Goal: Task Accomplishment & Management: Complete application form

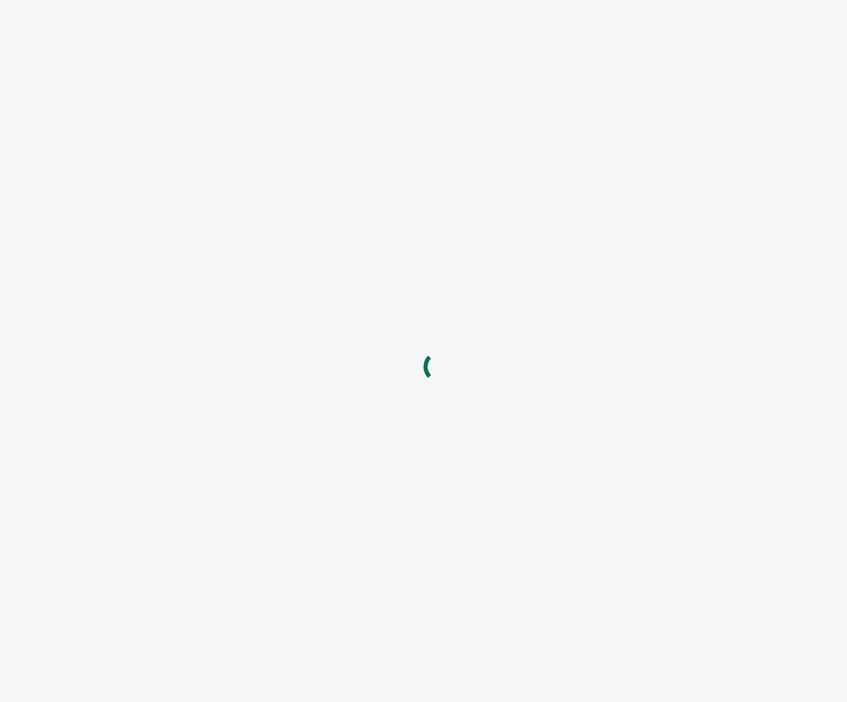
click at [220, 274] on div at bounding box center [423, 351] width 847 height 702
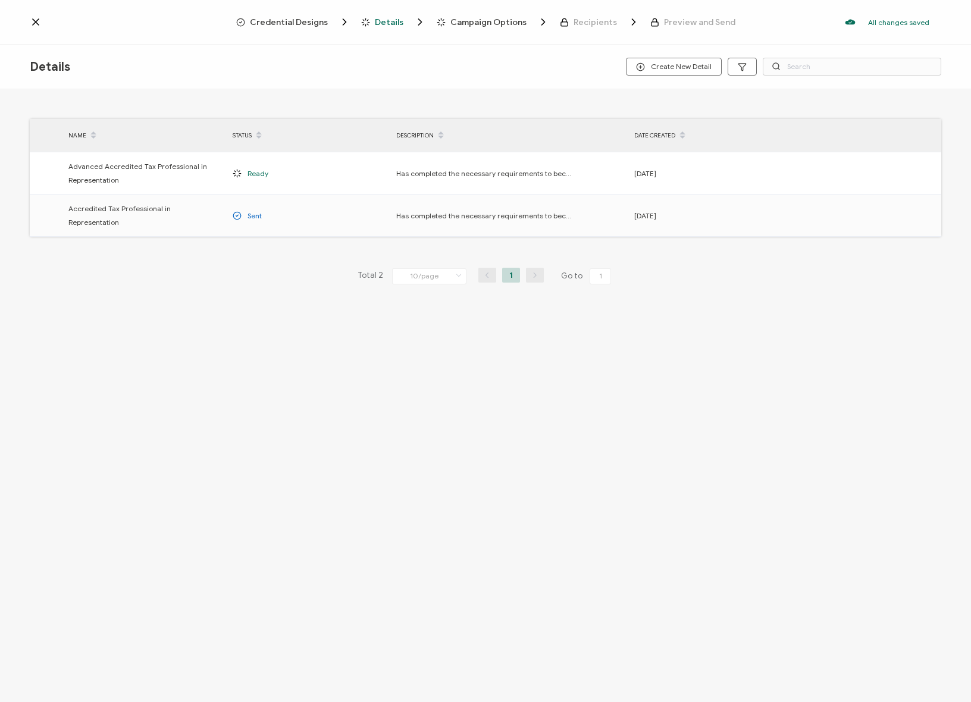
click at [29, 21] on div "Credential Designs Details Campaign Options Recipients Preview and Send All cha…" at bounding box center [485, 22] width 971 height 45
click at [34, 20] on icon at bounding box center [36, 22] width 12 height 12
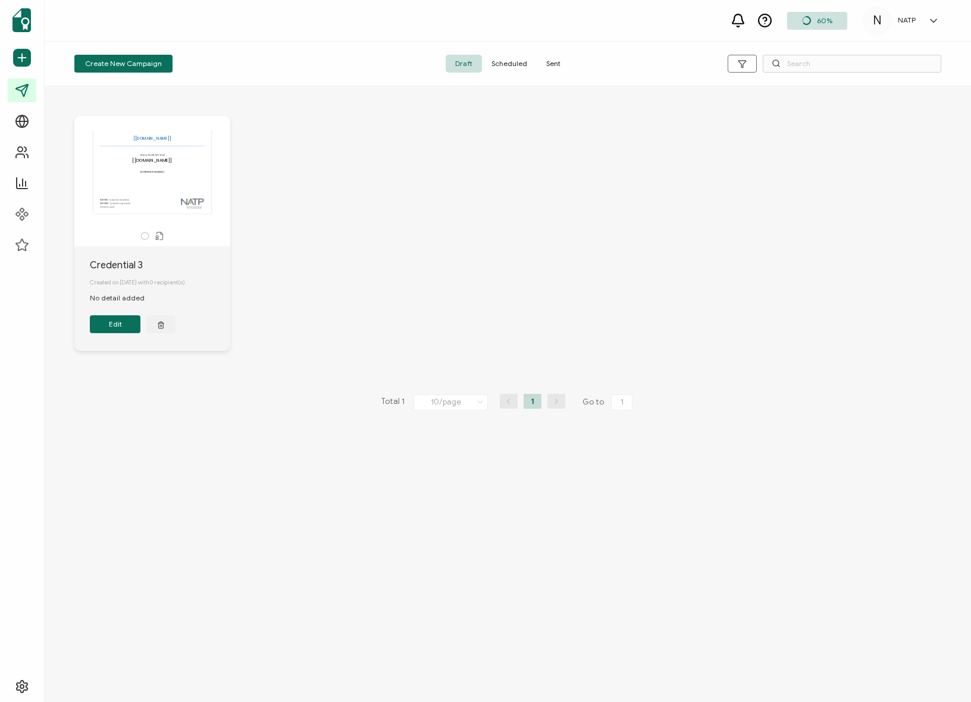
click at [380, 136] on div "The recipient’s full name, which will be automatically filled based on the info…" at bounding box center [507, 242] width 891 height 300
click at [261, 153] on div "The recipient’s full name, which will be automatically filled based on the info…" at bounding box center [507, 242] width 891 height 300
click at [547, 59] on span "Sent" at bounding box center [553, 64] width 33 height 18
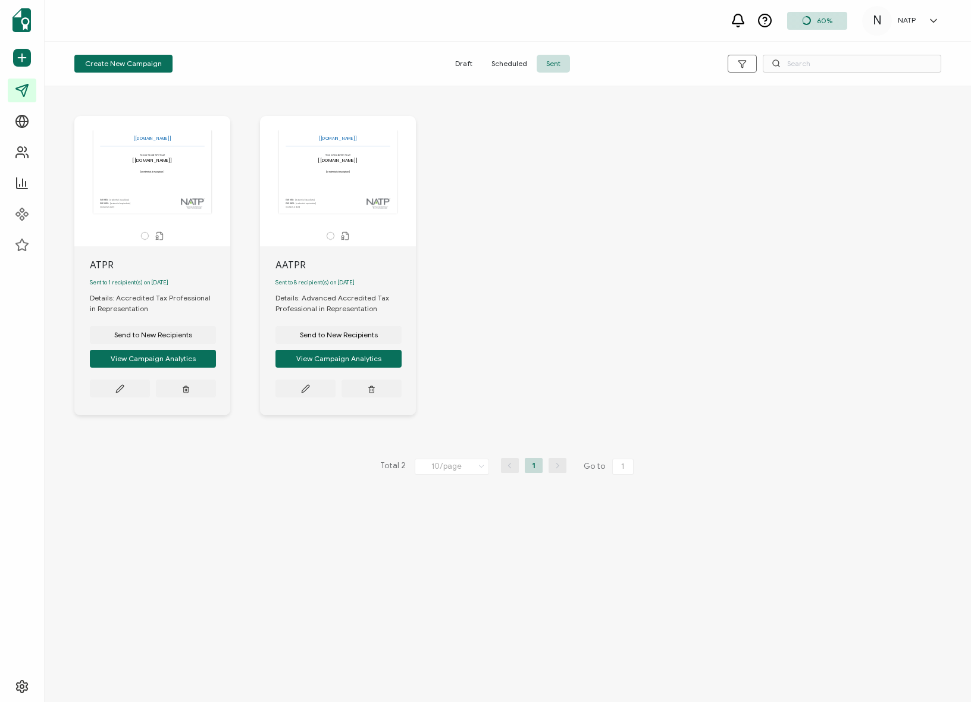
click at [467, 227] on div "The recipient’s full name, which will be automatically filled based on the info…" at bounding box center [507, 274] width 891 height 365
click at [551, 277] on div "The recipient’s full name, which will be automatically filled based on the info…" at bounding box center [507, 274] width 891 height 365
click at [499, 324] on div "The recipient’s full name, which will be automatically filled based on the info…" at bounding box center [507, 274] width 891 height 365
click at [468, 316] on div "The recipient’s full name, which will be automatically filled based on the info…" at bounding box center [507, 274] width 891 height 365
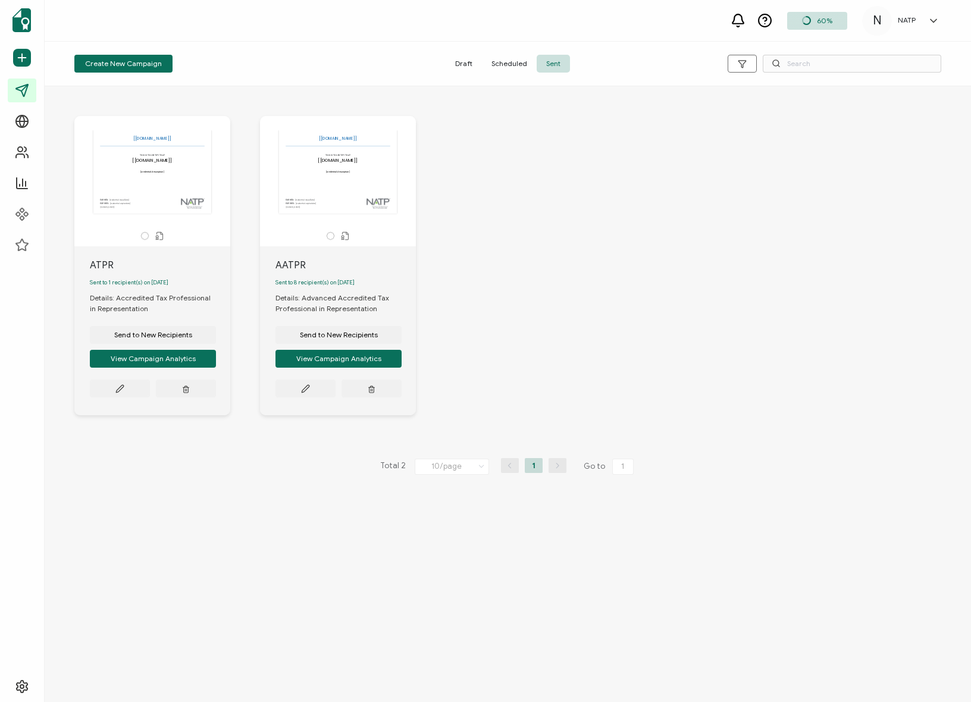
click at [468, 316] on div "The recipient’s full name, which will be automatically filled based on the info…" at bounding box center [507, 274] width 891 height 365
click at [596, 284] on div "The recipient’s full name, which will be automatically filled based on the info…" at bounding box center [507, 274] width 891 height 365
click at [507, 210] on div "The recipient’s full name, which will be automatically filled based on the info…" at bounding box center [507, 274] width 891 height 365
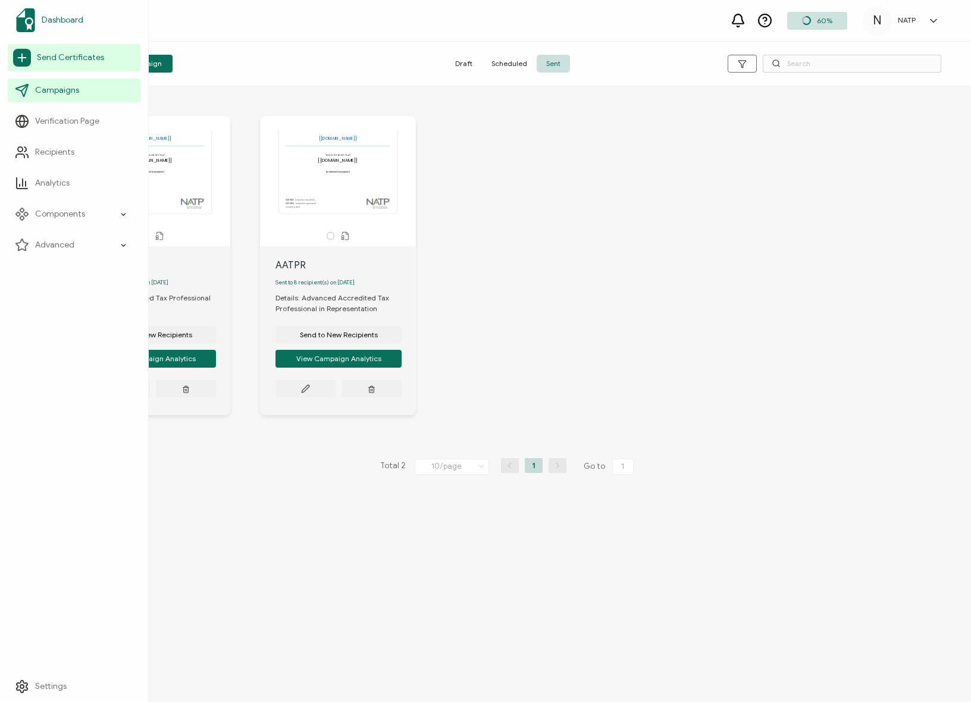
click at [61, 17] on span "Dashboard" at bounding box center [63, 20] width 42 height 12
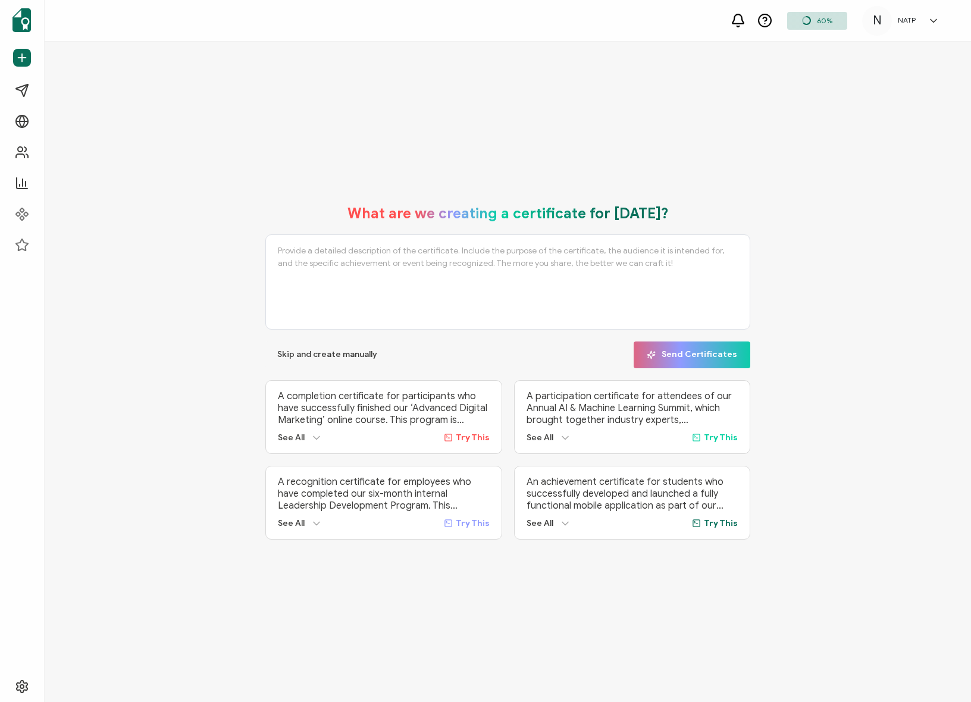
click at [372, 105] on div "What are we creating a certificate for today? Skip and create manually Send Cer…" at bounding box center [508, 372] width 926 height 660
click at [74, 93] on span "Campaigns" at bounding box center [57, 90] width 44 height 12
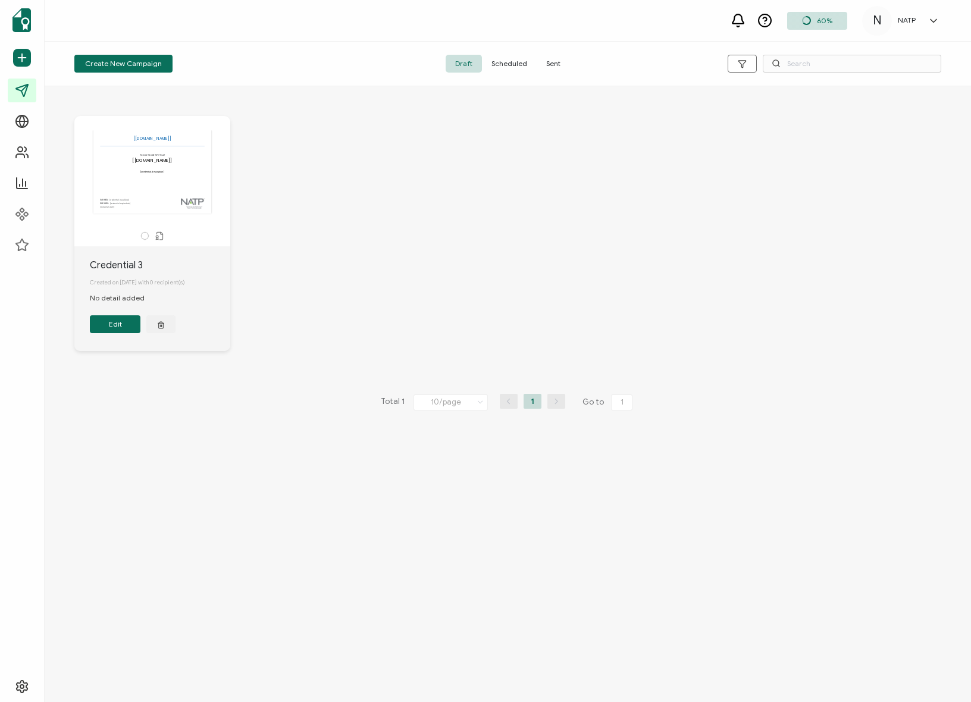
click at [293, 118] on div "The recipient’s full name, which will be automatically filled based on the info…" at bounding box center [507, 242] width 891 height 300
click at [140, 77] on div "Create New Campaign Draft Scheduled Sent" at bounding box center [508, 64] width 926 height 45
click at [139, 52] on div "Create New Campaign Draft Scheduled Sent" at bounding box center [508, 64] width 926 height 45
click at [150, 58] on button "Create New Campaign" at bounding box center [123, 64] width 98 height 18
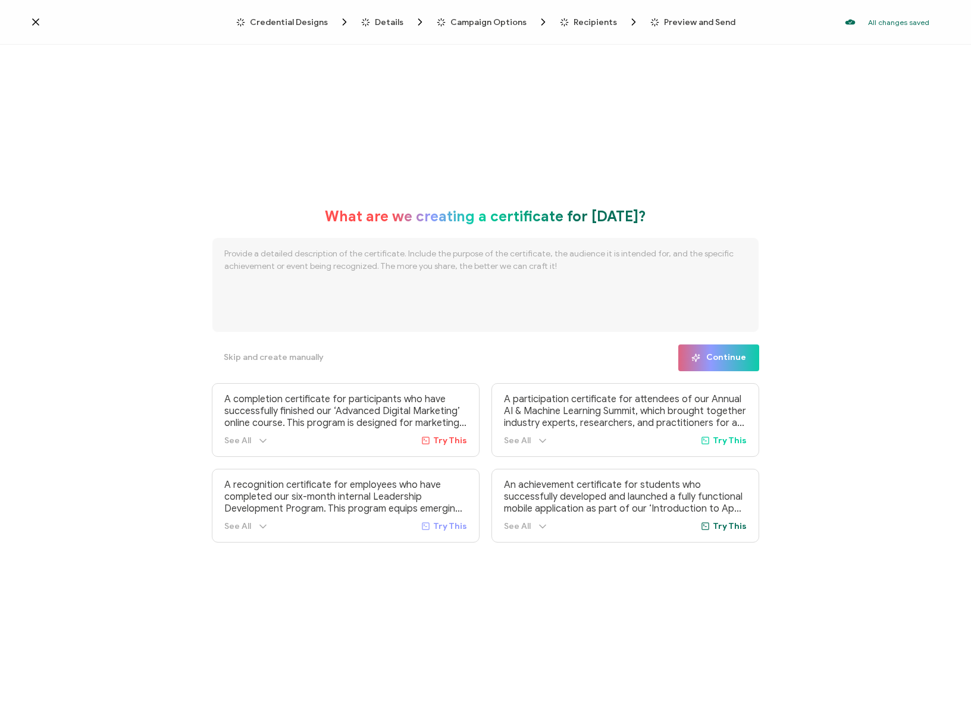
click at [301, 18] on span "Credential Designs" at bounding box center [289, 22] width 78 height 9
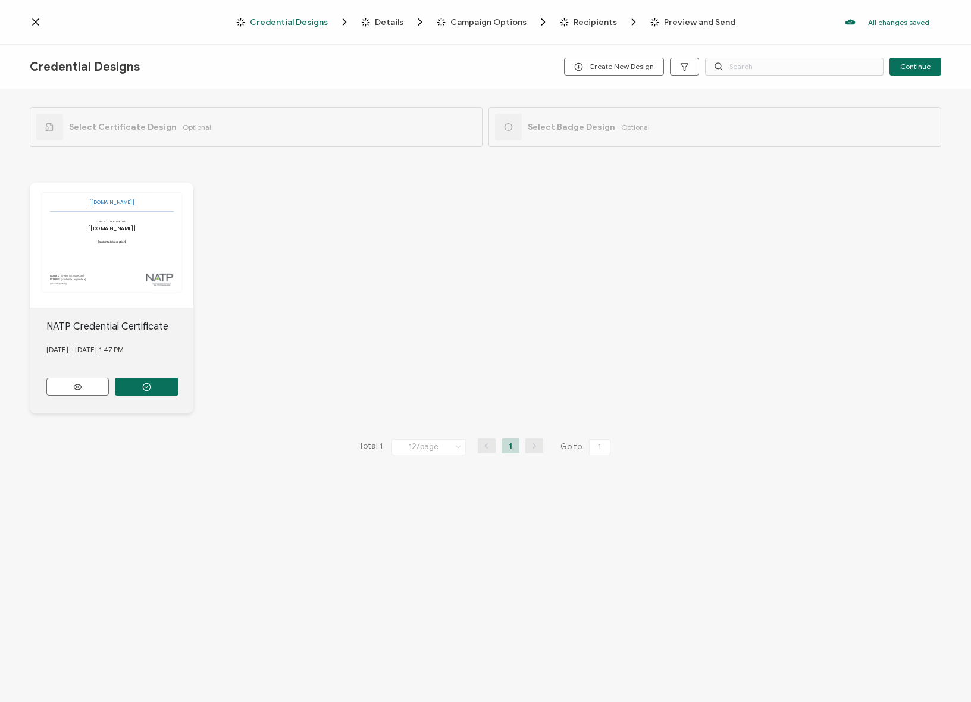
click at [547, 122] on span "Select Badge Design" at bounding box center [571, 127] width 87 height 10
drag, startPoint x: 651, startPoint y: 114, endPoint x: 538, endPoint y: 139, distance: 116.3
click at [651, 114] on div "Select Badge Design Optional" at bounding box center [714, 127] width 453 height 40
drag, startPoint x: 538, startPoint y: 139, endPoint x: 523, endPoint y: 137, distance: 15.0
click at [539, 140] on div "Select Badge Design Optional" at bounding box center [572, 127] width 155 height 27
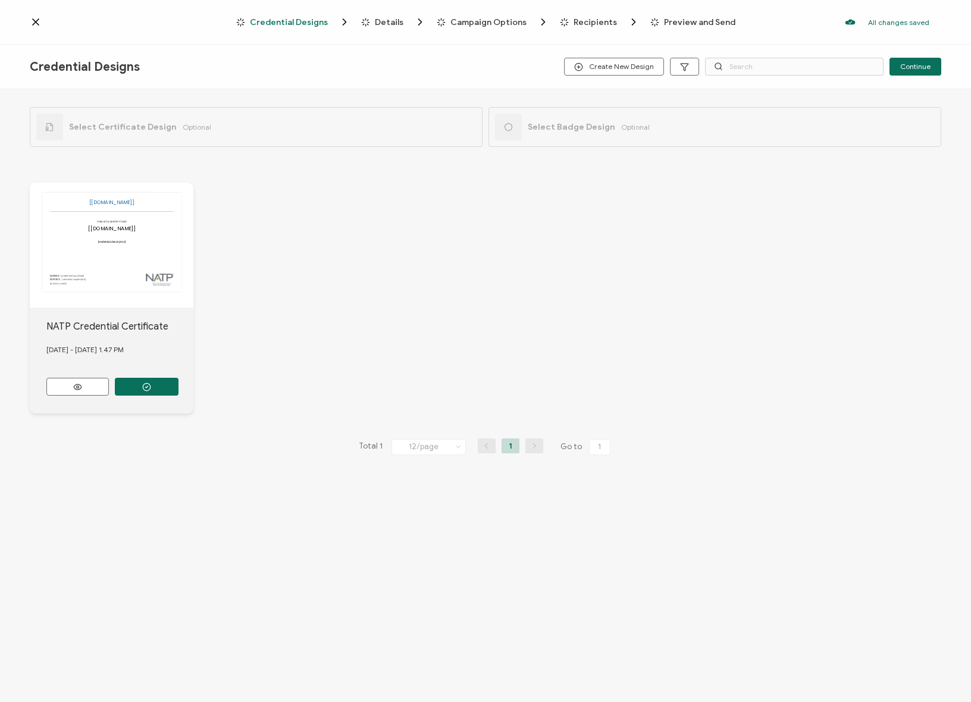
click at [532, 134] on div "Select Badge Design Optional" at bounding box center [572, 127] width 155 height 27
drag, startPoint x: 535, startPoint y: 133, endPoint x: 548, endPoint y: 124, distance: 16.2
click at [547, 124] on div "Select Badge Design Optional" at bounding box center [572, 127] width 155 height 27
click at [548, 124] on span "Select Badge Design" at bounding box center [571, 127] width 87 height 10
click at [122, 151] on div "Select Certificate Design Optional Select Badge Design Optional" at bounding box center [485, 124] width 911 height 70
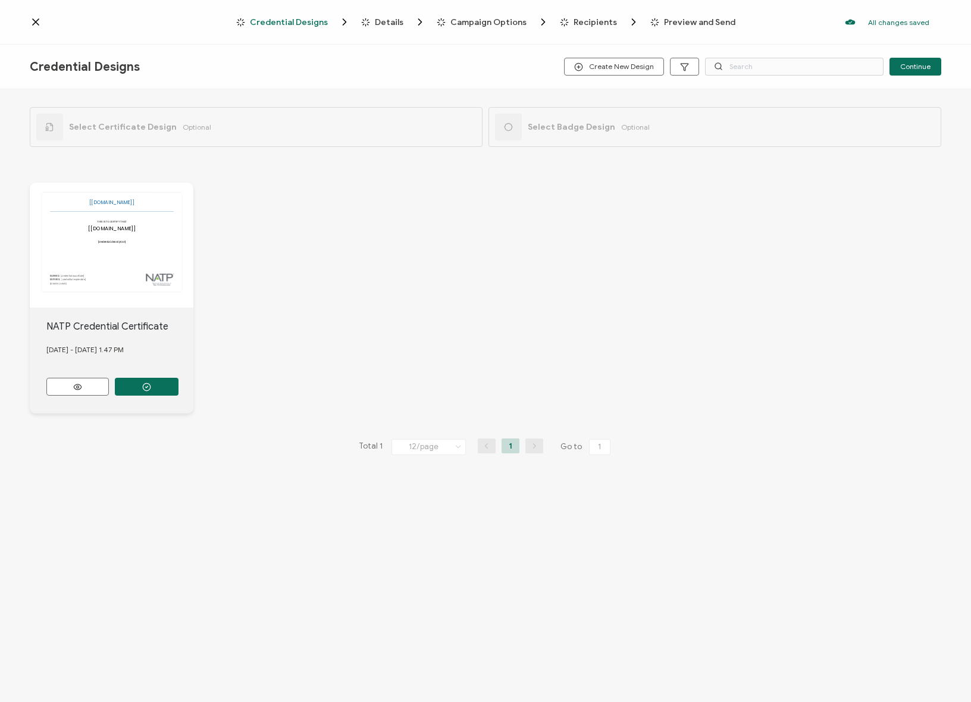
click at [29, 27] on div "Credential Designs Details Campaign Options Recipients Preview and Send All cha…" at bounding box center [485, 22] width 971 height 45
click at [36, 23] on icon at bounding box center [36, 22] width 6 height 6
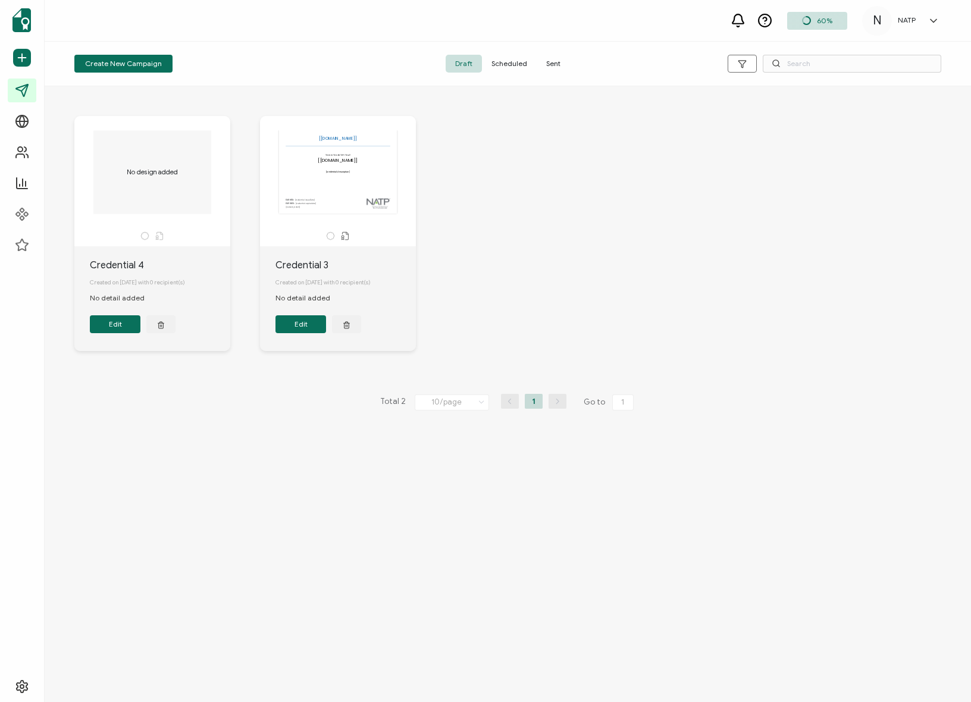
click at [694, 311] on div "No design added Credential 4 Created on September 15, 2025 with 0 recipient(s) …" at bounding box center [507, 242] width 891 height 300
click at [269, 44] on div "Create New Campaign Draft Scheduled Sent" at bounding box center [508, 64] width 926 height 45
drag, startPoint x: 186, startPoint y: 23, endPoint x: 125, endPoint y: 21, distance: 60.7
click at [171, 21] on div "60% N NATP N Diagram natp@wearediagram.com ID: 70652902 N NATP Create Organizat…" at bounding box center [508, 21] width 926 height 42
click at [777, 296] on div "No design added Credential 4 Created on September 15, 2025 with 0 recipient(s) …" at bounding box center [507, 242] width 891 height 300
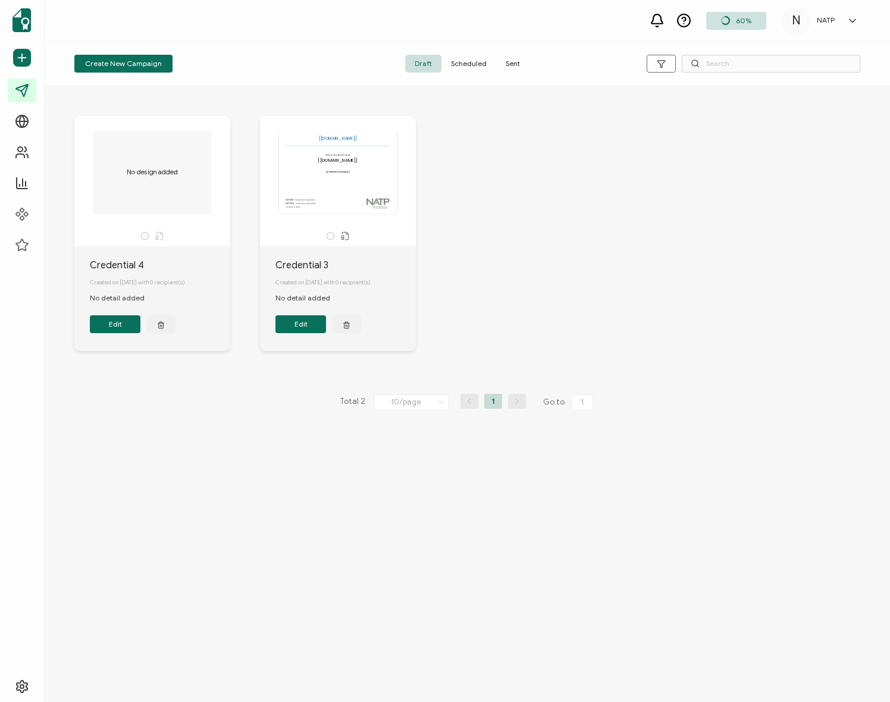
click at [572, 173] on div "No design added Credential 4 Created on September 15, 2025 with 0 recipient(s) …" at bounding box center [467, 242] width 810 height 300
click at [472, 155] on div "No design added Credential 4 Created on September 15, 2025 with 0 recipient(s) …" at bounding box center [467, 242] width 810 height 300
drag, startPoint x: 155, startPoint y: 239, endPoint x: 159, endPoint y: 234, distance: 6.3
click at [155, 239] on icon at bounding box center [159, 235] width 9 height 9
click at [159, 234] on icon at bounding box center [159, 235] width 9 height 9
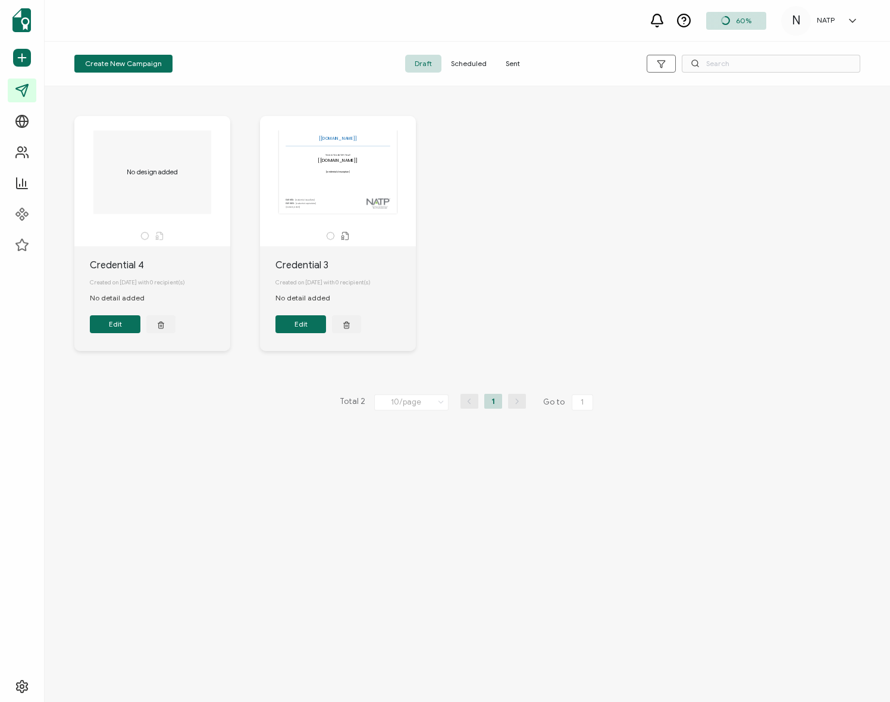
click at [114, 329] on button "Edit" at bounding box center [115, 324] width 51 height 18
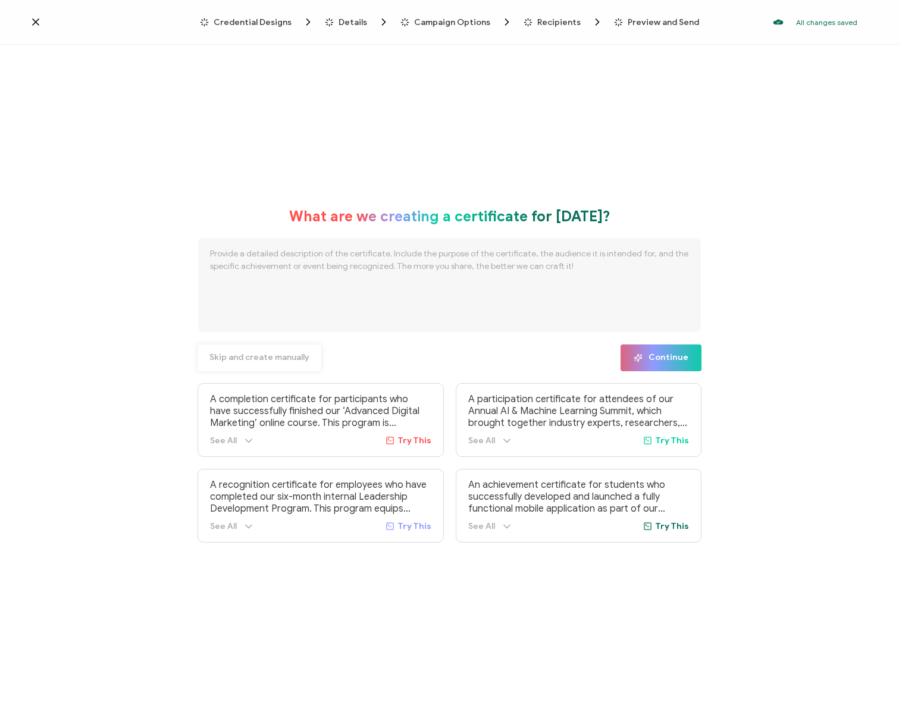
click at [277, 359] on span "Skip and create manually" at bounding box center [259, 357] width 100 height 8
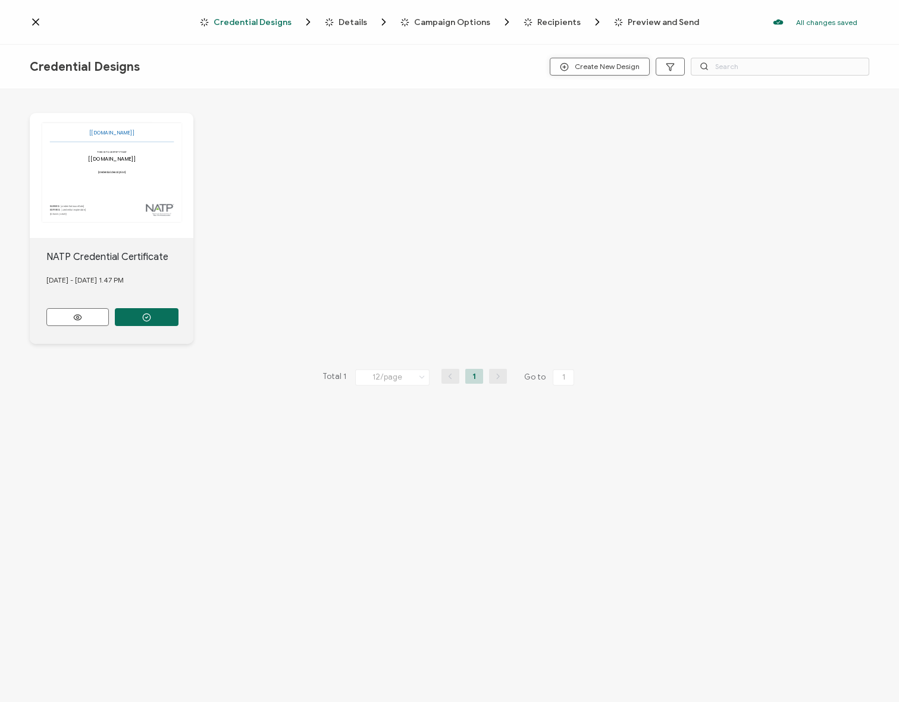
click at [590, 67] on span "Create New Design" at bounding box center [600, 66] width 80 height 9
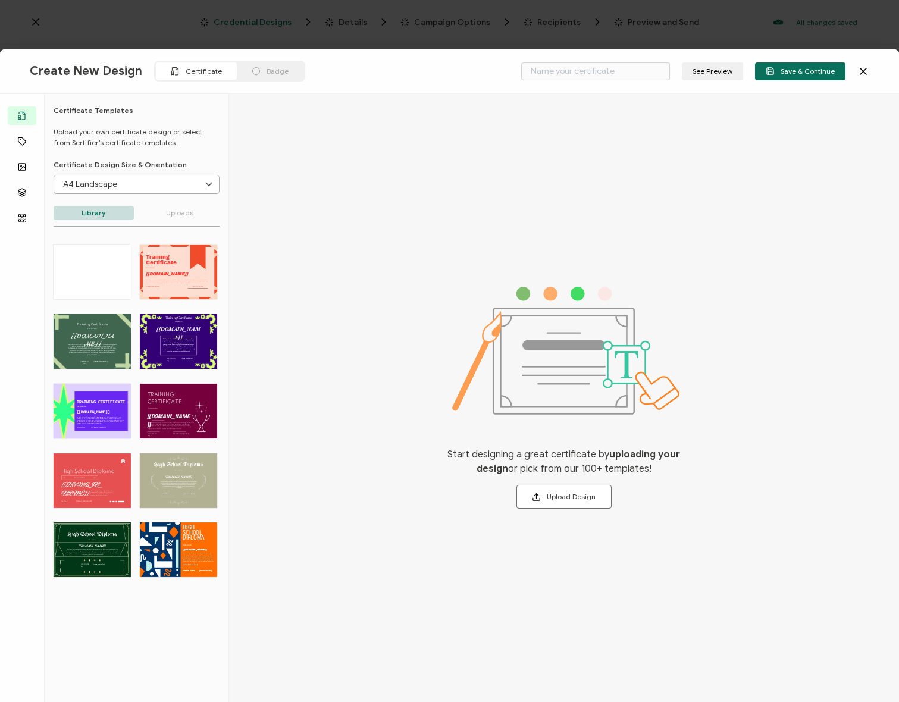
click at [259, 74] on div "Badge" at bounding box center [270, 70] width 67 height 17
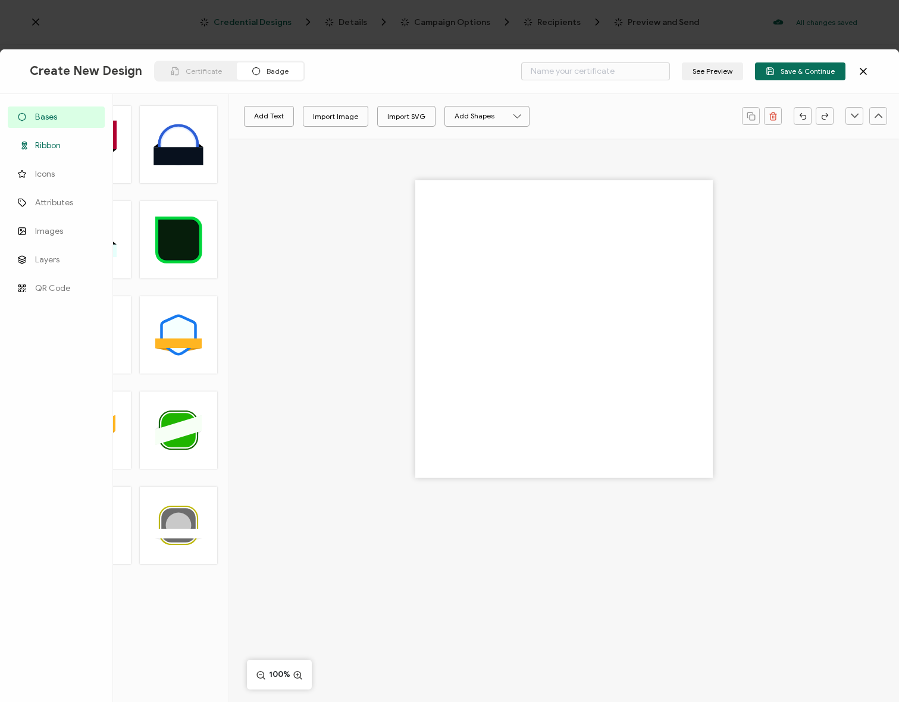
click at [46, 142] on span "Ribbon" at bounding box center [48, 146] width 26 height 12
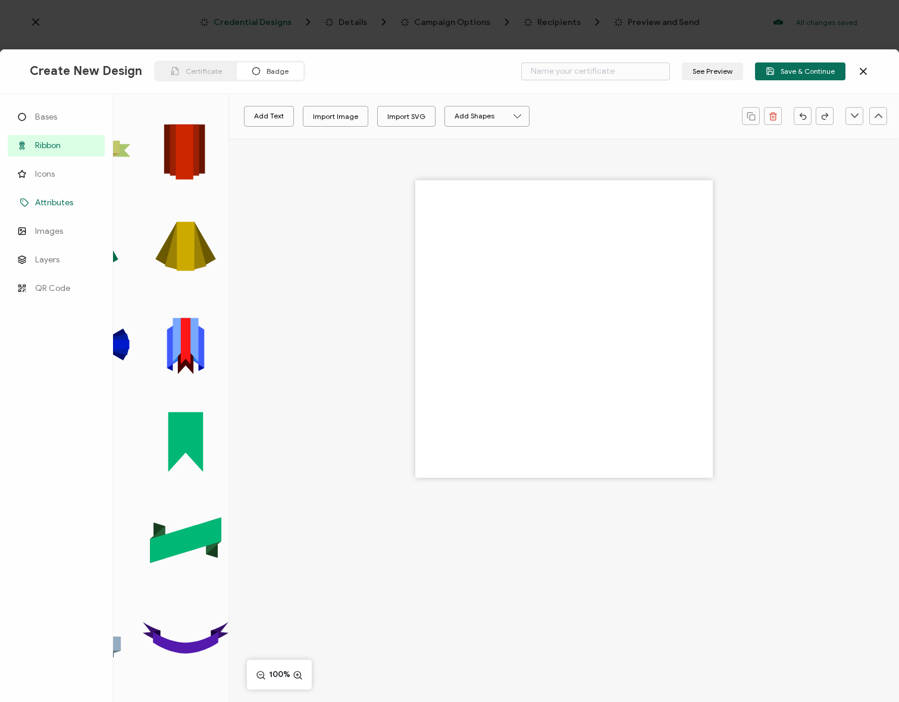
click at [53, 196] on link "Attributes" at bounding box center [56, 202] width 97 height 21
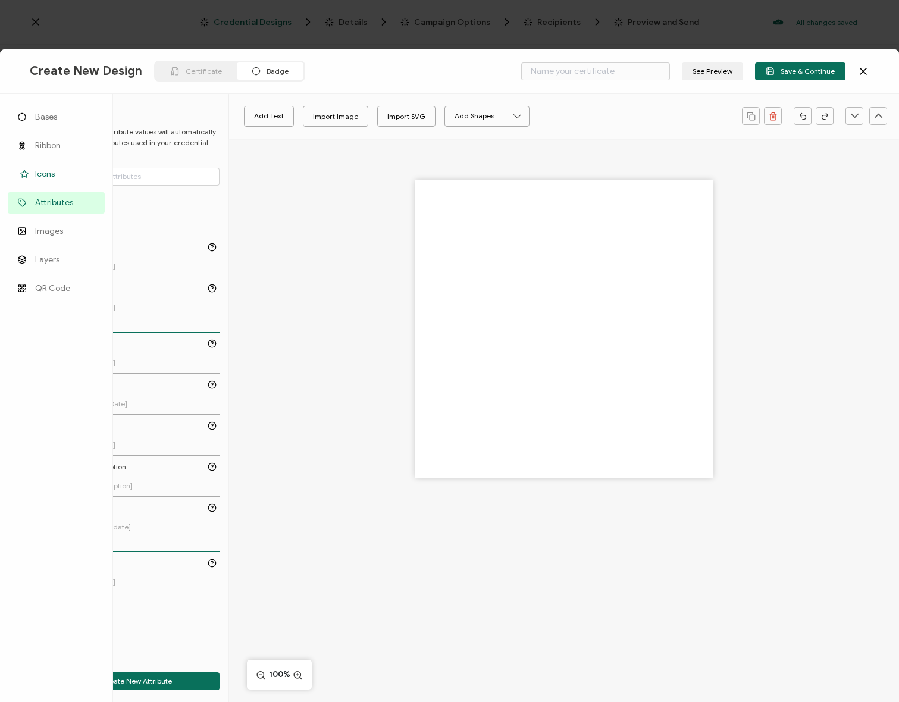
click at [45, 169] on span "Icons" at bounding box center [45, 174] width 20 height 12
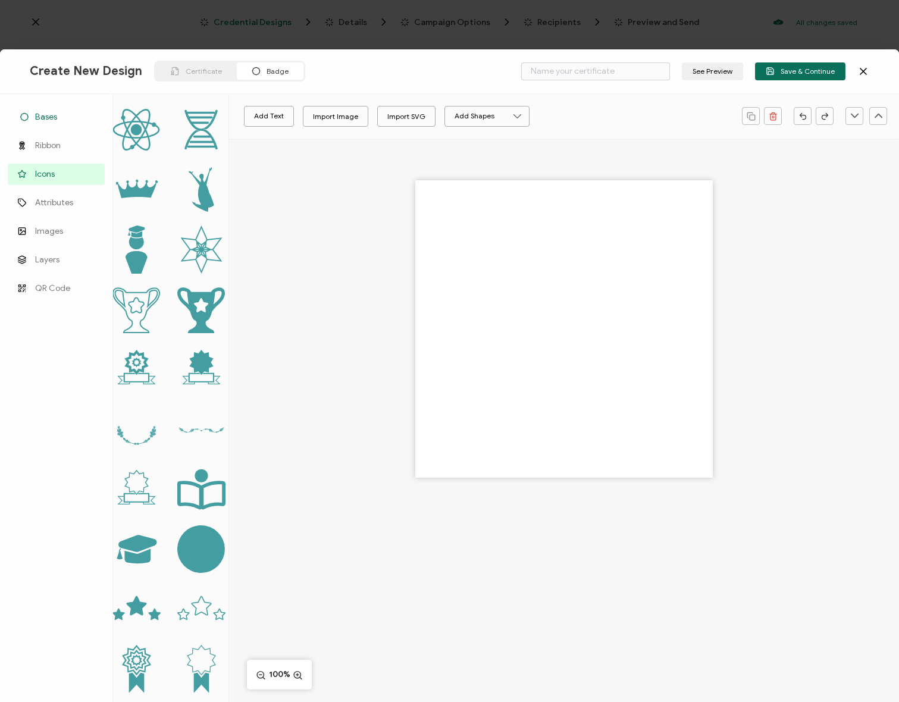
click at [30, 117] on icon at bounding box center [24, 116] width 14 height 9
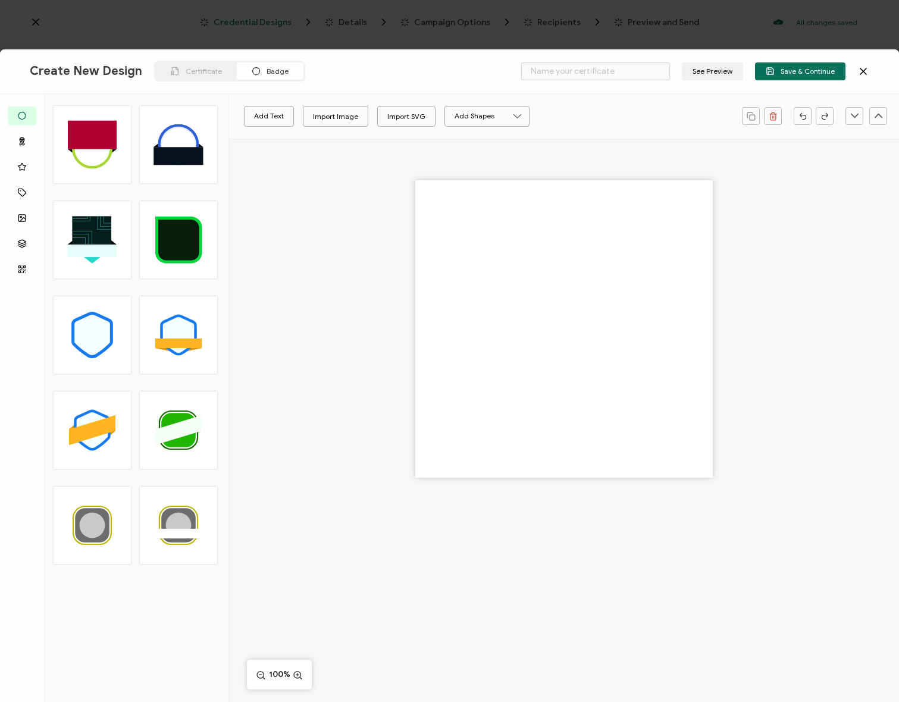
click at [89, 325] on icon at bounding box center [92, 335] width 36 height 40
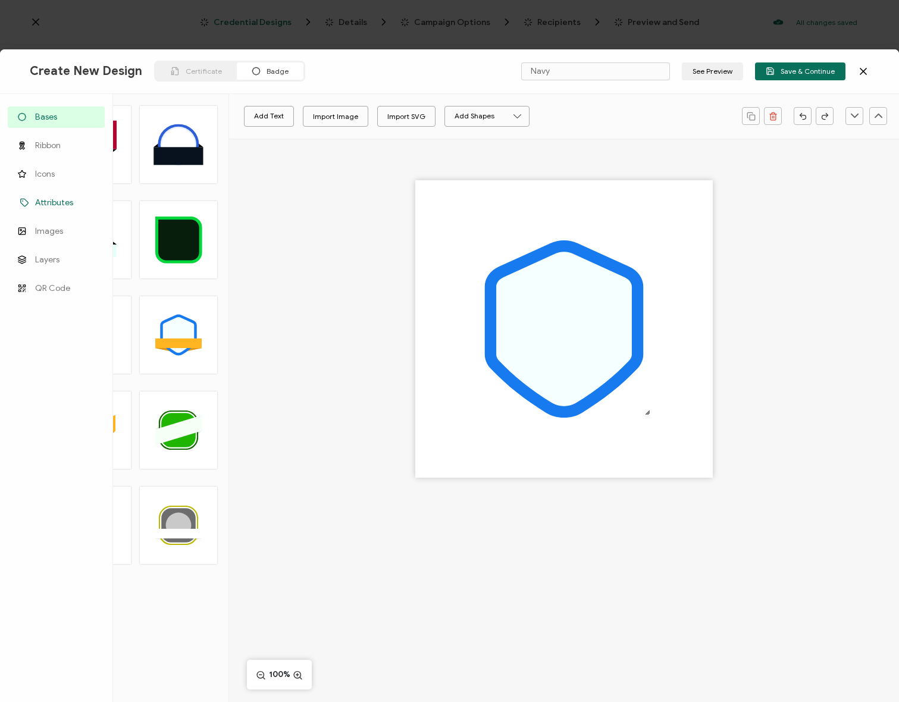
click at [57, 212] on link "Attributes" at bounding box center [56, 202] width 97 height 21
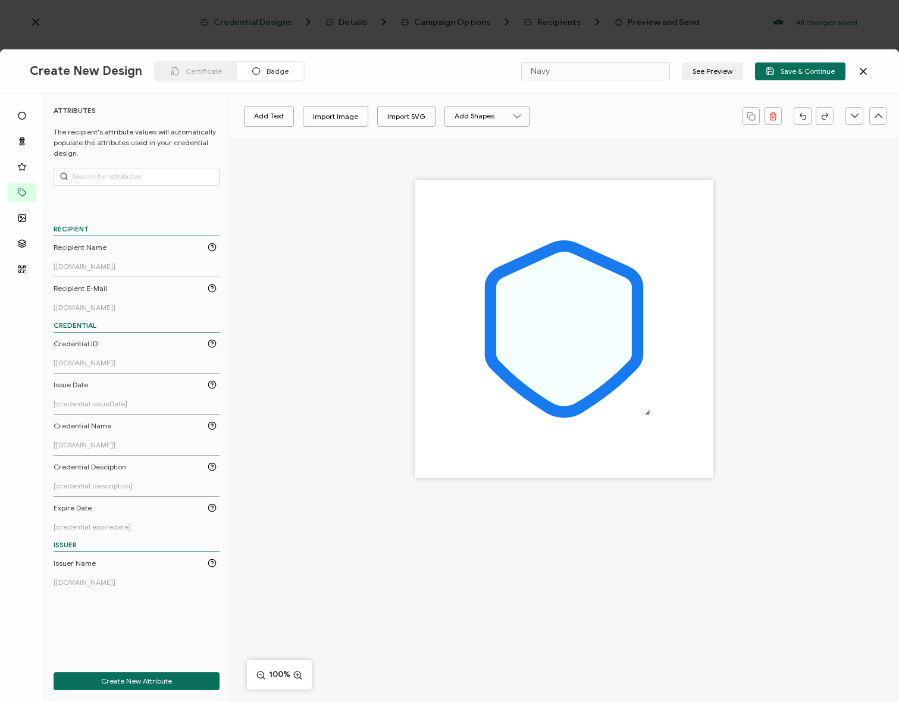
click at [317, 241] on div ".uuid-a2266d8d-2533-48ea-8c95-b82d1261961c{}.uuid-e85ab5fe-b955-4eb5-8857-8b3e3…" at bounding box center [564, 350] width 670 height 422
click at [261, 211] on div ".uuid-a2266d8d-2533-48ea-8c95-b82d1261961c{}.uuid-e85ab5fe-b955-4eb5-8857-8b3e3…" at bounding box center [564, 350] width 670 height 422
click at [252, 280] on div ".uuid-a2266d8d-2533-48ea-8c95-b82d1261961c{}.uuid-e85ab5fe-b955-4eb5-8857-8b3e3…" at bounding box center [564, 350] width 670 height 422
click at [316, 111] on div "Import Image" at bounding box center [335, 116] width 45 height 21
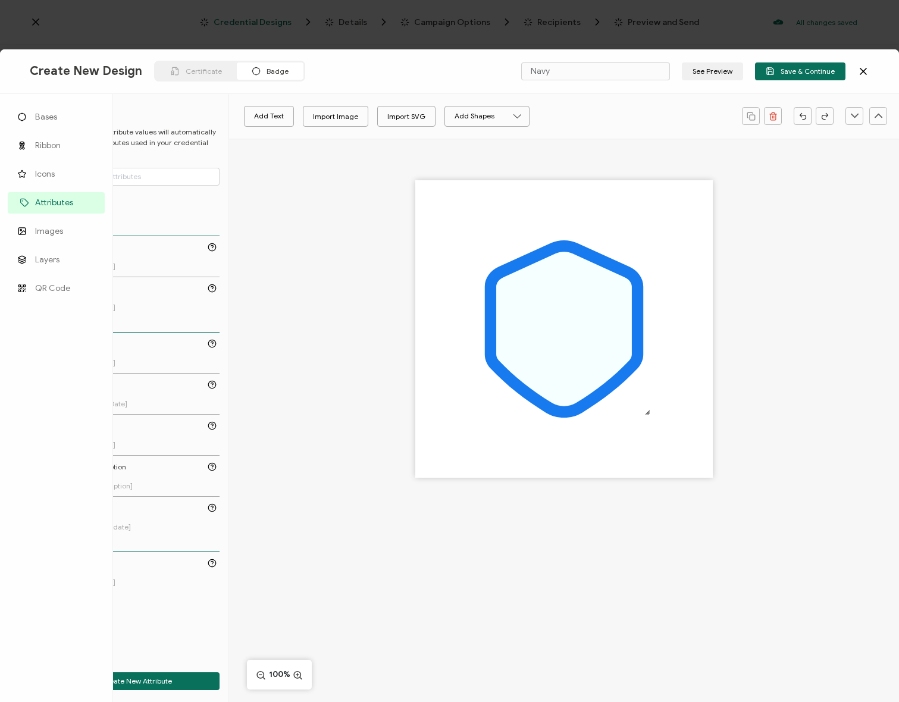
click at [23, 214] on li "Attributes" at bounding box center [56, 203] width 97 height 29
click at [52, 223] on link "Images" at bounding box center [56, 231] width 97 height 21
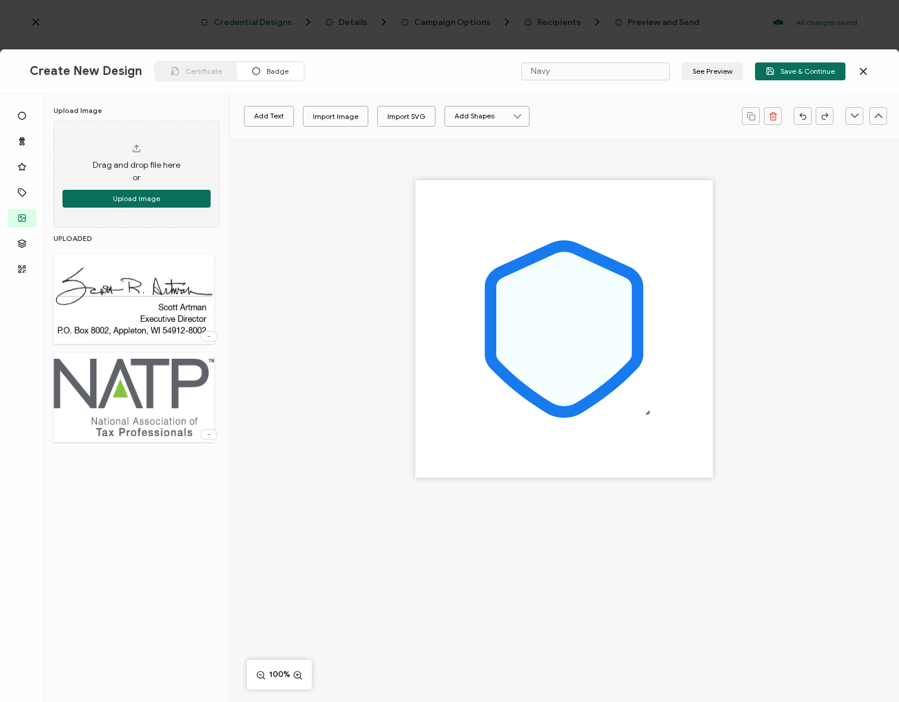
click at [220, 435] on div "UPLOADED Delete Image Delete Image" at bounding box center [137, 335] width 184 height 214
click at [194, 434] on img at bounding box center [134, 397] width 161 height 77
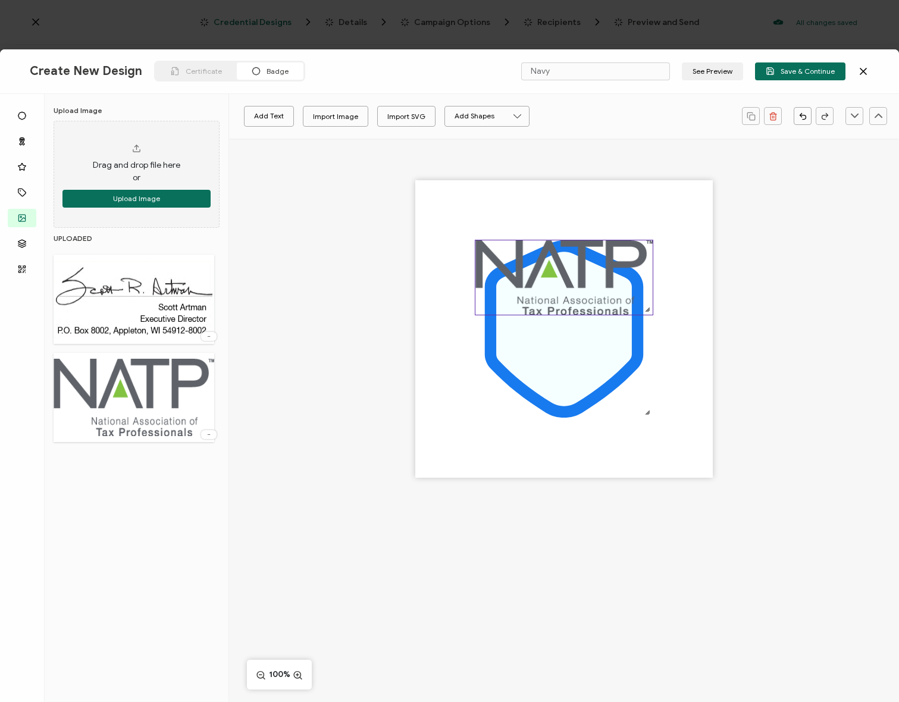
click at [560, 270] on img at bounding box center [563, 277] width 177 height 74
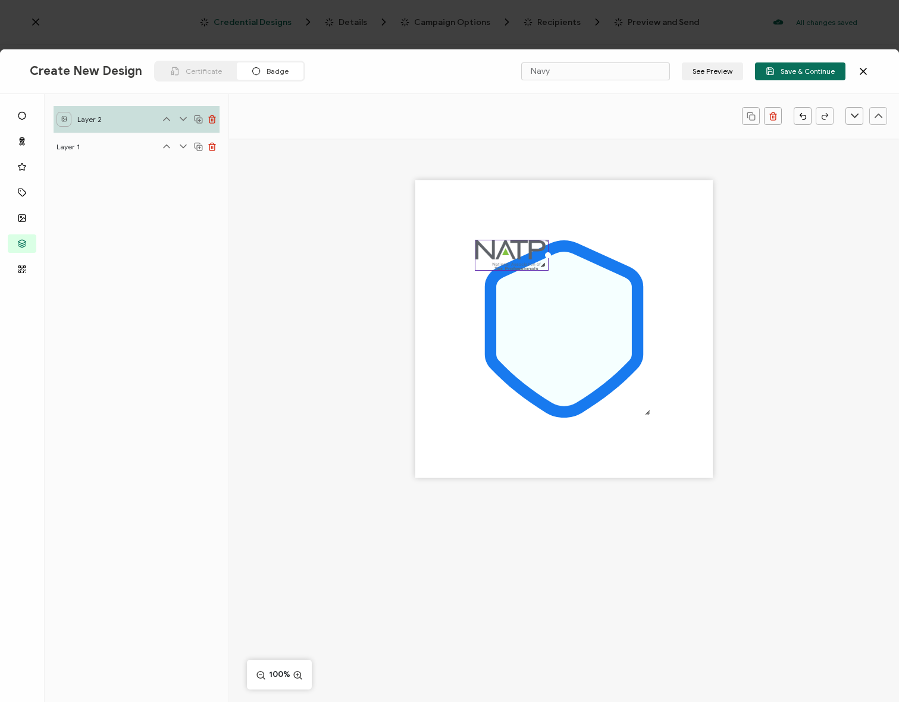
drag, startPoint x: 650, startPoint y: 309, endPoint x: 492, endPoint y: 250, distance: 168.8
click at [549, 267] on div at bounding box center [512, 255] width 74 height 31
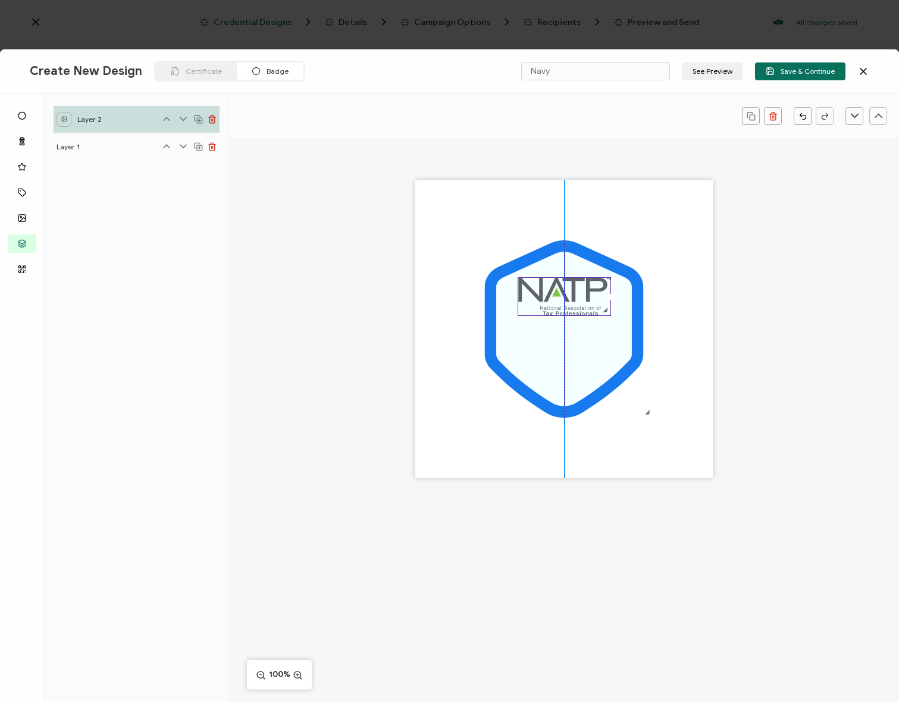
drag, startPoint x: 506, startPoint y: 255, endPoint x: 550, endPoint y: 292, distance: 57.4
click at [550, 292] on img at bounding box center [564, 297] width 92 height 38
drag, startPoint x: 513, startPoint y: 275, endPoint x: 563, endPoint y: 293, distance: 53.3
click at [513, 275] on icon at bounding box center [564, 329] width 136 height 154
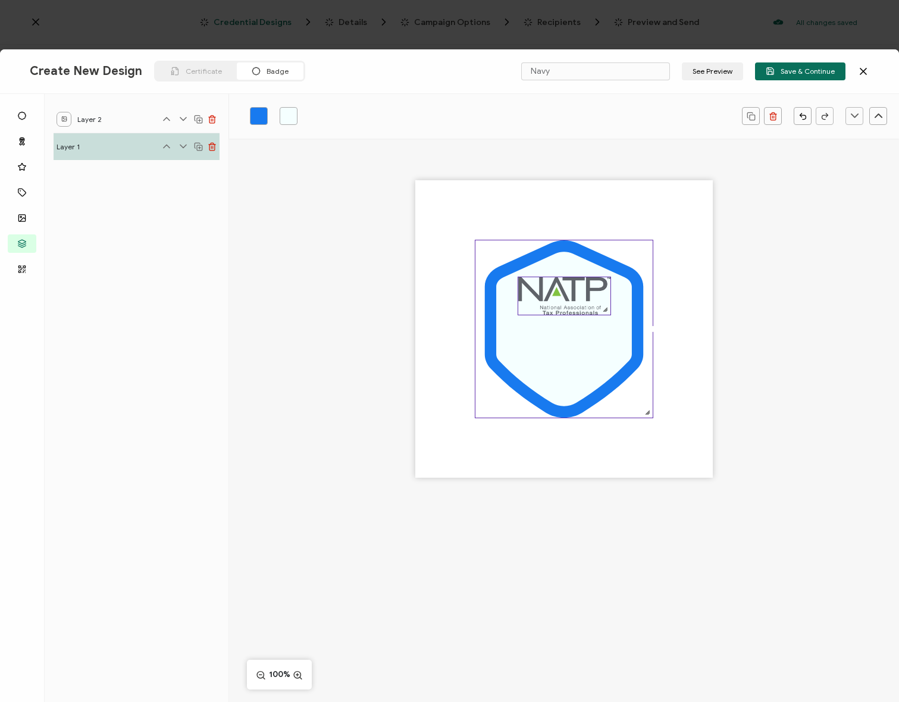
click at [563, 293] on img at bounding box center [564, 296] width 92 height 38
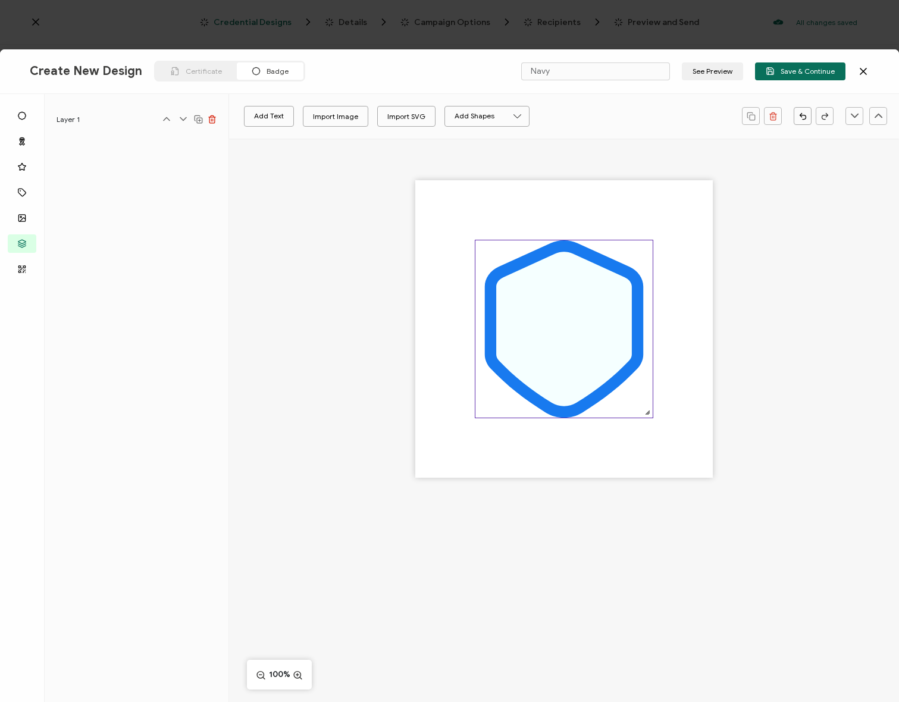
click at [577, 290] on icon at bounding box center [564, 329] width 136 height 154
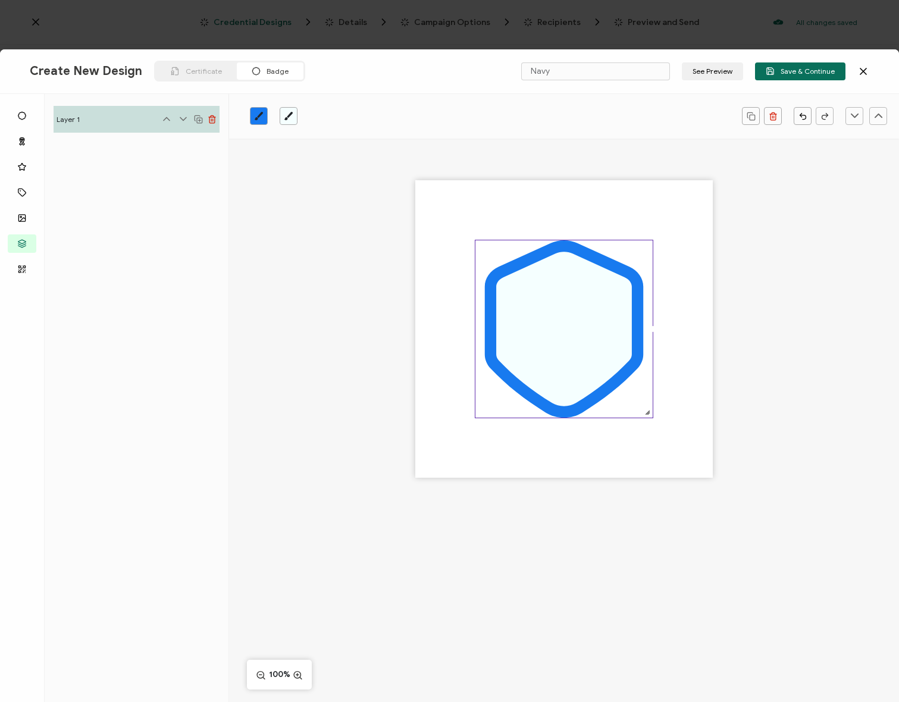
click at [559, 285] on icon at bounding box center [564, 329] width 136 height 154
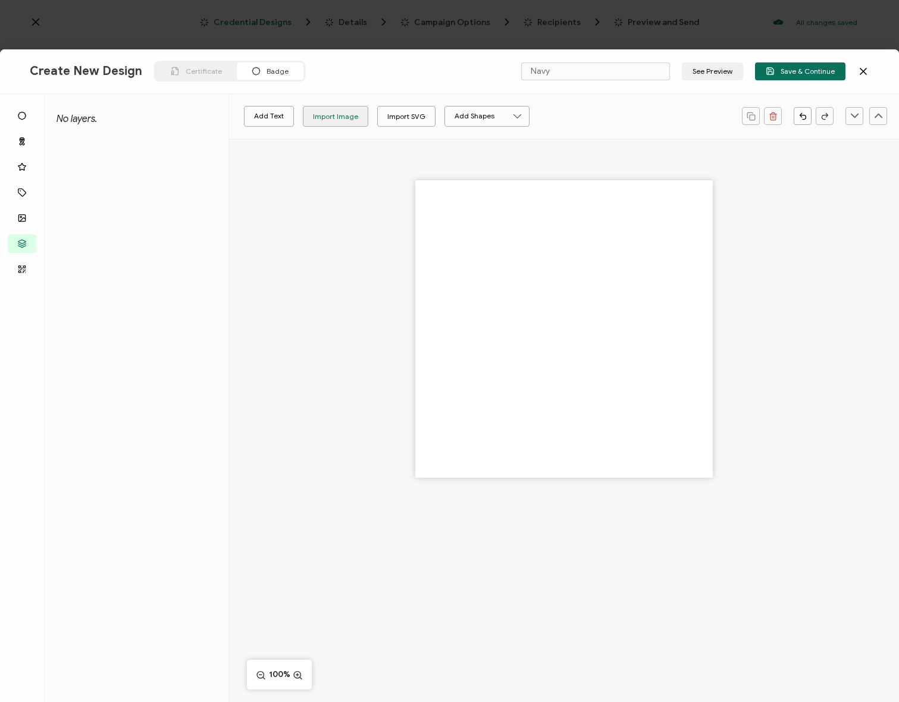
click at [341, 117] on div "Import Image" at bounding box center [335, 116] width 45 height 21
click at [311, 326] on div at bounding box center [564, 350] width 670 height 422
click at [358, 205] on div at bounding box center [564, 350] width 670 height 422
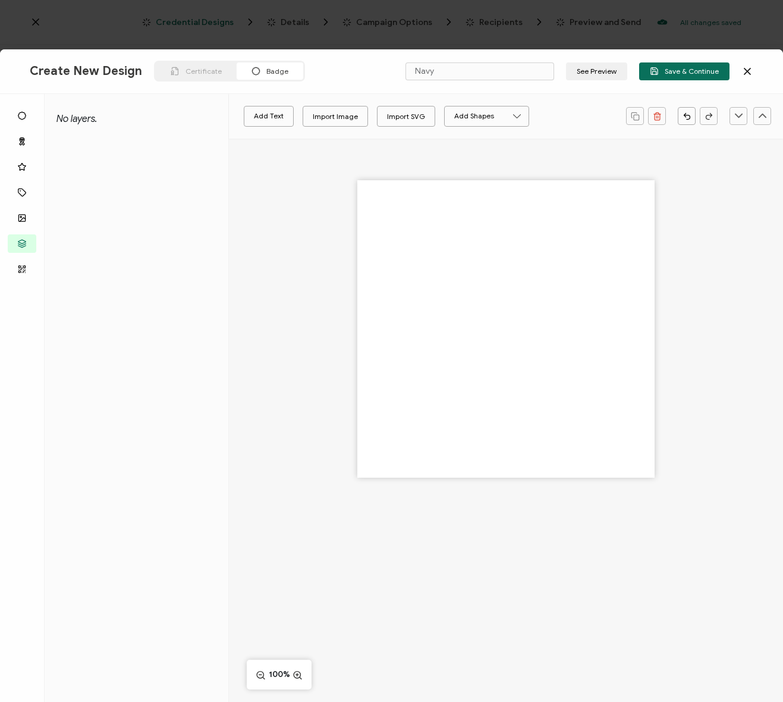
click at [319, 177] on div at bounding box center [506, 350] width 554 height 422
click at [410, 112] on div "Import SVG" at bounding box center [406, 116] width 38 height 21
click at [350, 114] on div "Import Image" at bounding box center [335, 116] width 45 height 21
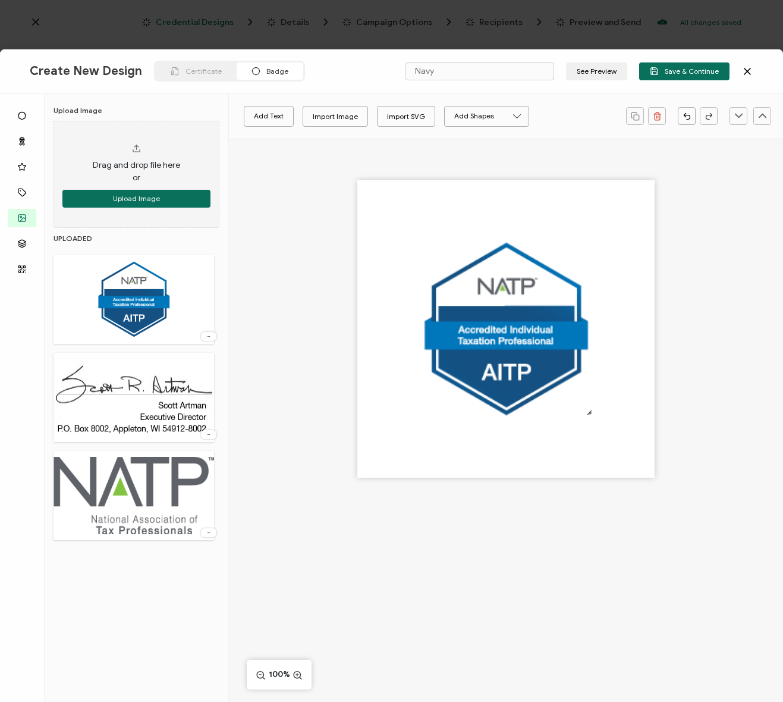
click at [635, 340] on div at bounding box center [506, 328] width 297 height 297
click at [400, 244] on div at bounding box center [506, 328] width 297 height 297
click at [209, 430] on div at bounding box center [208, 434] width 15 height 9
click at [211, 435] on icon at bounding box center [209, 434] width 12 height 3
click at [218, 434] on div at bounding box center [137, 393] width 166 height 98
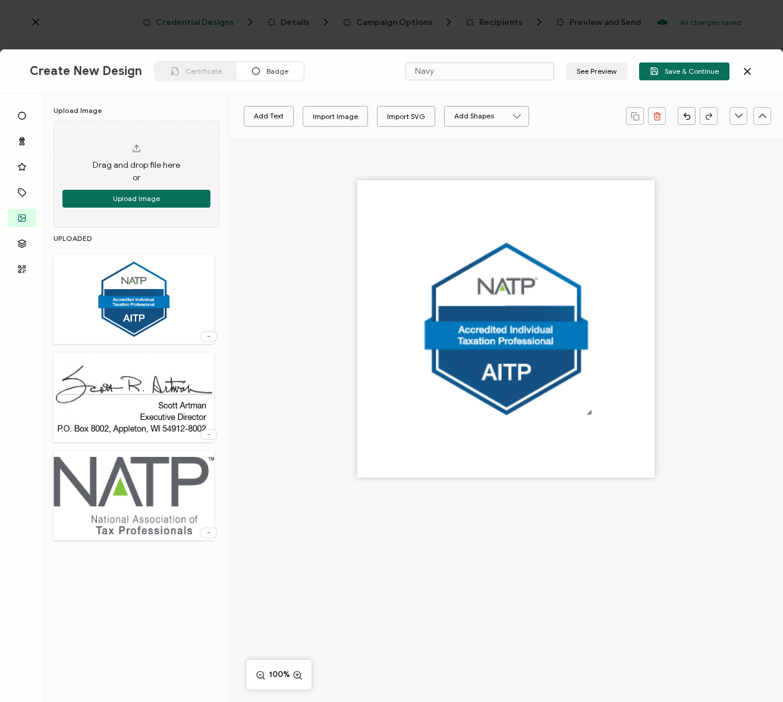
click at [203, 434] on icon at bounding box center [209, 434] width 12 height 3
click at [196, 462] on span "Delete Image" at bounding box center [189, 460] width 45 height 9
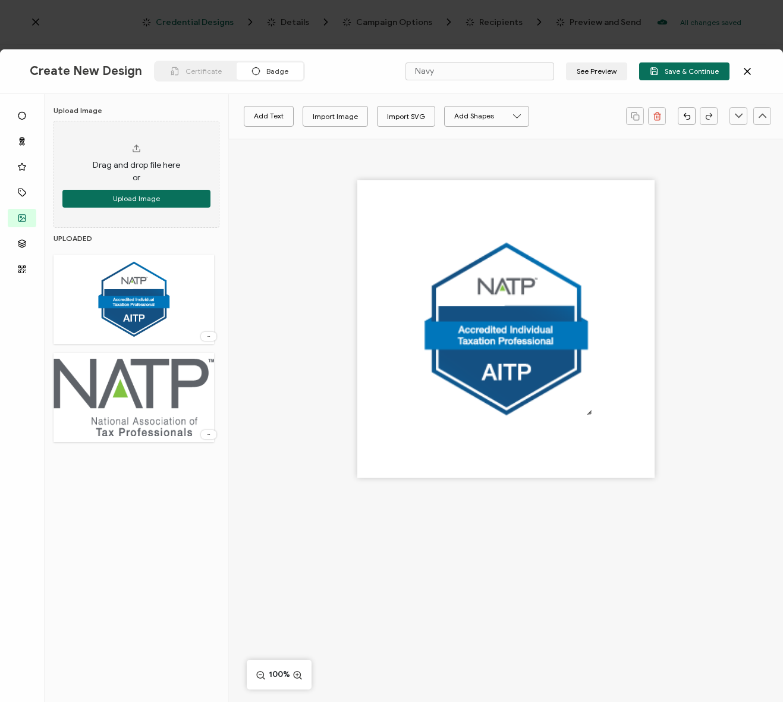
click at [296, 392] on div at bounding box center [506, 350] width 554 height 422
click at [291, 389] on div at bounding box center [506, 350] width 554 height 422
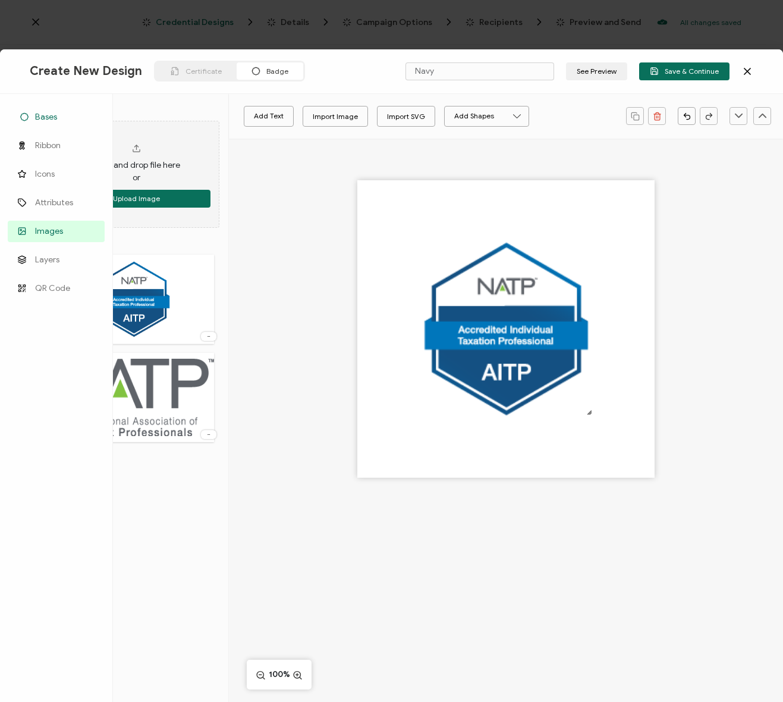
click at [52, 112] on span "Bases" at bounding box center [46, 117] width 22 height 12
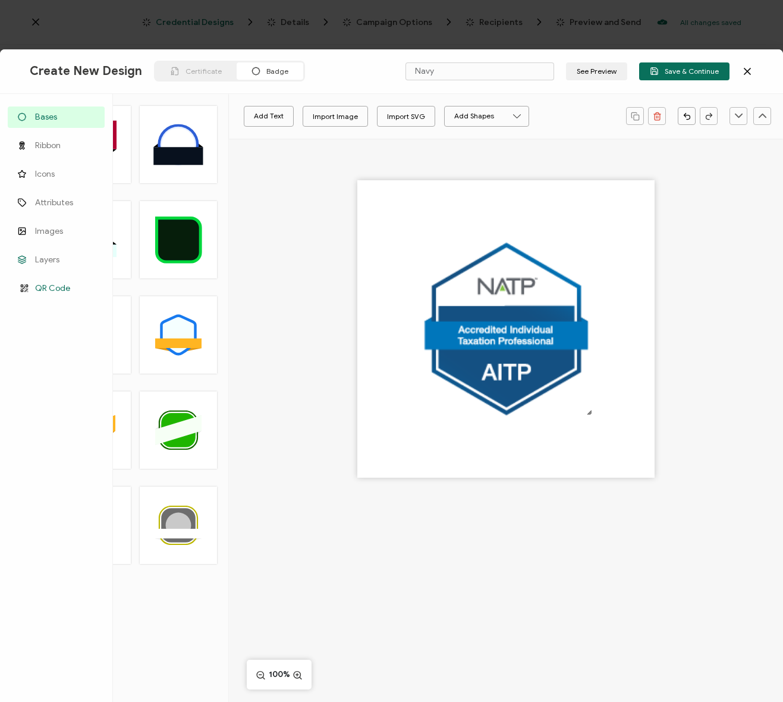
click at [64, 287] on span "QR Code" at bounding box center [52, 289] width 35 height 12
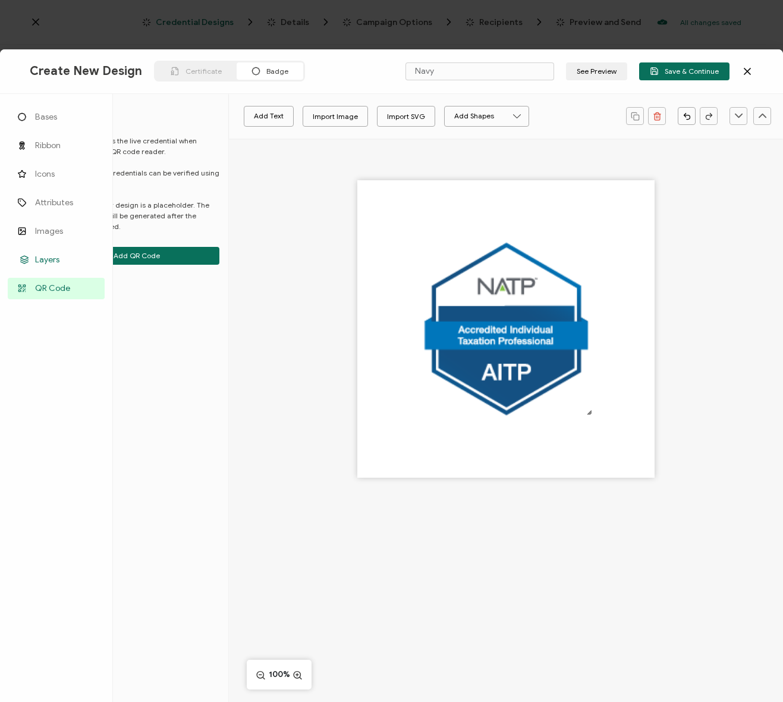
click at [57, 262] on span "Layers" at bounding box center [47, 260] width 24 height 12
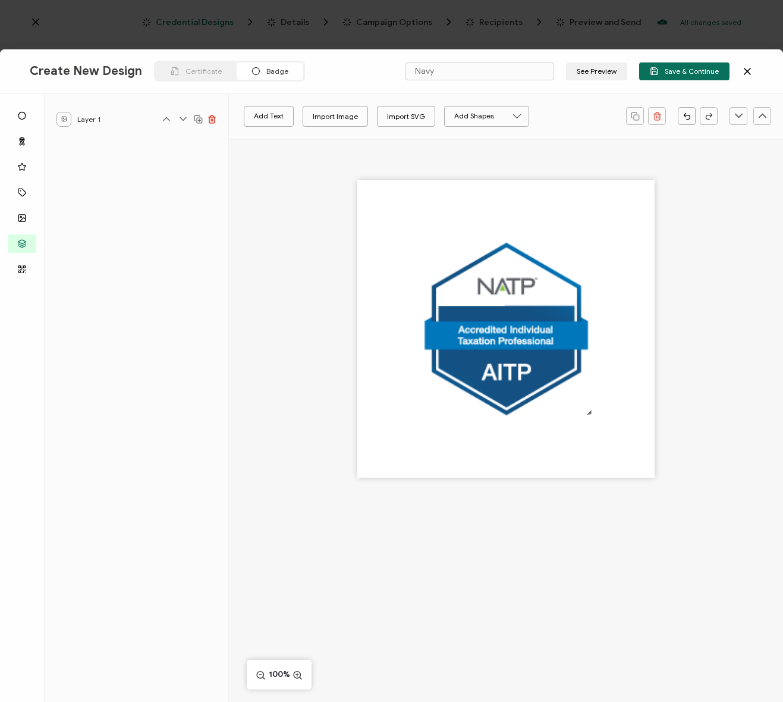
click at [322, 245] on div at bounding box center [506, 350] width 554 height 422
click at [296, 161] on div at bounding box center [506, 350] width 554 height 422
click at [437, 71] on input "Navy" at bounding box center [480, 71] width 149 height 18
click at [510, 71] on input "Navy" at bounding box center [480, 71] width 149 height 18
drag, startPoint x: 512, startPoint y: 71, endPoint x: 365, endPoint y: 67, distance: 147.0
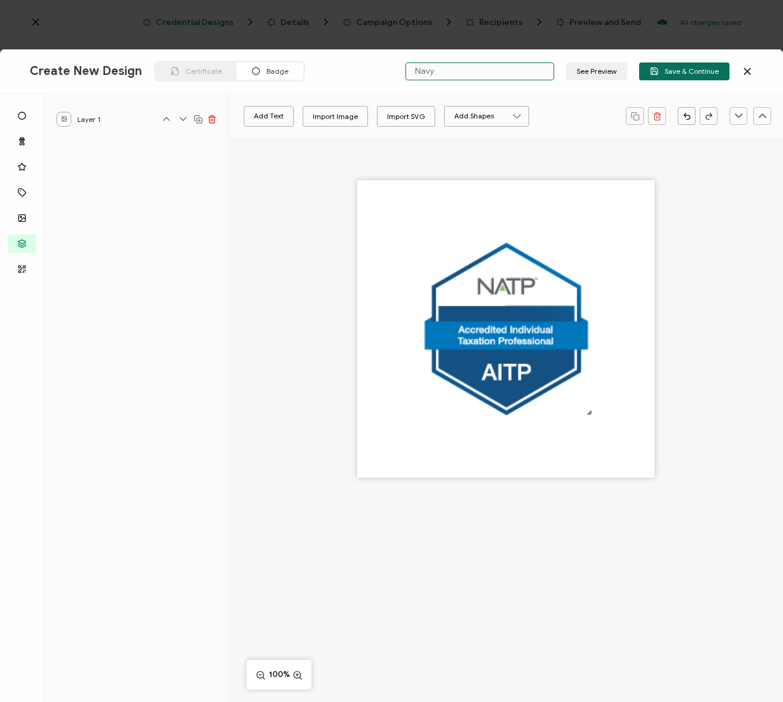
click at [365, 67] on div "Create New Design Certificate Badge Navy See Preview Save & Continue" at bounding box center [391, 71] width 783 height 45
click at [598, 68] on button "See Preview" at bounding box center [596, 71] width 61 height 18
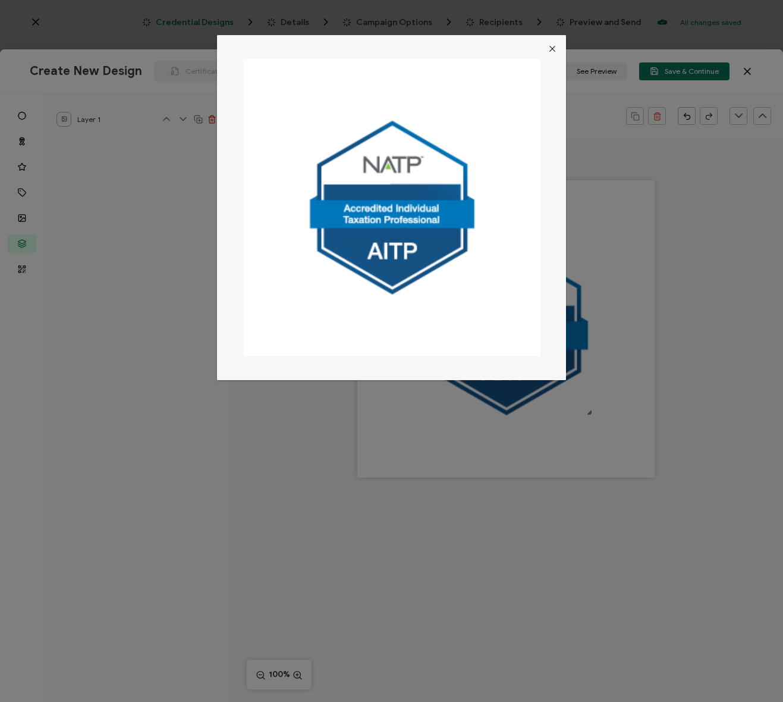
click at [544, 48] on button "Close" at bounding box center [552, 48] width 27 height 27
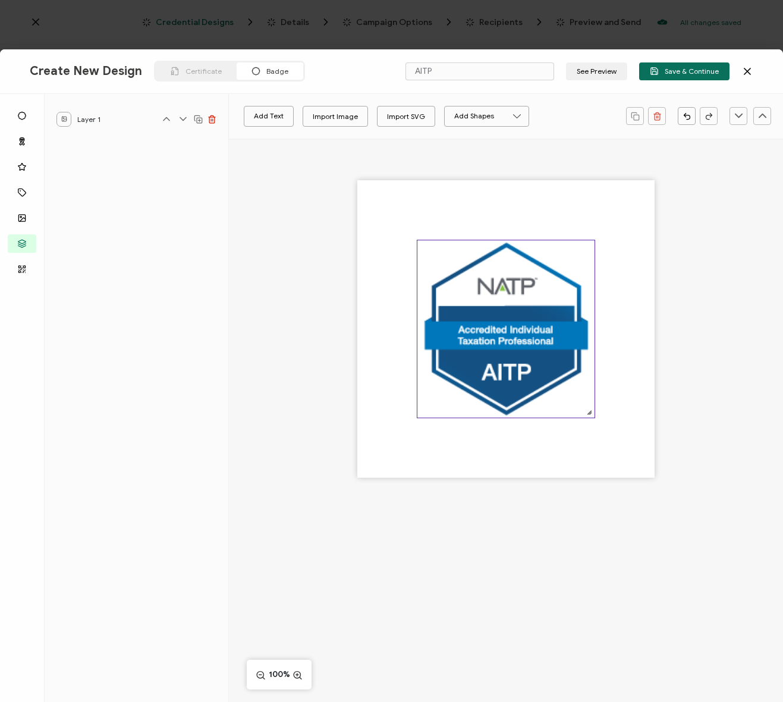
click at [534, 286] on img at bounding box center [506, 328] width 177 height 177
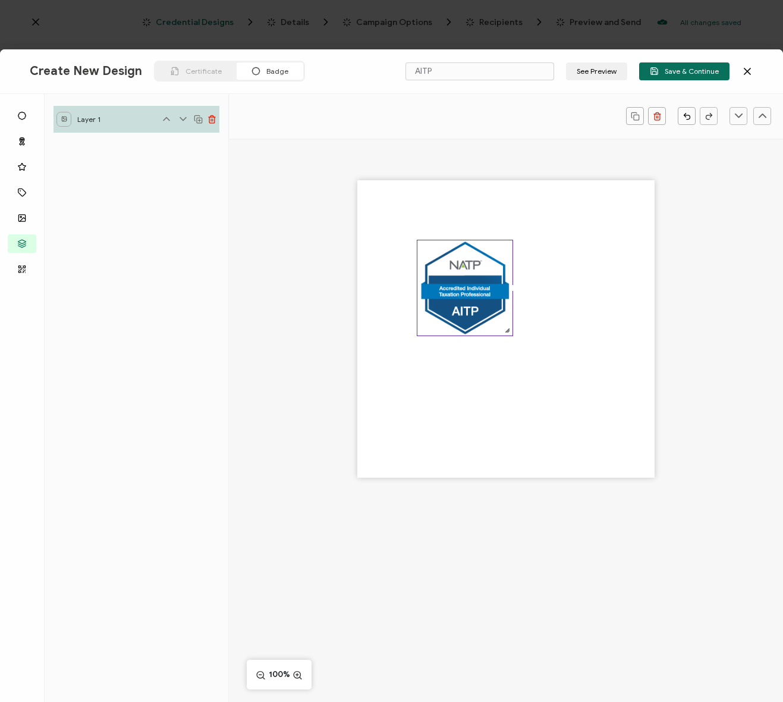
drag, startPoint x: 593, startPoint y: 415, endPoint x: 512, endPoint y: 353, distance: 101.4
click at [512, 353] on div at bounding box center [506, 328] width 297 height 297
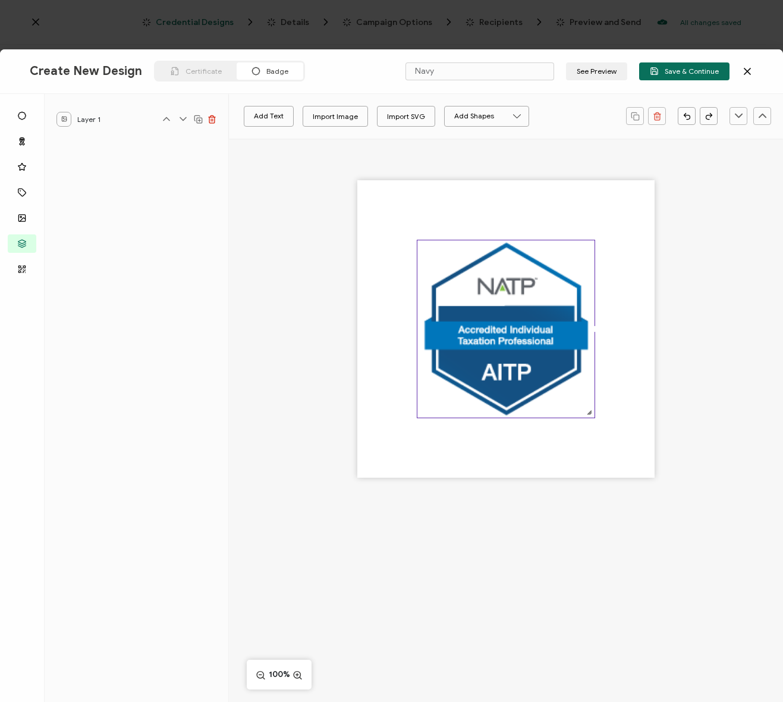
click at [629, 303] on div at bounding box center [506, 328] width 297 height 297
click at [481, 70] on input "Navy" at bounding box center [480, 71] width 149 height 18
type input "N"
drag, startPoint x: 449, startPoint y: 68, endPoint x: 408, endPoint y: 69, distance: 41.1
click at [395, 65] on div "Create New Design Certificate Badge AITP See Preview Save & Continue" at bounding box center [391, 71] width 783 height 45
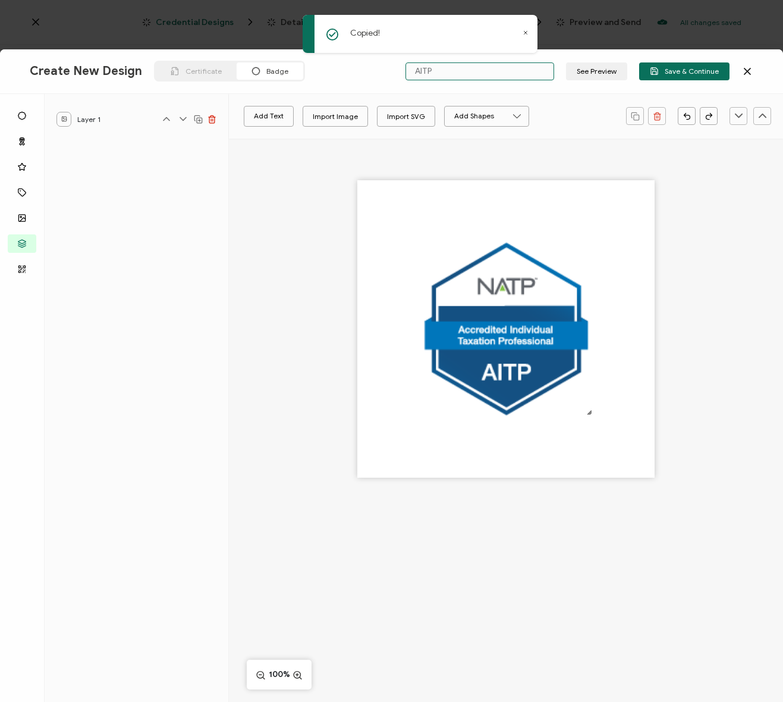
type input "AITP"
click at [346, 74] on div "Create New Design Certificate Badge AITP See Preview Save & Continue" at bounding box center [391, 71] width 783 height 45
click at [694, 74] on span "Save & Continue" at bounding box center [684, 71] width 69 height 9
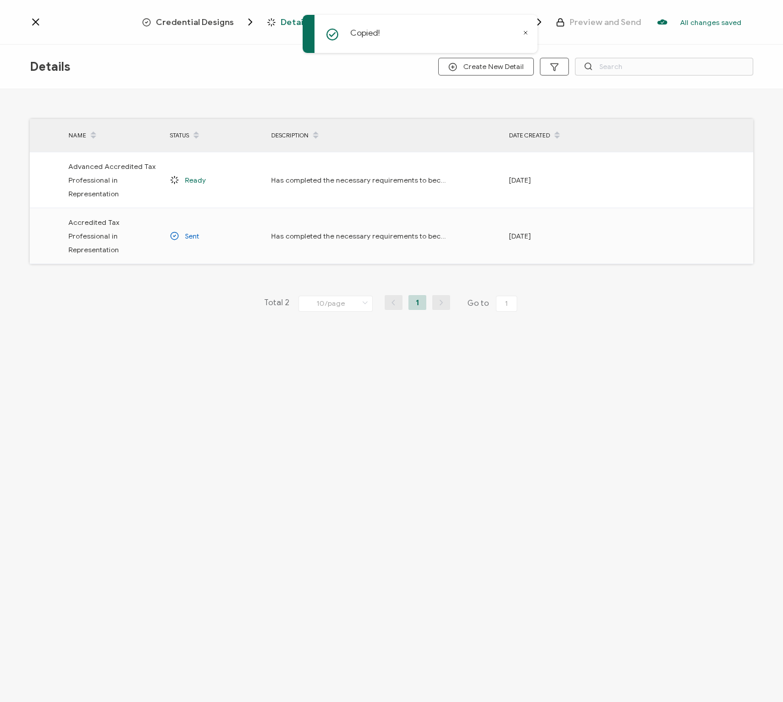
click at [524, 34] on icon at bounding box center [526, 33] width 6 height 6
click at [220, 18] on span "Credential Designs" at bounding box center [195, 22] width 78 height 9
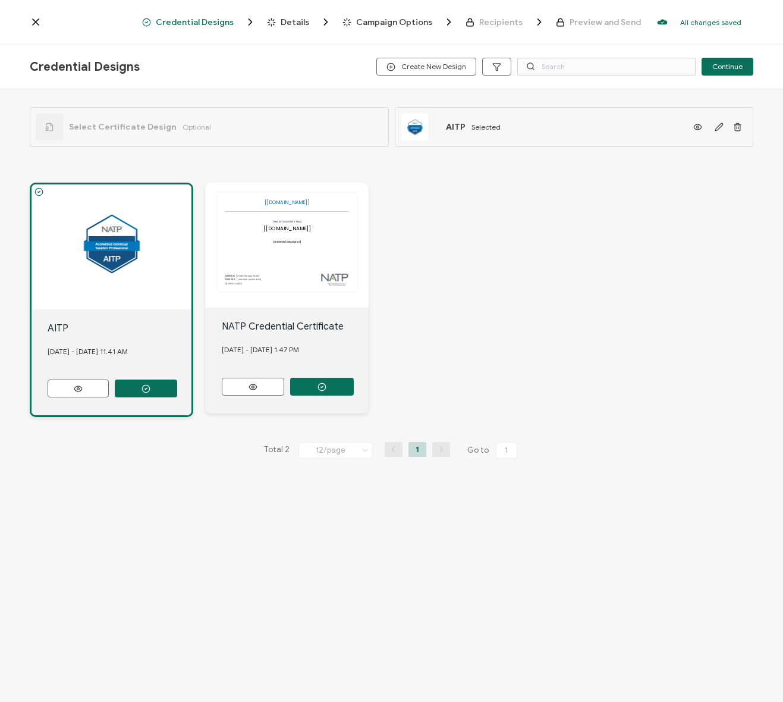
click at [444, 218] on div "AITP September 15, 2025 - Monday 11.41 AM The recipient’s full name, which will…" at bounding box center [392, 300] width 724 height 282
click at [513, 218] on div "AITP September 15, 2025 - Monday 11.41 AM The recipient’s full name, which will…" at bounding box center [392, 300] width 724 height 282
click at [434, 242] on div "AITP September 15, 2025 - Monday 11.41 AM The recipient’s full name, which will…" at bounding box center [392, 300] width 724 height 282
click at [31, 18] on icon at bounding box center [36, 22] width 12 height 12
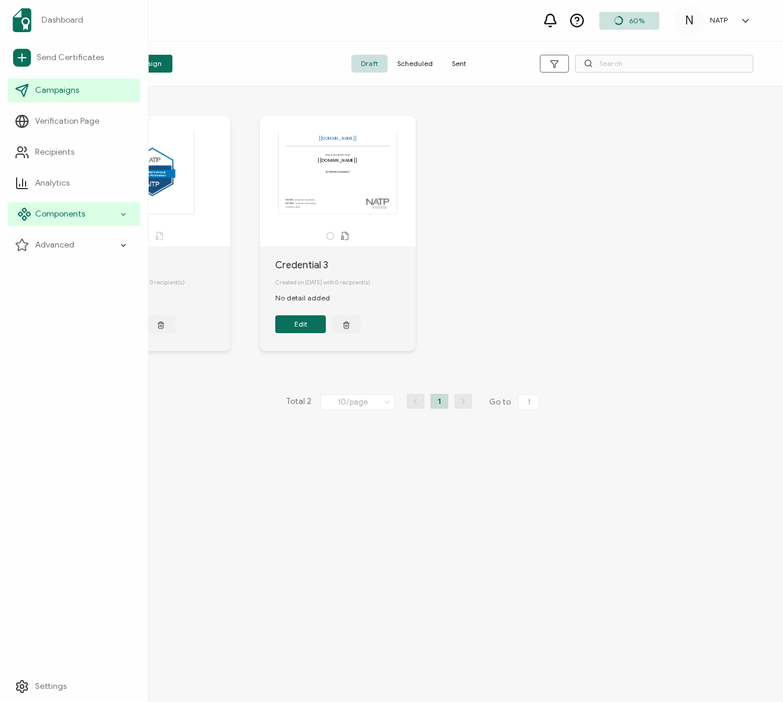
click at [76, 207] on div "Components" at bounding box center [74, 214] width 133 height 24
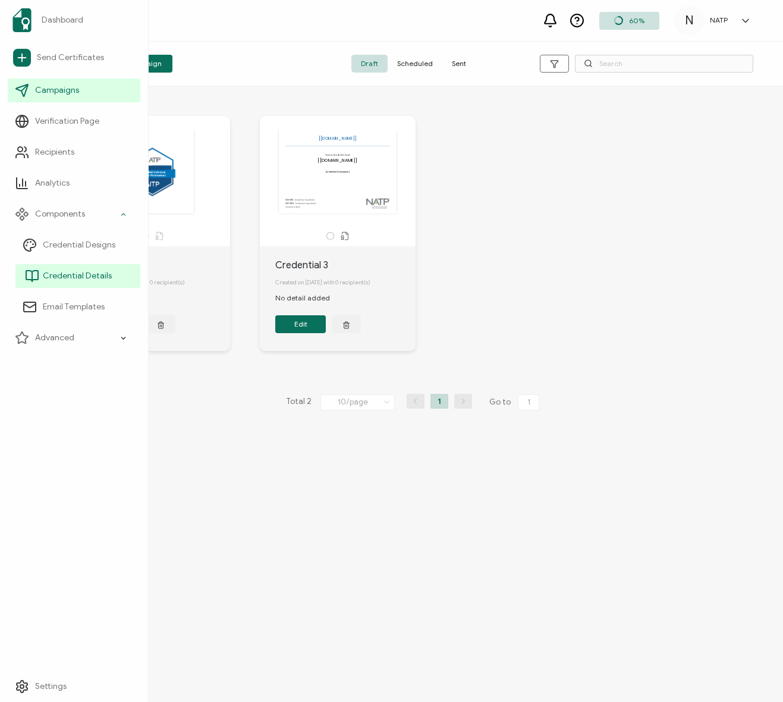
click at [81, 274] on span "Credential Details" at bounding box center [77, 276] width 69 height 12
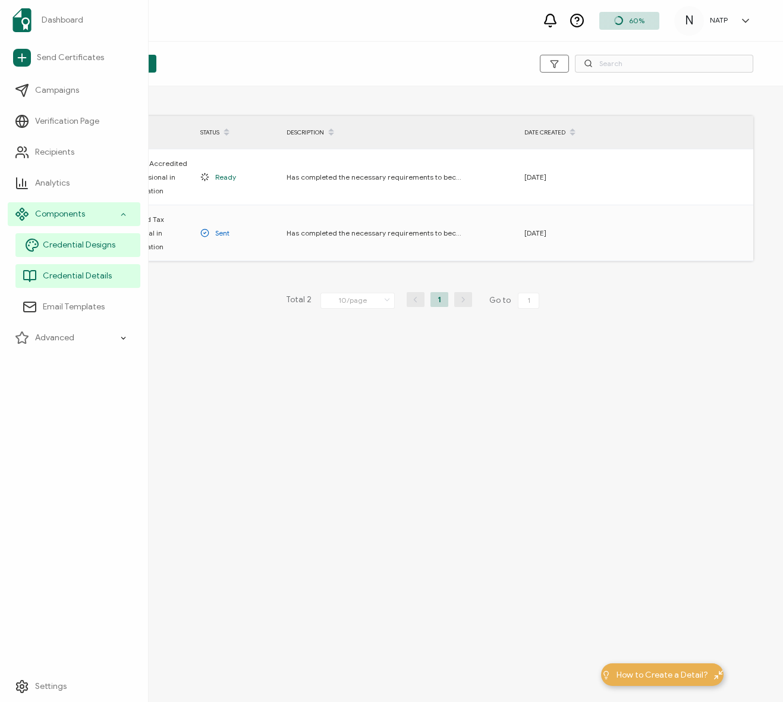
click at [70, 248] on span "Credential Designs" at bounding box center [79, 245] width 73 height 12
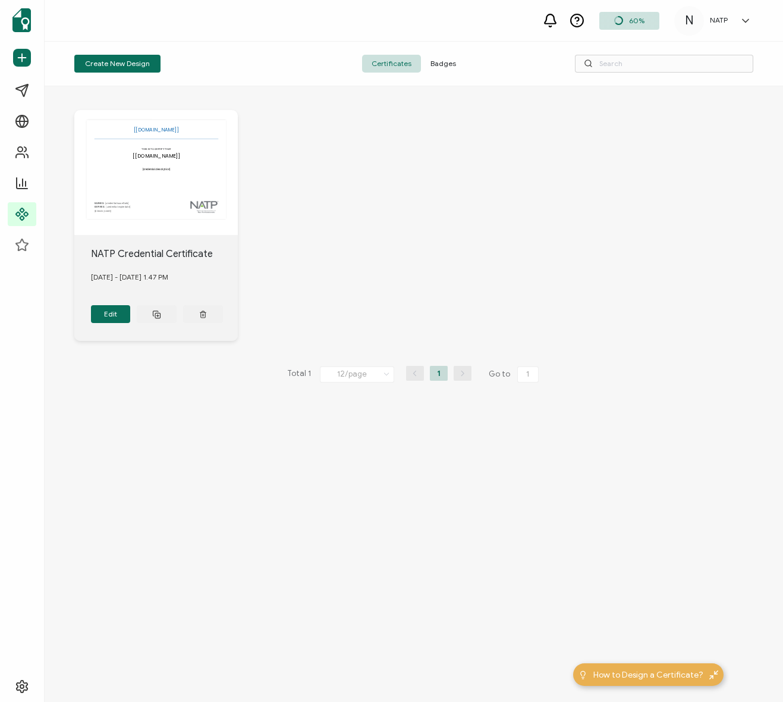
click at [587, 265] on div "The recipient’s full name, which will be automatically filled based on the info…" at bounding box center [413, 225] width 679 height 278
click at [451, 56] on span "Badges" at bounding box center [443, 64] width 45 height 18
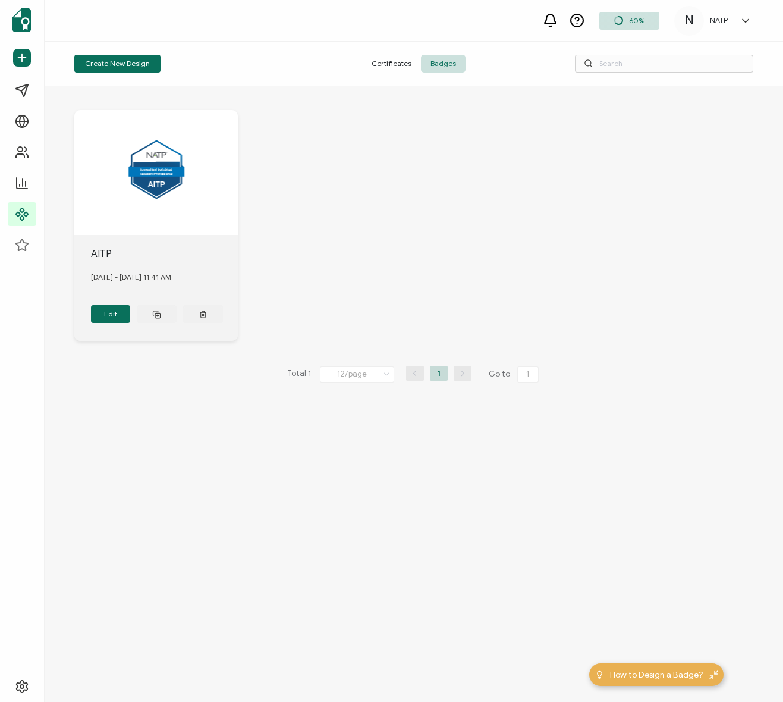
click at [341, 233] on div "AITP September 15, 2025 - Monday 11.41 AM Edit" at bounding box center [413, 225] width 679 height 278
click at [127, 61] on button "Create New Design" at bounding box center [117, 64] width 86 height 18
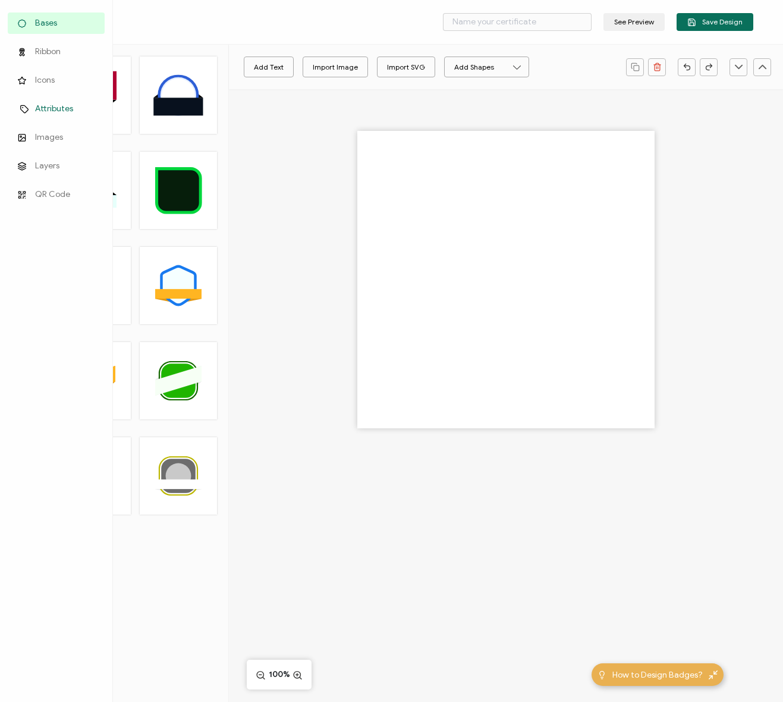
click at [25, 122] on li "Attributes" at bounding box center [56, 109] width 97 height 29
click at [34, 130] on link "Images" at bounding box center [56, 137] width 97 height 21
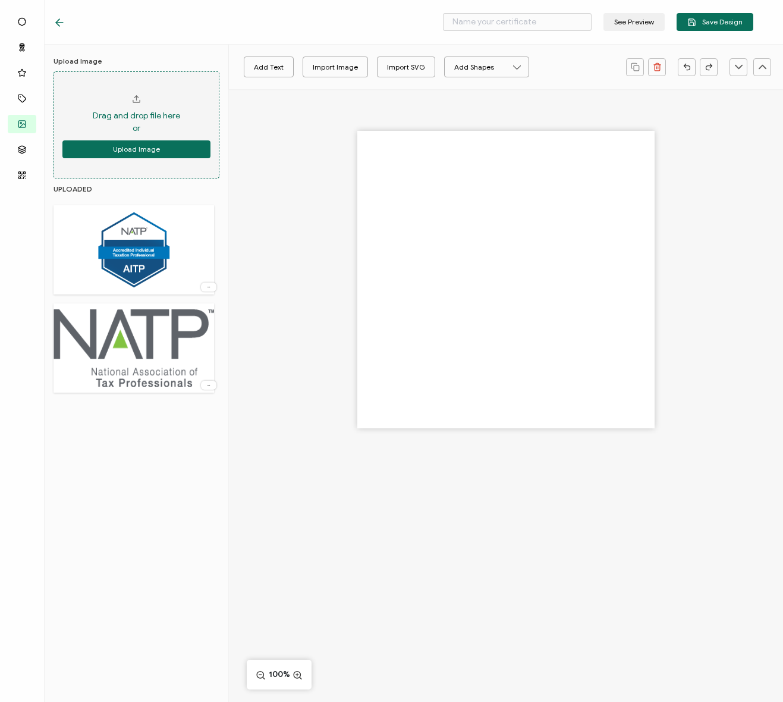
click at [130, 167] on div "Drag and drop file here or Upload Image" at bounding box center [137, 124] width 166 height 107
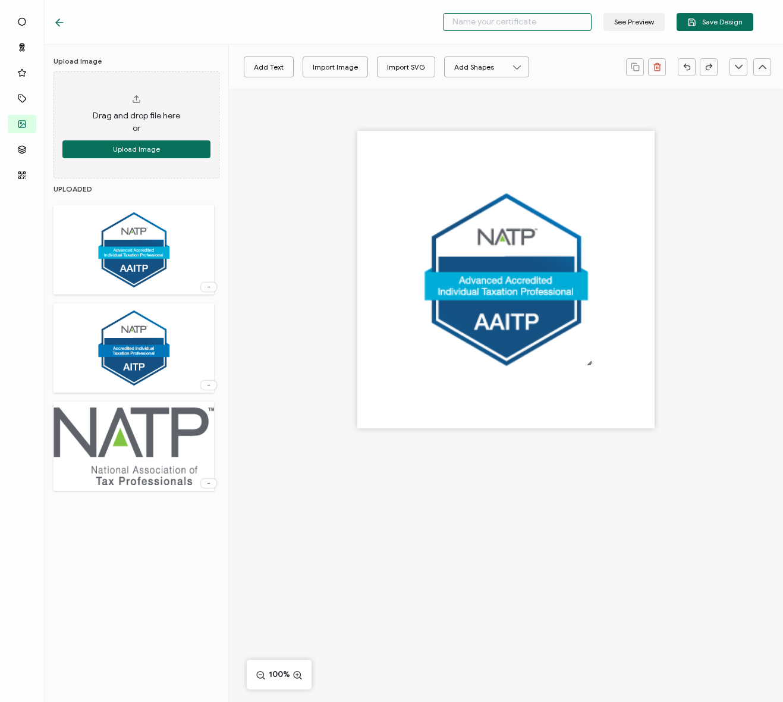
click at [526, 26] on input "text" at bounding box center [517, 22] width 149 height 18
type input "AAITP"
click at [725, 24] on span "Save Design" at bounding box center [715, 22] width 55 height 9
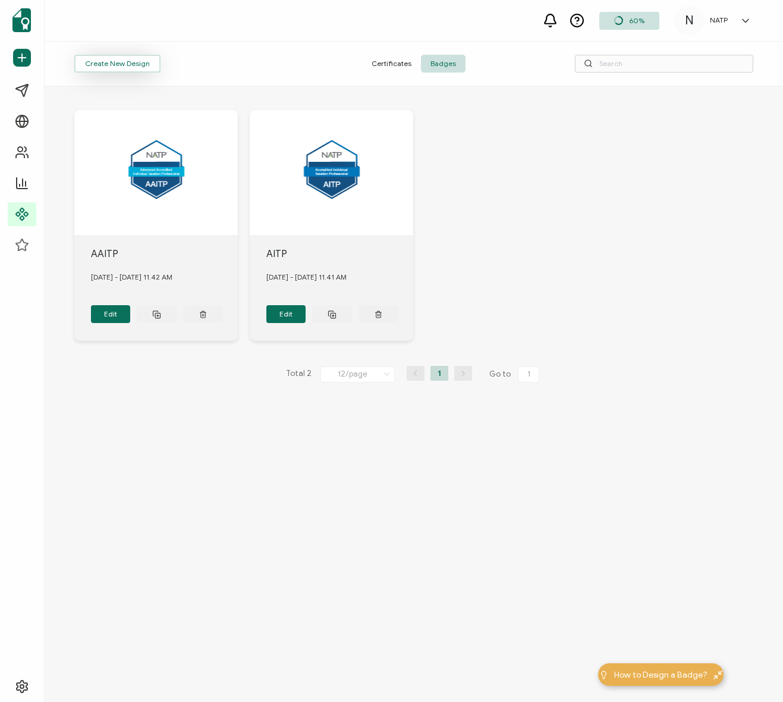
click at [121, 59] on button "Create New Design" at bounding box center [117, 64] width 86 height 18
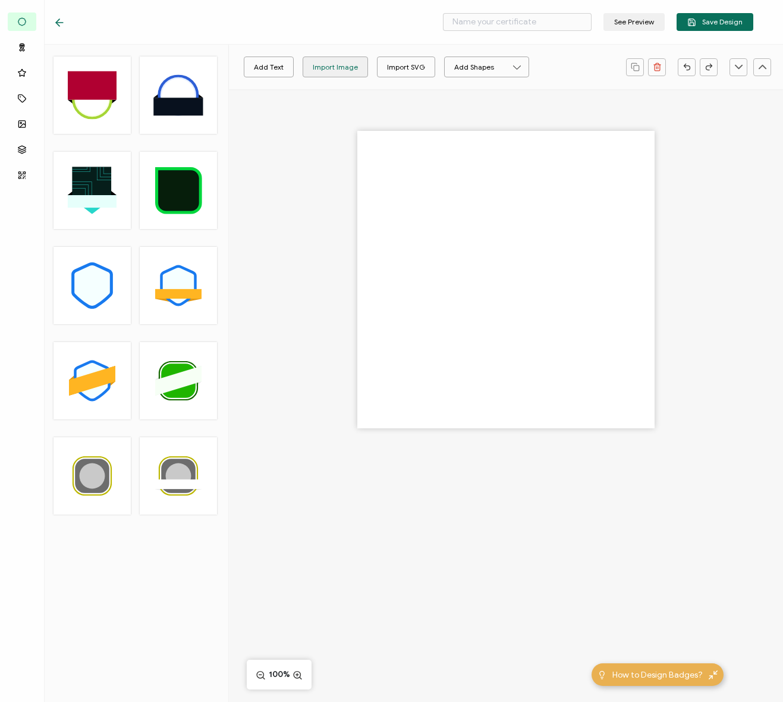
click at [313, 69] on div "Import Image" at bounding box center [335, 67] width 45 height 21
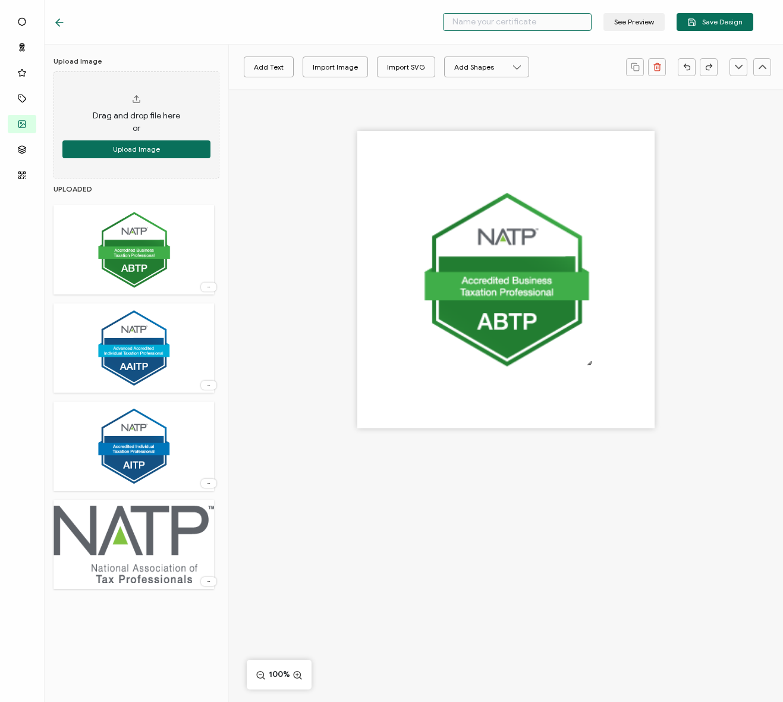
click at [557, 24] on input "text" at bounding box center [517, 22] width 149 height 18
type input "ABTP"
click at [698, 22] on span "Save Design" at bounding box center [715, 22] width 55 height 9
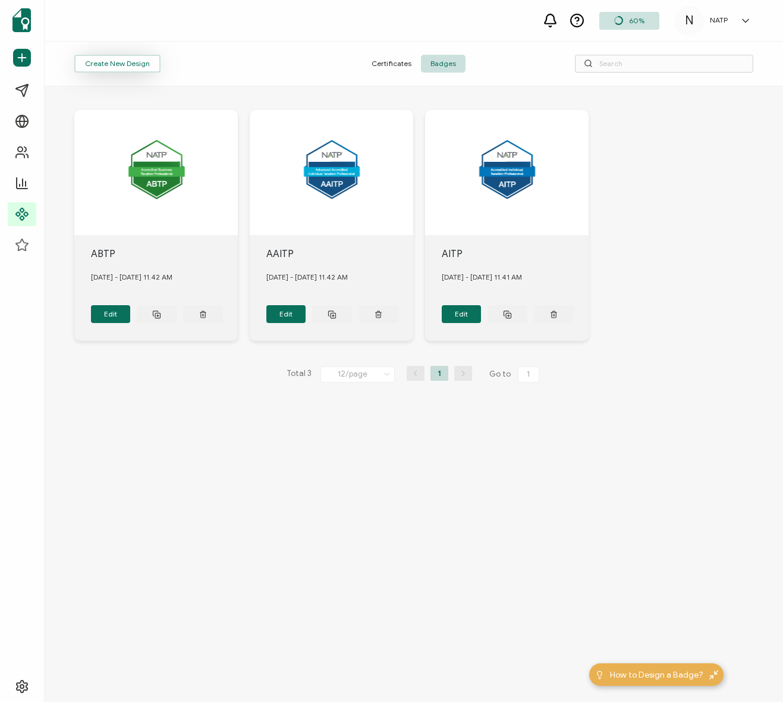
click at [132, 67] on button "Create New Design" at bounding box center [117, 64] width 86 height 18
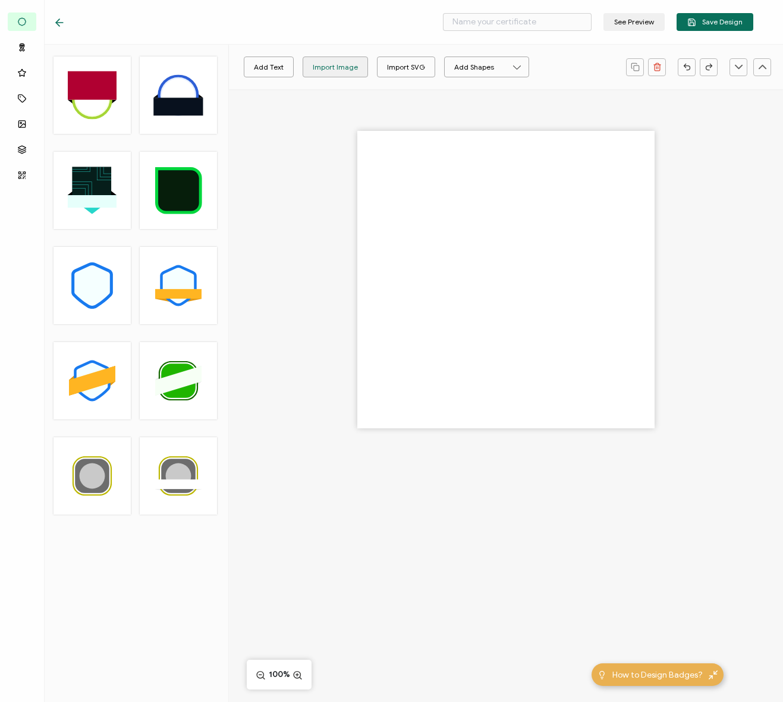
click at [314, 74] on div "Import Image" at bounding box center [335, 67] width 45 height 21
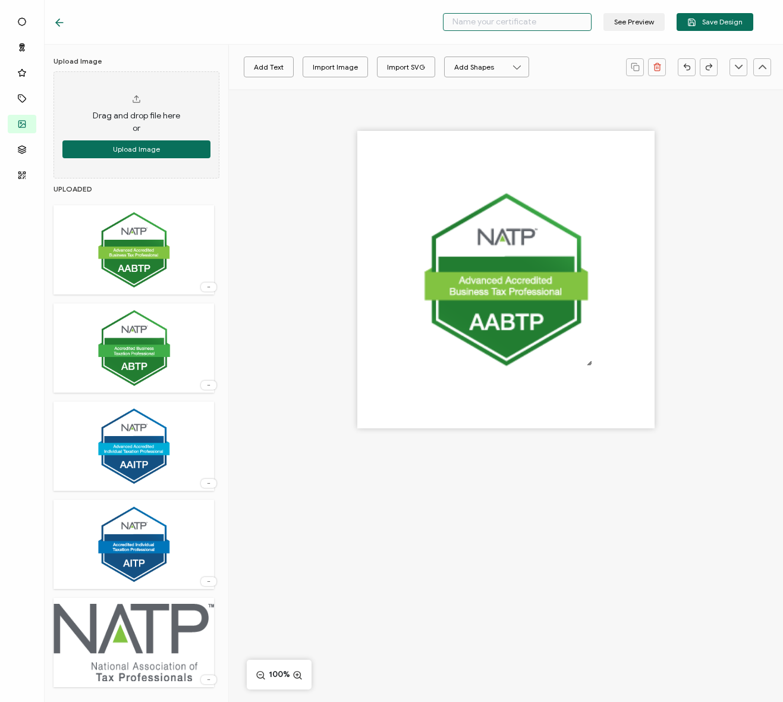
click at [534, 24] on input "text" at bounding box center [517, 22] width 149 height 18
type input "A"
type input "AABTP"
click at [713, 25] on span "Save Design" at bounding box center [715, 22] width 55 height 9
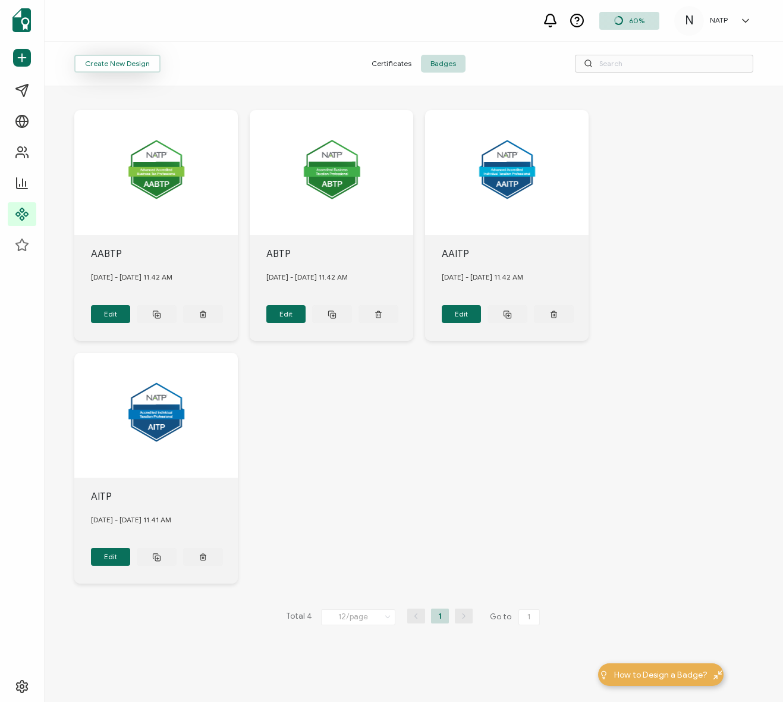
click at [114, 61] on button "Create New Design" at bounding box center [117, 64] width 86 height 18
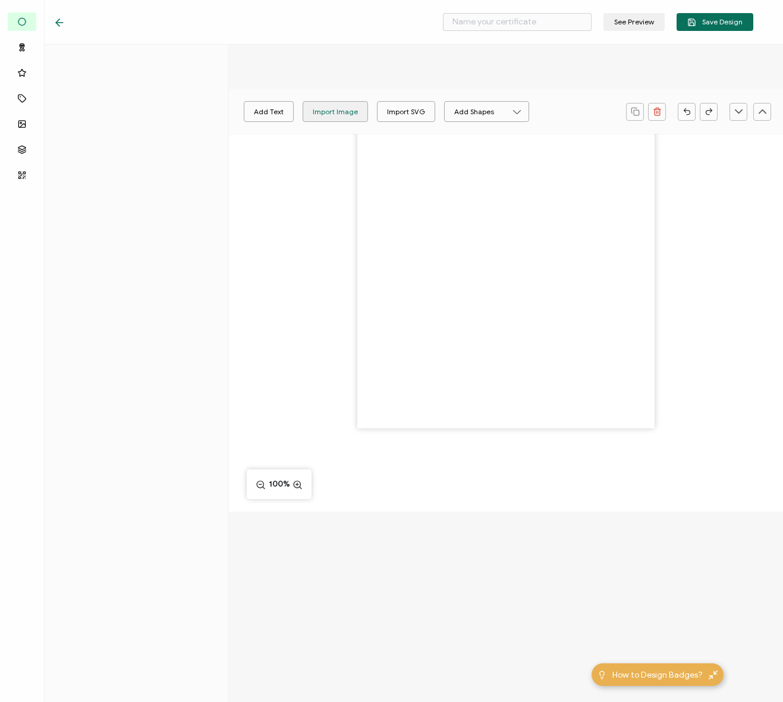
click at [345, 112] on div "Import Image" at bounding box center [335, 111] width 45 height 21
click at [647, 202] on div at bounding box center [506, 279] width 297 height 297
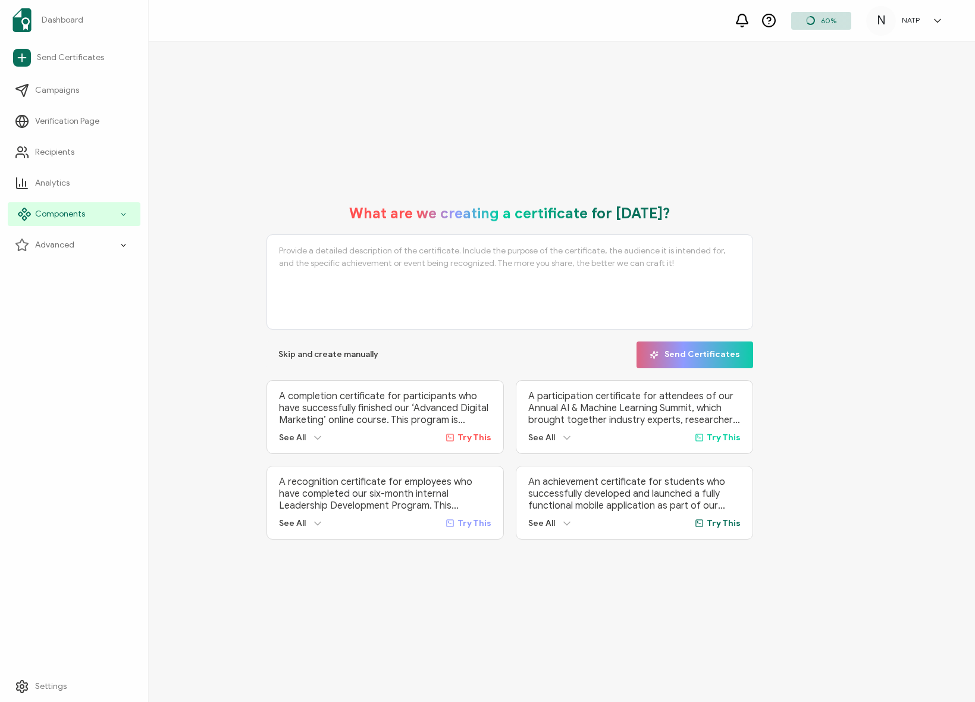
click at [58, 199] on li "Components" at bounding box center [74, 214] width 133 height 31
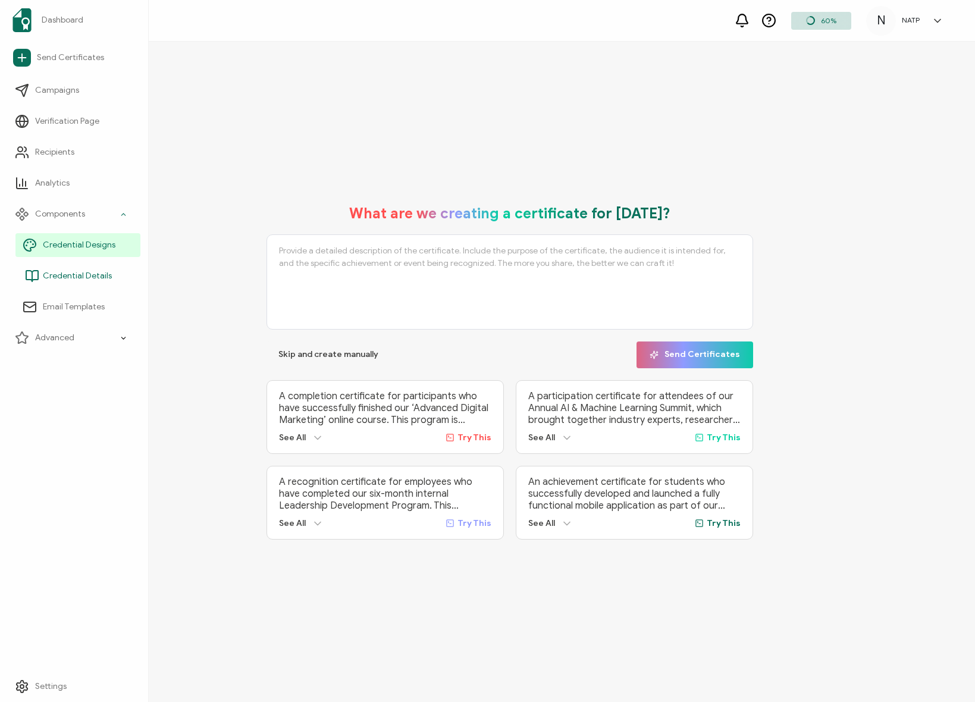
click at [93, 281] on span "Credential Details" at bounding box center [77, 276] width 69 height 12
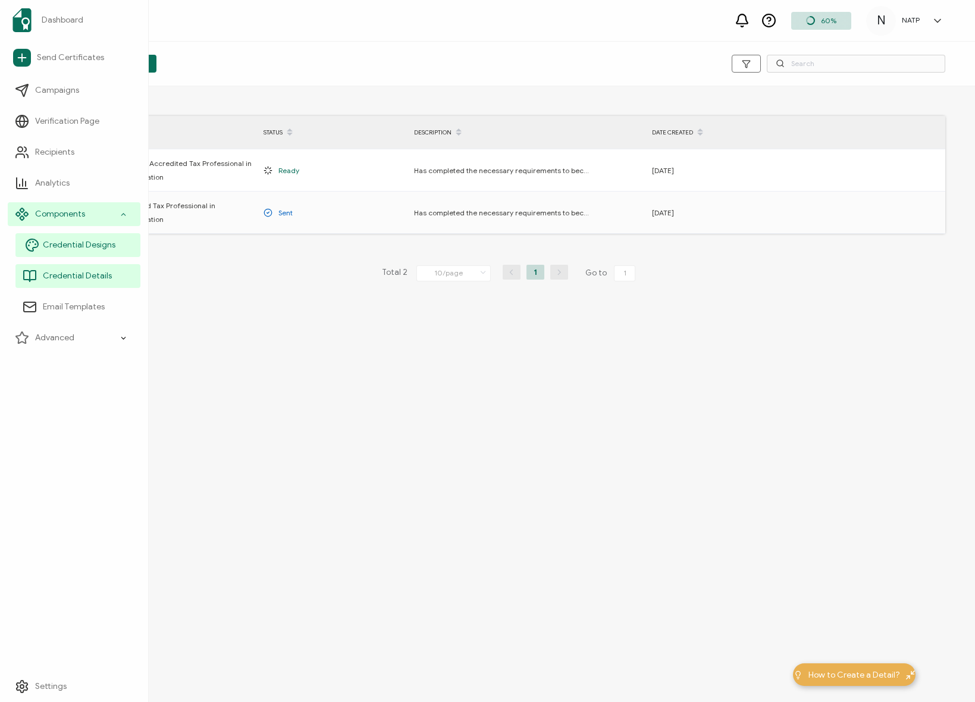
click at [67, 237] on link "Credential Designs" at bounding box center [77, 245] width 125 height 24
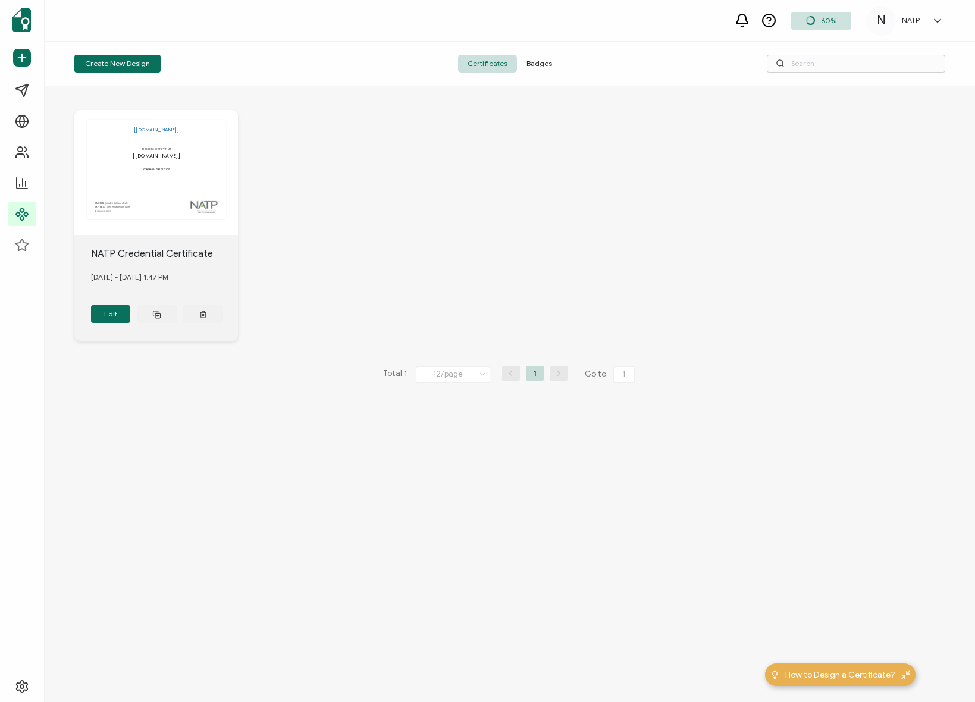
click at [541, 65] on span "Badges" at bounding box center [539, 64] width 45 height 18
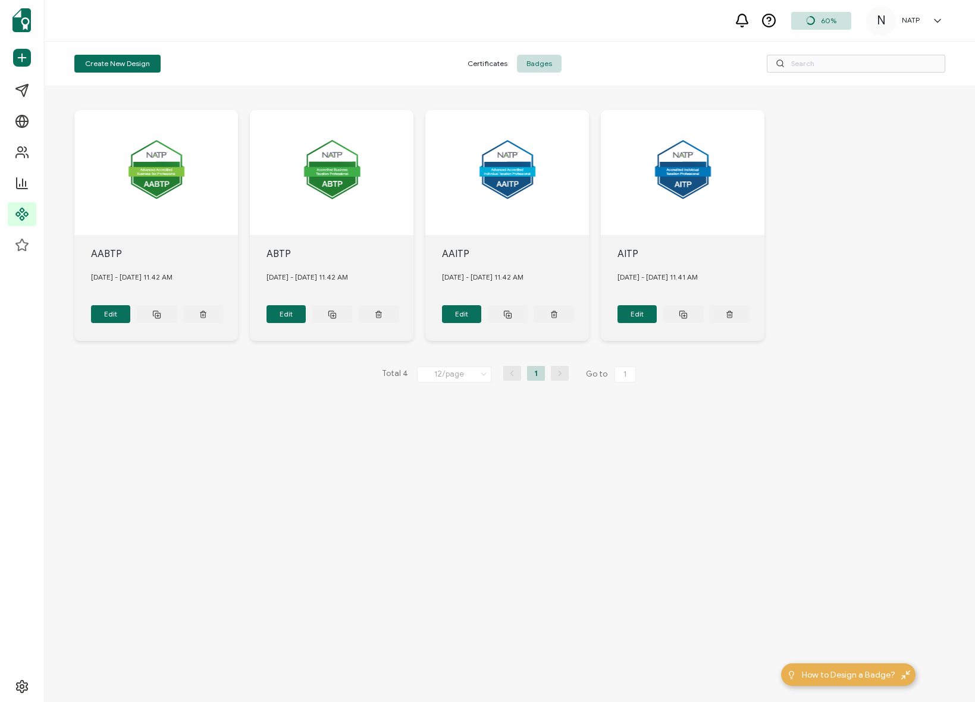
click at [200, 405] on div "AABTP [DATE] - [DATE] 11.42 AM Edit ABTP [DATE] - [DATE] 11.42 AM Edit AAITP [D…" at bounding box center [510, 394] width 930 height 616
click at [120, 63] on button "Create New Design" at bounding box center [117, 64] width 86 height 18
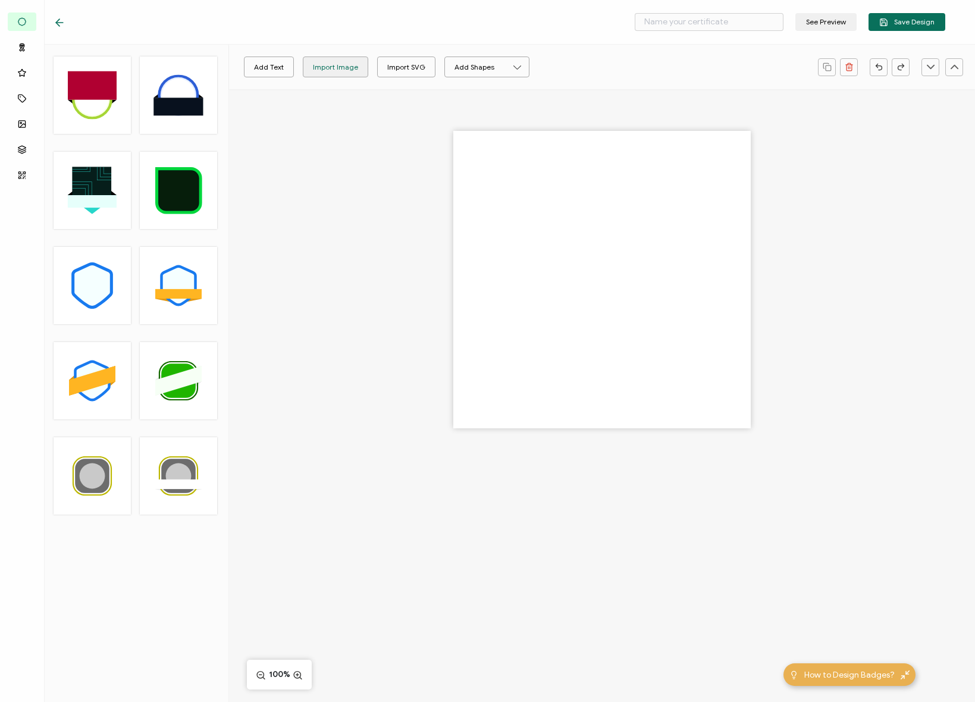
click at [340, 65] on div "Import Image" at bounding box center [335, 67] width 45 height 21
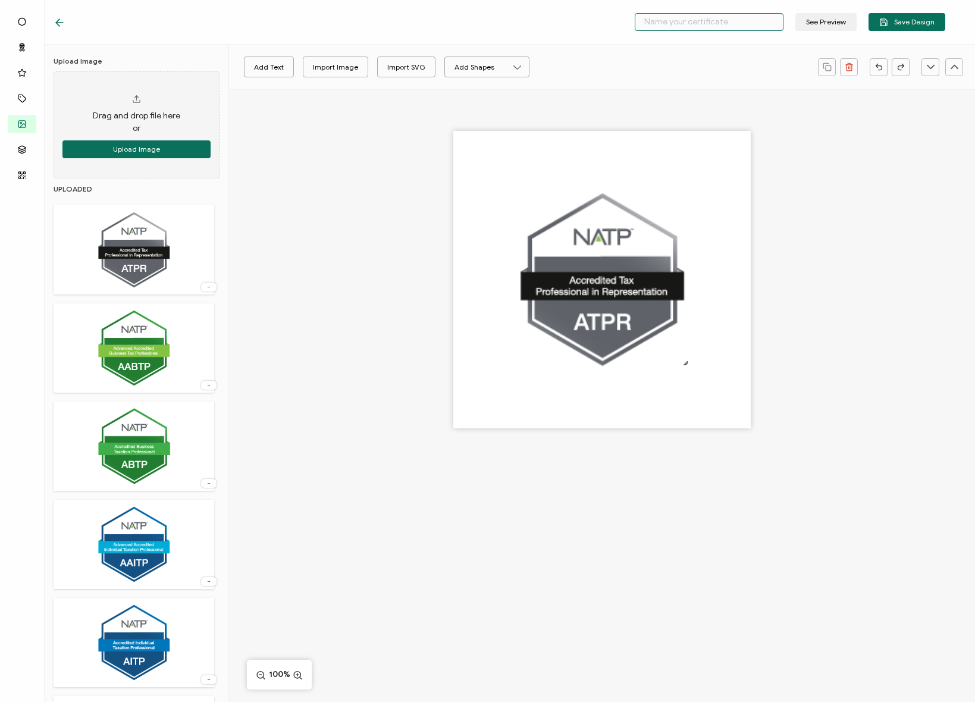
click at [704, 26] on input "text" at bounding box center [709, 22] width 149 height 18
type input "ATPR"
click at [912, 21] on span "Save Design" at bounding box center [906, 22] width 55 height 9
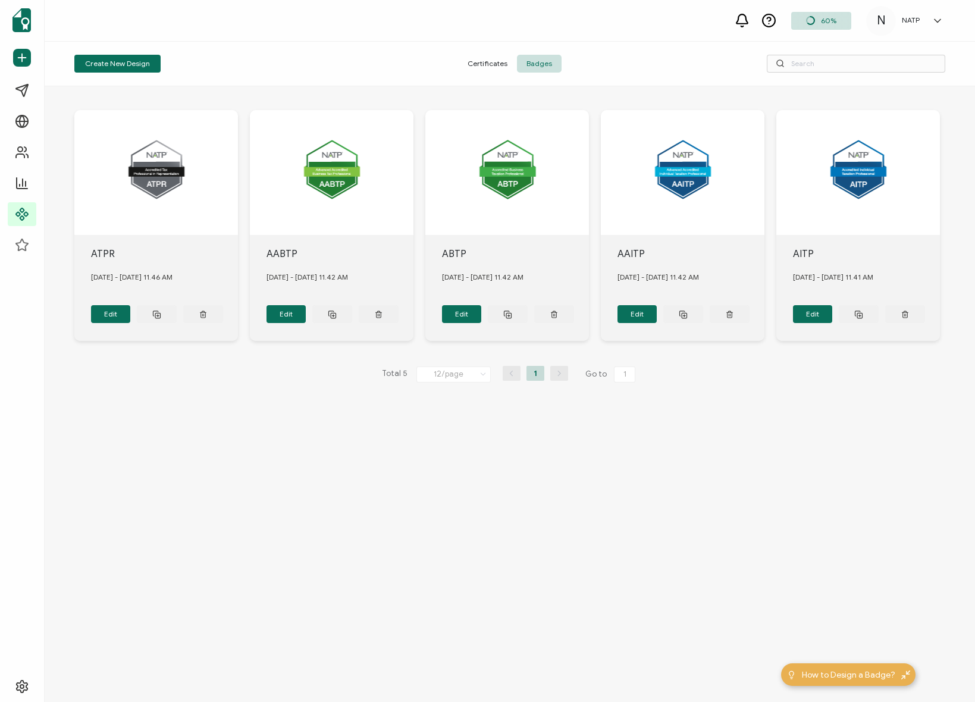
drag, startPoint x: 299, startPoint y: 374, endPoint x: 307, endPoint y: 275, distance: 99.1
click at [298, 374] on div "Total 5 12/page 12/page 24/page 48/page 96/page 1 Go to 1" at bounding box center [509, 374] width 871 height 19
click at [125, 64] on button "Create New Design" at bounding box center [117, 64] width 86 height 18
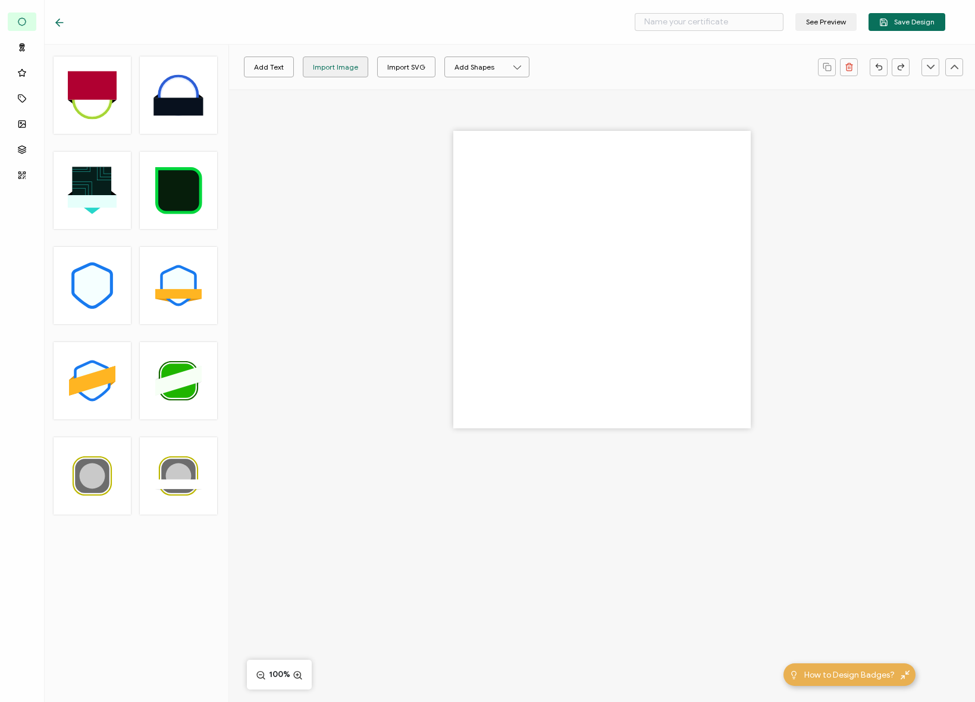
click at [319, 69] on div "Import Image" at bounding box center [335, 67] width 45 height 21
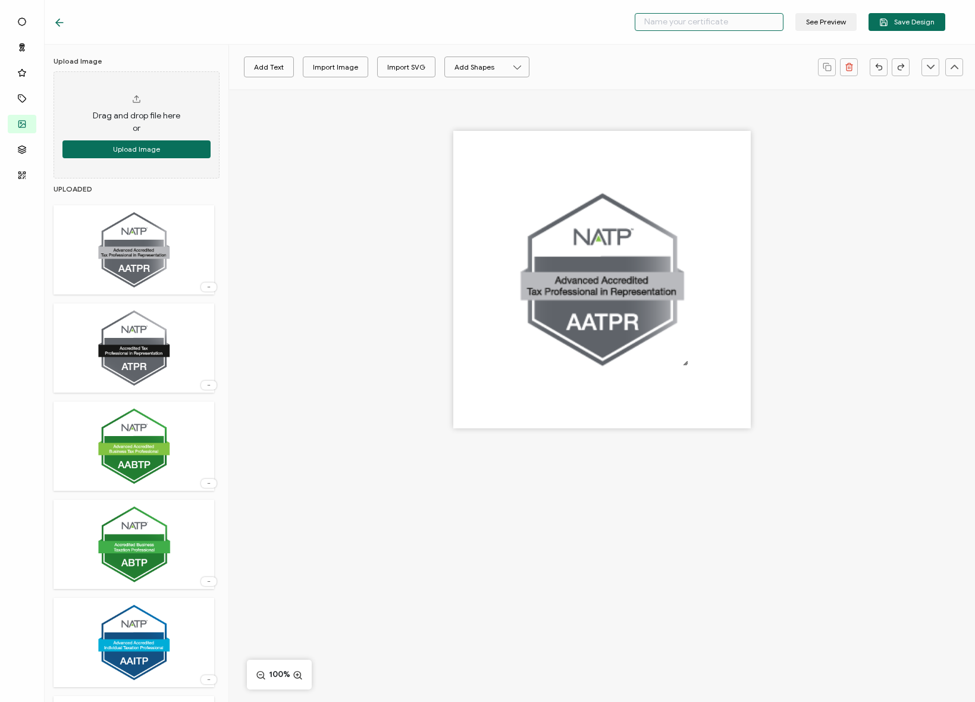
click at [694, 27] on input "text" at bounding box center [709, 22] width 149 height 18
type input "AATPR"
click at [910, 18] on span "Save Design" at bounding box center [906, 22] width 55 height 9
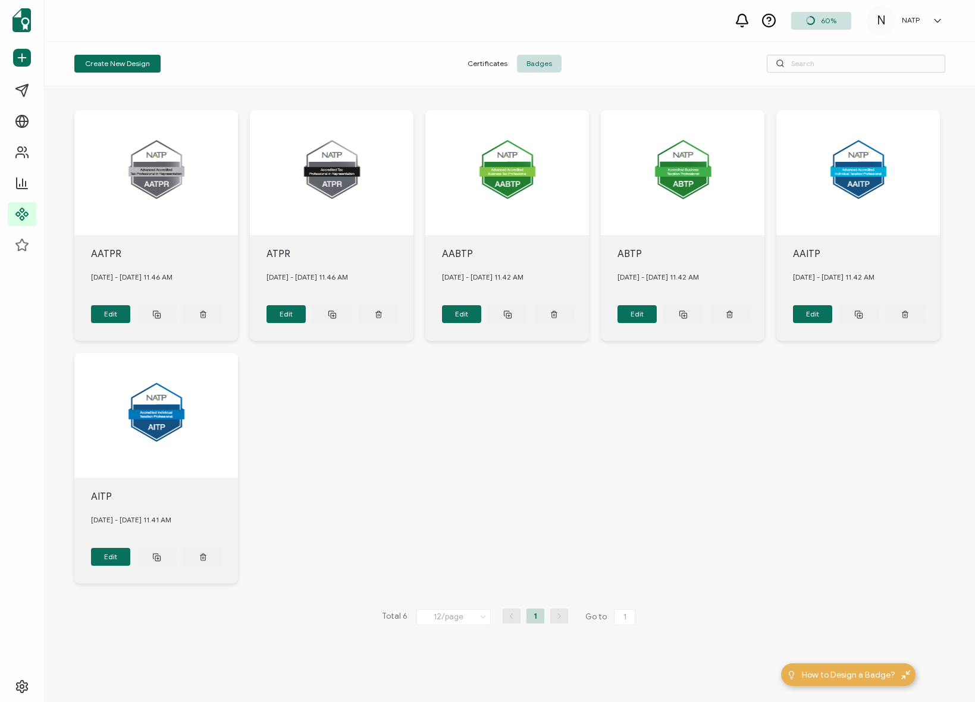
click at [354, 412] on div "AATPR [DATE] - [DATE] 11.46 AM Edit ATPR [DATE] - [DATE] 11.46 AM Edit AABTP [D…" at bounding box center [509, 346] width 871 height 521
click at [350, 408] on div "AATPR [DATE] - [DATE] 11.46 AM Edit ATPR [DATE] - [DATE] 11.46 AM Edit AABTP [D…" at bounding box center [509, 346] width 871 height 521
click at [496, 62] on span "Certificates" at bounding box center [487, 64] width 59 height 18
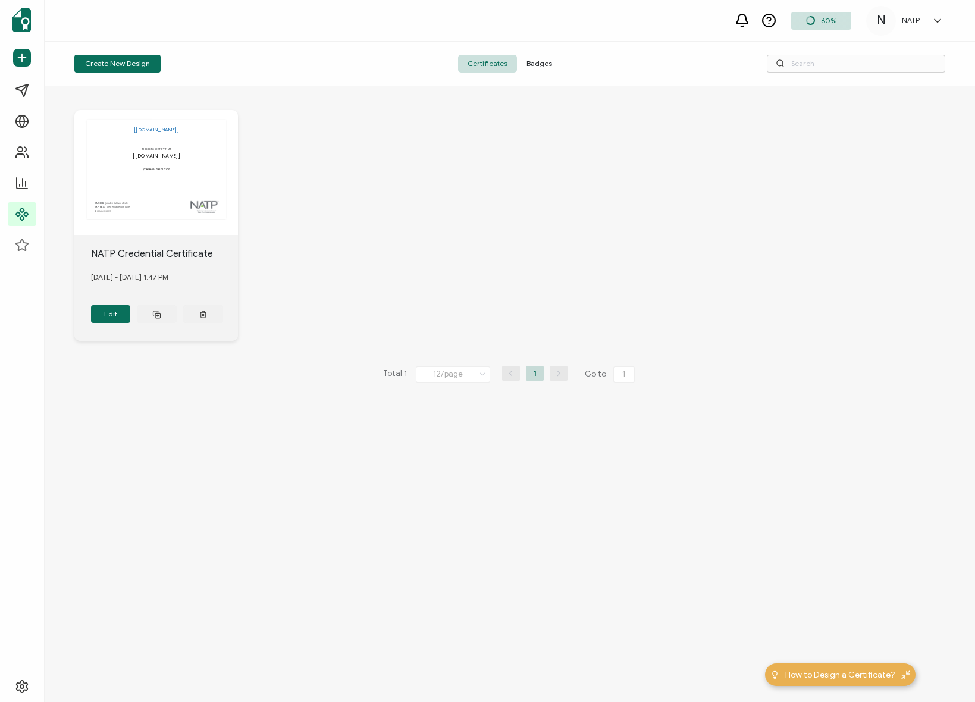
click at [371, 271] on div "The recipient’s full name, which will be automatically filled based on the info…" at bounding box center [509, 225] width 871 height 278
click at [333, 259] on div "The recipient’s full name, which will be automatically filled based on the info…" at bounding box center [509, 225] width 871 height 278
click at [542, 61] on span "Badges" at bounding box center [539, 64] width 45 height 18
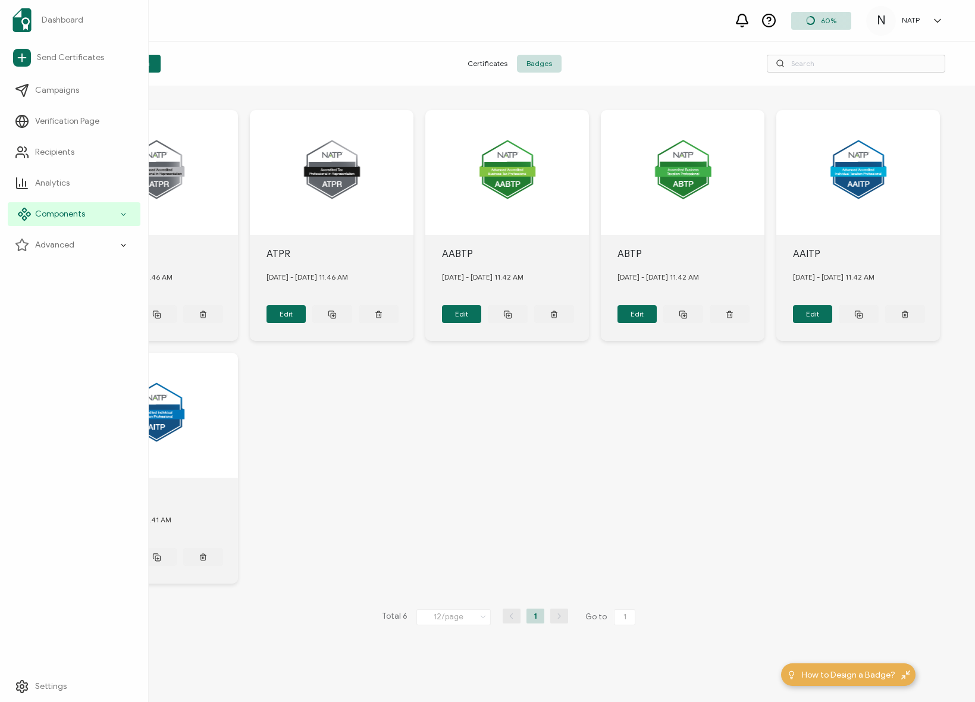
click at [80, 218] on span "Components" at bounding box center [60, 214] width 50 height 12
click at [70, 268] on link "Credential Details" at bounding box center [77, 276] width 125 height 24
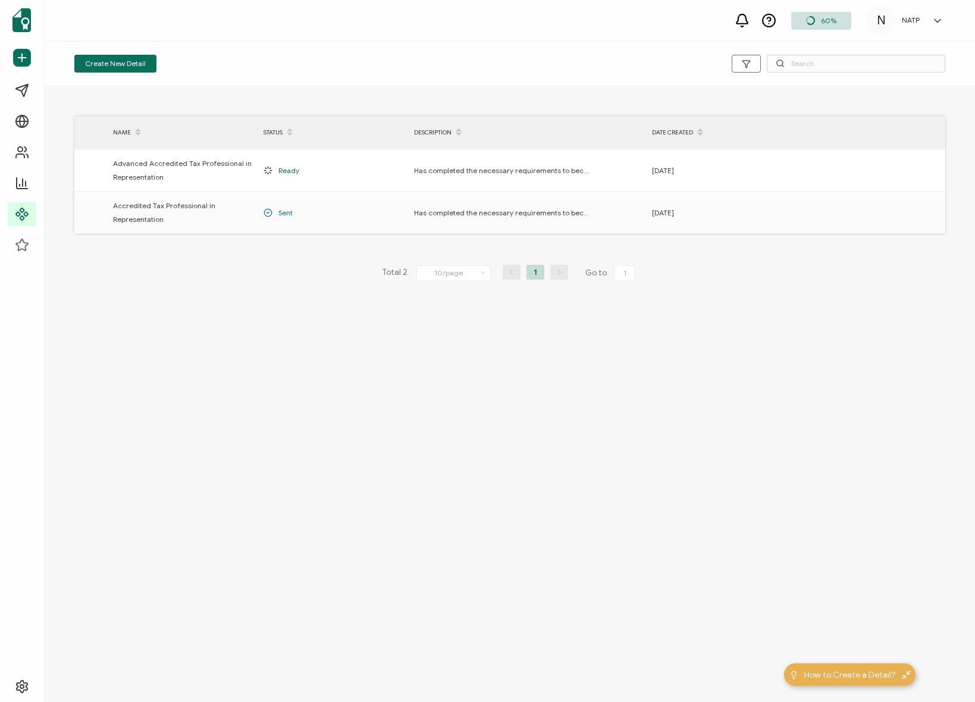
click at [256, 369] on div "Create New Detail NAME STATUS DESCRIPTION DATE CREATED Advanced Accredited Tax …" at bounding box center [510, 372] width 930 height 660
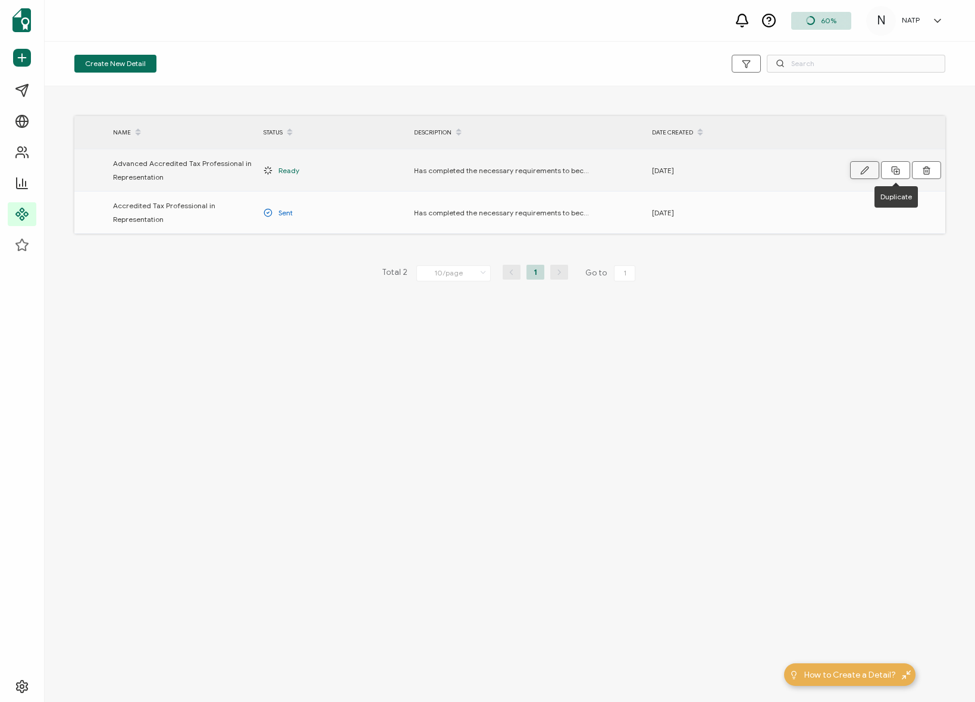
click at [862, 166] on icon "button" at bounding box center [864, 170] width 9 height 9
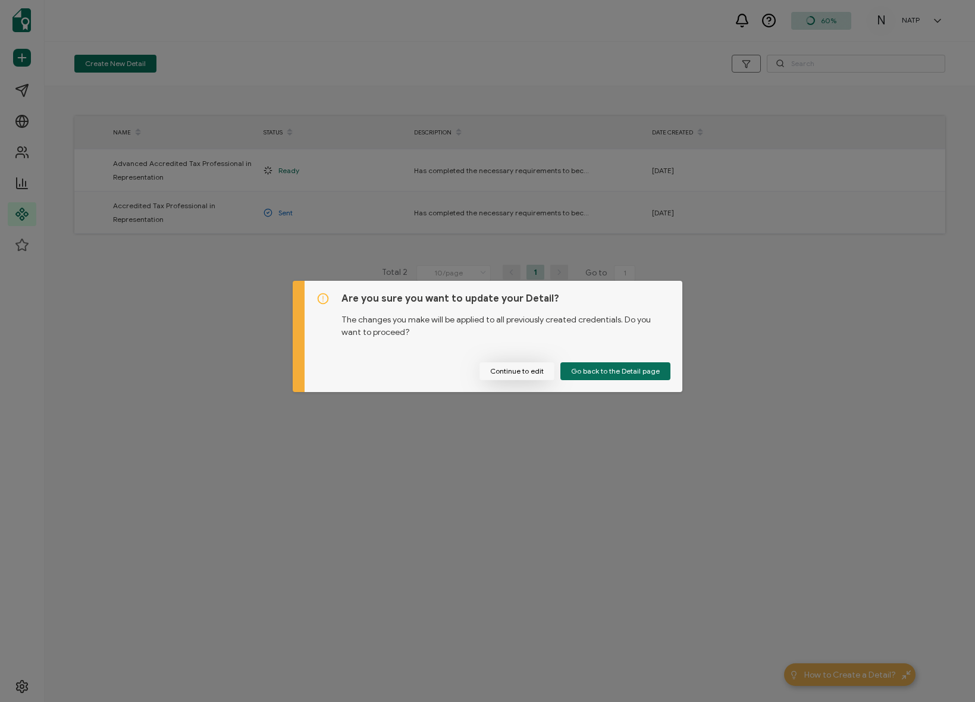
click at [511, 375] on button "Continue to edit" at bounding box center [516, 371] width 75 height 18
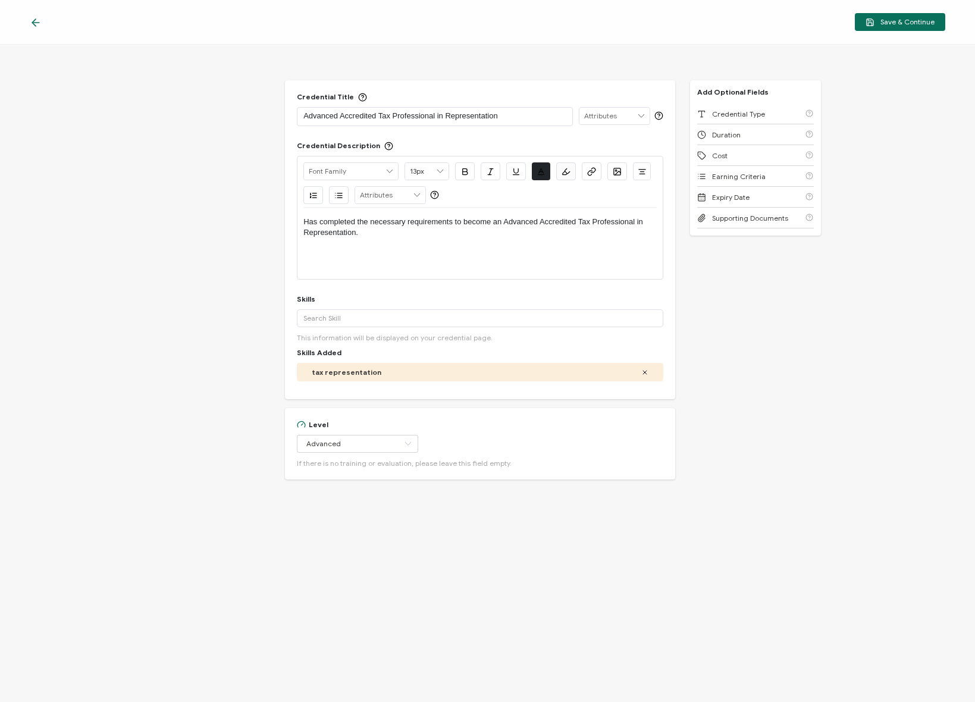
click at [455, 113] on p "Advanced Accredited Tax Professional in Representation" at bounding box center [434, 116] width 263 height 12
click at [515, 105] on div "Credential Title Advanced Accredited Tax Professional in Representation ISSUER …" at bounding box center [480, 109] width 366 height 34
click at [516, 114] on p "Advanced Accredited Tax Professional in Representation" at bounding box center [434, 116] width 263 height 12
drag, startPoint x: 469, startPoint y: 115, endPoint x: 301, endPoint y: 115, distance: 168.4
click at [301, 115] on div "Advanced Accredited Tax Professional in Representation" at bounding box center [435, 116] width 276 height 19
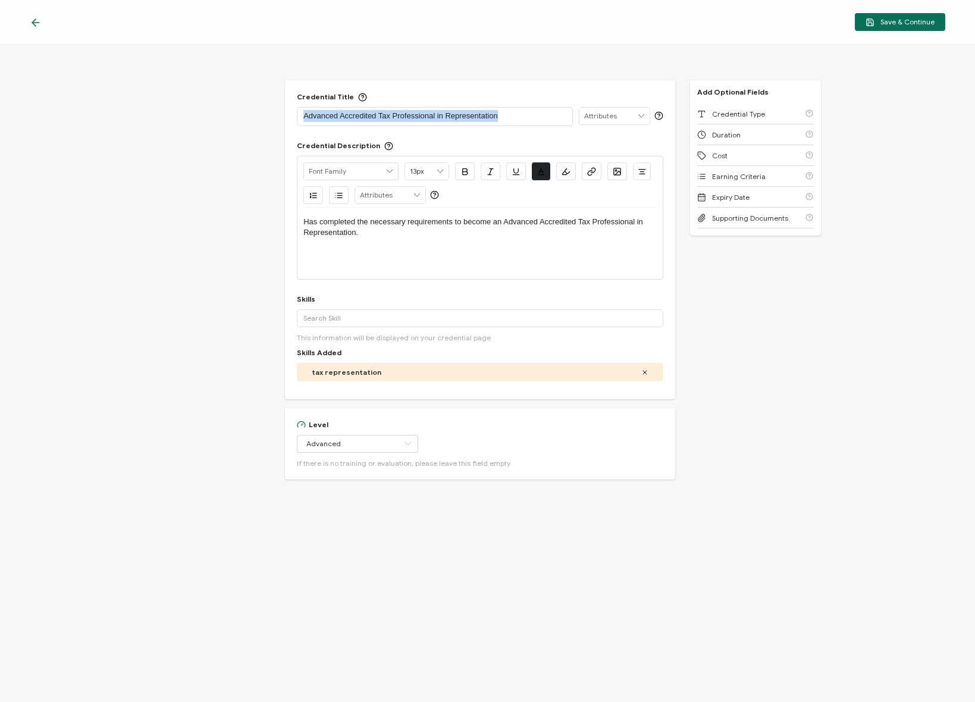
copy p "Advanced Accredited Tax Professional in Representation"
drag, startPoint x: 174, startPoint y: 370, endPoint x: 182, endPoint y: 370, distance: 7.7
click at [174, 370] on div "Credential Title Advanced Accredited Tax Professional in Representation ISSUER …" at bounding box center [487, 373] width 975 height 657
click at [724, 370] on div "Credential Title Advanced Accredited Tax Professional in Representation ISSUER …" at bounding box center [487, 373] width 975 height 657
click at [736, 192] on div "Expiry Date" at bounding box center [755, 197] width 117 height 21
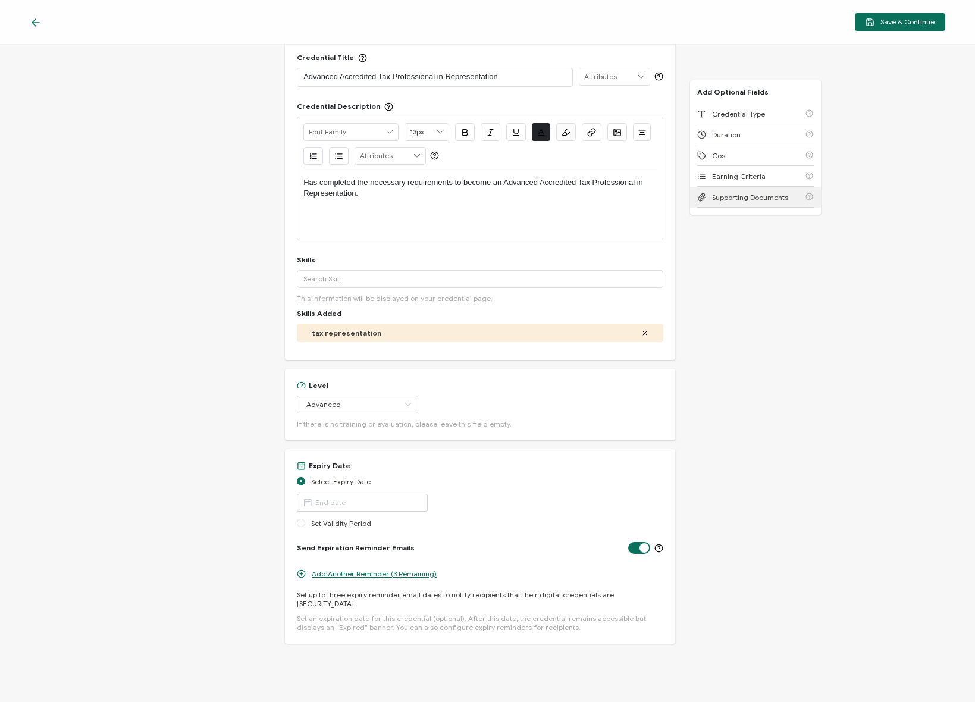
scroll to position [43, 0]
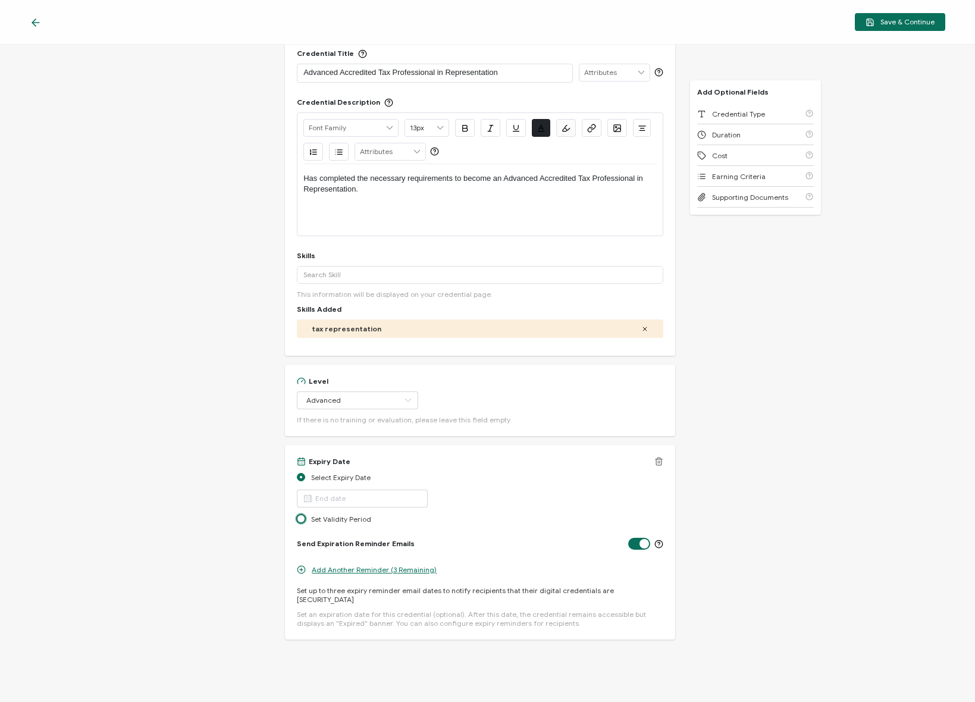
click at [356, 521] on span "Set Validity Period" at bounding box center [341, 519] width 60 height 10
click at [305, 521] on input "Set Validity Period" at bounding box center [301, 520] width 8 height 10
radio input "true"
radio input "false"
radio input "true"
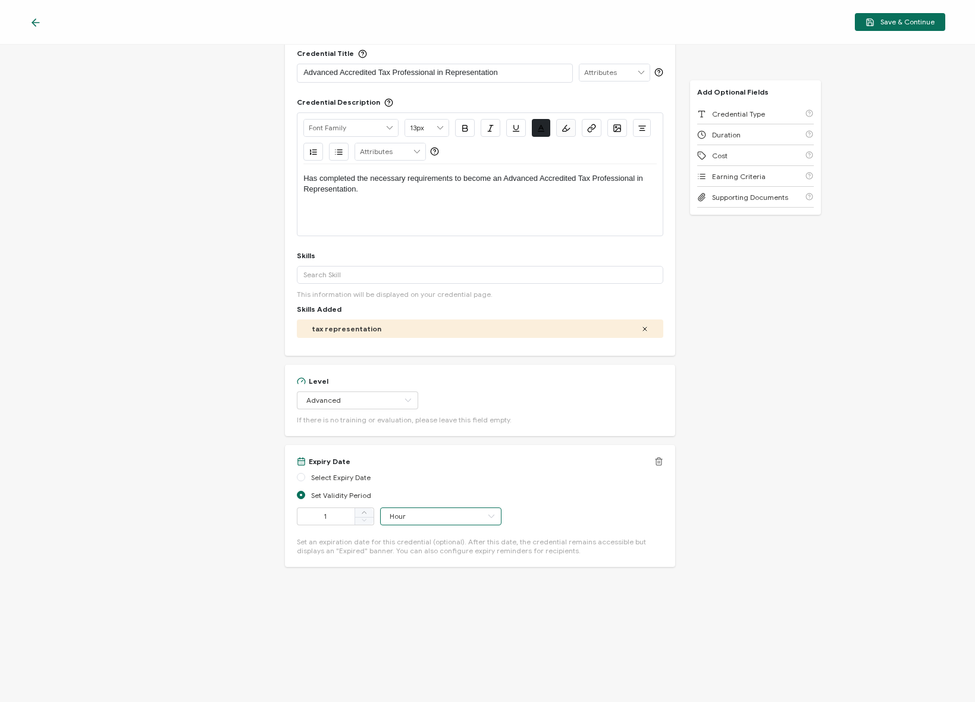
click at [412, 516] on input "Hour" at bounding box center [440, 516] width 121 height 18
click at [399, 628] on span "Year" at bounding box center [398, 627] width 15 height 9
type input "Year"
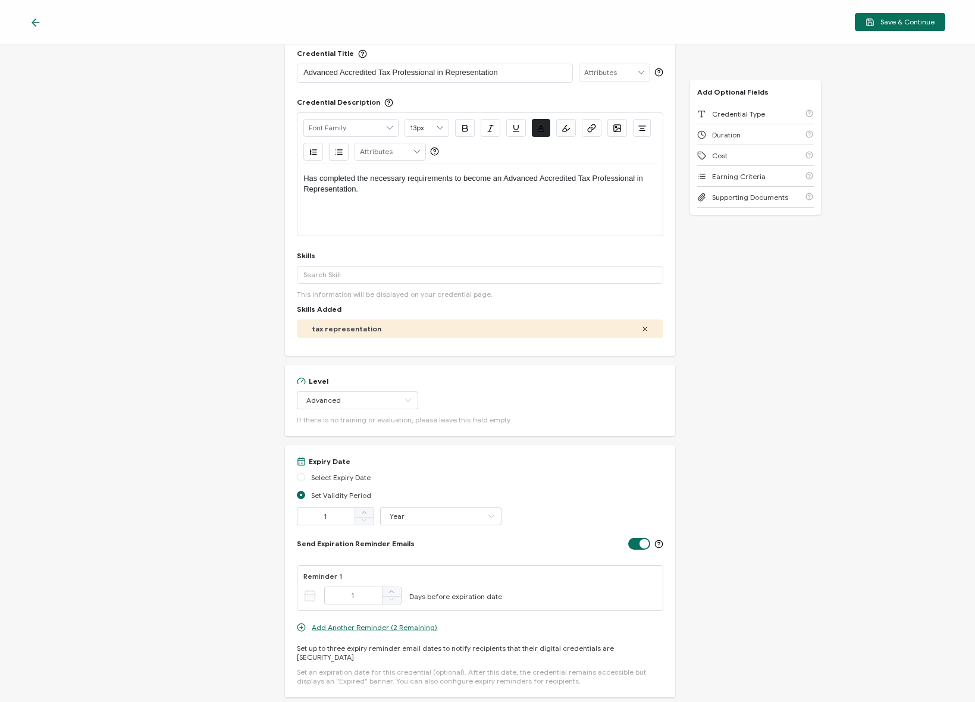
drag, startPoint x: 225, startPoint y: 511, endPoint x: 243, endPoint y: 514, distance: 17.5
click at [225, 511] on div "Credential Title Advanced Accredited Tax Professional in Representation ISSUER …" at bounding box center [487, 373] width 975 height 657
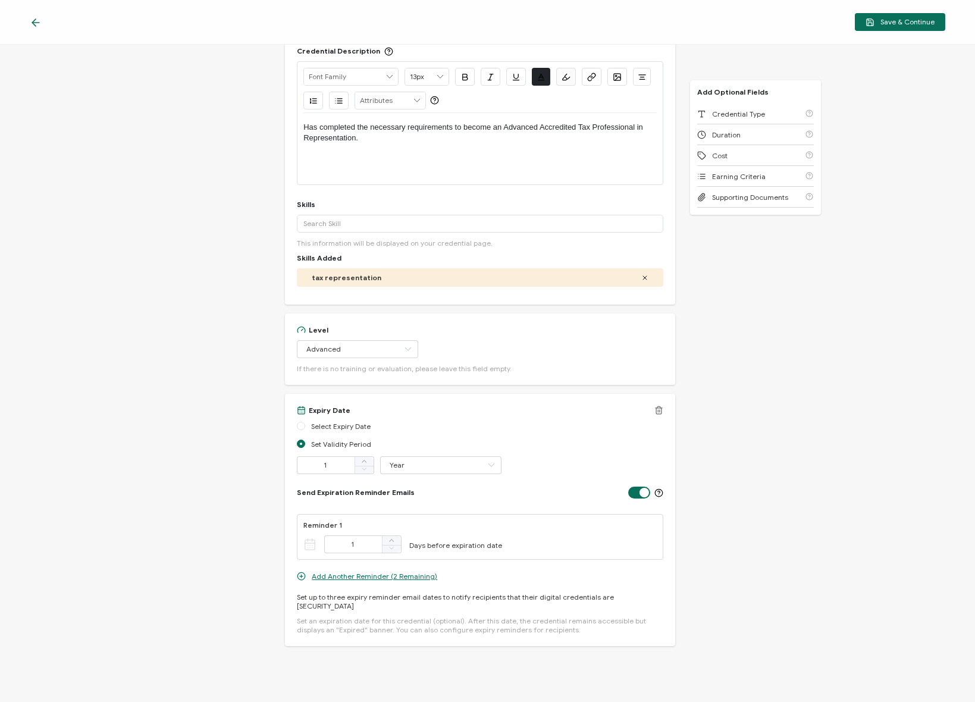
scroll to position [95, 0]
click at [637, 488] on label at bounding box center [643, 487] width 30 height 2
click at [638, 490] on input "checkbox" at bounding box center [642, 491] width 8 height 8
checkbox input "false"
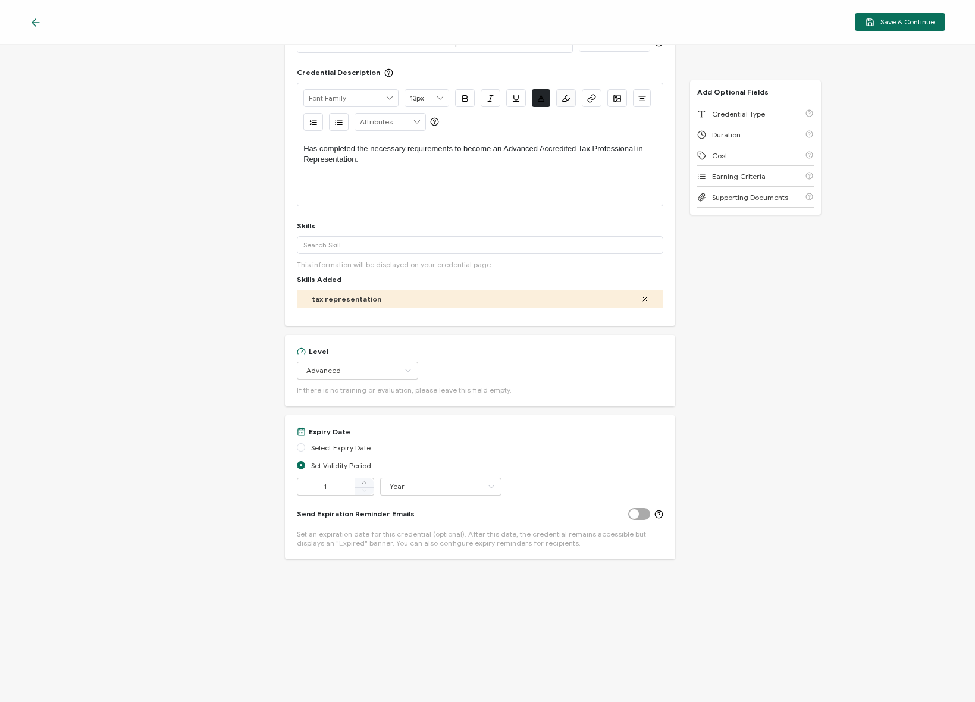
click at [258, 457] on div "Credential Title Advanced Accredited Tax Professional in Representation ISSUER …" at bounding box center [487, 373] width 975 height 657
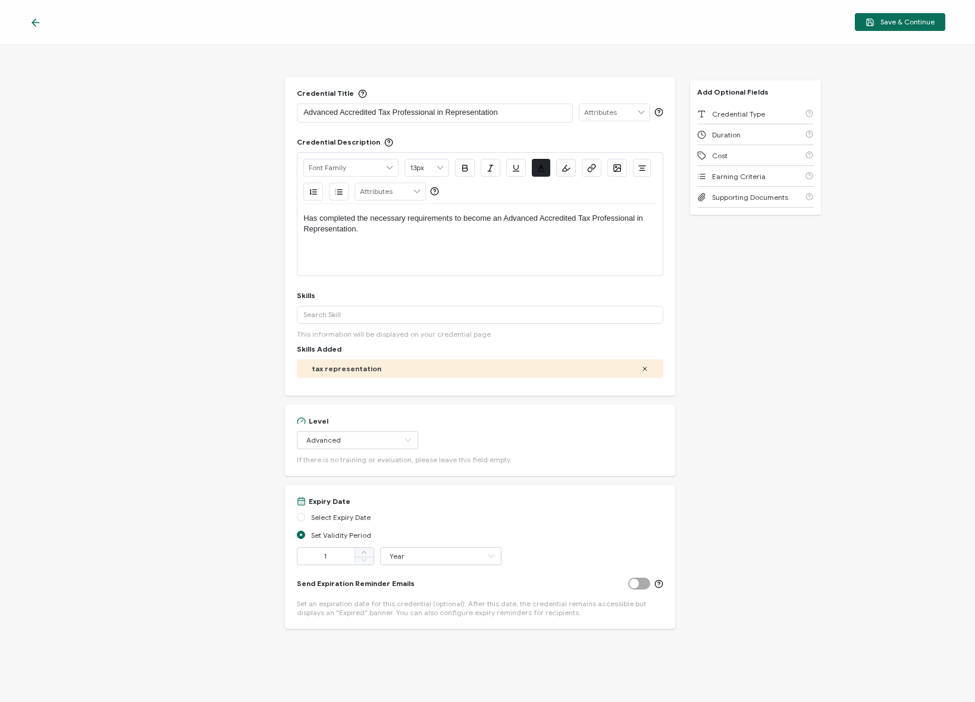
scroll to position [0, 0]
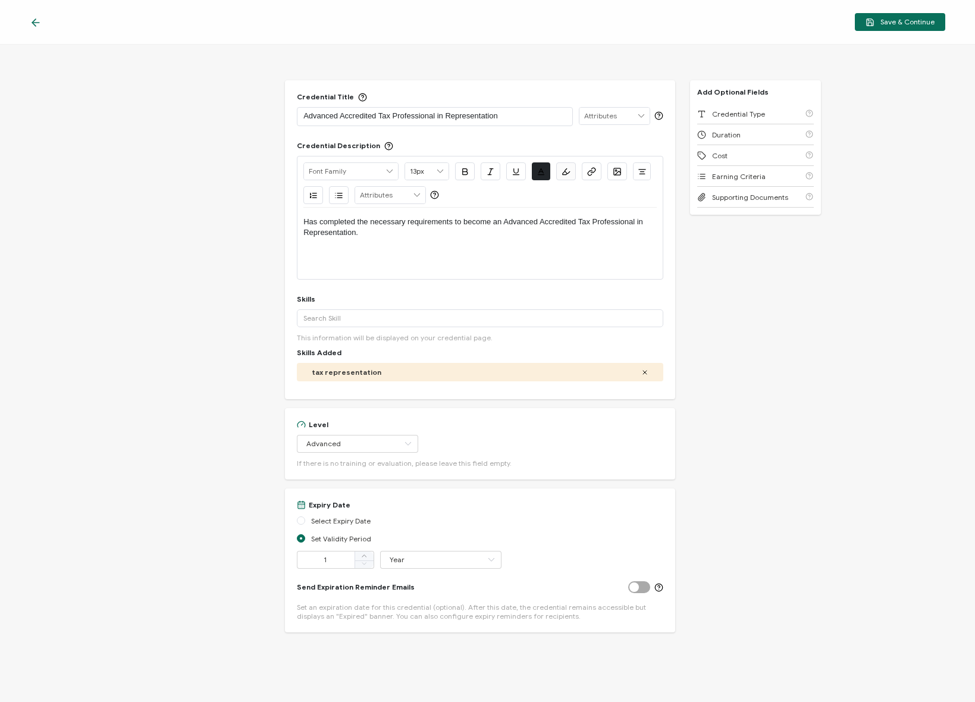
click at [252, 437] on div "Credential Title Advanced Accredited Tax Professional in Representation ISSUER …" at bounding box center [487, 373] width 975 height 657
click at [729, 173] on span "Earning Criteria" at bounding box center [739, 176] width 54 height 9
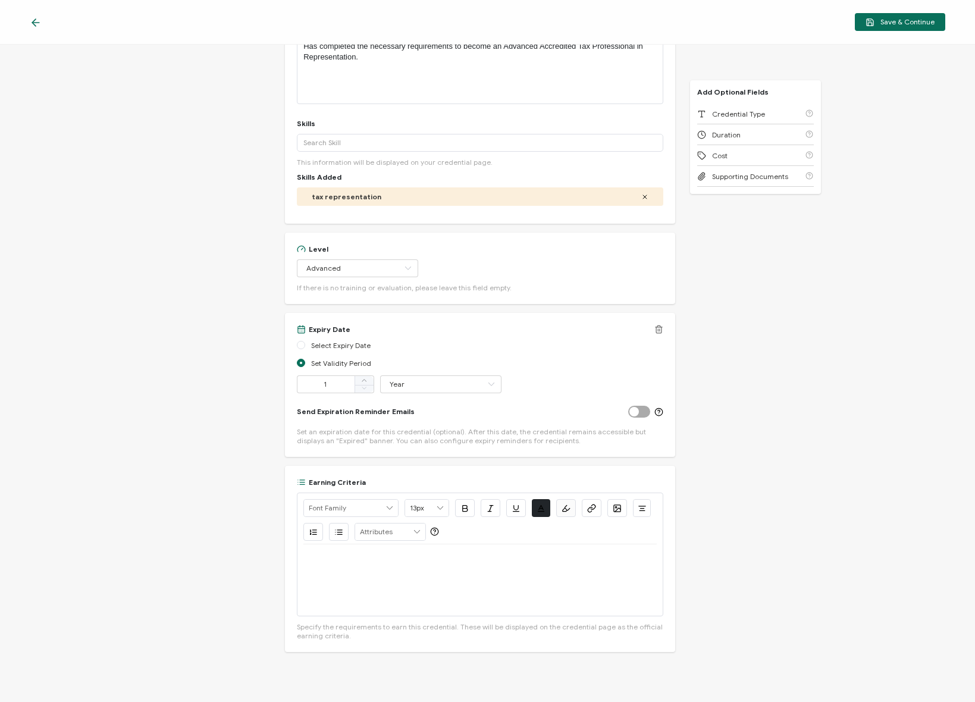
scroll to position [197, 0]
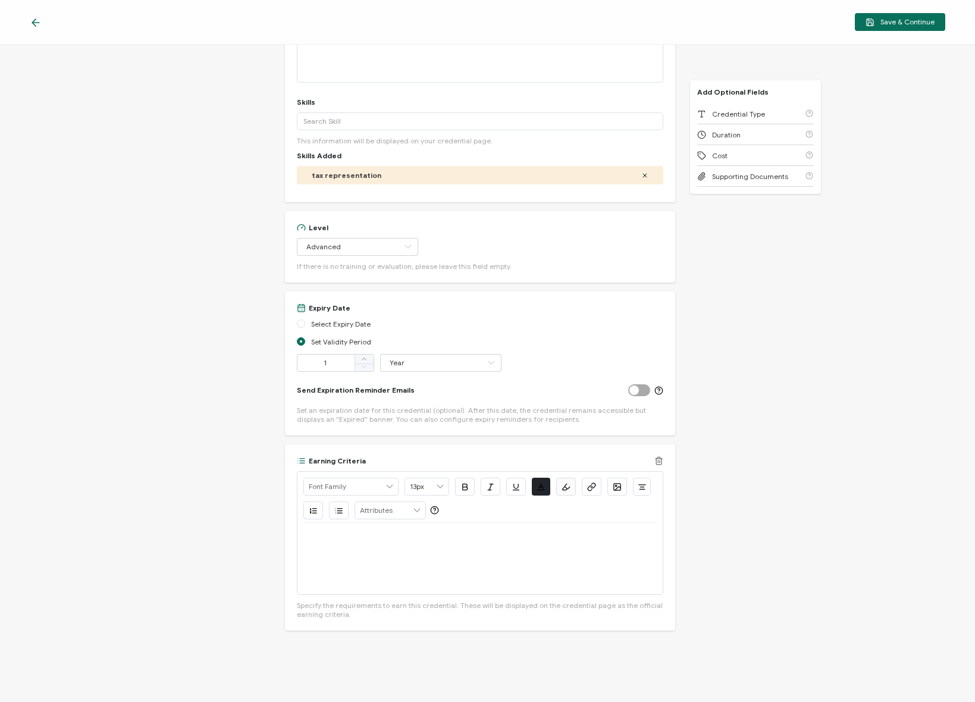
click at [447, 560] on div at bounding box center [479, 558] width 353 height 71
click at [654, 462] on icon at bounding box center [658, 460] width 9 height 9
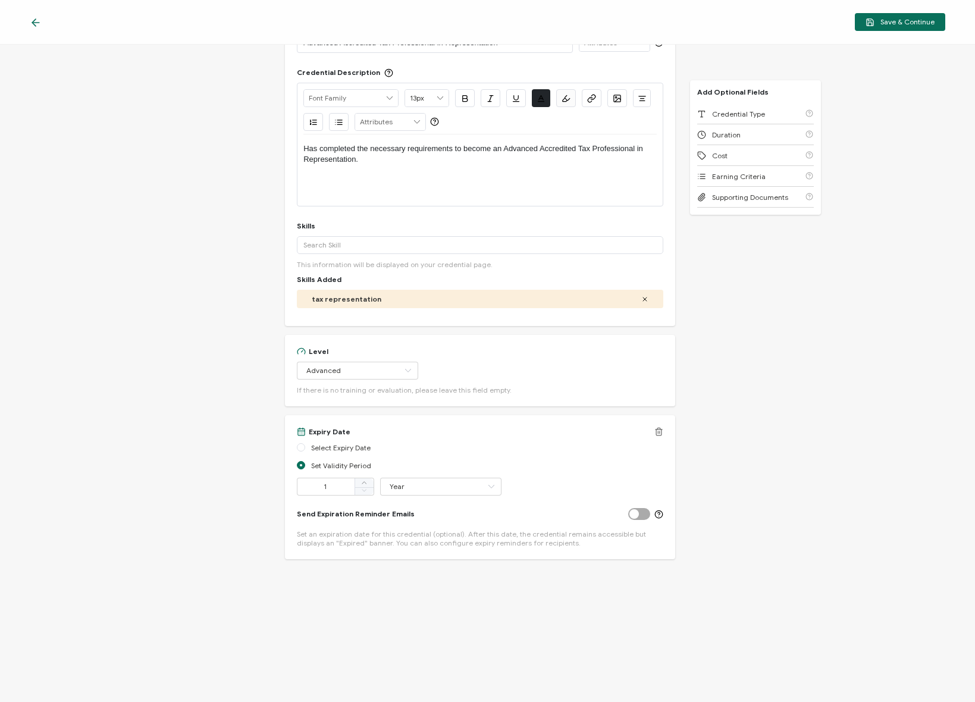
scroll to position [73, 0]
click at [754, 108] on div "Credential Type" at bounding box center [755, 114] width 117 height 21
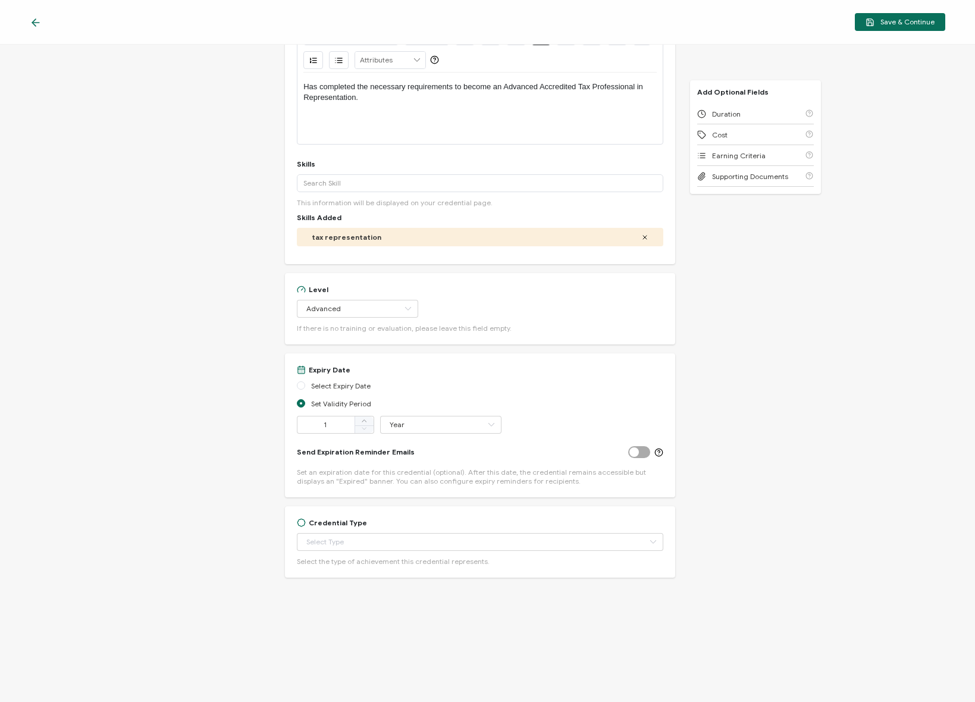
scroll to position [153, 0]
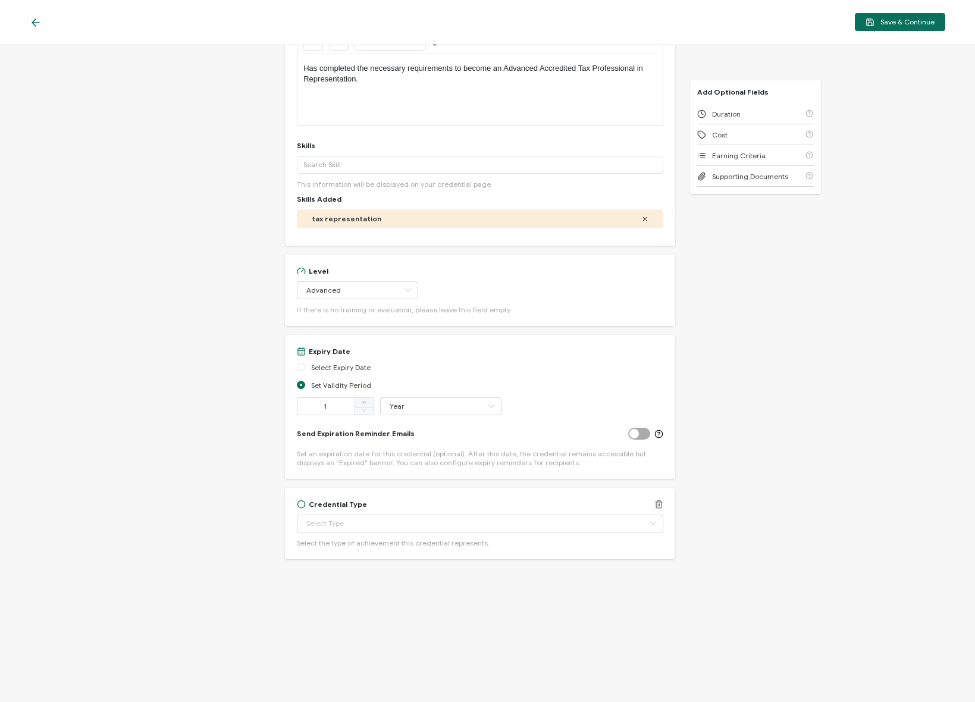
click at [363, 532] on div "Credential Type Apprenticeship Completion Associate Degree Award Badge of Excel…" at bounding box center [480, 524] width 366 height 48
click at [371, 524] on input "text" at bounding box center [480, 524] width 366 height 18
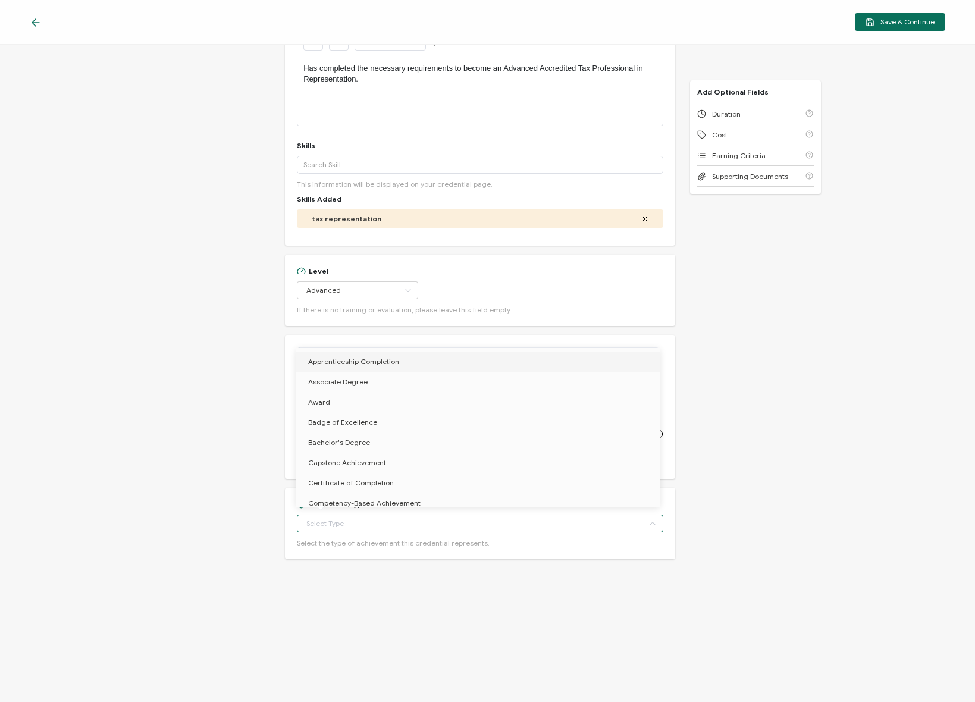
click at [760, 308] on div "Credential Title Advanced Accredited Tax Professional in Representation ISSUER …" at bounding box center [487, 373] width 975 height 657
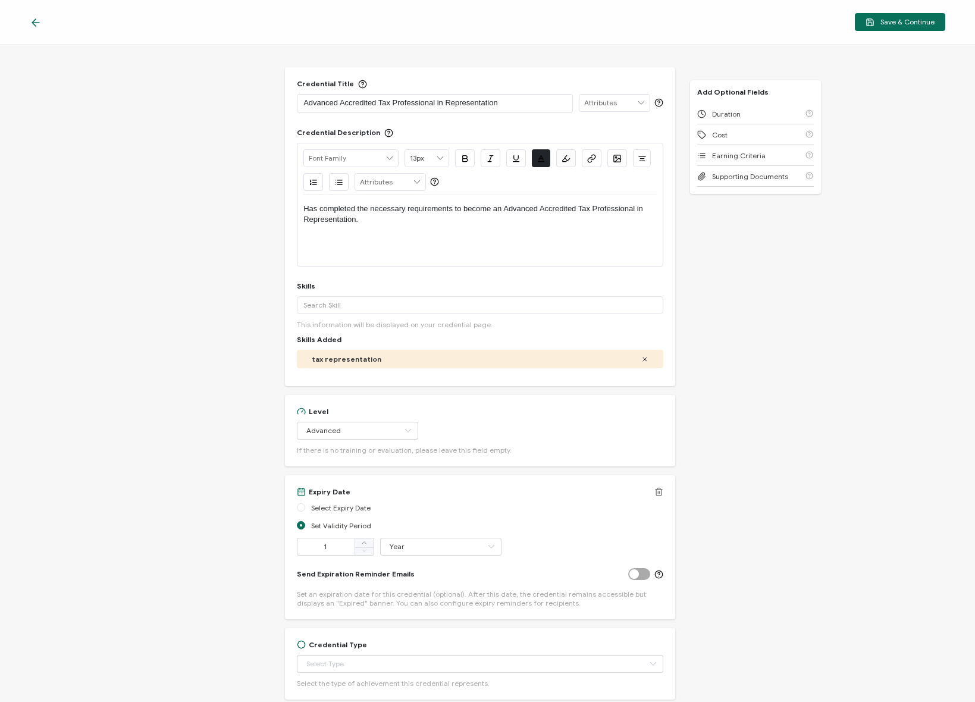
scroll to position [0, 0]
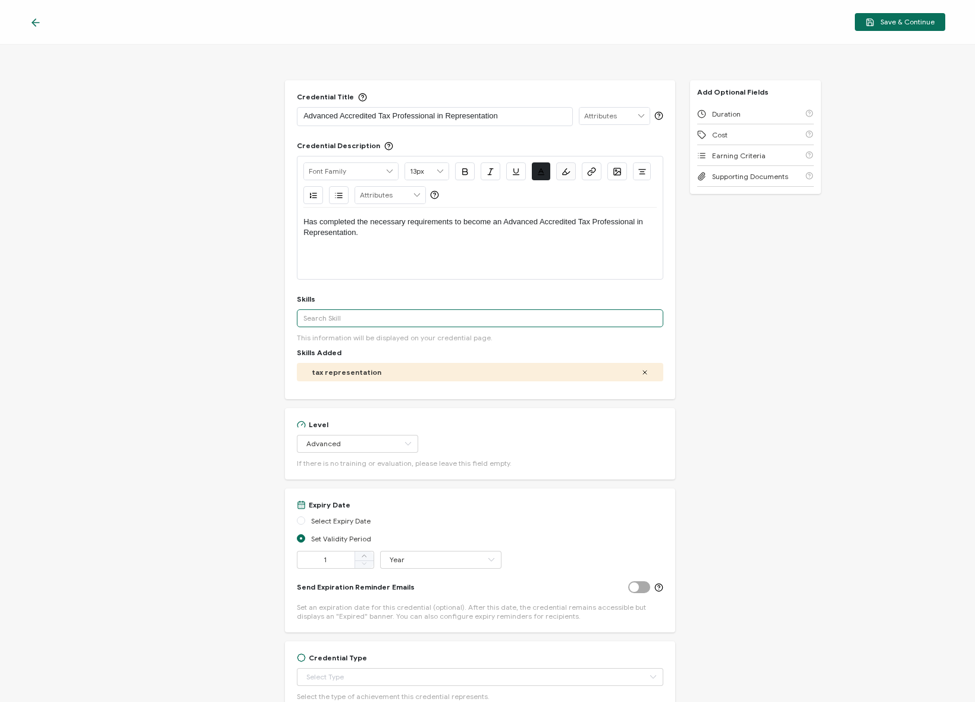
click at [427, 318] on input "text" at bounding box center [480, 318] width 366 height 18
click at [205, 353] on div "Credential Title Advanced Accredited Tax Professional in Representation ISSUER …" at bounding box center [487, 373] width 975 height 657
click at [212, 249] on div "Credential Title Advanced Accredited Tax Professional in Representation ISSUER …" at bounding box center [487, 373] width 975 height 657
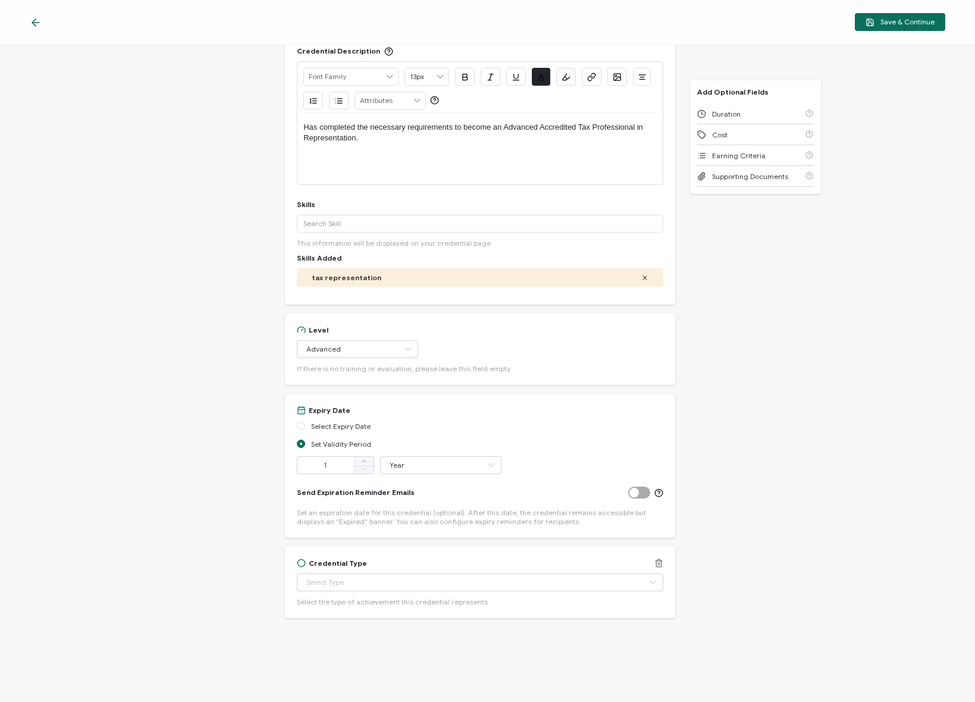
scroll to position [96, 0]
click at [394, 577] on input "text" at bounding box center [480, 581] width 366 height 18
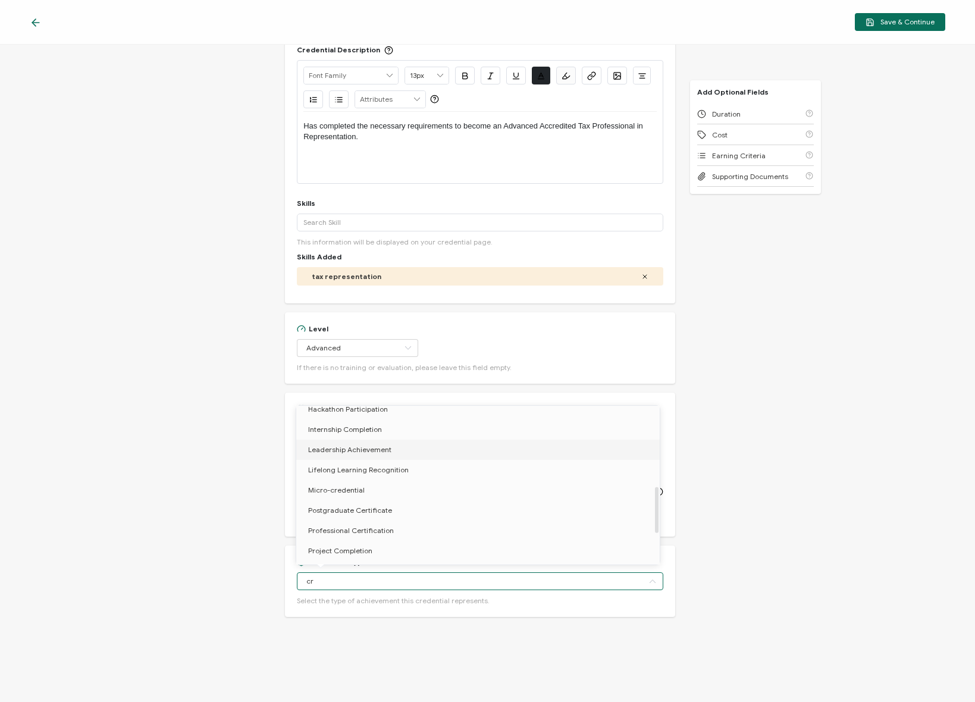
scroll to position [0, 0]
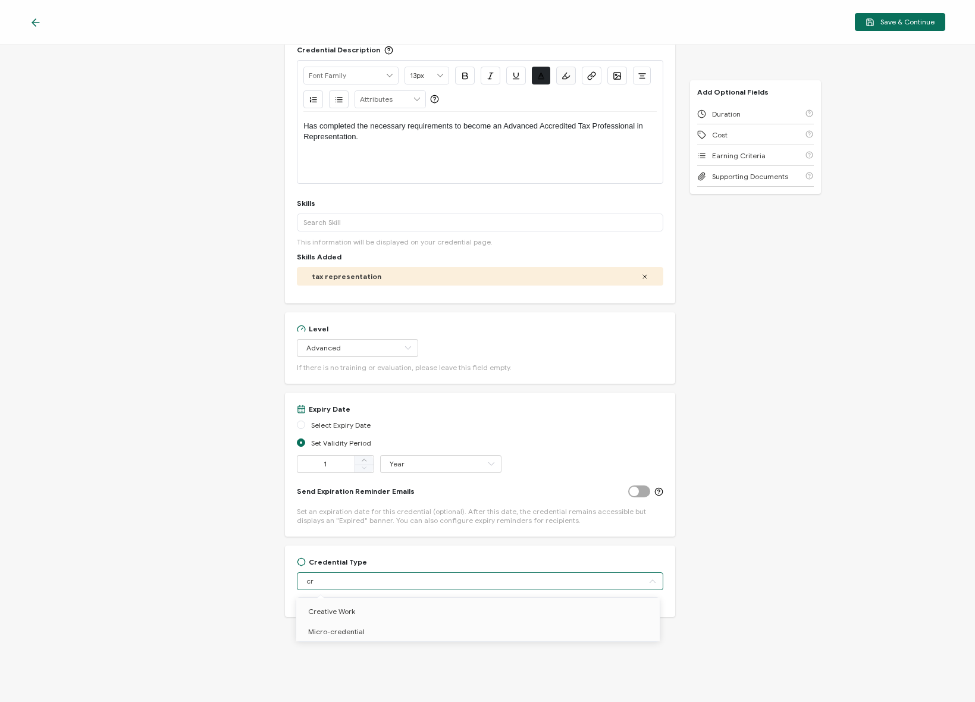
type input "c"
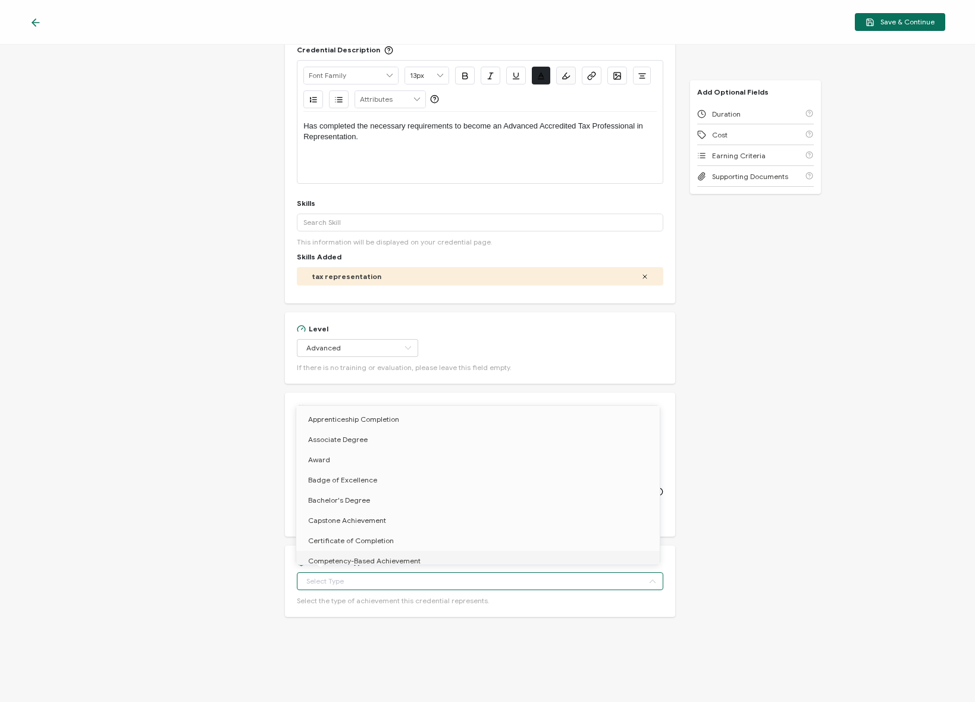
drag, startPoint x: 756, startPoint y: 541, endPoint x: 745, endPoint y: 544, distance: 11.6
click at [756, 541] on div "Credential Title Advanced Accredited Tax Professional in Representation ISSUER …" at bounding box center [487, 373] width 975 height 657
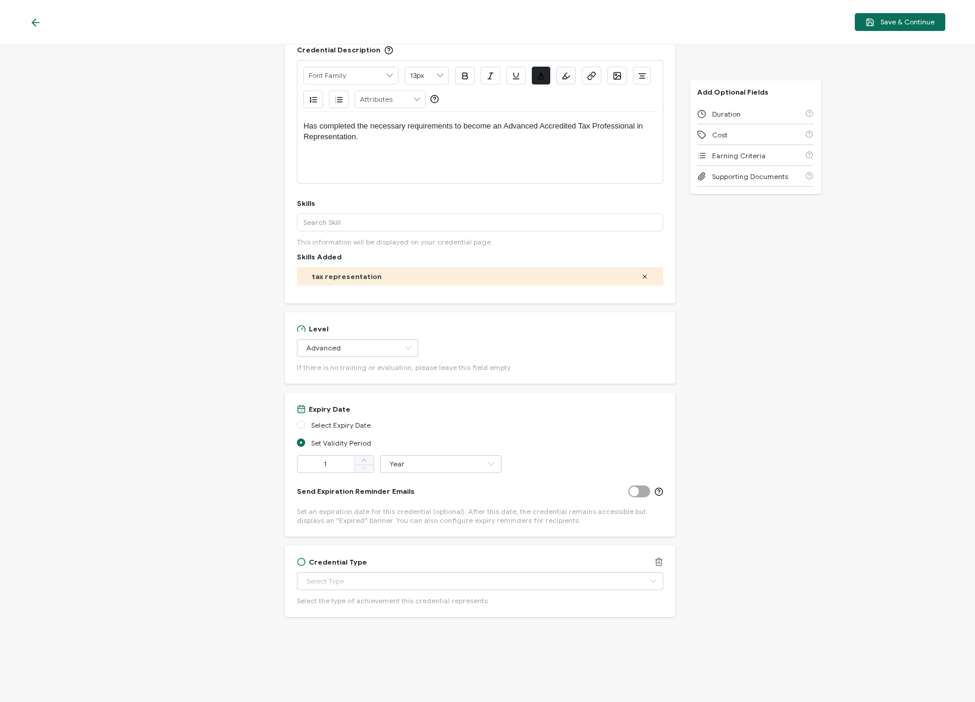
click at [660, 562] on line at bounding box center [660, 563] width 0 height 2
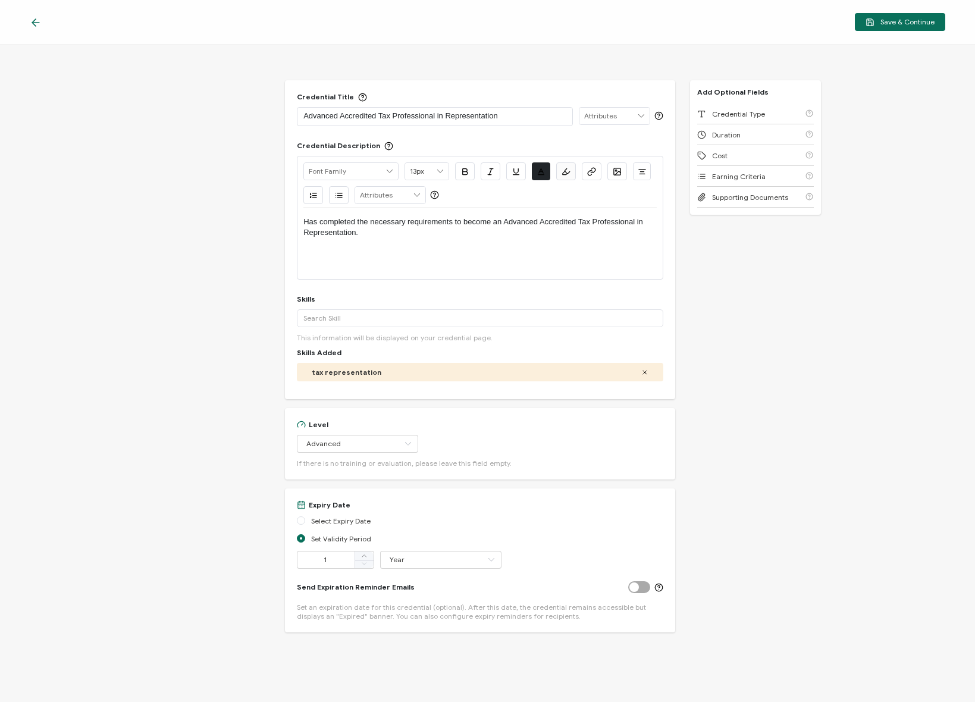
click at [715, 238] on div "Credential Title Advanced Accredited Tax Professional in Representation ISSUER …" at bounding box center [487, 373] width 975 height 657
drag, startPoint x: 811, startPoint y: 315, endPoint x: 726, endPoint y: 280, distance: 91.8
click at [804, 312] on div "Credential Title Advanced Accredited Tax Professional in Representation ISSUER …" at bounding box center [487, 373] width 975 height 657
click at [729, 280] on div "Credential Title Advanced Accredited Tax Professional in Representation ISSUER …" at bounding box center [487, 373] width 975 height 657
click at [205, 210] on div "Credential Title Advanced Accredited Tax Professional in Representation ISSUER …" at bounding box center [487, 373] width 975 height 657
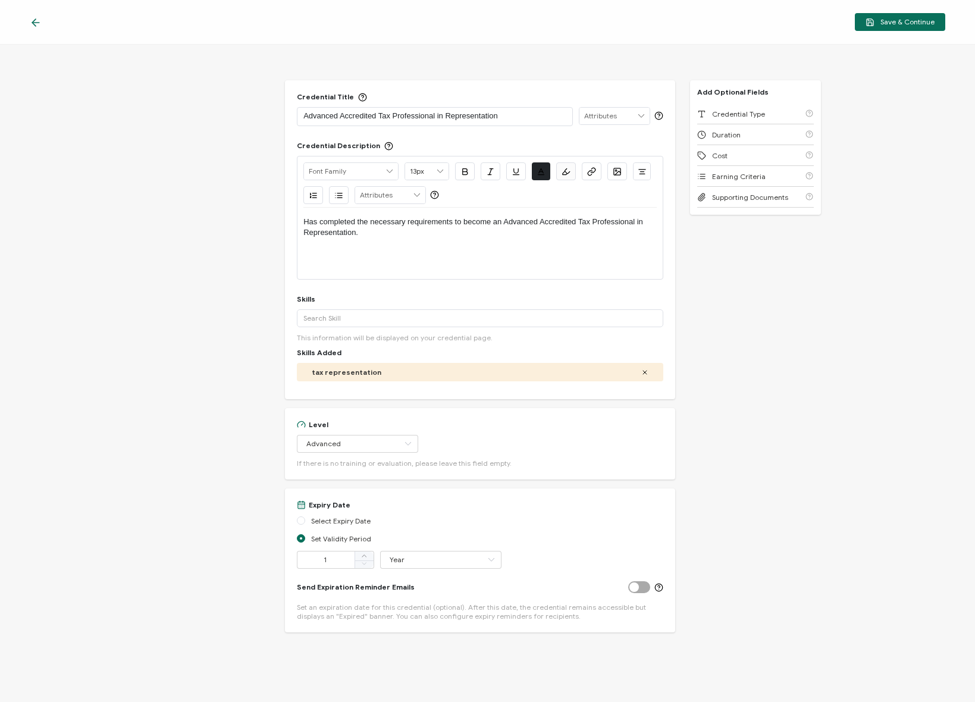
click at [225, 202] on div "Credential Title Advanced Accredited Tax Professional in Representation ISSUER …" at bounding box center [487, 373] width 975 height 657
click at [730, 237] on div "Credential Title Advanced Accredited Tax Professional in Representation ISSUER …" at bounding box center [487, 373] width 975 height 657
click at [146, 181] on div "Credential Title Advanced Accredited Tax Professional in Representation ISSUER …" at bounding box center [487, 373] width 975 height 657
click at [133, 186] on div "Credential Title Advanced Accredited Tax Professional in Representation ISSUER …" at bounding box center [487, 373] width 975 height 657
click at [600, 110] on input "text" at bounding box center [614, 116] width 70 height 17
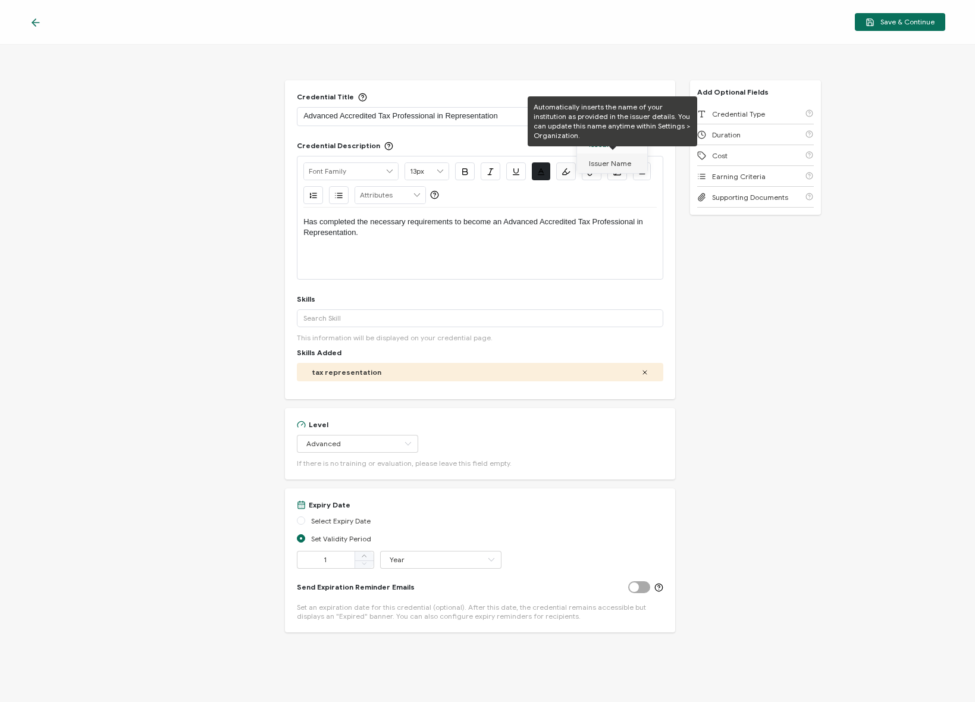
click at [613, 161] on span "Issuer Name" at bounding box center [610, 163] width 42 height 20
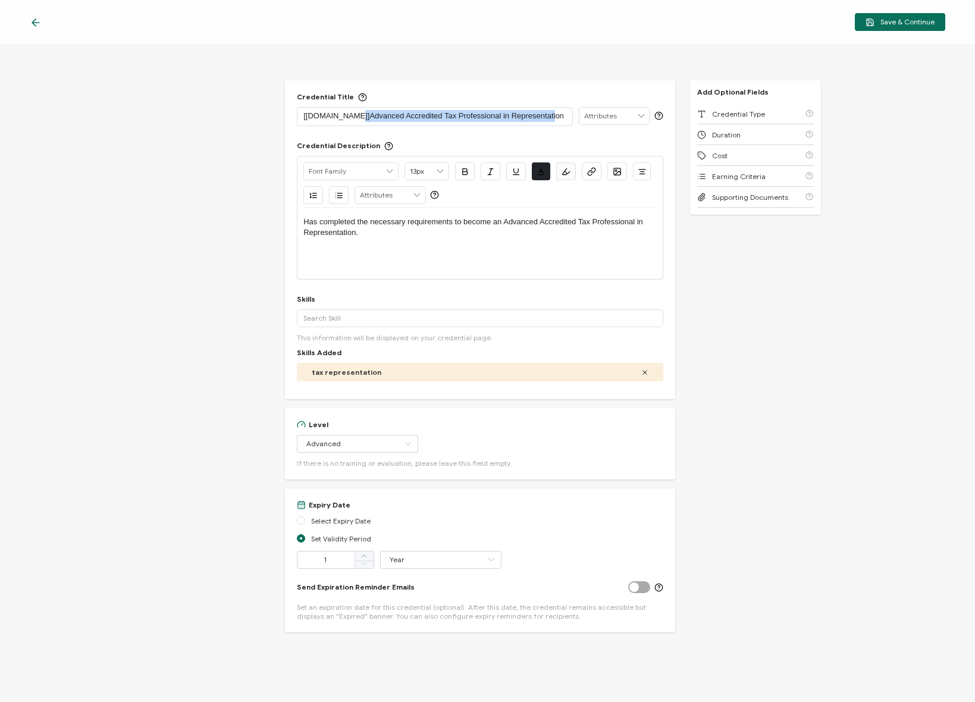
click at [352, 115] on p "[[DOMAIN_NAME]]Advanced Accredited Tax Professional in Representation" at bounding box center [434, 116] width 263 height 12
click at [428, 134] on div "Credential Title [[DOMAIN_NAME]] Advanced Accredited Tax Professional in Repres…" at bounding box center [480, 239] width 390 height 319
click at [220, 96] on div "Credential Title [[DOMAIN_NAME]] Advanced Accredited Tax Professional in Repres…" at bounding box center [487, 373] width 975 height 657
drag, startPoint x: 873, startPoint y: 33, endPoint x: 892, endPoint y: 22, distance: 21.3
click at [873, 33] on div "Save & Continue" at bounding box center [487, 22] width 975 height 45
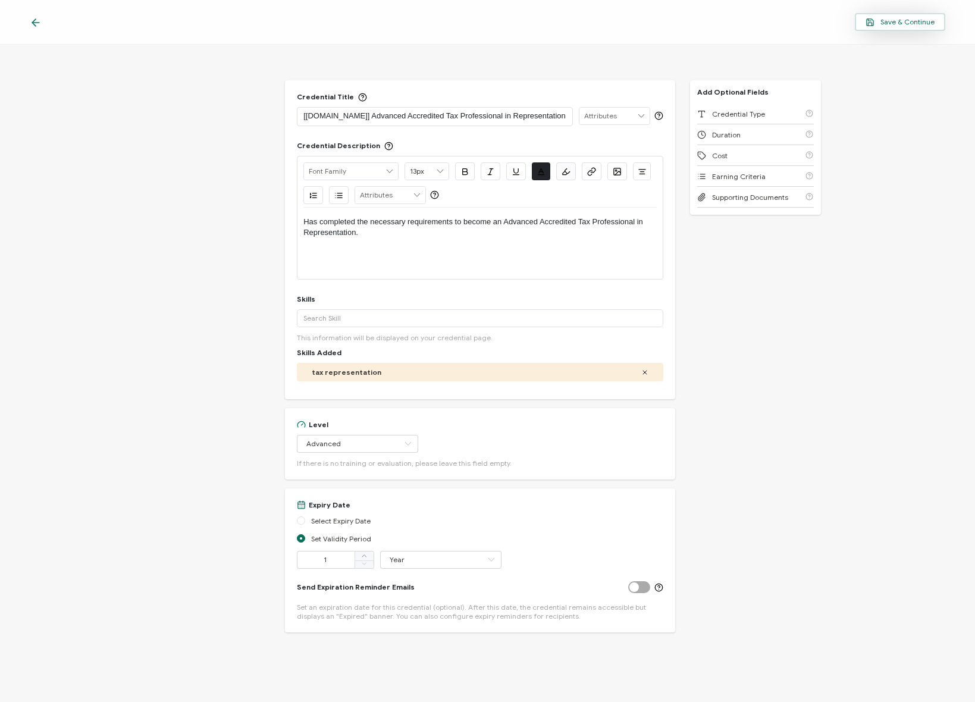
click at [898, 18] on span "Save & Continue" at bounding box center [900, 22] width 69 height 9
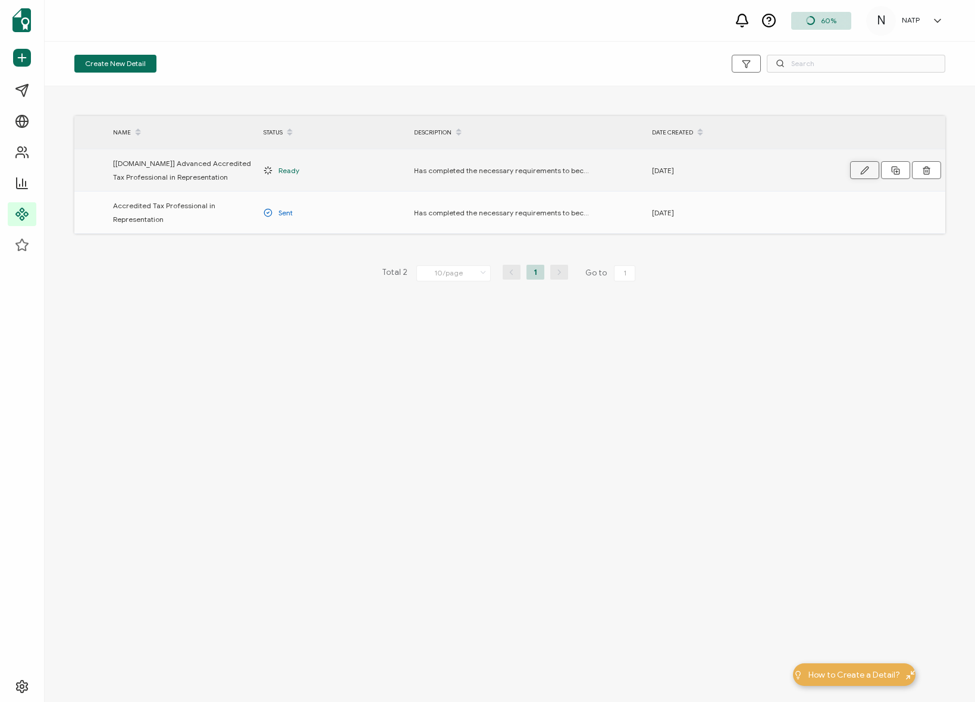
click at [854, 166] on button "button" at bounding box center [864, 170] width 29 height 18
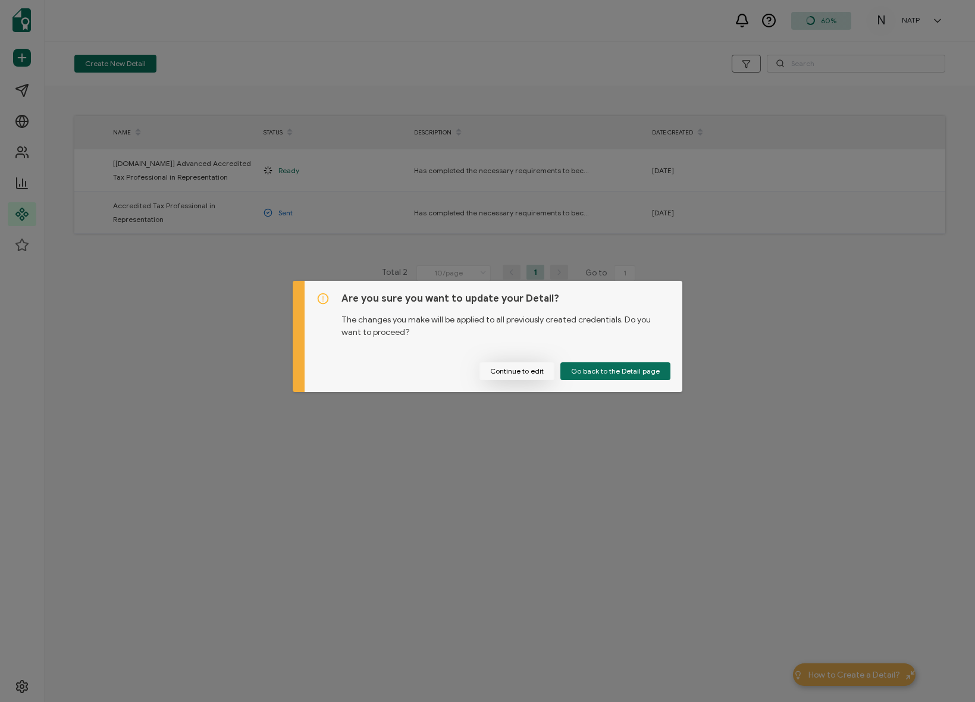
click at [502, 365] on button "Continue to edit" at bounding box center [516, 371] width 75 height 18
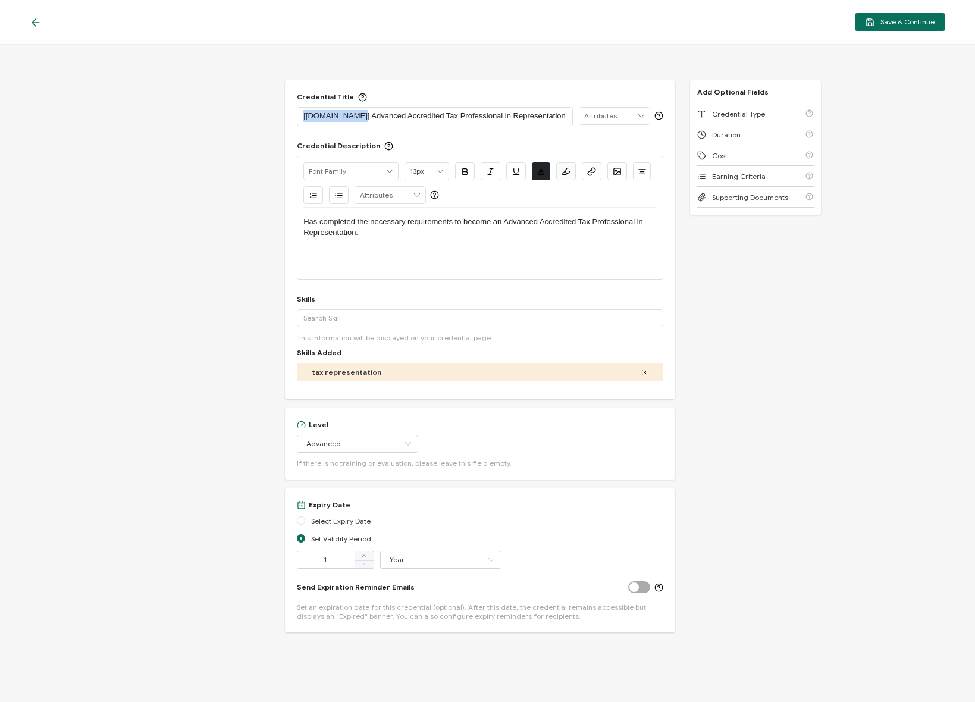
drag, startPoint x: 350, startPoint y: 112, endPoint x: 283, endPoint y: 116, distance: 67.4
click at [274, 113] on div "Credential Title [[DOMAIN_NAME]] Advanced Accredited Tax Professional in Repres…" at bounding box center [487, 373] width 975 height 657
copy p "[[DOMAIN_NAME]]"
click at [247, 133] on div "Credential Title Advanced Accredited Tax Professional in Representation ISSUER …" at bounding box center [487, 373] width 975 height 657
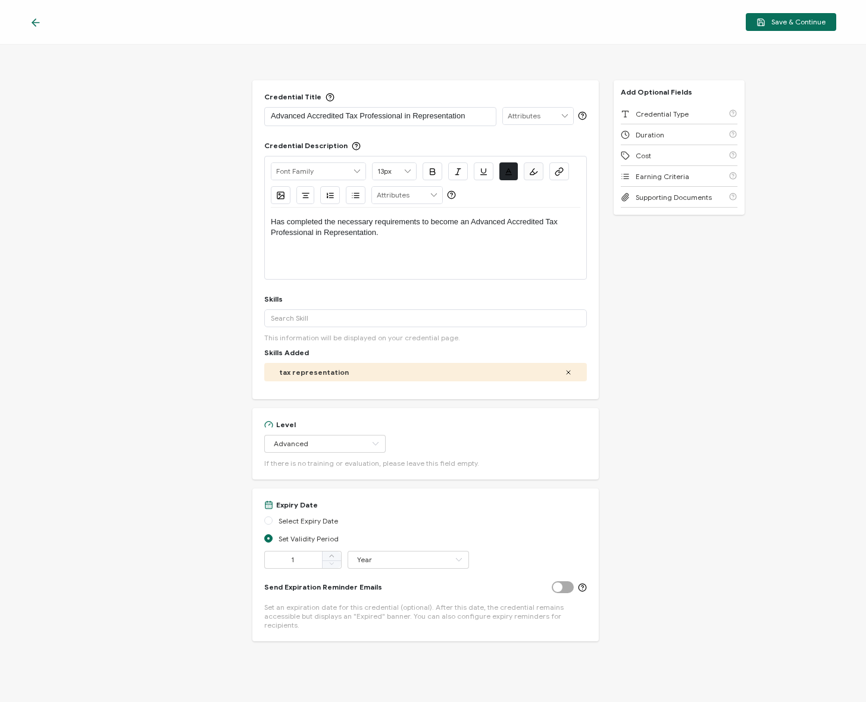
click at [355, 260] on div "Has completed the necessary requirements to become an Advanced Accredited Tax P…" at bounding box center [425, 243] width 309 height 71
click at [442, 249] on div "Has completed the necessary requirements to become an Advanced Accredited Tax P…" at bounding box center [425, 243] width 309 height 71
click at [414, 227] on p "Has completed the necessary requirements to become an Advanced Accredited Tax P…" at bounding box center [425, 228] width 309 height 22
drag, startPoint x: 337, startPoint y: 223, endPoint x: 474, endPoint y: 235, distance: 137.3
click at [474, 235] on p "Has completed the necessary requirements to become an Advanced Accredited Tax P…" at bounding box center [425, 228] width 309 height 22
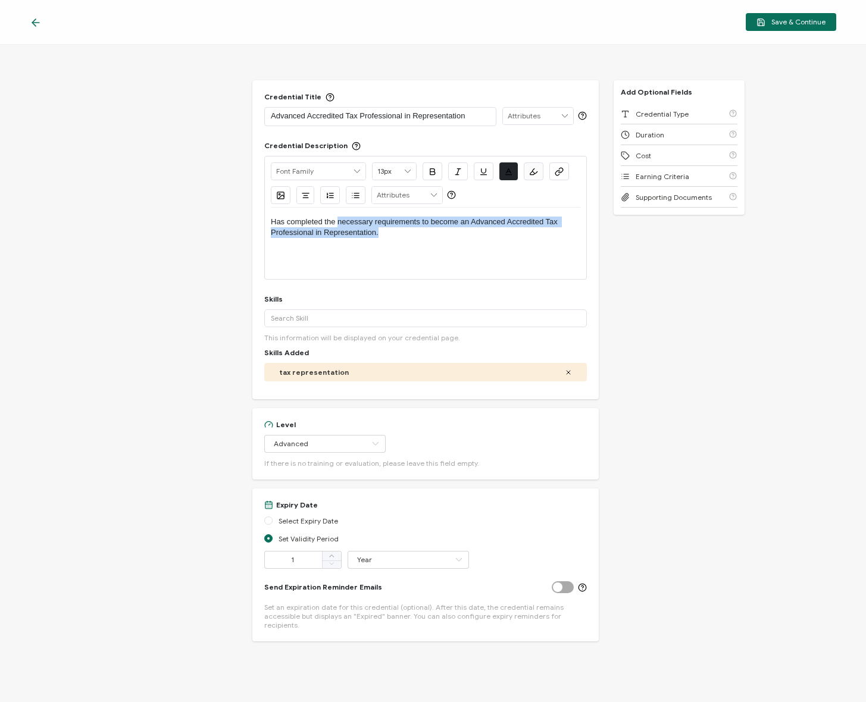
click at [474, 235] on p "Has completed the necessary requirements to become an Advanced Accredited Tax P…" at bounding box center [425, 228] width 309 height 22
click at [459, 240] on div "Has completed the necessary requirements to become an Advanced Accredited Tax P…" at bounding box center [425, 228] width 309 height 40
click at [413, 114] on p "Advanced Accredited Tax Professional in Representation" at bounding box center [380, 116] width 219 height 12
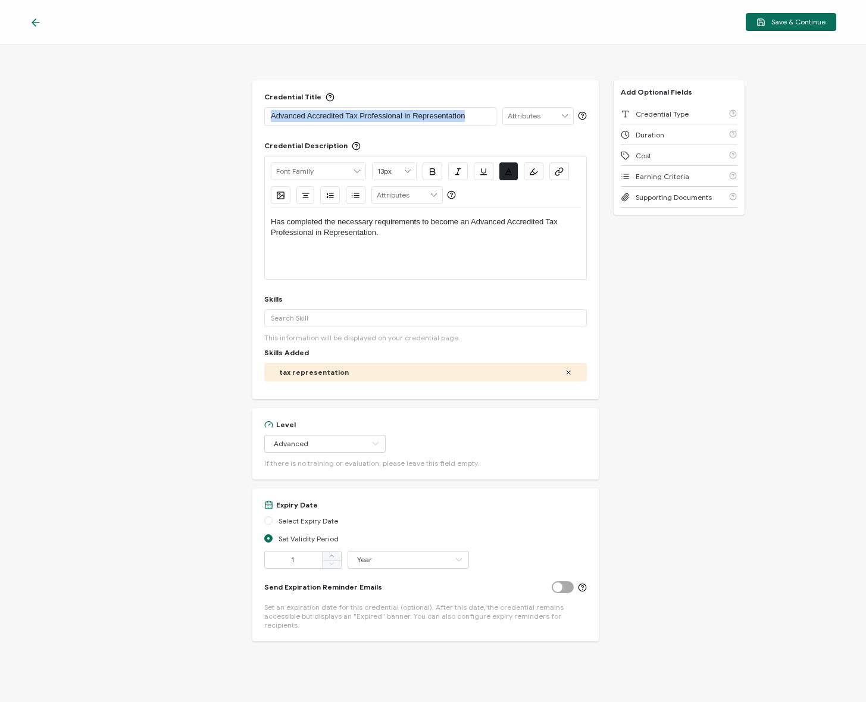
copy p "Advanced Accredited Tax Professional in Representation"
click at [386, 230] on p "Has completed the necessary requirements to become an Advanced Accredited Tax P…" at bounding box center [425, 228] width 309 height 22
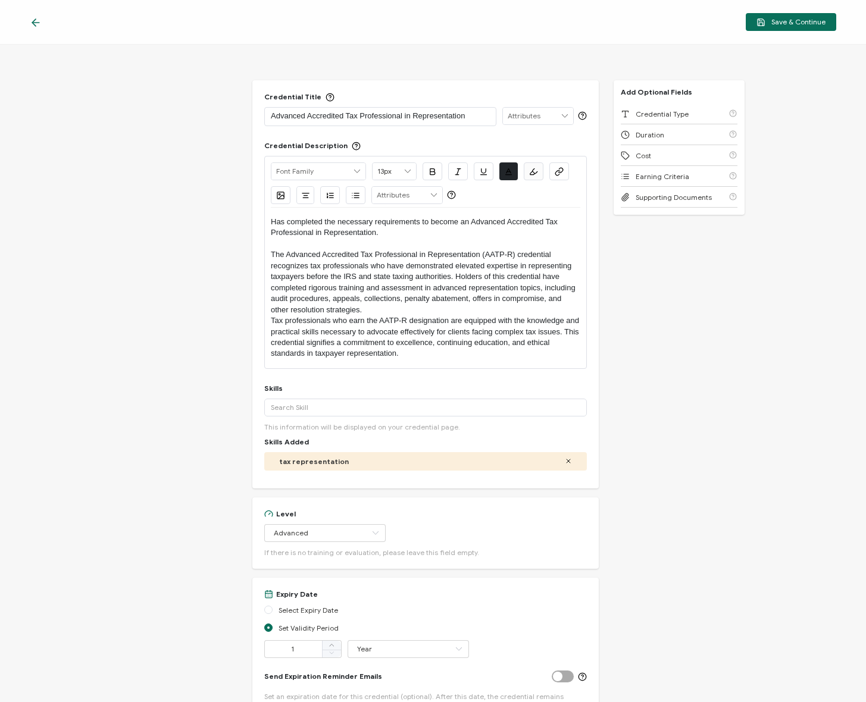
drag, startPoint x: 446, startPoint y: 242, endPoint x: 522, endPoint y: 234, distance: 76.0
click at [447, 242] on p at bounding box center [425, 244] width 309 height 11
drag, startPoint x: 503, startPoint y: 252, endPoint x: 578, endPoint y: 267, distance: 76.4
click at [503, 252] on p "The Advanced Accredited Tax Professional in Representation (AATP-R) credential …" at bounding box center [425, 282] width 309 height 66
drag, startPoint x: 482, startPoint y: 238, endPoint x: 258, endPoint y: 227, distance: 225.1
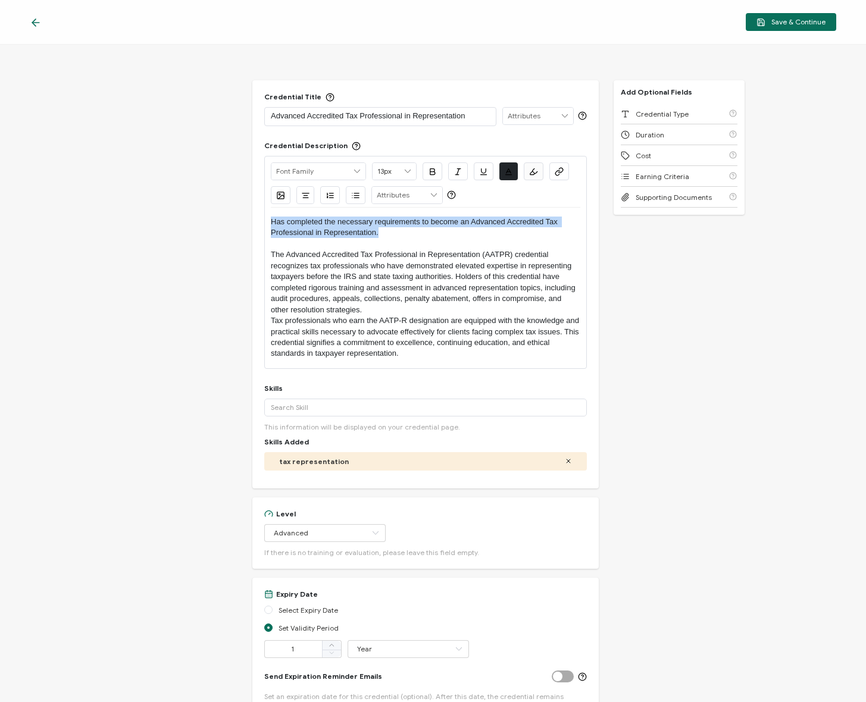
click at [232, 222] on div "Credential Title Advanced Accredited Tax Professional in Representation ISSUER …" at bounding box center [433, 373] width 866 height 657
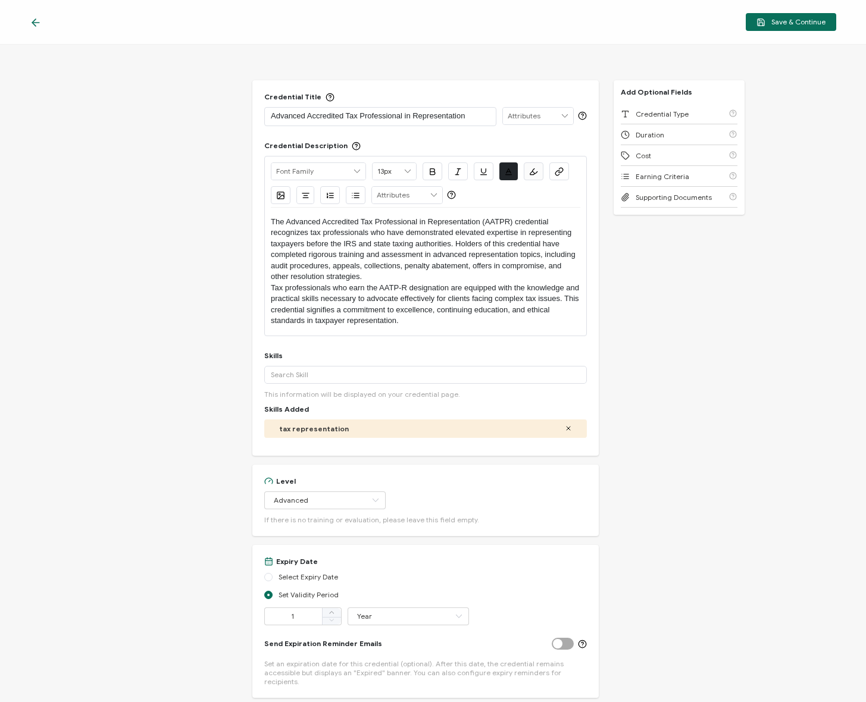
drag, startPoint x: 271, startPoint y: 231, endPoint x: 472, endPoint y: 239, distance: 201.2
click at [472, 239] on div "Alright Sans [PERSON_NAME] Archivo Black Arial Arimo Blinker Caveat Charm Charm…" at bounding box center [425, 246] width 322 height 180
click at [471, 238] on p "The Advanced Accredited Tax Professional in Representation (AATPR) credential r…" at bounding box center [425, 250] width 309 height 66
drag, startPoint x: 369, startPoint y: 233, endPoint x: 518, endPoint y: 237, distance: 148.8
click at [512, 237] on p "The Advanced Accredited Tax Professional in Representation (AATPR) credential r…" at bounding box center [425, 250] width 309 height 66
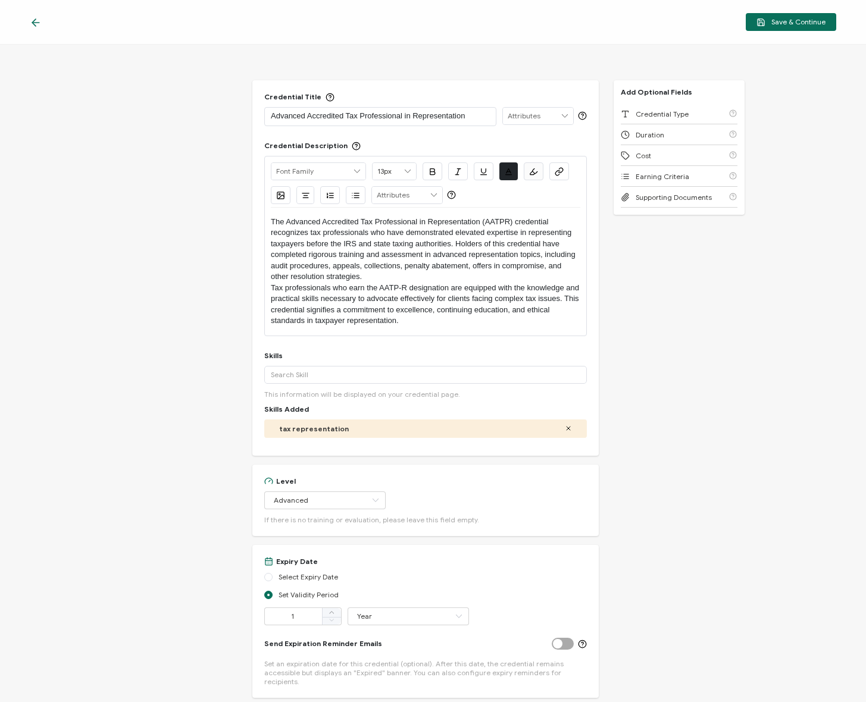
click at [518, 237] on p "The Advanced Accredited Tax Professional in Representation (AATPR) credential r…" at bounding box center [425, 250] width 309 height 66
drag, startPoint x: 268, startPoint y: 254, endPoint x: 296, endPoint y: 255, distance: 28.0
click at [296, 255] on div "Alright Sans [PERSON_NAME] Archivo Black Arial Arimo Blinker Caveat Charm Charm…" at bounding box center [425, 246] width 322 height 180
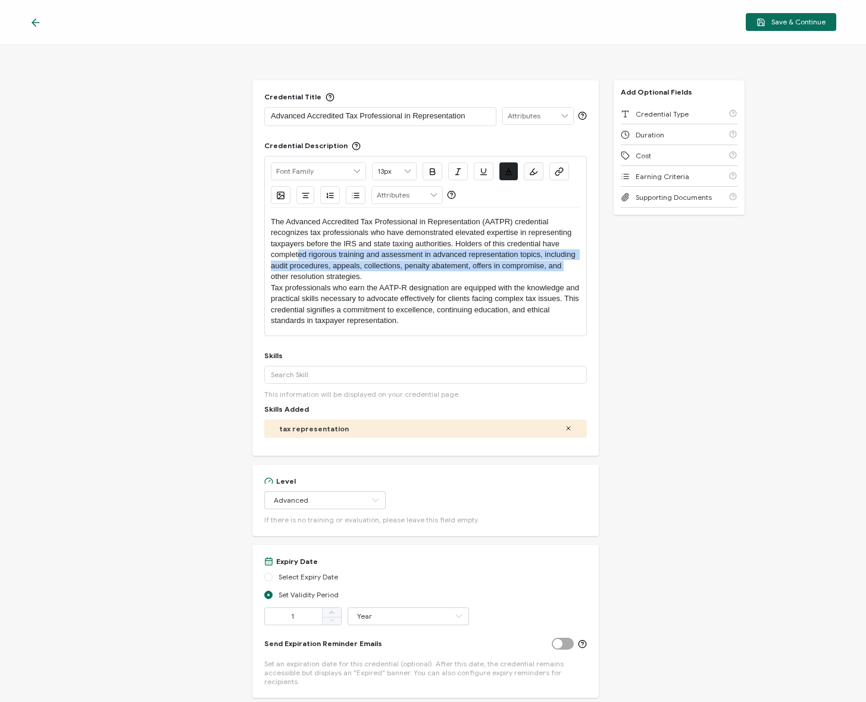
drag, startPoint x: 322, startPoint y: 253, endPoint x: 577, endPoint y: 262, distance: 255.4
click at [577, 262] on div "Alright Sans [PERSON_NAME] Archivo Black Arial Arimo Blinker Caveat Charm Charm…" at bounding box center [425, 246] width 322 height 180
click at [538, 260] on p "The Advanced Accredited Tax Professional in Representation (AATPR) credential r…" at bounding box center [425, 250] width 309 height 66
drag, startPoint x: 463, startPoint y: 263, endPoint x: 501, endPoint y: 262, distance: 37.5
click at [500, 262] on p "The Advanced Accredited Tax Professional in Representation (AATPR) credential r…" at bounding box center [425, 250] width 309 height 66
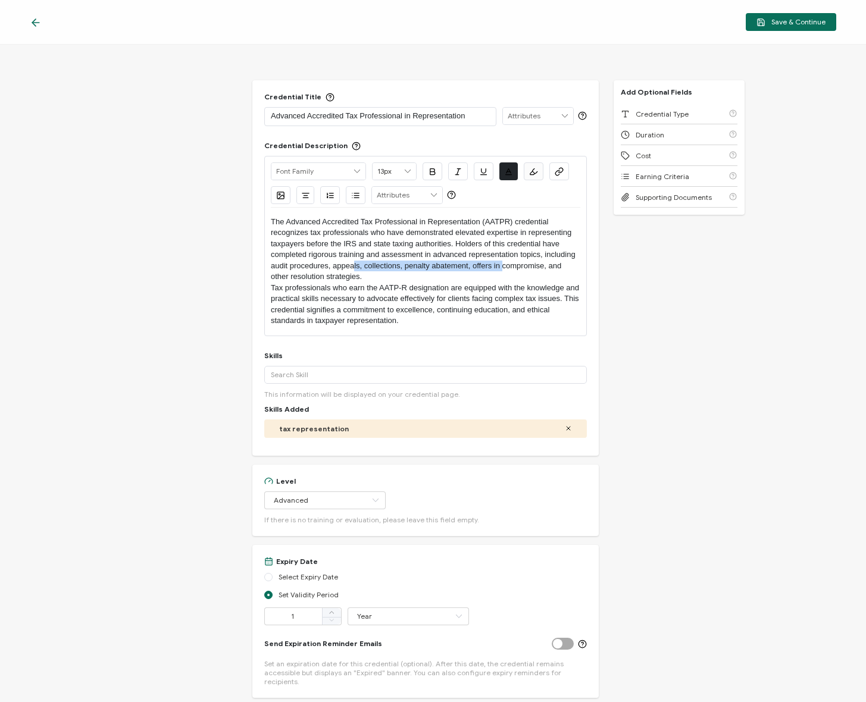
click at [501, 262] on p "The Advanced Accredited Tax Professional in Representation (AATPR) credential r…" at bounding box center [425, 250] width 309 height 66
click at [481, 285] on p "Tax professionals who earn the AATP-R designation are equipped with the knowled…" at bounding box center [425, 305] width 309 height 44
click at [464, 274] on p "The Advanced Accredited Tax Professional in Representation (AATPR) credential r…" at bounding box center [425, 250] width 309 height 66
click at [268, 286] on div "Alright Sans [PERSON_NAME] Archivo Black Arial Arimo Blinker Caveat Charm Charm…" at bounding box center [425, 246] width 322 height 180
click at [399, 285] on p "Tax professionals who earn the AATP-R designation are equipped with the knowled…" at bounding box center [425, 305] width 309 height 44
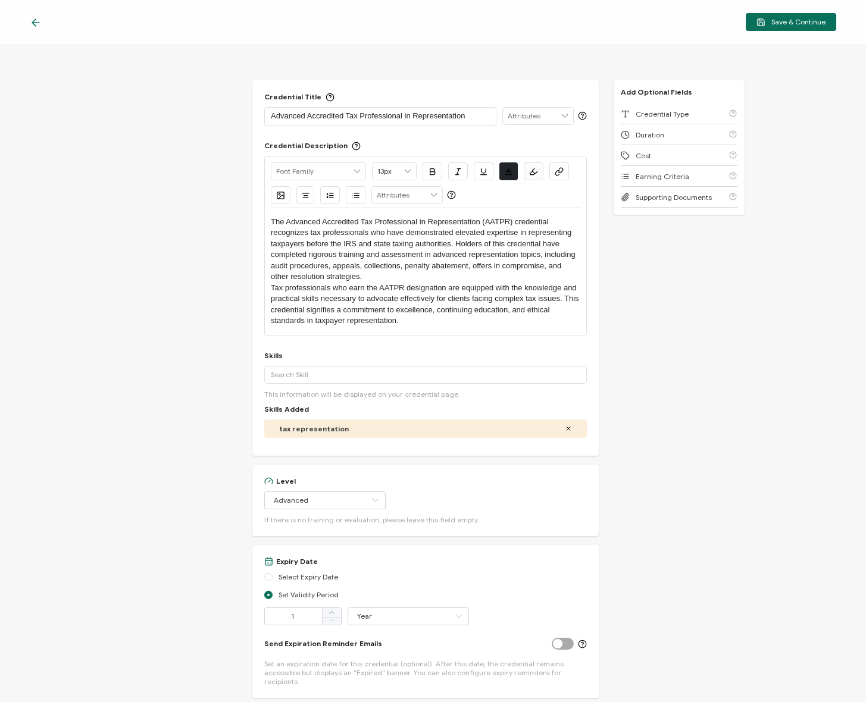
click at [420, 287] on p "Tax professionals who earn the AATPR designation are equipped with the knowledg…" at bounding box center [425, 305] width 309 height 44
click at [480, 325] on p "Tax professionals who earn the AATPR designation are equipped with the knowledg…" at bounding box center [425, 305] width 309 height 44
click at [254, 291] on div "Credential Title Advanced Accredited Tax Professional in Representation ISSUER …" at bounding box center [425, 267] width 346 height 375
click at [245, 266] on div "Credential Title Advanced Accredited Tax Professional in Representation ISSUER …" at bounding box center [433, 373] width 866 height 657
drag, startPoint x: 409, startPoint y: 243, endPoint x: 457, endPoint y: 243, distance: 47.6
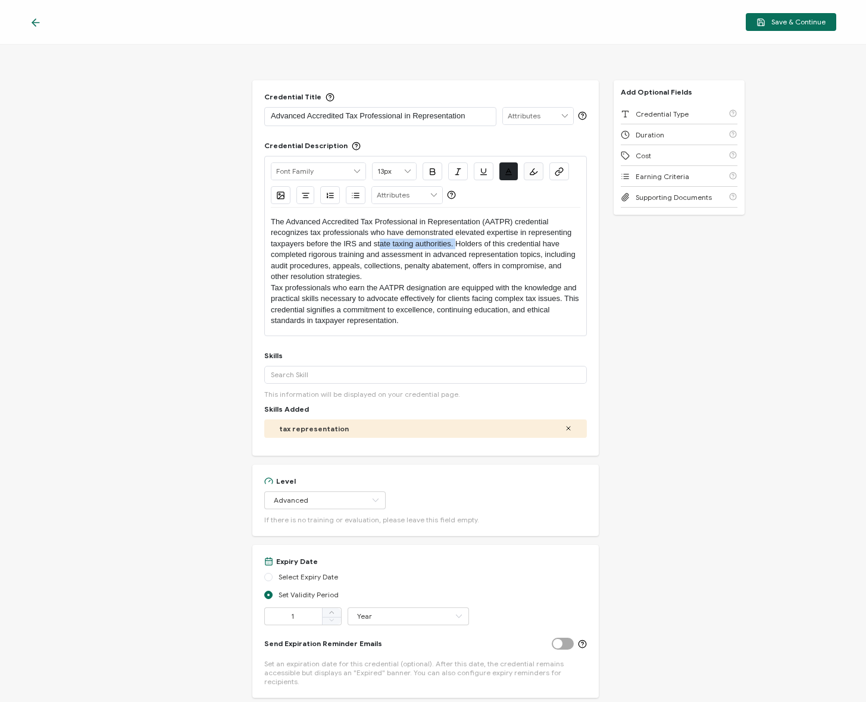
click at [456, 243] on p "The Advanced Accredited Tax Professional in Representation (AATPR) credential r…" at bounding box center [425, 250] width 309 height 66
click at [457, 243] on p "The Advanced Accredited Tax Professional in Representation (AATPR) credential r…" at bounding box center [425, 250] width 309 height 66
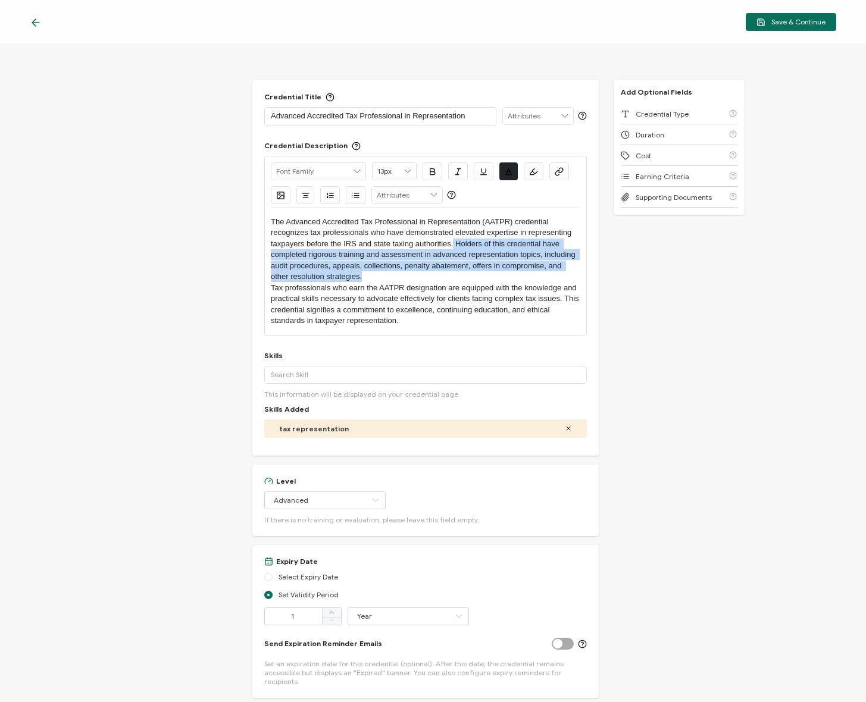
drag, startPoint x: 488, startPoint y: 242, endPoint x: 382, endPoint y: 277, distance: 112.1
click at [382, 277] on p "The Advanced Accredited Tax Professional in Representation (AATPR) credential r…" at bounding box center [425, 250] width 309 height 66
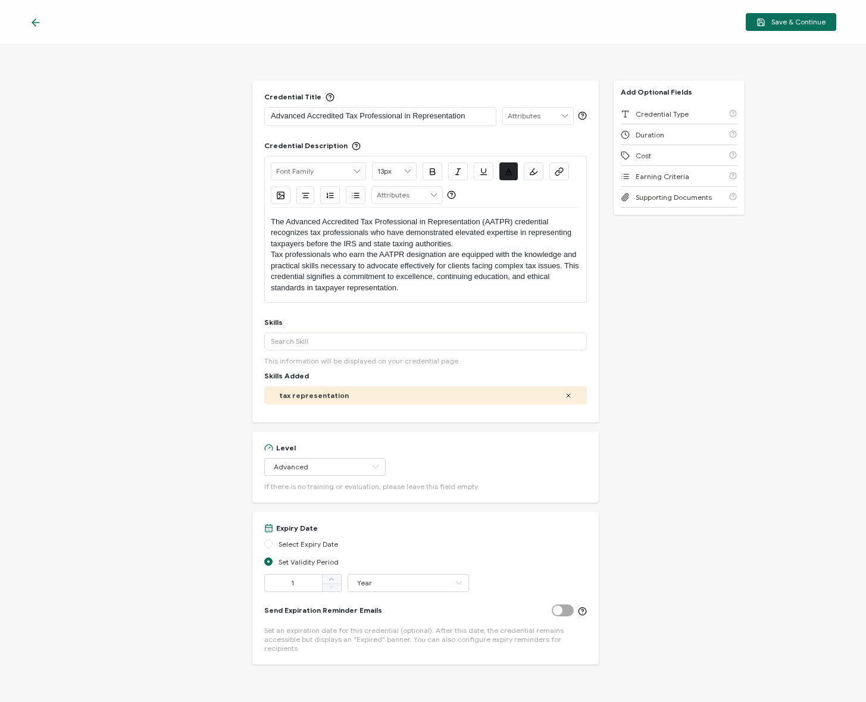
click at [271, 252] on p "Tax professionals who earn the AATPR designation are equipped with the knowledg…" at bounding box center [425, 271] width 309 height 44
click at [179, 262] on div "Credential Title Advanced Accredited Tax Professional in Representation ISSUER …" at bounding box center [433, 373] width 866 height 657
drag, startPoint x: 270, startPoint y: 252, endPoint x: 309, endPoint y: 256, distance: 39.5
click at [271, 253] on p "Tax professionals who earn the AATPR designation are equipped with the knowledg…" at bounding box center [425, 271] width 309 height 44
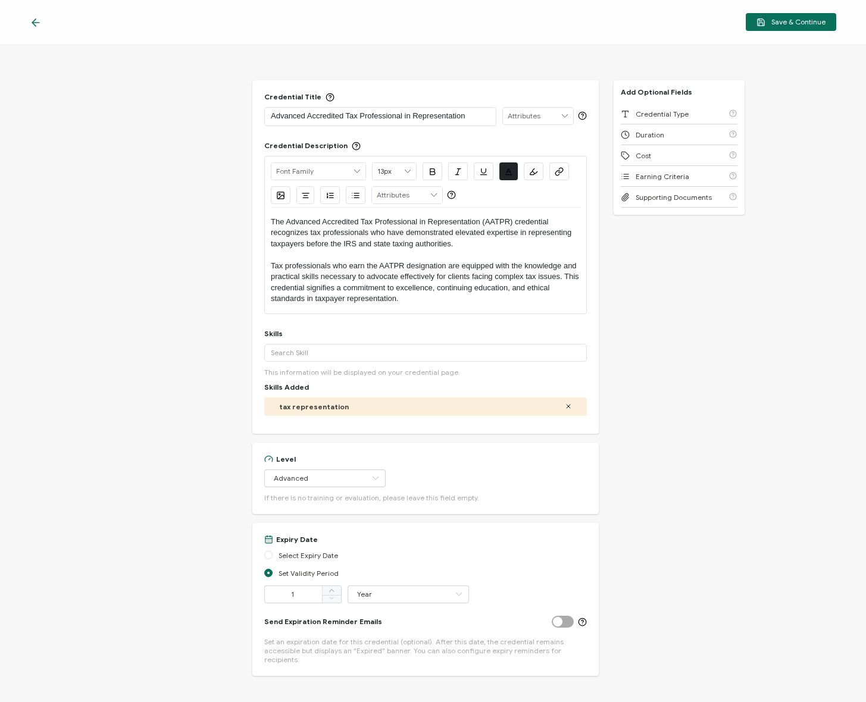
click at [249, 254] on div "Credential Title Advanced Accredited Tax Professional in Representation ISSUER …" at bounding box center [433, 373] width 866 height 657
click at [368, 247] on p "The Advanced Accredited Tax Professional in Representation (AATPR) credential r…" at bounding box center [425, 233] width 309 height 33
click at [368, 250] on p at bounding box center [425, 254] width 309 height 11
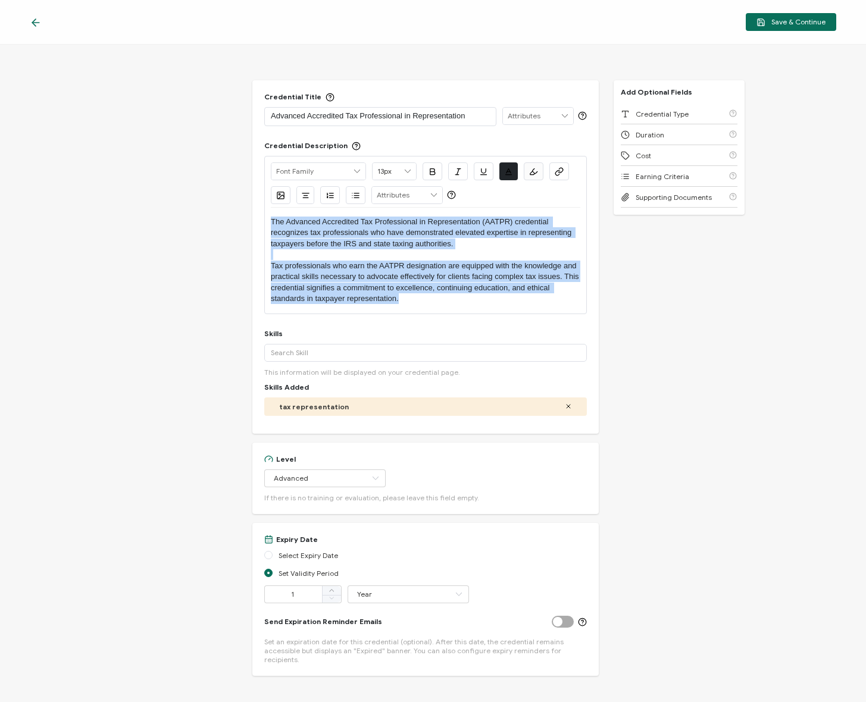
click at [331, 165] on input "text" at bounding box center [318, 171] width 94 height 17
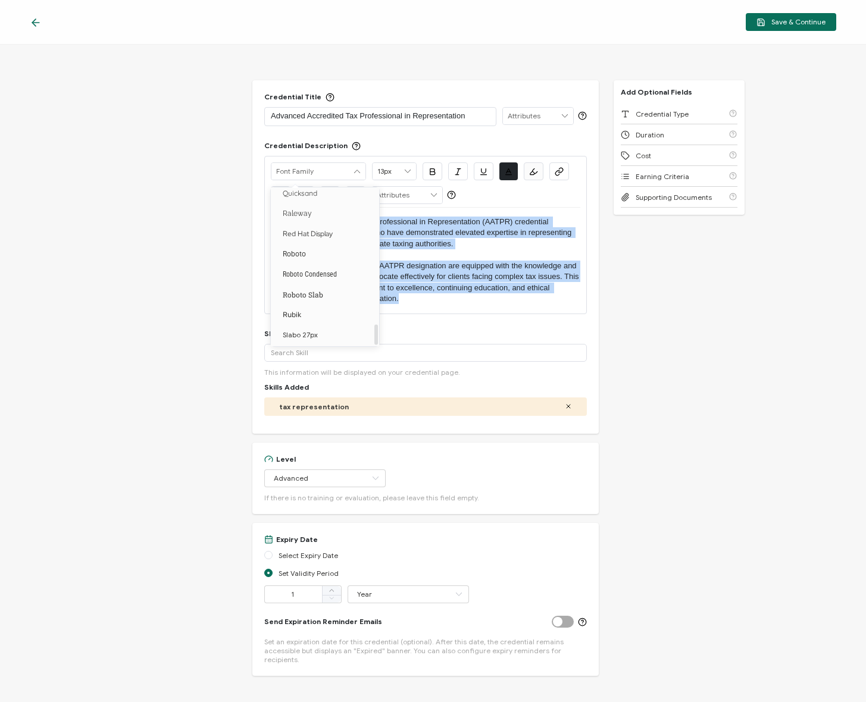
scroll to position [1043, 0]
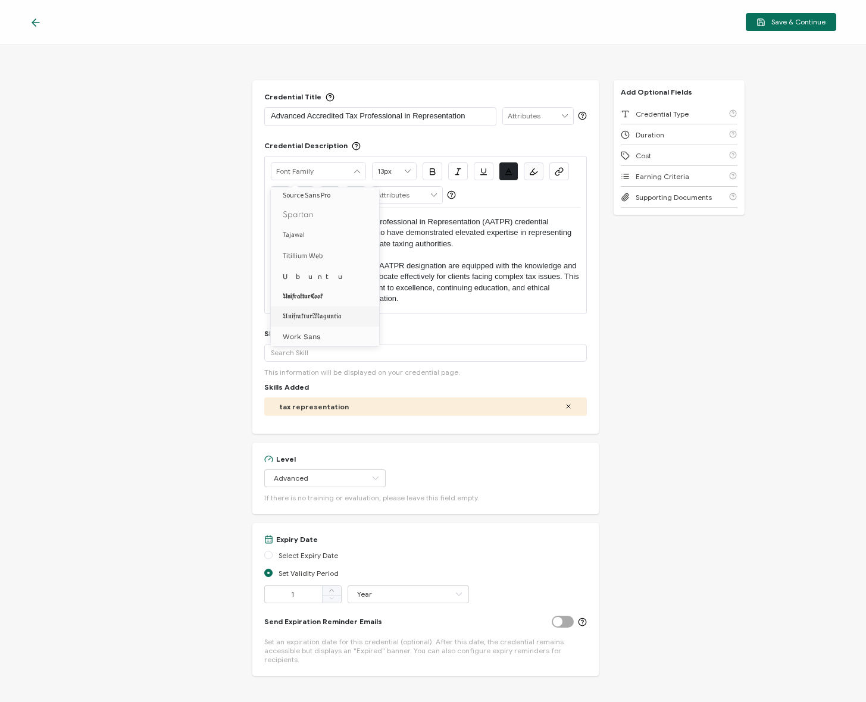
click at [138, 218] on div "Credential Title Advanced Accredited Tax Professional in Representation ISSUER …" at bounding box center [433, 373] width 866 height 657
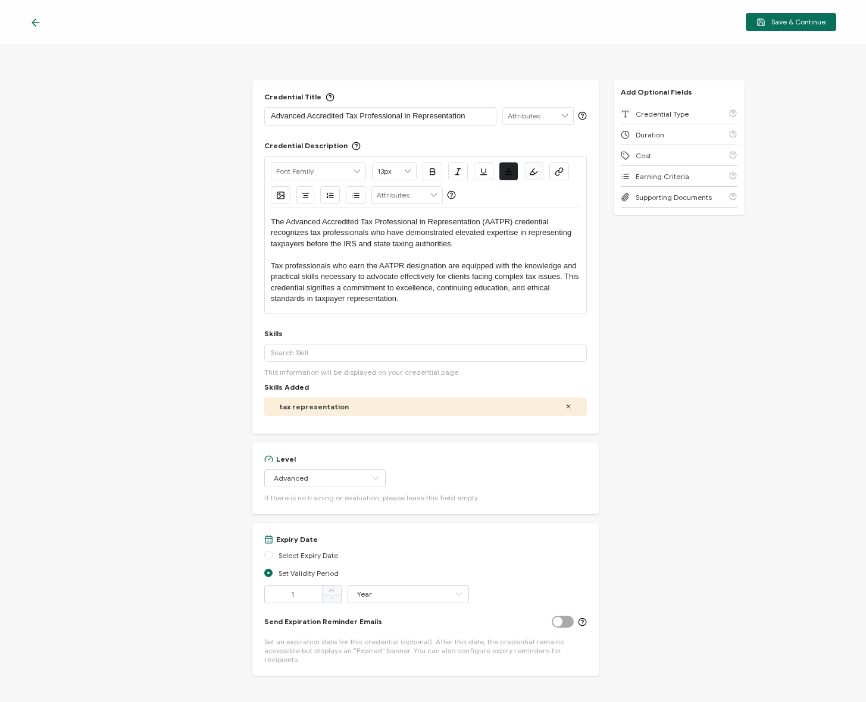
click at [418, 259] on p at bounding box center [425, 254] width 309 height 11
click at [369, 273] on p "Tax professionals who earn the AATPR designation are equipped with the knowledg…" at bounding box center [425, 283] width 309 height 44
click at [271, 262] on p "Tax professionals who earn the AATPR designation are equipped with the knowledg…" at bounding box center [425, 283] width 309 height 44
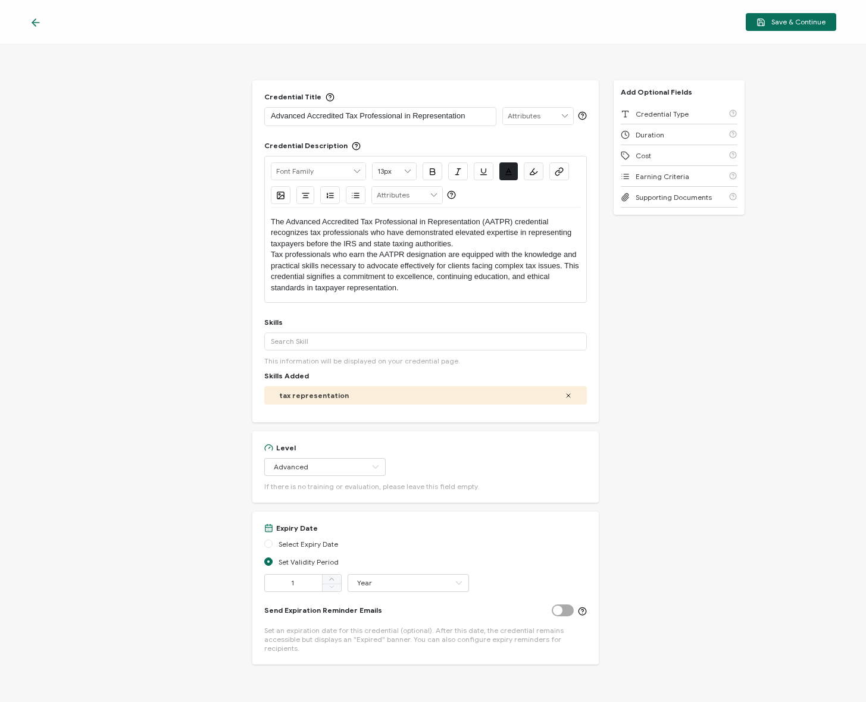
drag, startPoint x: 257, startPoint y: 272, endPoint x: 290, endPoint y: 272, distance: 33.3
click at [256, 272] on div "Credential Title Advanced Accredited Tax Professional in Representation ISSUER …" at bounding box center [425, 251] width 346 height 342
click at [665, 276] on div "Credential Title Advanced Accredited Tax Professional in Representation ISSUER …" at bounding box center [433, 373] width 866 height 657
click at [394, 190] on input "text" at bounding box center [407, 195] width 70 height 17
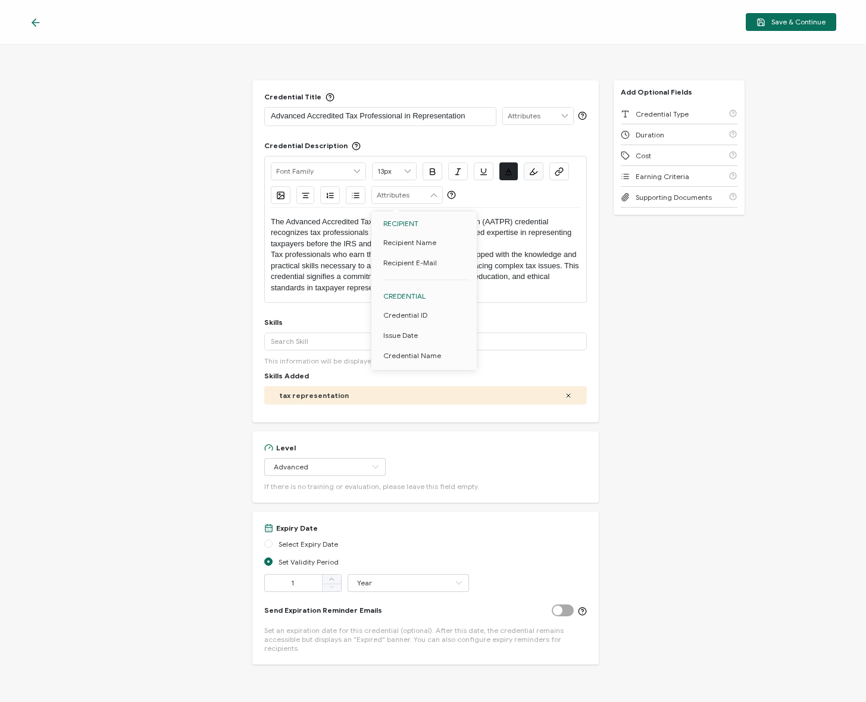
click at [399, 191] on input "text" at bounding box center [407, 195] width 70 height 17
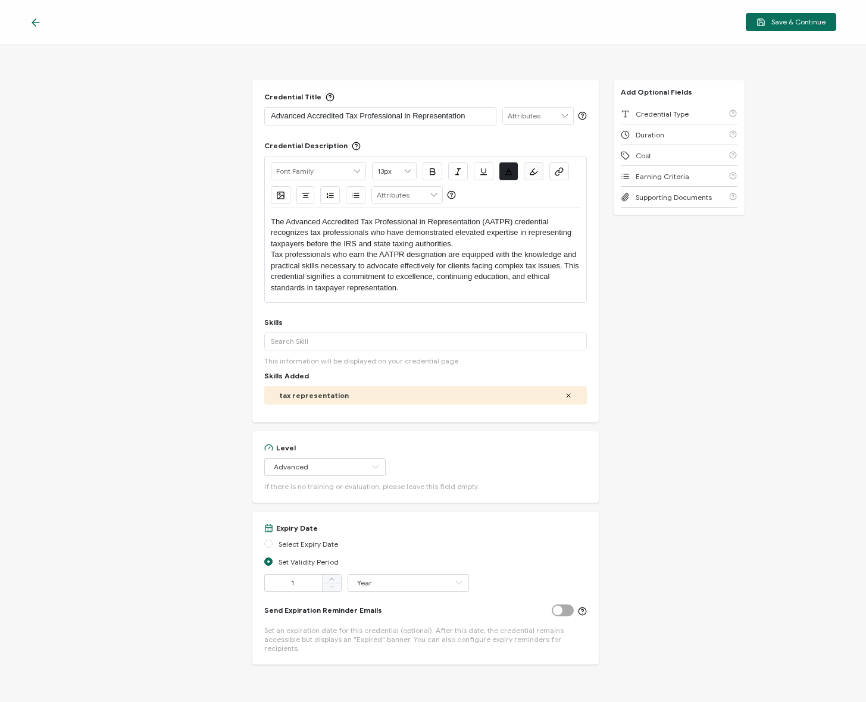
click at [472, 228] on p "The Advanced Accredited Tax Professional in Representation (AATPR) credential r…" at bounding box center [425, 233] width 309 height 33
click at [503, 249] on p "The Advanced Accredited Tax Professional in Representation (AATPR) credential r…" at bounding box center [425, 233] width 309 height 33
click at [703, 276] on div "Credential Title Advanced Accredited Tax Professional in Representation ISSUER …" at bounding box center [433, 373] width 866 height 657
drag, startPoint x: 302, startPoint y: 116, endPoint x: 372, endPoint y: 118, distance: 69.6
click at [221, 112] on div "Credential Title Advanced Accredited Tax Professional in Representation ISSUER …" at bounding box center [433, 373] width 866 height 657
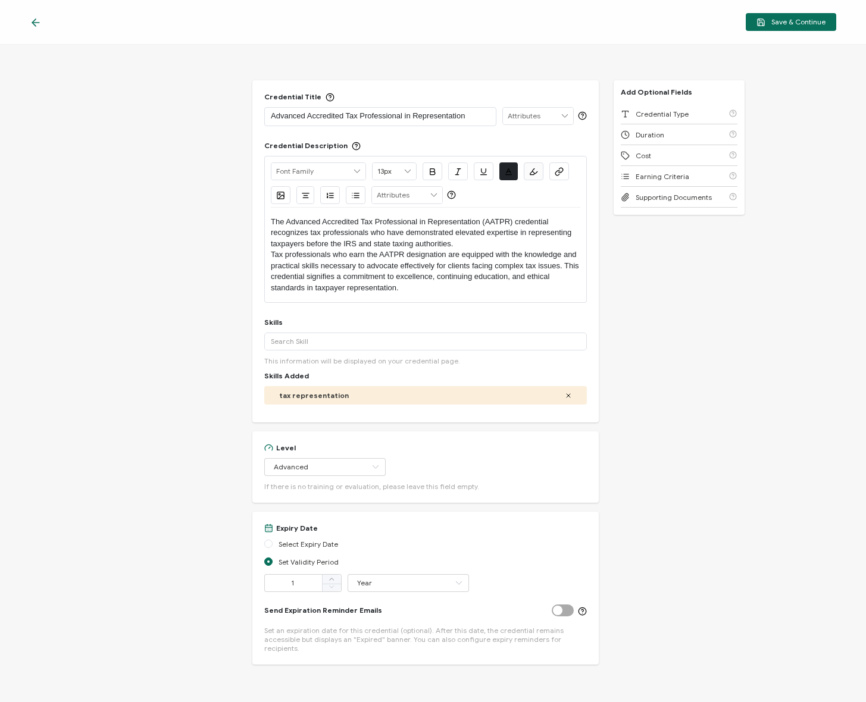
click at [372, 118] on p "Advanced Accredited Tax Professional in Representation" at bounding box center [380, 116] width 219 height 12
click at [465, 118] on p "Advanced Accredited Tax Professional in Representation" at bounding box center [380, 116] width 219 height 12
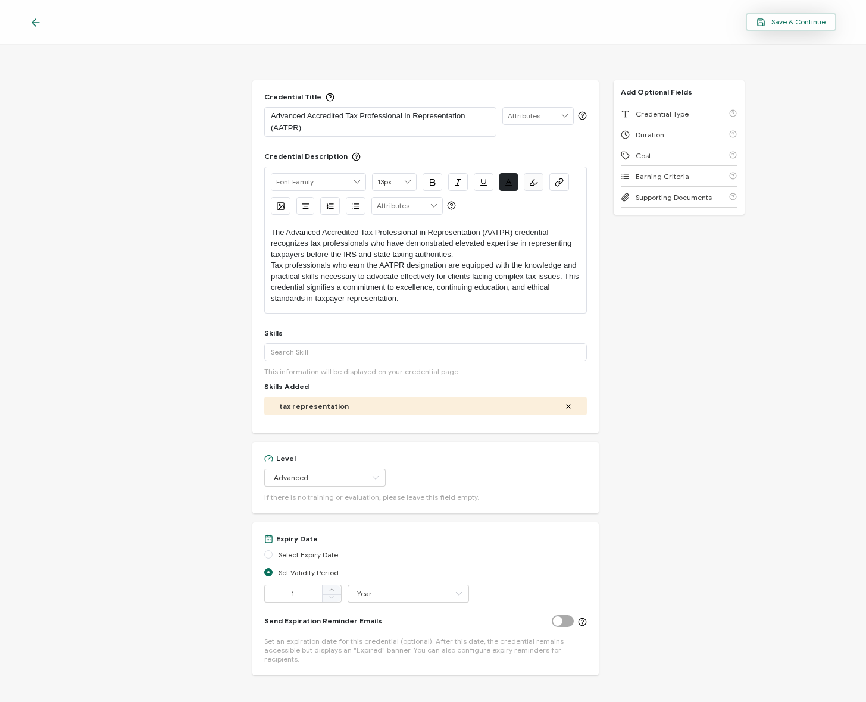
click at [801, 24] on span "Save & Continue" at bounding box center [790, 22] width 69 height 9
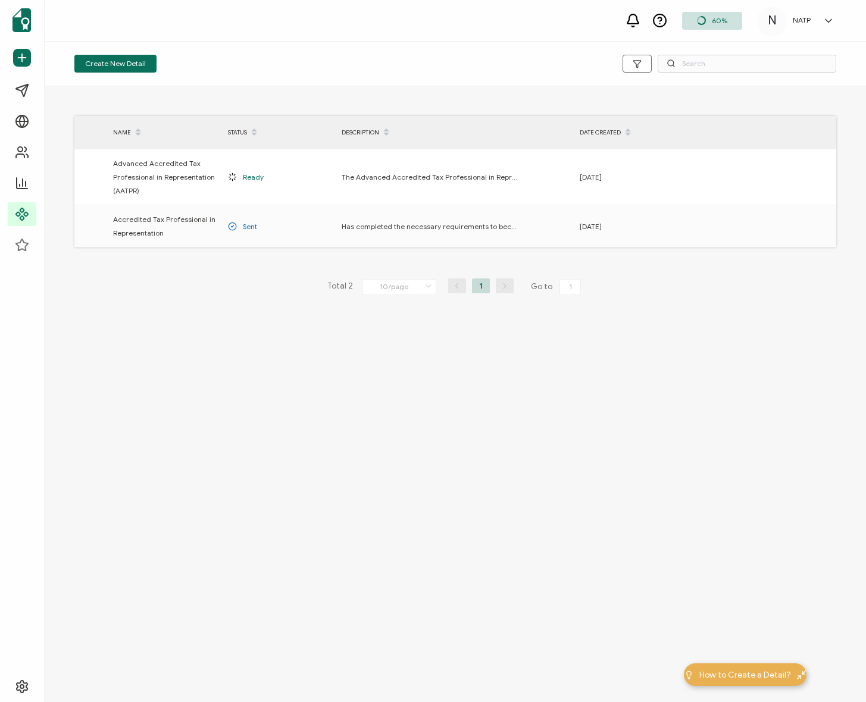
click at [157, 268] on div "NAME STATUS DESCRIPTION DATE CREATED Advanced Accredited Tax Professional in Re…" at bounding box center [455, 223] width 821 height 275
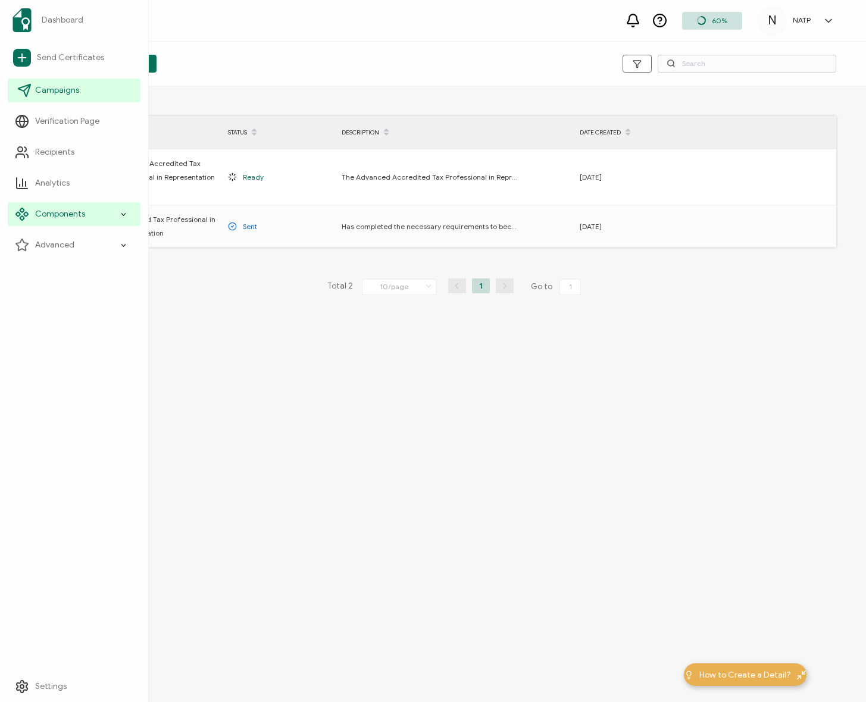
click at [51, 97] on link "Campaigns" at bounding box center [74, 91] width 133 height 24
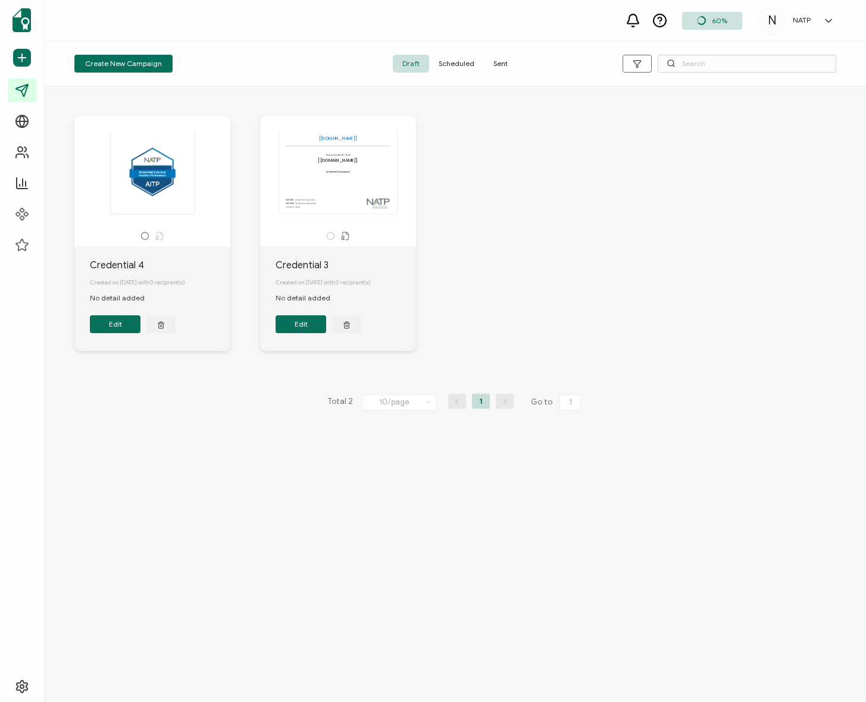
click at [618, 246] on div "Credential 4 Created on [DATE] with 0 recipient(s) No detail added Edit The rec…" at bounding box center [454, 242] width 785 height 300
click at [112, 328] on button "Edit" at bounding box center [115, 324] width 51 height 18
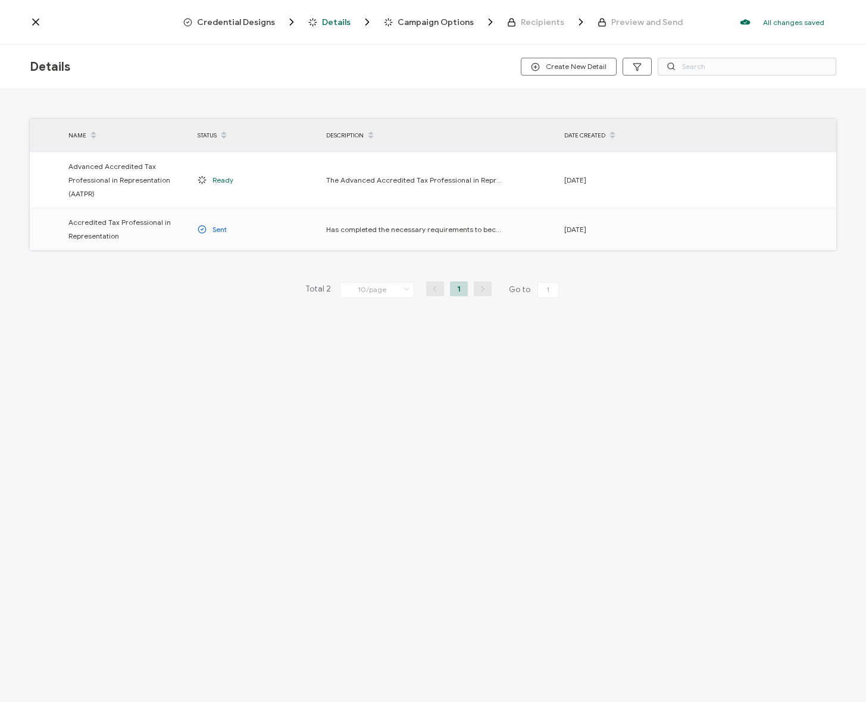
click at [253, 15] on div "Credential Designs Details Campaign Options Recipients Preview and Send All cha…" at bounding box center [433, 22] width 866 height 45
click at [262, 25] on span "Credential Designs" at bounding box center [236, 22] width 78 height 9
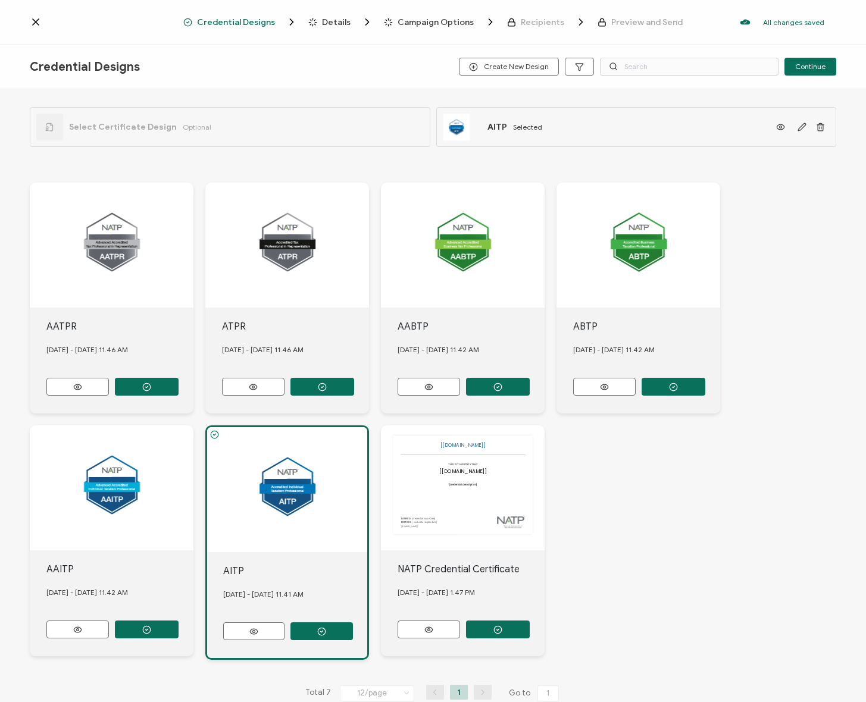
click at [508, 133] on div "AITP Selected" at bounding box center [492, 127] width 99 height 27
click at [333, 26] on span "Details" at bounding box center [336, 22] width 29 height 9
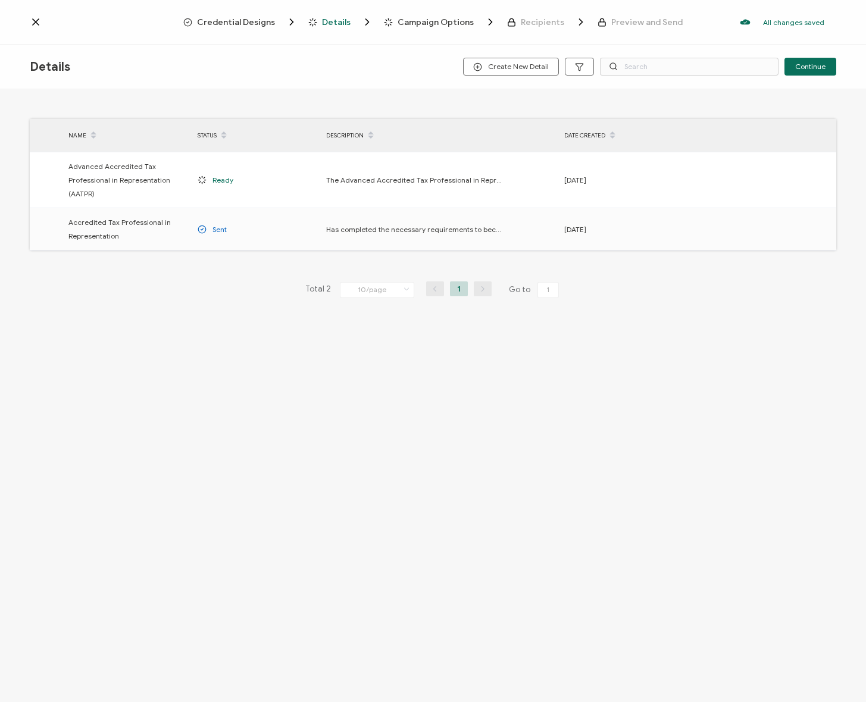
click at [217, 25] on span "Credential Designs" at bounding box center [236, 22] width 78 height 9
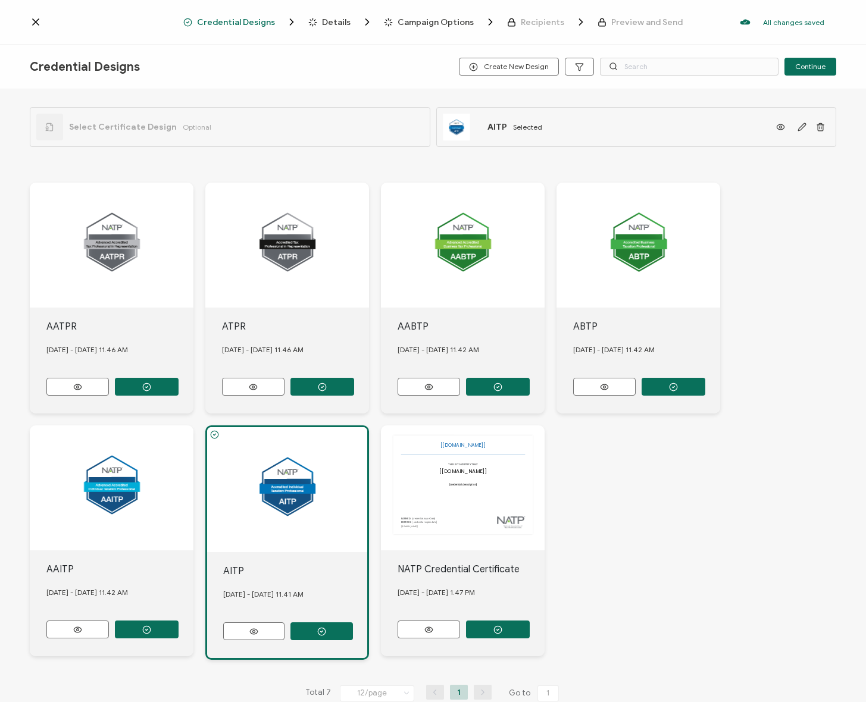
drag, startPoint x: 333, startPoint y: 20, endPoint x: 255, endPoint y: 14, distance: 78.1
click at [333, 20] on span "Details" at bounding box center [336, 22] width 29 height 9
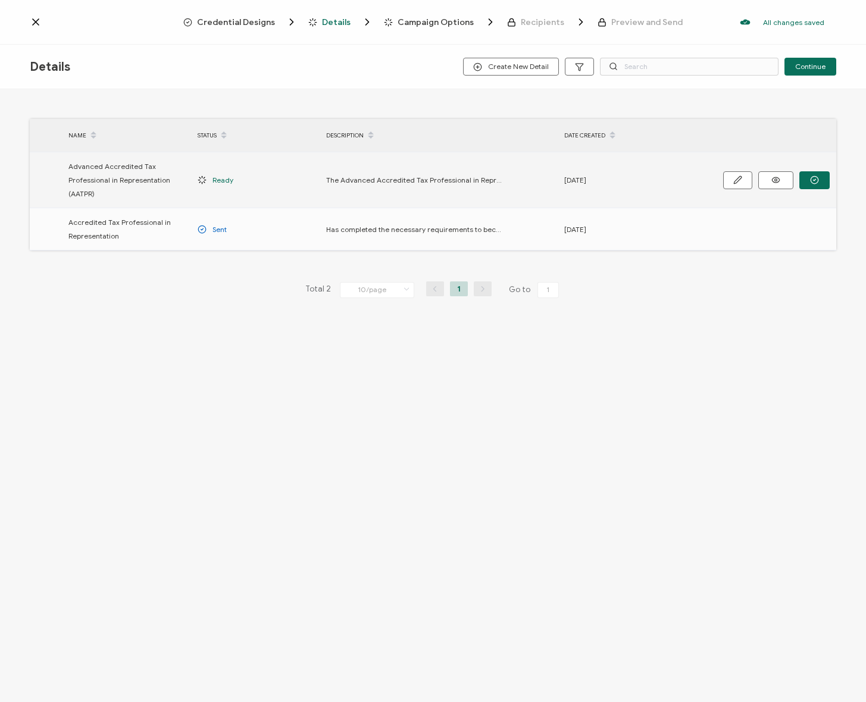
click at [142, 177] on span "Advanced Accredited Tax Professional in Representation (AATPR)" at bounding box center [126, 179] width 117 height 41
click at [813, 179] on icon "button" at bounding box center [814, 179] width 9 height 9
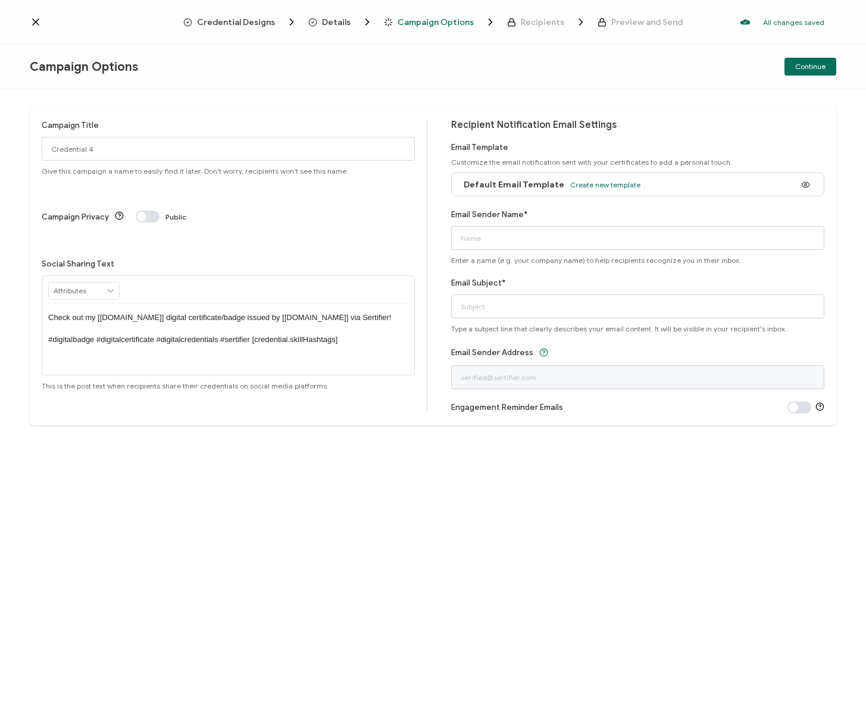
click at [234, 19] on span "Credential Designs" at bounding box center [236, 22] width 78 height 9
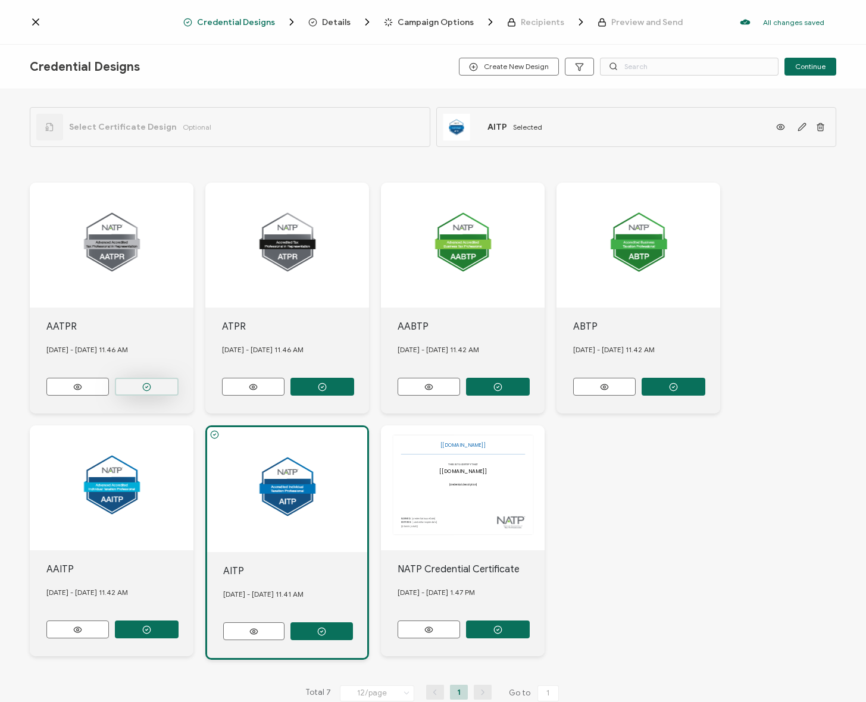
click at [136, 388] on button "button" at bounding box center [147, 387] width 64 height 18
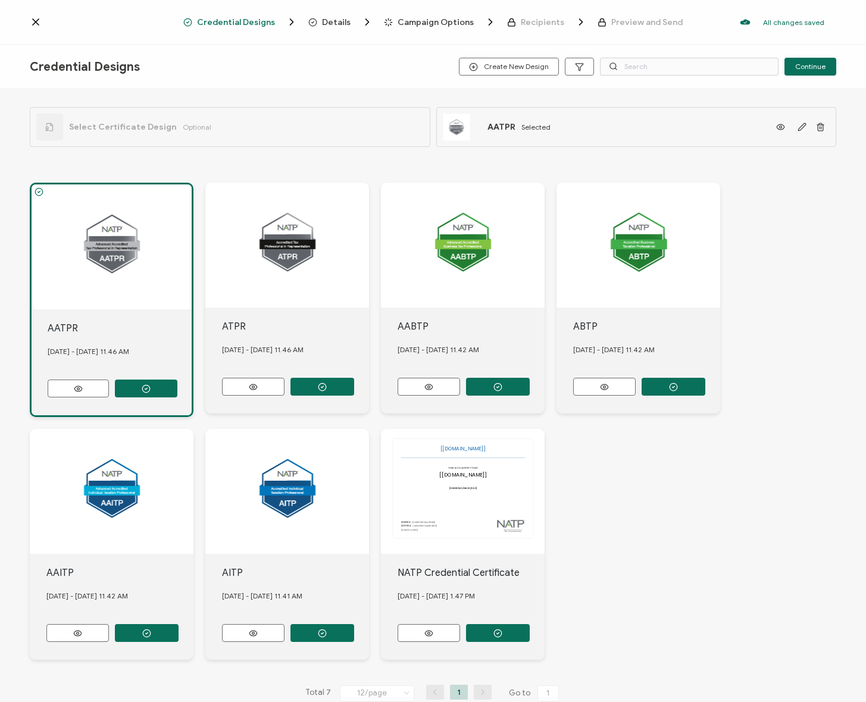
click at [331, 24] on span "Details" at bounding box center [336, 22] width 29 height 9
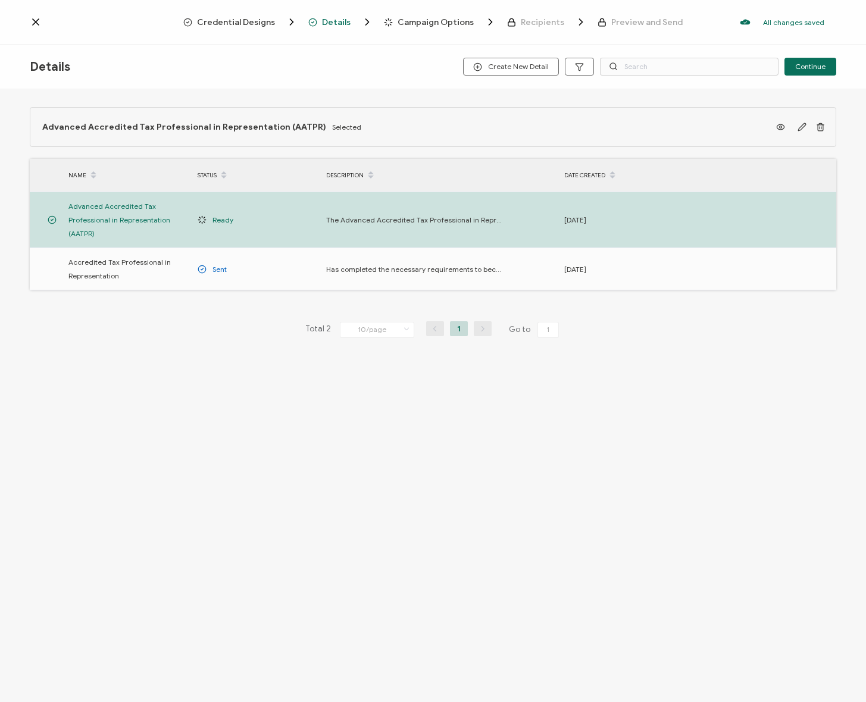
click at [347, 22] on span "Details" at bounding box center [336, 22] width 29 height 9
click at [417, 18] on span "Campaign Options" at bounding box center [435, 22] width 76 height 9
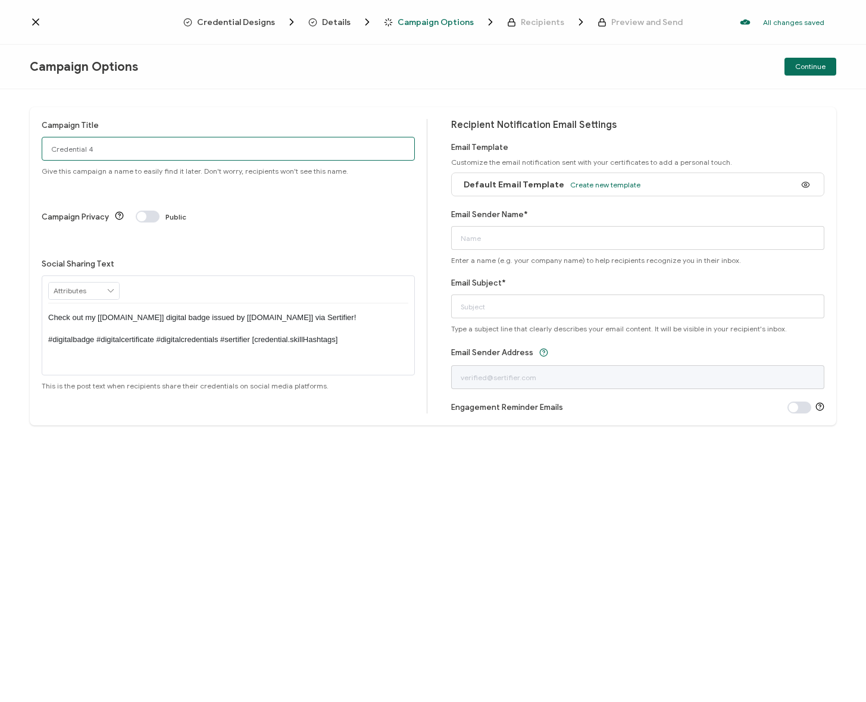
click at [152, 146] on input "Credential 4" at bounding box center [228, 149] width 373 height 24
type input "AATPR"
click at [502, 107] on div "Campaign Title AATPR Give this campaign a name to easily find it later. Don't w…" at bounding box center [433, 266] width 806 height 318
click at [193, 303] on div "Check out my [[DOMAIN_NAME]] digital badge issued by [[DOMAIN_NAME]] via Sertif…" at bounding box center [228, 328] width 360 height 51
drag, startPoint x: 182, startPoint y: 274, endPoint x: 241, endPoint y: 269, distance: 59.1
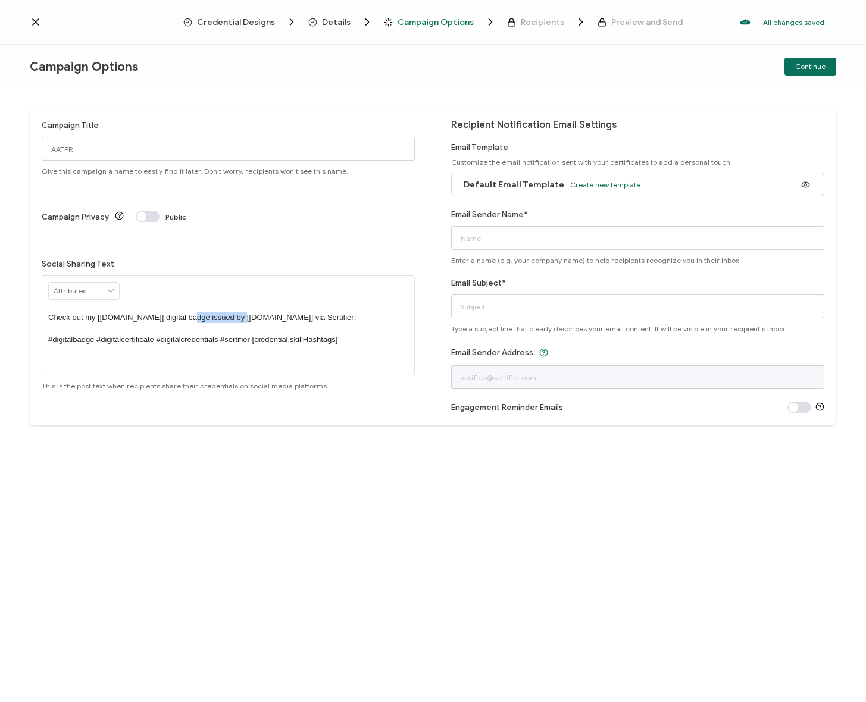
click at [241, 312] on p "Check out my [[DOMAIN_NAME]] digital badge issued by [[DOMAIN_NAME]] via Sertif…" at bounding box center [228, 328] width 360 height 33
click at [190, 312] on p "Check out my [[DOMAIN_NAME]] digital badge issued by [[DOMAIN_NAME]] via Sertif…" at bounding box center [228, 328] width 360 height 33
click at [339, 312] on p "Check out my [[DOMAIN_NAME]] digital badge issued by [[DOMAIN_NAME]] via Sertif…" at bounding box center [228, 328] width 360 height 33
drag, startPoint x: 359, startPoint y: 294, endPoint x: 27, endPoint y: 294, distance: 332.0
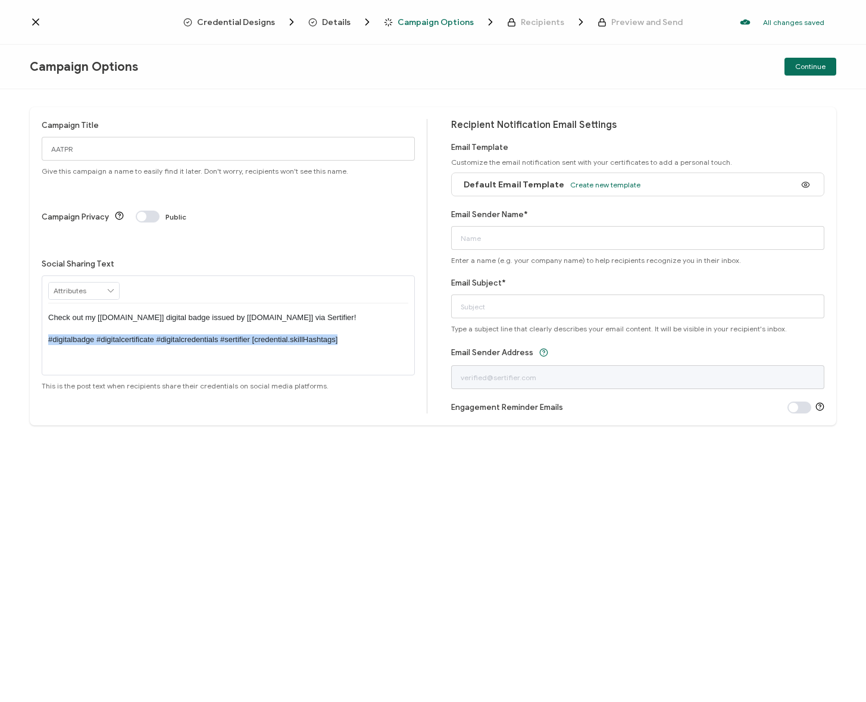
click at [27, 294] on div "Campaign Title AATPR Give this campaign a name to easily find it later. Don't w…" at bounding box center [433, 395] width 866 height 613
click at [525, 237] on input "Email Sender Name*" at bounding box center [637, 238] width 373 height 24
click at [566, 212] on div "Email Sender Name* Enter a name (e.g. your company name) to help recipients rec…" at bounding box center [637, 236] width 373 height 57
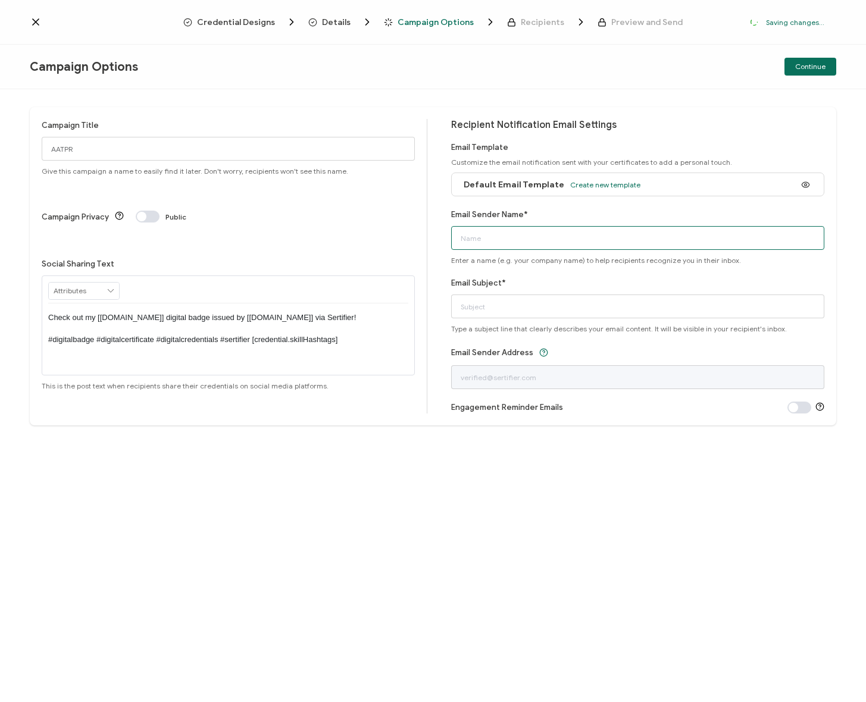
click at [562, 241] on input "Email Sender Name*" at bounding box center [637, 238] width 373 height 24
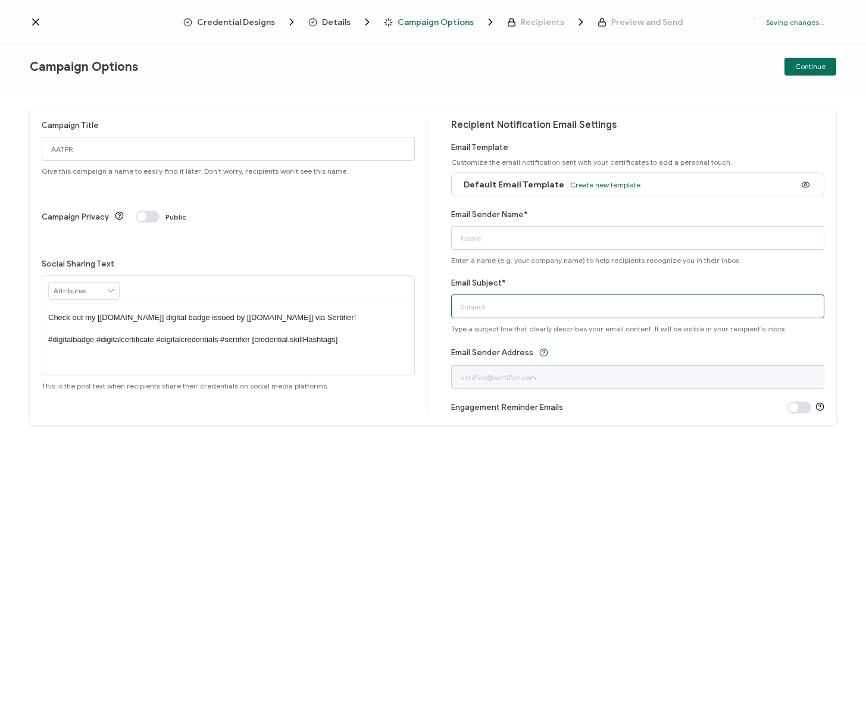
click at [507, 309] on input "Email Subject*" at bounding box center [637, 306] width 373 height 24
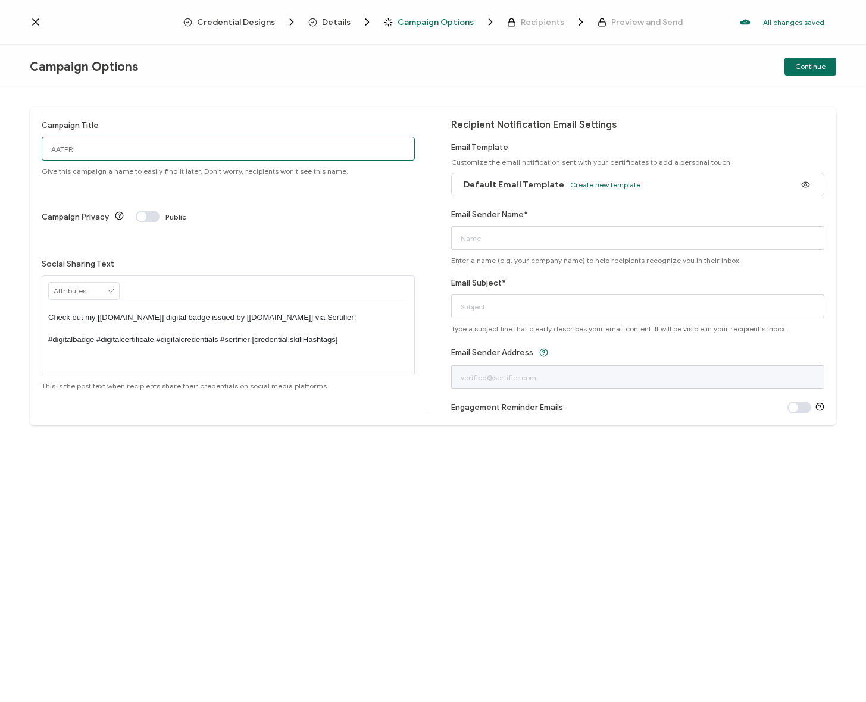
drag, startPoint x: 342, startPoint y: 142, endPoint x: 348, endPoint y: 146, distance: 7.6
click at [342, 142] on input "AATPR" at bounding box center [228, 149] width 373 height 24
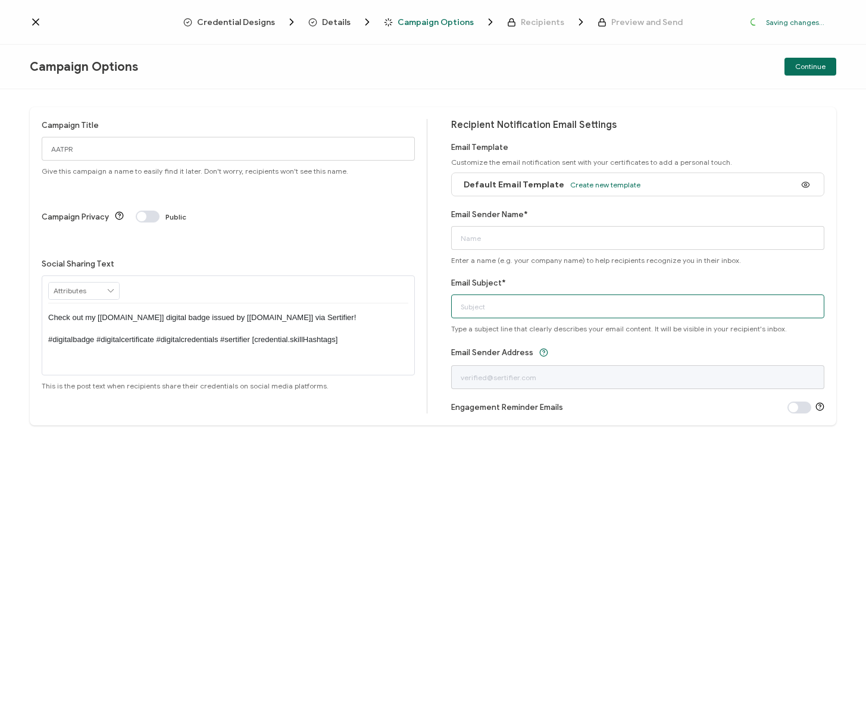
click at [534, 312] on input "Email Subject*" at bounding box center [637, 306] width 373 height 24
paste input "AATPR"
type input "AATPR Credential"
click at [519, 211] on label "Email Sender Name*" at bounding box center [489, 214] width 77 height 9
click at [519, 226] on input "Email Sender Name*" at bounding box center [637, 238] width 373 height 24
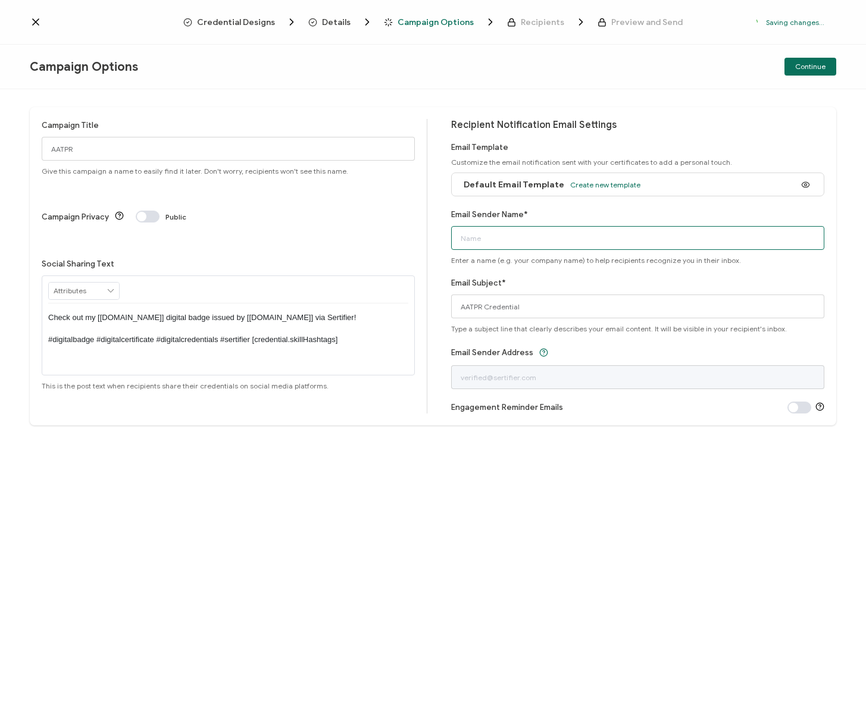
click at [539, 230] on input "Email Sender Name*" at bounding box center [637, 238] width 373 height 24
click at [594, 259] on span "Enter a name (e.g. your company name) to help recipients recognize you in their…" at bounding box center [596, 260] width 290 height 9
click at [648, 269] on div "Recipient Notification Email Settings Email Template Customize the email notifi…" at bounding box center [637, 266] width 373 height 294
click at [560, 242] on input "[EMAIL_ADDRESS][DOMAIN_NAME]" at bounding box center [637, 238] width 373 height 24
drag, startPoint x: 563, startPoint y: 215, endPoint x: 563, endPoint y: 246, distance: 31.5
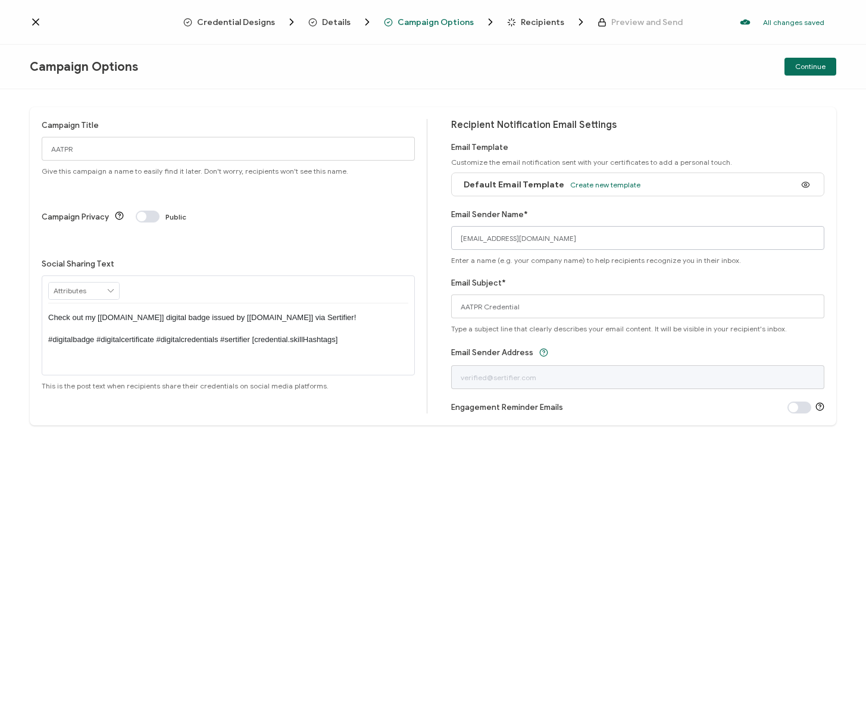
click at [563, 215] on div "Email Sender Name* [EMAIL_ADDRESS][DOMAIN_NAME] Enter a name (e.g. your company…" at bounding box center [637, 236] width 373 height 57
click at [562, 245] on input "[EMAIL_ADDRESS][DOMAIN_NAME]" at bounding box center [637, 238] width 373 height 24
drag, startPoint x: 562, startPoint y: 243, endPoint x: 403, endPoint y: 242, distance: 158.2
click at [403, 242] on div "Campaign Title AATPR Give this campaign a name to easily find it later. Don't w…" at bounding box center [433, 266] width 806 height 318
type input "NATP"
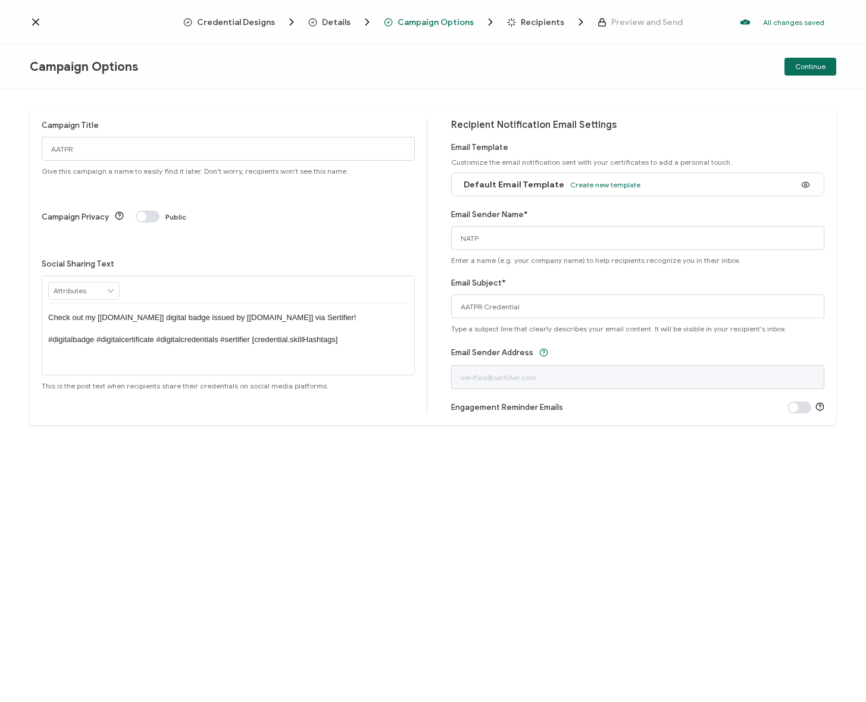
drag, startPoint x: 509, startPoint y: 446, endPoint x: 512, endPoint y: 428, distance: 17.5
click at [509, 446] on div "Campaign Title AATPR Give this campaign a name to easily find it later. Don't w…" at bounding box center [433, 395] width 866 height 613
click at [83, 149] on input "AATPR" at bounding box center [228, 149] width 373 height 24
click at [198, 129] on div "Campaign Title AATPR Give this campaign a name to easily find it later. Don't w…" at bounding box center [228, 147] width 373 height 57
click at [159, 151] on input "AATPR" at bounding box center [228, 149] width 373 height 24
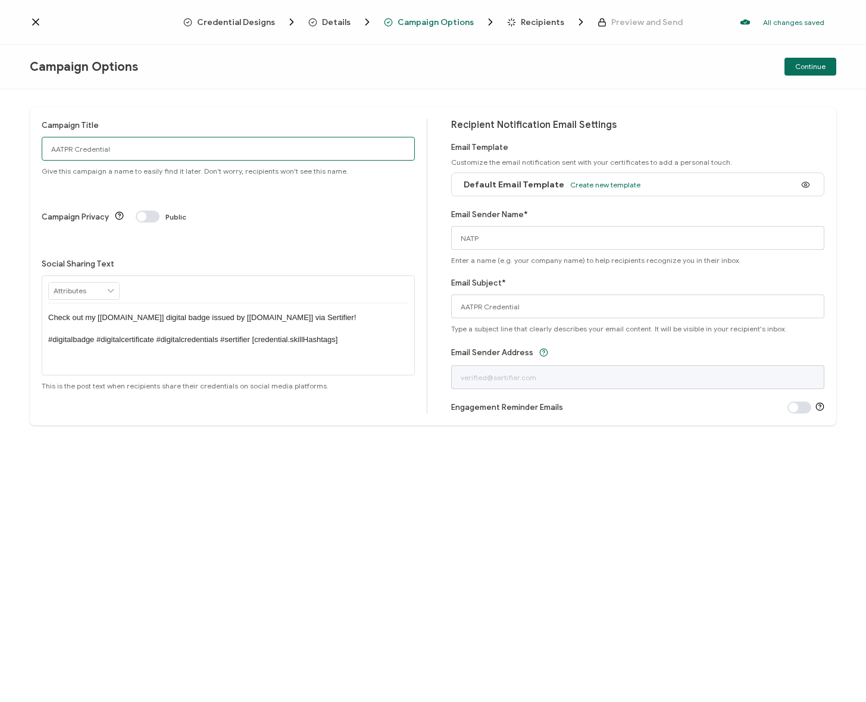
type input "AATPR Credential"
click at [254, 105] on div "Campaign Title AATPR Credential Give this campaign a name to easily find it lat…" at bounding box center [433, 395] width 866 height 613
click at [190, 312] on p "Check out my [[DOMAIN_NAME]] digital badge issued by [[DOMAIN_NAME]] via Sertif…" at bounding box center [228, 328] width 360 height 33
drag, startPoint x: 203, startPoint y: 271, endPoint x: 187, endPoint y: 271, distance: 16.7
click at [182, 312] on p "Check out my [[DOMAIN_NAME]] digital badge issued by [[DOMAIN_NAME]] via Sertif…" at bounding box center [228, 328] width 360 height 33
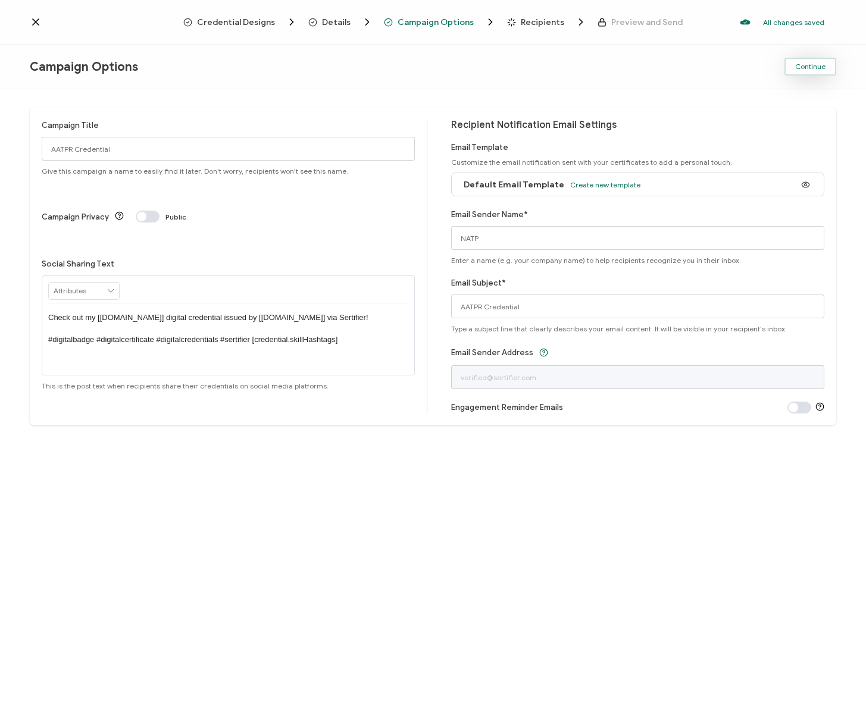
click at [822, 60] on button "Continue" at bounding box center [810, 67] width 52 height 18
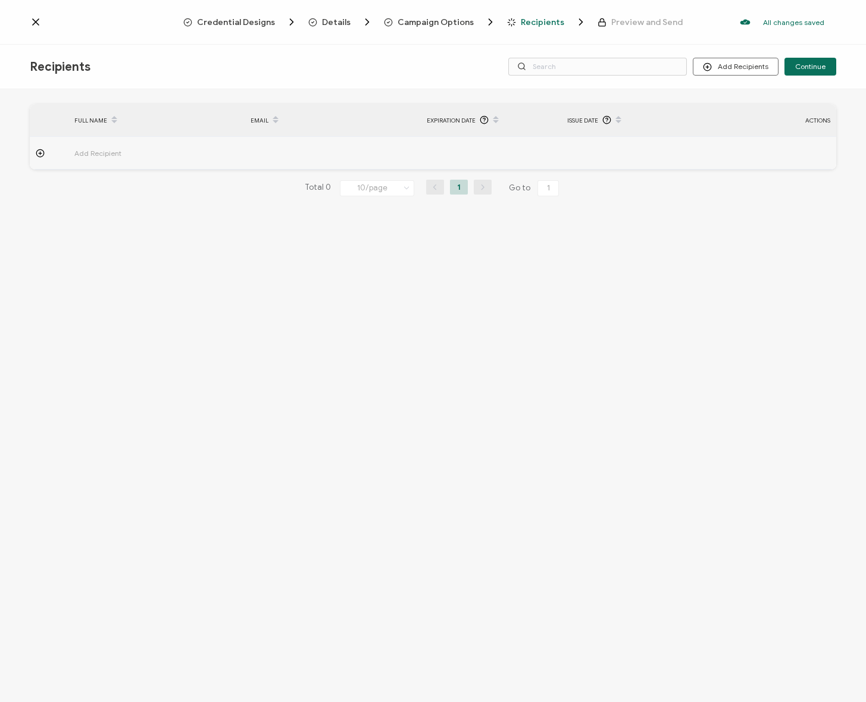
click at [637, 155] on td at bounding box center [631, 153] width 141 height 33
click at [136, 184] on input "text" at bounding box center [126, 186] width 104 height 19
click at [296, 181] on input "text" at bounding box center [302, 186] width 104 height 19
type input "k"
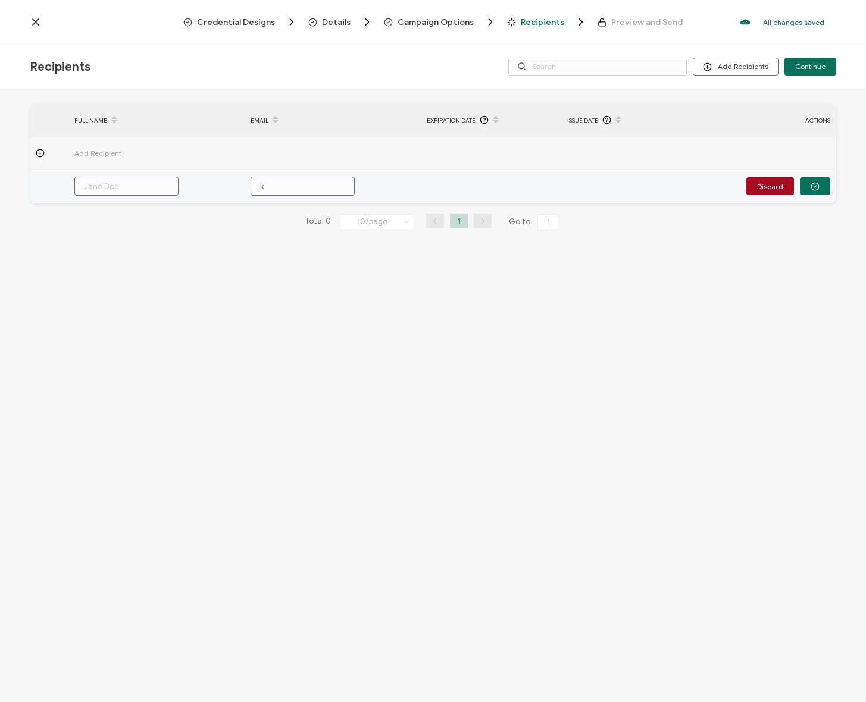
type input "ks"
type input "ksm"
type input "ksmi"
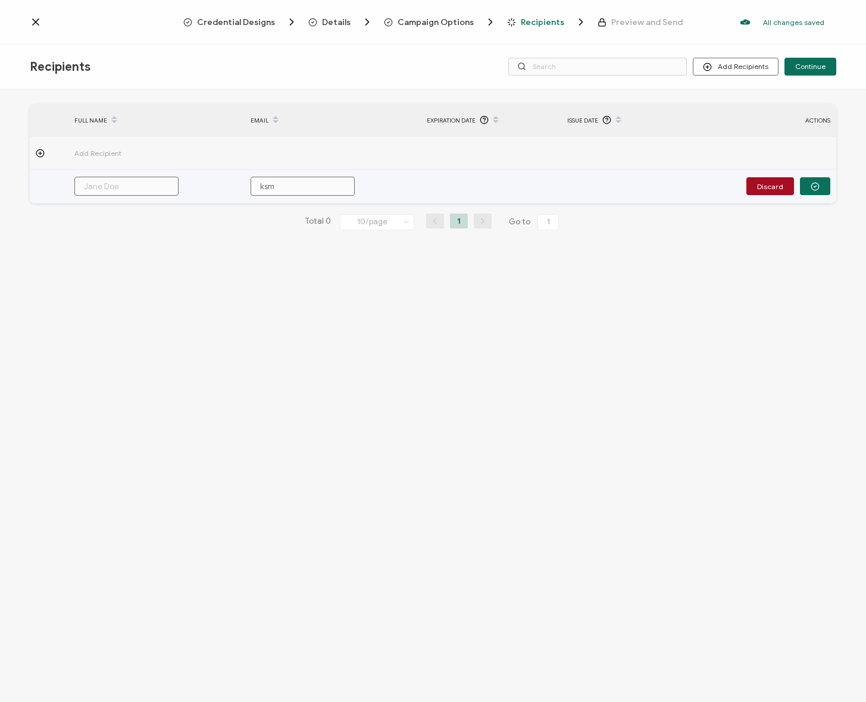
type input "ksmi"
type input "ksmit"
type input "ksmith"
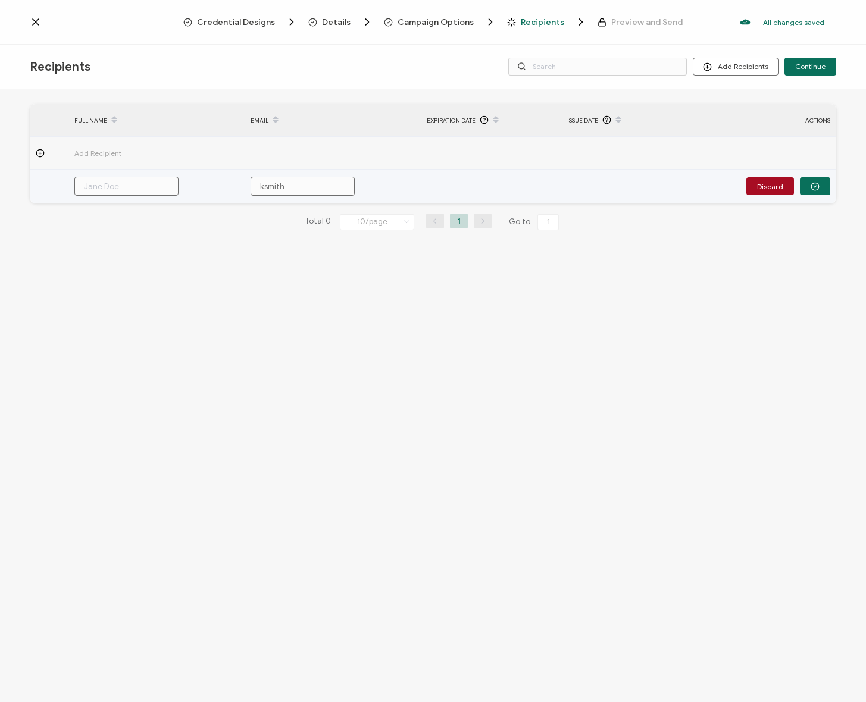
type input "ksmith@"
type input "ksmith@w"
type input "ksmith@we"
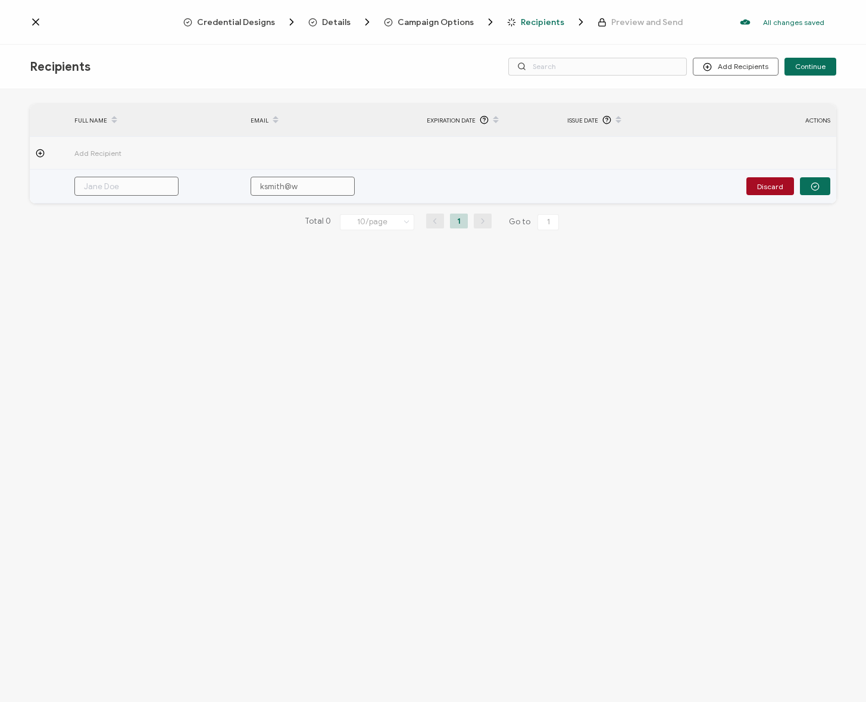
type input "ksmith@we"
type input "ksmith@w"
type input "ksmith@we"
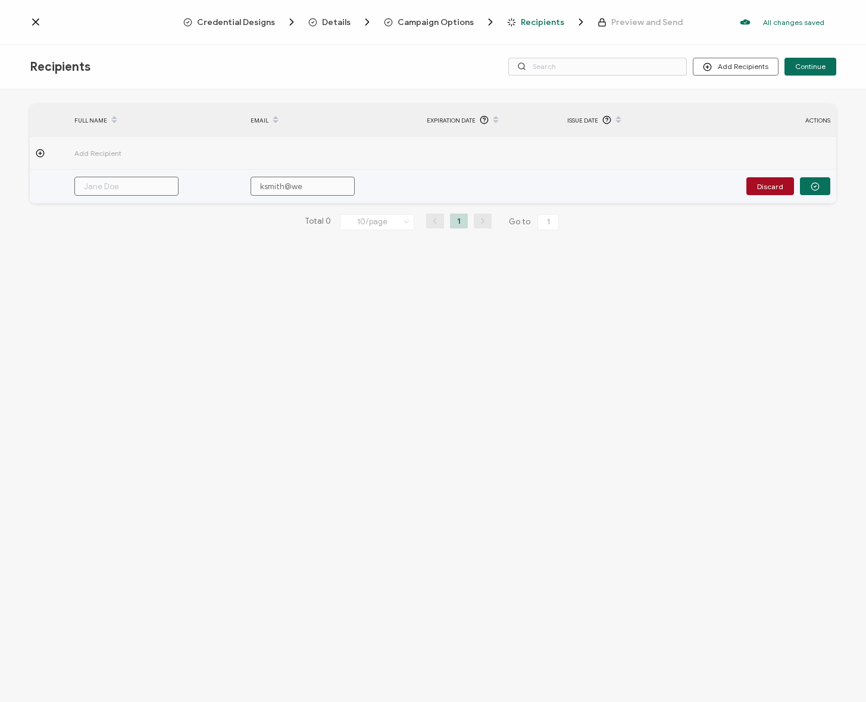
type input "ksmith@wea"
type input "ksmith@wear"
type input "ksmith@weare"
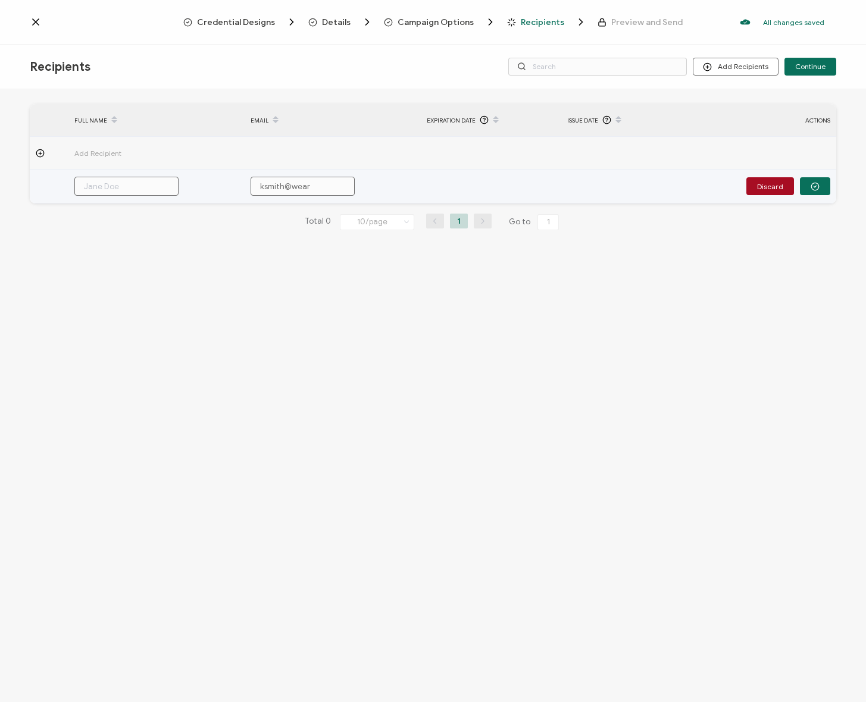
type input "ksmith@weare"
type input "ksmith@weared"
type input "ksmith@wearedi"
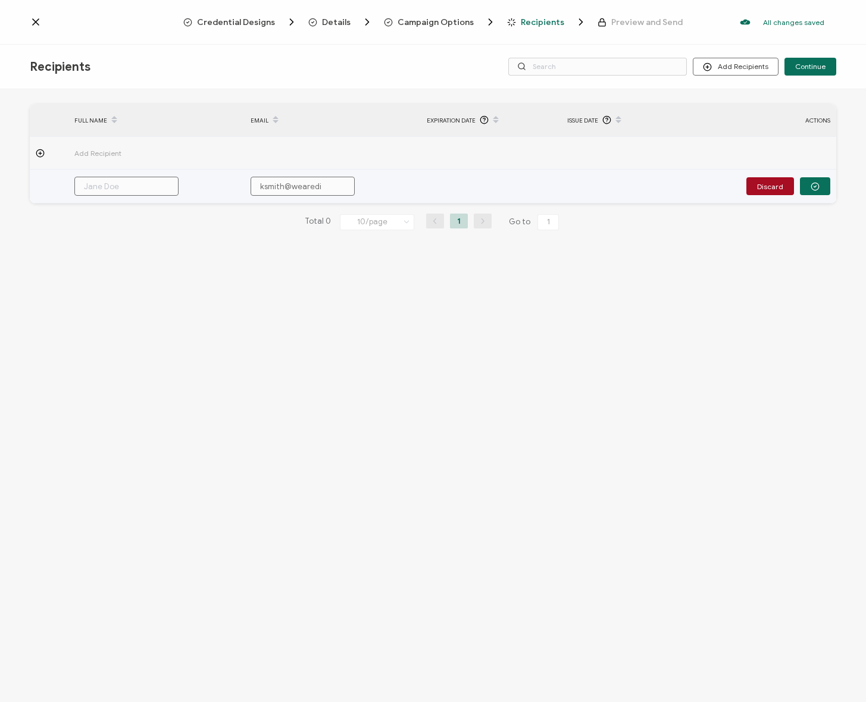
type input "ksmith@wearedig"
type input "ksmith@wearedi"
type input "ksmith@wearedia"
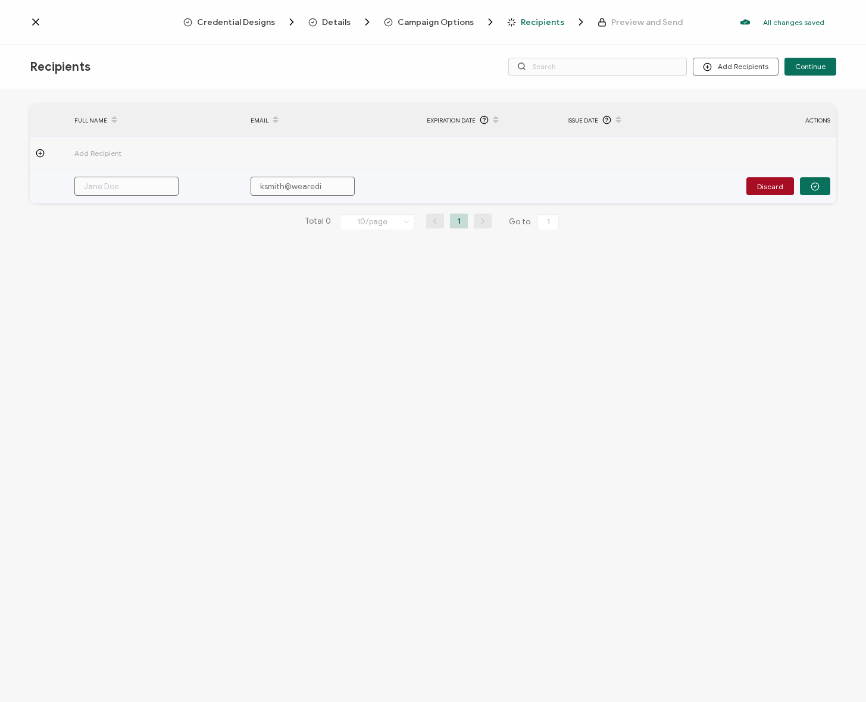
type input "ksmith@wearedia"
type input "ksmith@wearediag"
type input "ksmith@wearediagr"
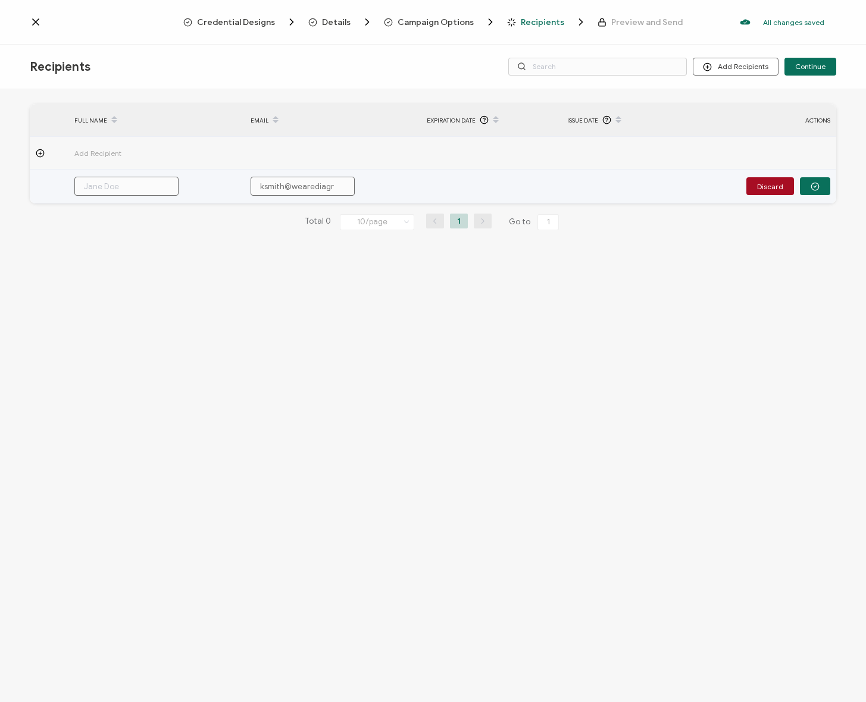
type input "ksmith@wearediagra"
type input "ksmith@wearediagram"
type input "ksmith@wearediagram."
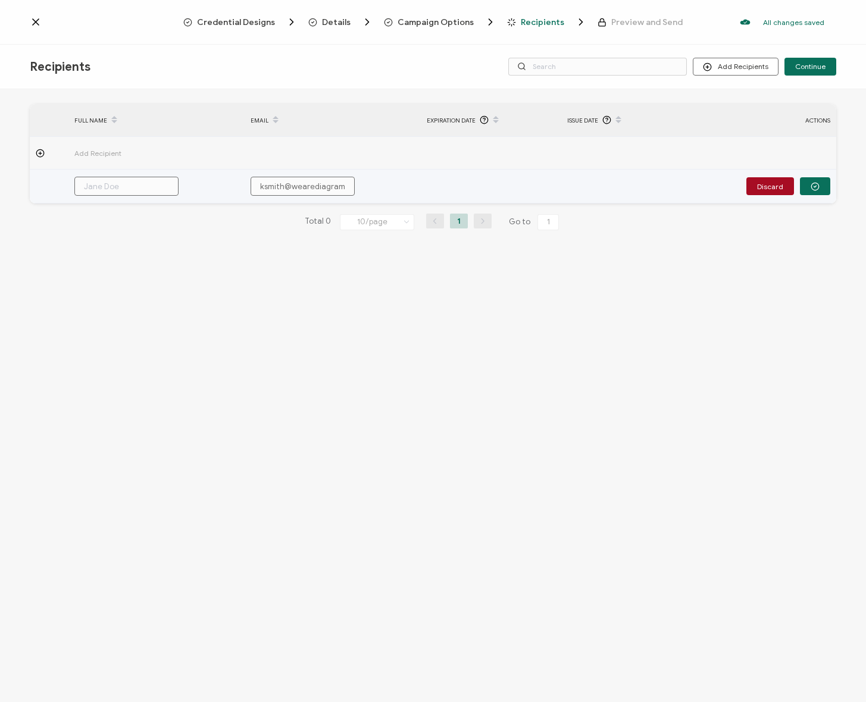
type input "ksmith@wearediagram."
type input "ksmith@wearediagram.c"
type input "[EMAIL_ADDRESS][DOMAIN_NAME]"
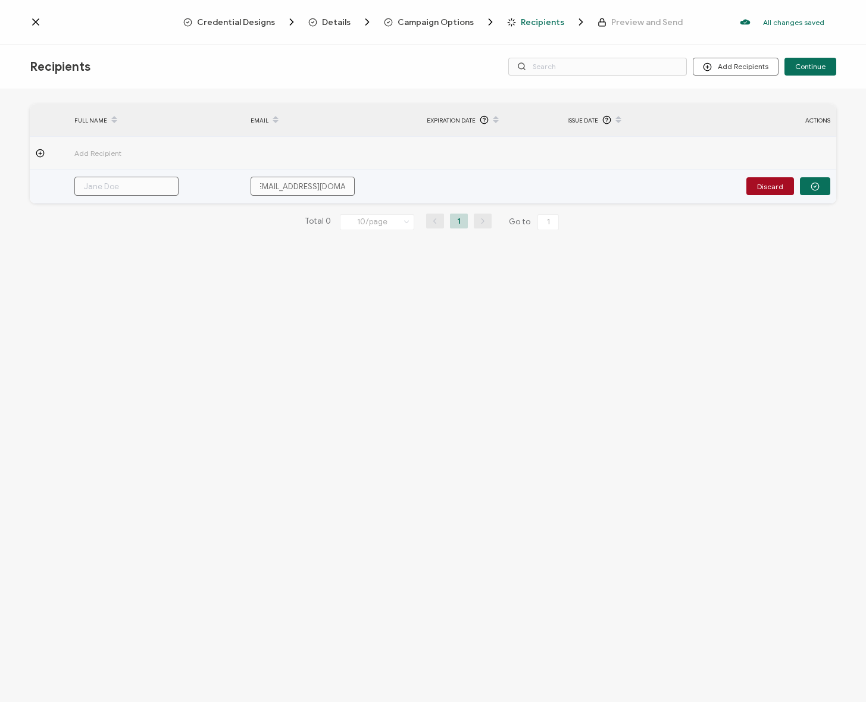
type input "[EMAIL_ADDRESS][DOMAIN_NAME]"
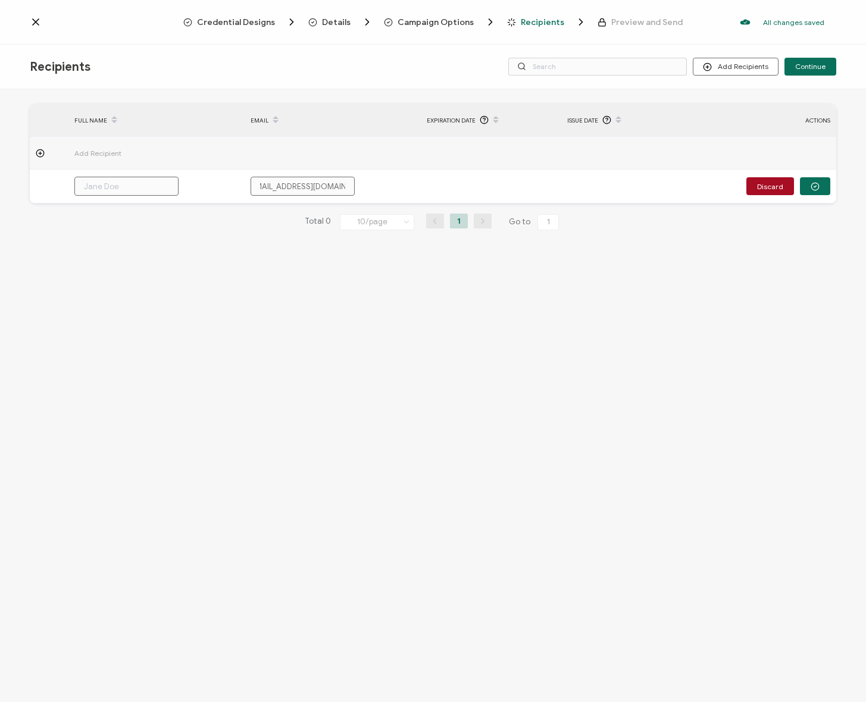
type input "[EMAIL_ADDRESS][DOMAIN_NAME]"
click at [792, 246] on div "FULL NAME EMAIL Expiration Date Issue Date ACTIONS Add Recipient [EMAIL_ADDRESS…" at bounding box center [433, 176] width 806 height 145
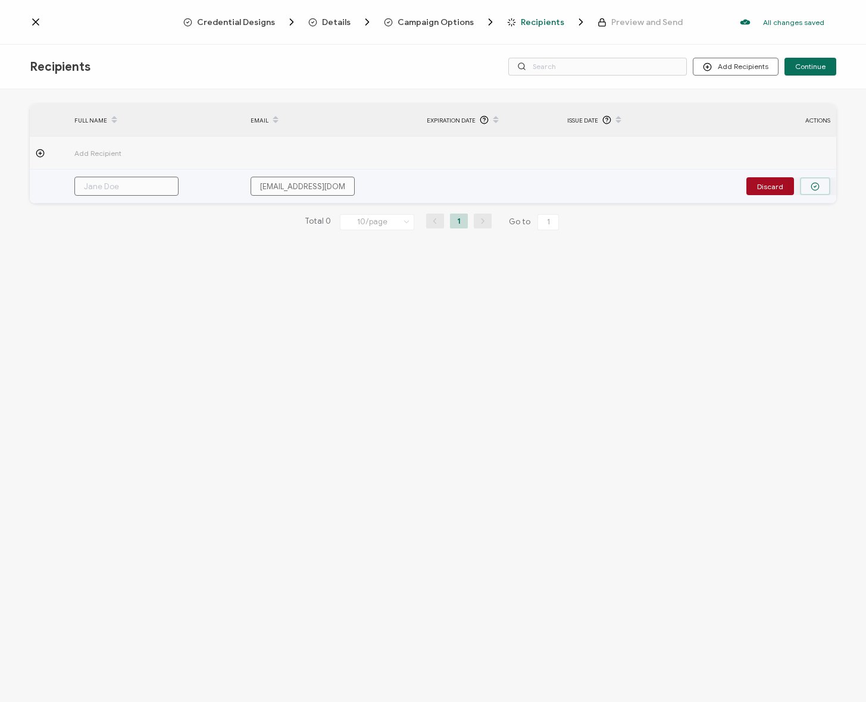
click at [819, 186] on icon "button" at bounding box center [814, 186] width 9 height 9
click at [120, 197] on td at bounding box center [156, 187] width 176 height 34
click at [119, 193] on input "text" at bounding box center [126, 186] width 104 height 19
type input "K"
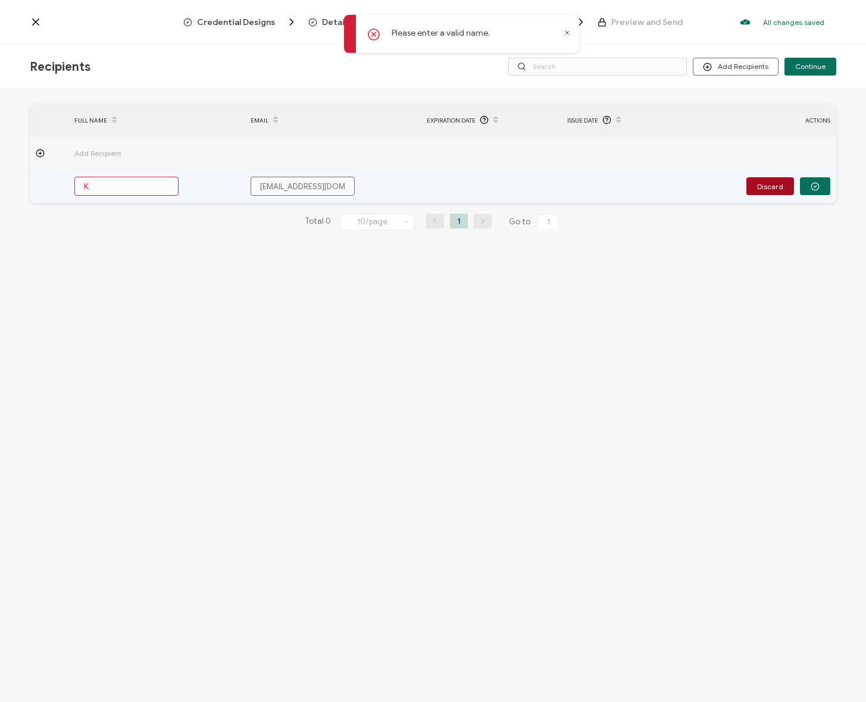
type input "Ke"
type input "[PERSON_NAME]"
type input "Kend"
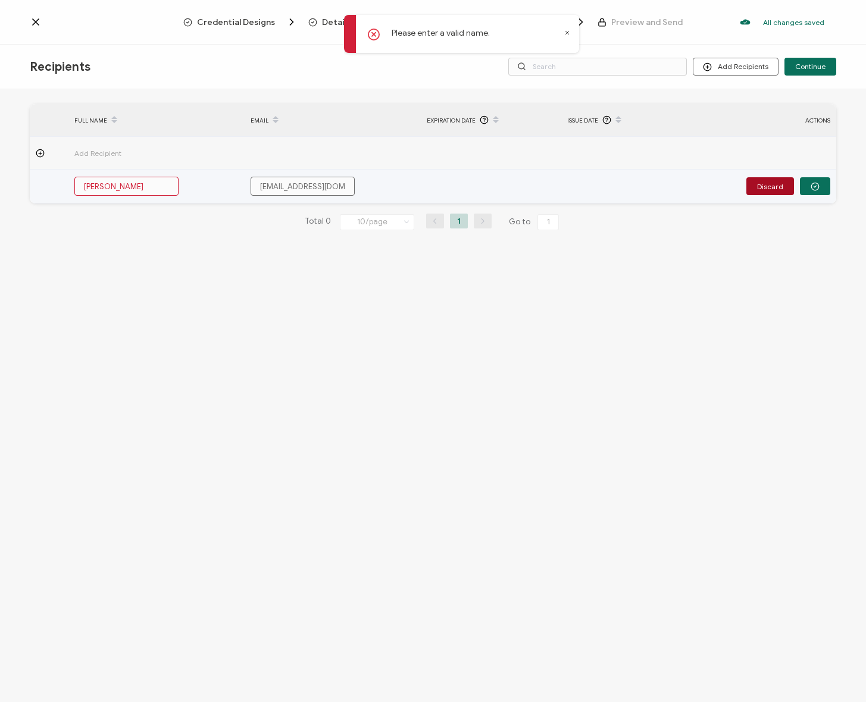
type input "Kend"
type input "Kenda"
type input "Kendal"
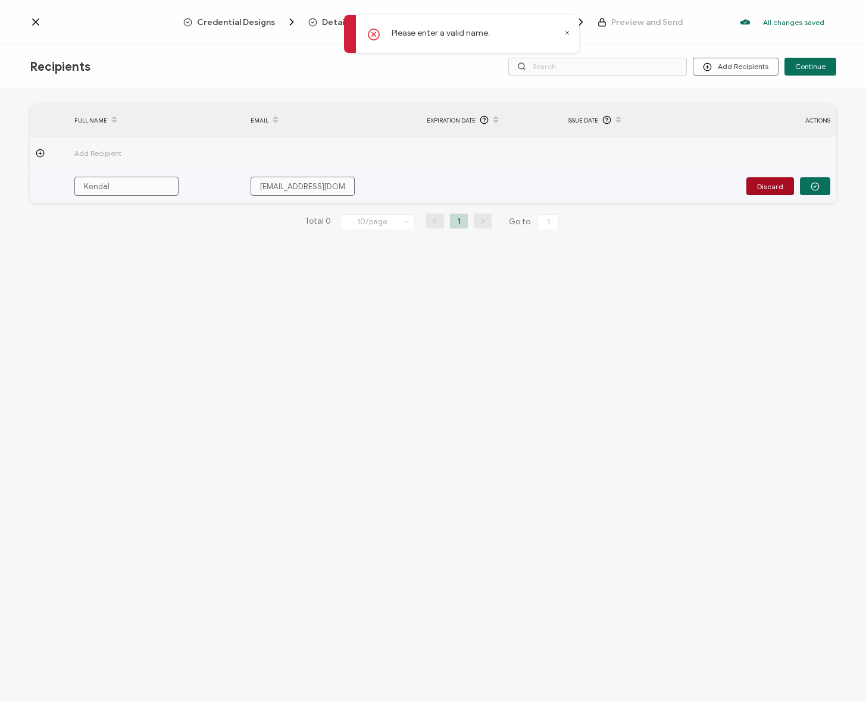
type input "[PERSON_NAME]"
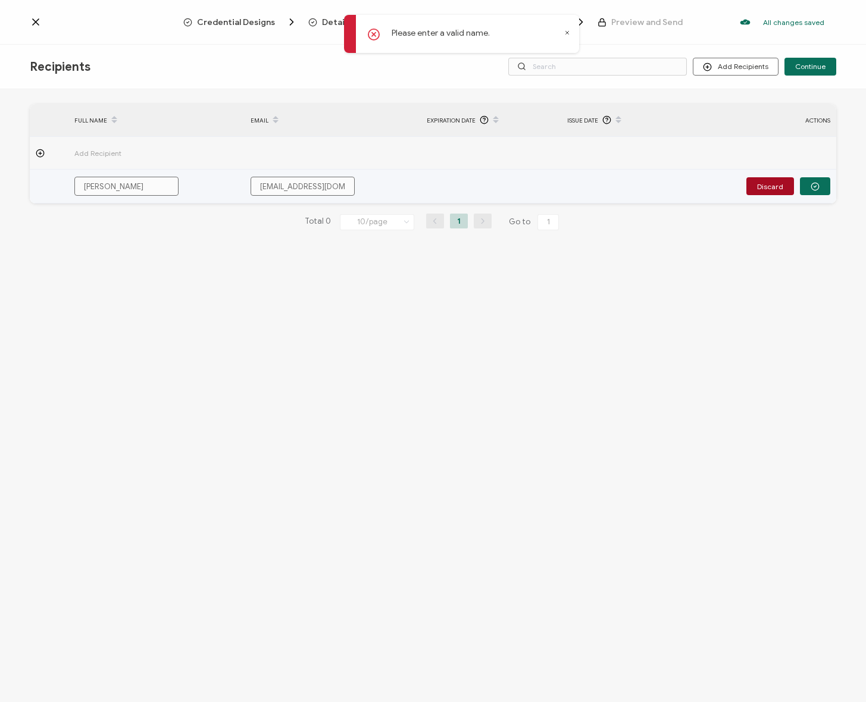
type input "[PERSON_NAME]"
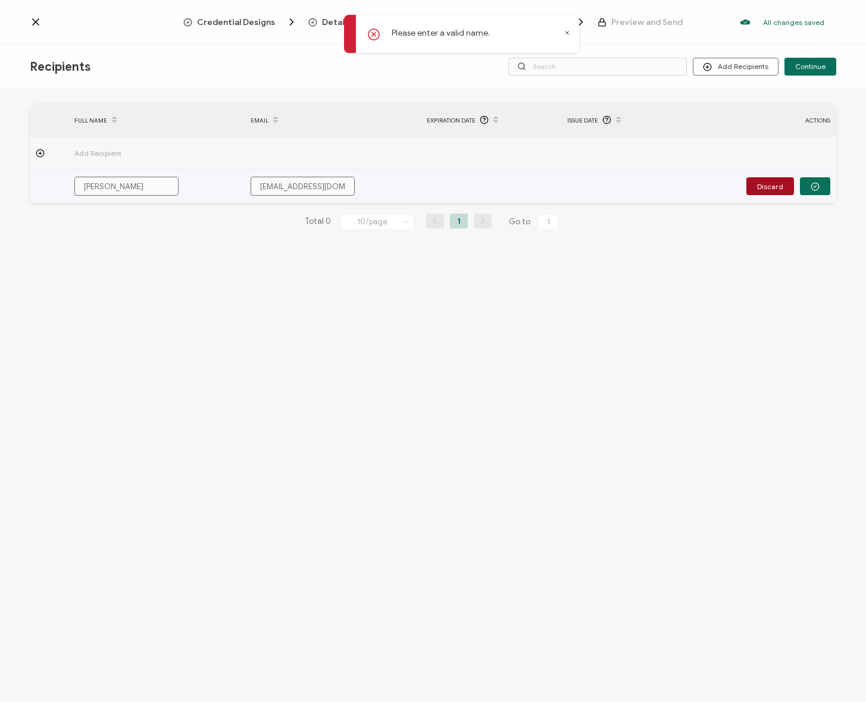
type input "[PERSON_NAME]"
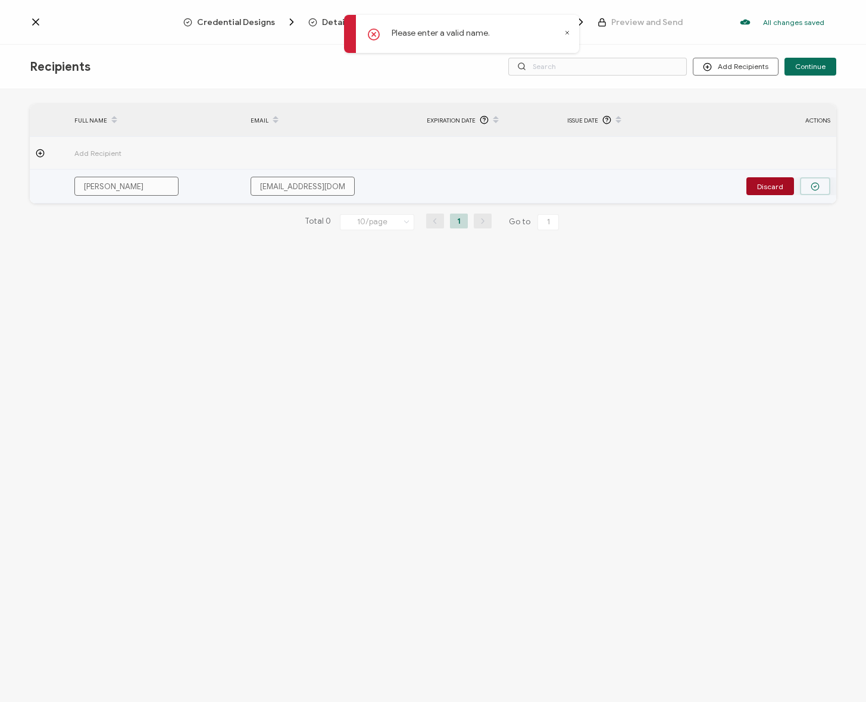
click at [819, 186] on button "button" at bounding box center [815, 186] width 30 height 18
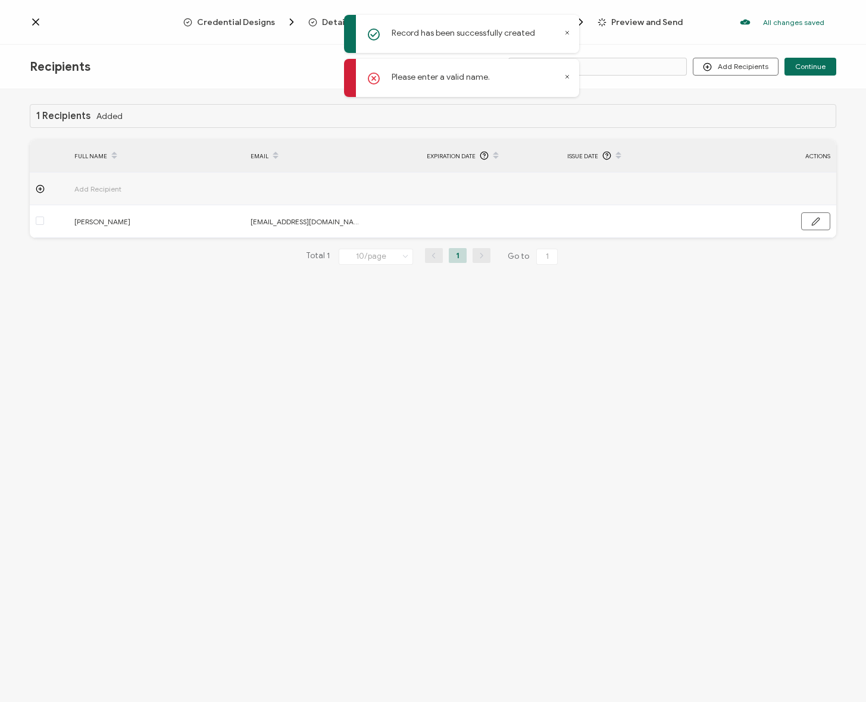
click at [609, 301] on div "1 Recipients Added FULL NAME EMAIL Expiration Date Issue Date ACTIONS Add Recip…" at bounding box center [433, 397] width 866 height 616
click at [821, 67] on span "Continue" at bounding box center [810, 66] width 30 height 7
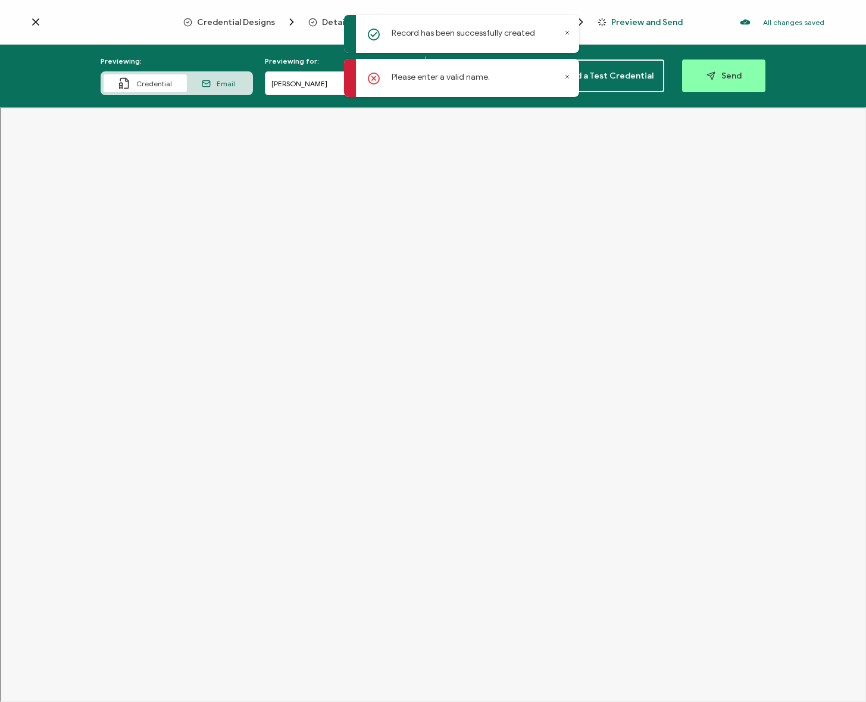
click at [568, 77] on icon at bounding box center [567, 77] width 6 height 6
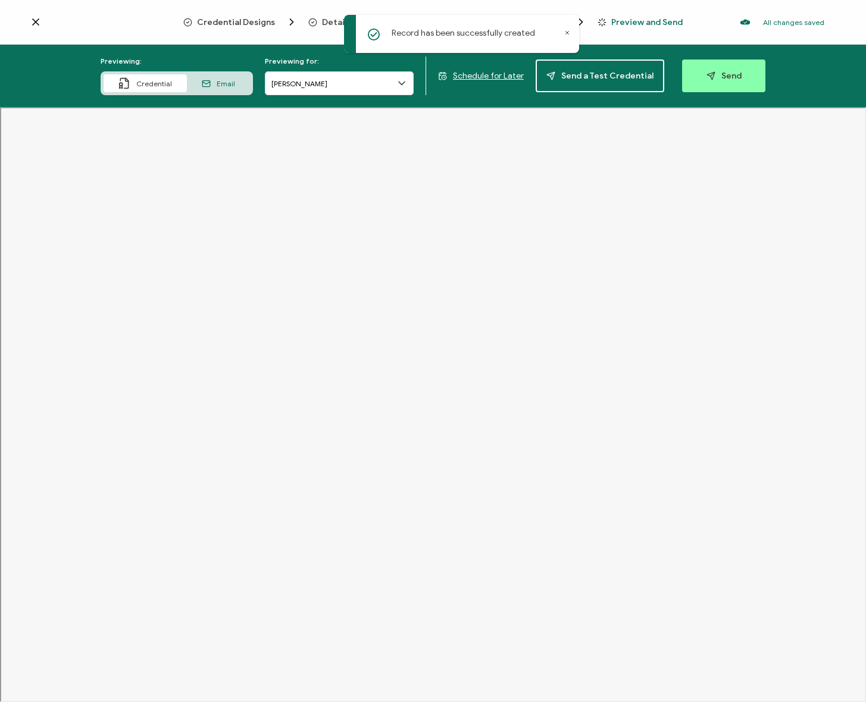
click at [567, 32] on icon at bounding box center [566, 33] width 3 height 3
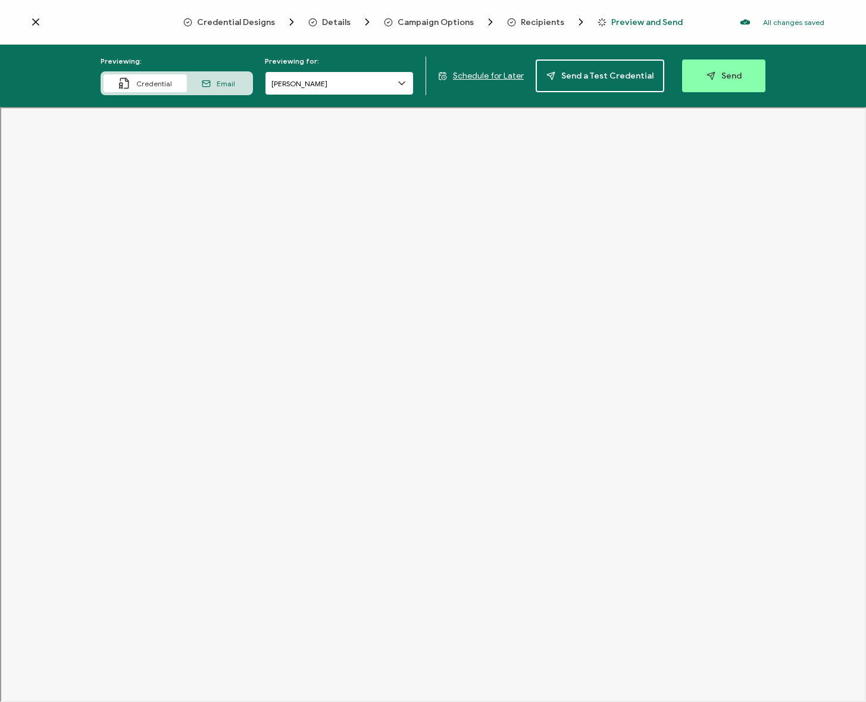
click at [300, 89] on input "[PERSON_NAME]" at bounding box center [339, 83] width 149 height 24
click at [589, 72] on span "Send a Test Credential" at bounding box center [599, 75] width 107 height 9
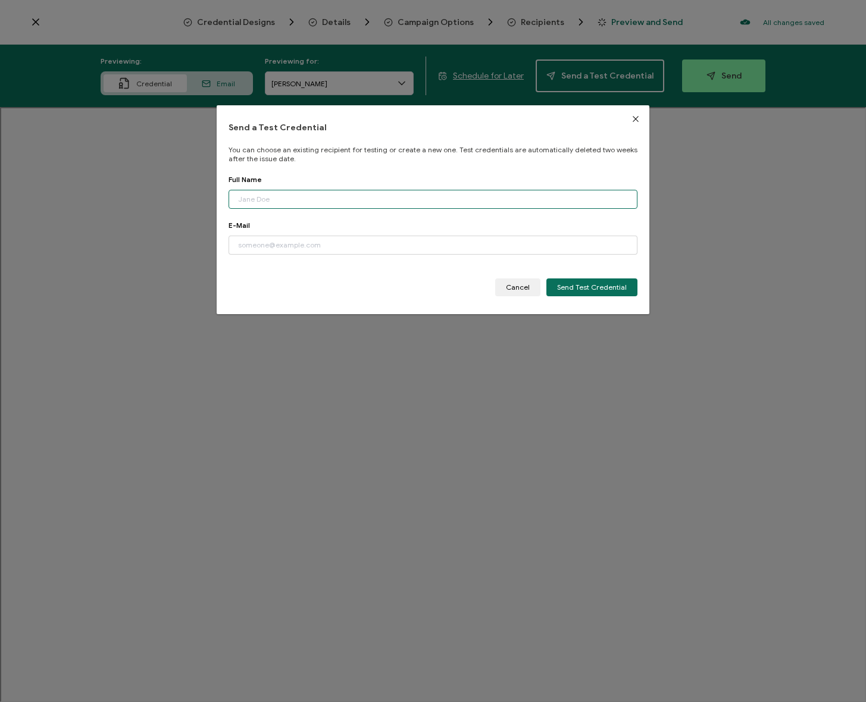
click at [292, 208] on input "dialog" at bounding box center [432, 199] width 409 height 19
type input "[PERSON_NAME]"
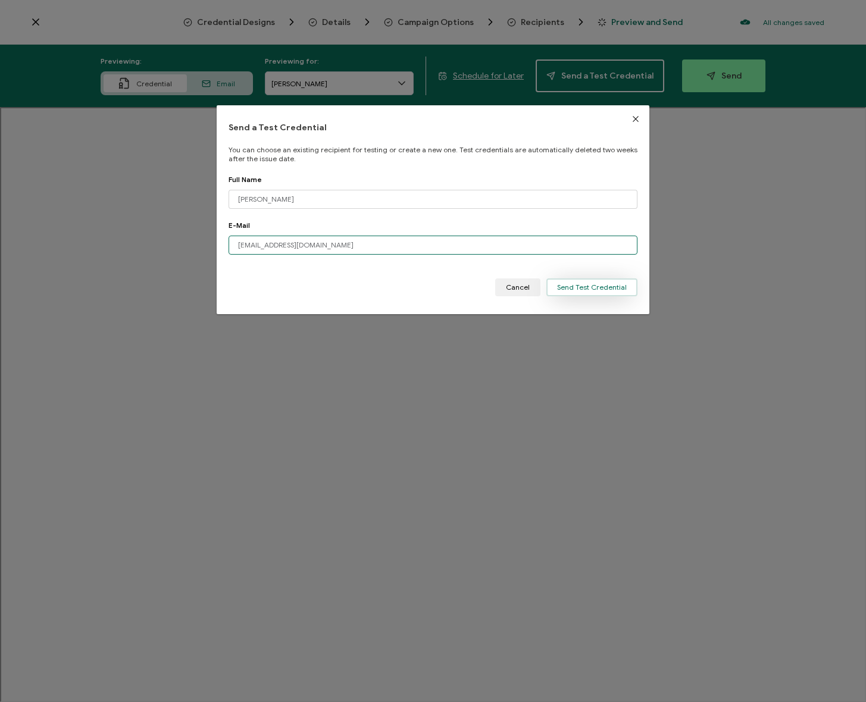
type input "[EMAIL_ADDRESS][DOMAIN_NAME]"
click at [614, 289] on span "Send Test Credential" at bounding box center [592, 287] width 70 height 7
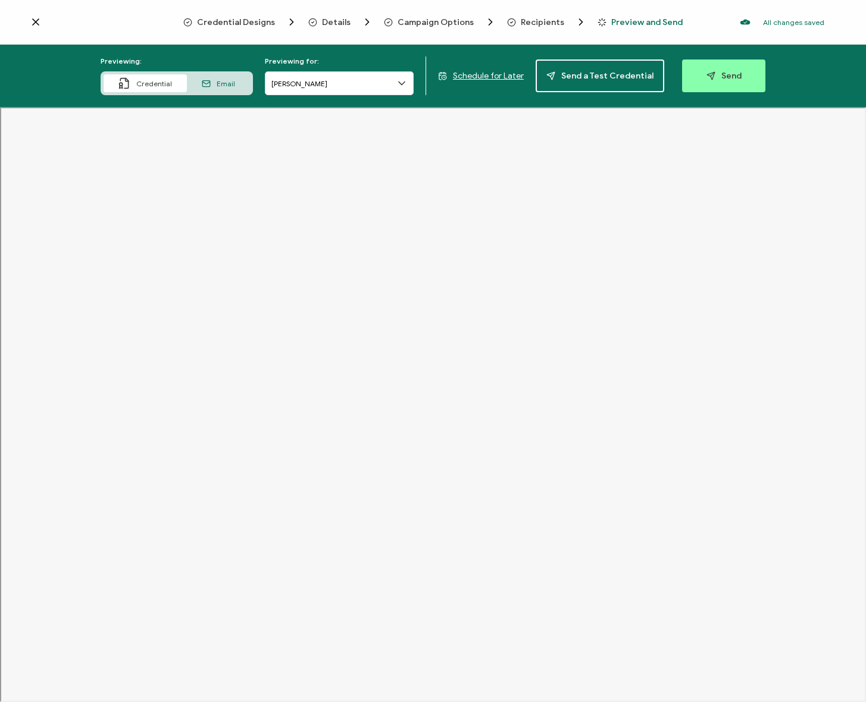
click at [624, 21] on span "Preview and Send" at bounding box center [646, 22] width 71 height 9
click at [717, 73] on span "Send" at bounding box center [723, 75] width 35 height 9
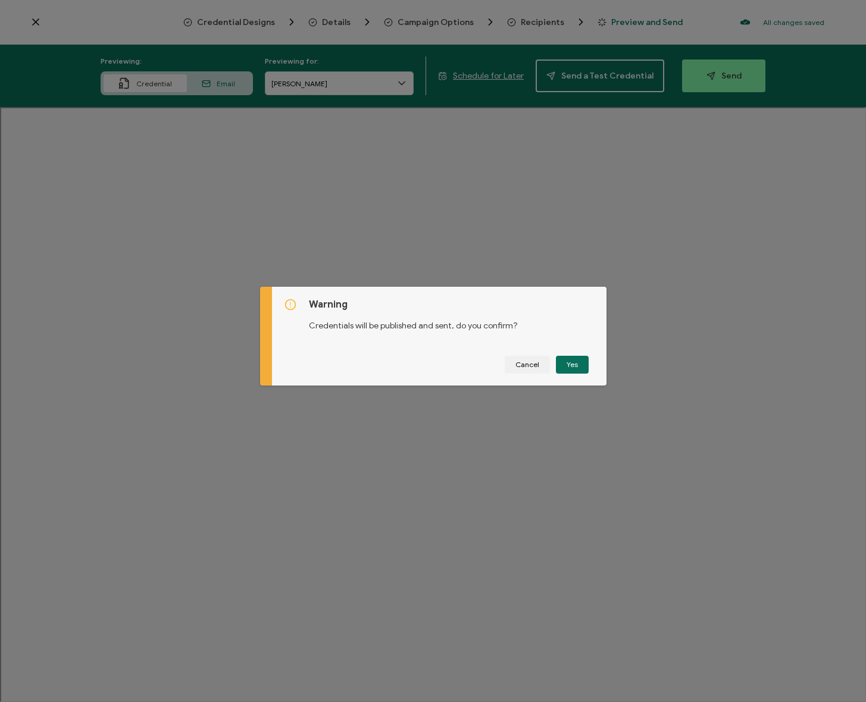
click at [385, 364] on div "Cancel Yes" at bounding box center [439, 365] width 311 height 18
click at [565, 368] on button "Yes" at bounding box center [572, 365] width 33 height 18
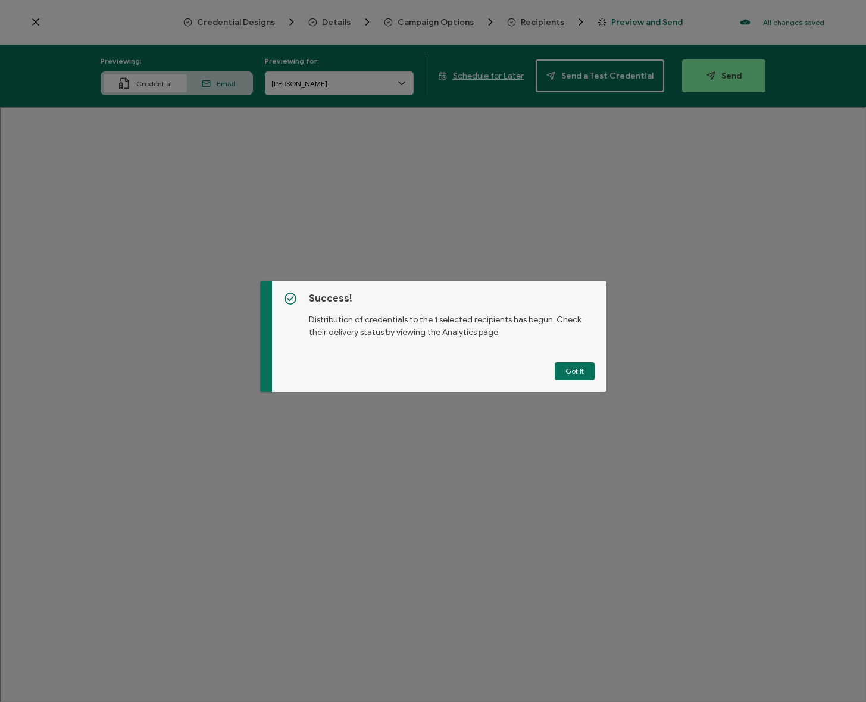
click at [449, 357] on div "Success! Distribution of credentials to the 1 selected recipients has begun. Ch…" at bounding box center [439, 336] width 334 height 111
click at [582, 369] on button "Got It" at bounding box center [574, 371] width 40 height 18
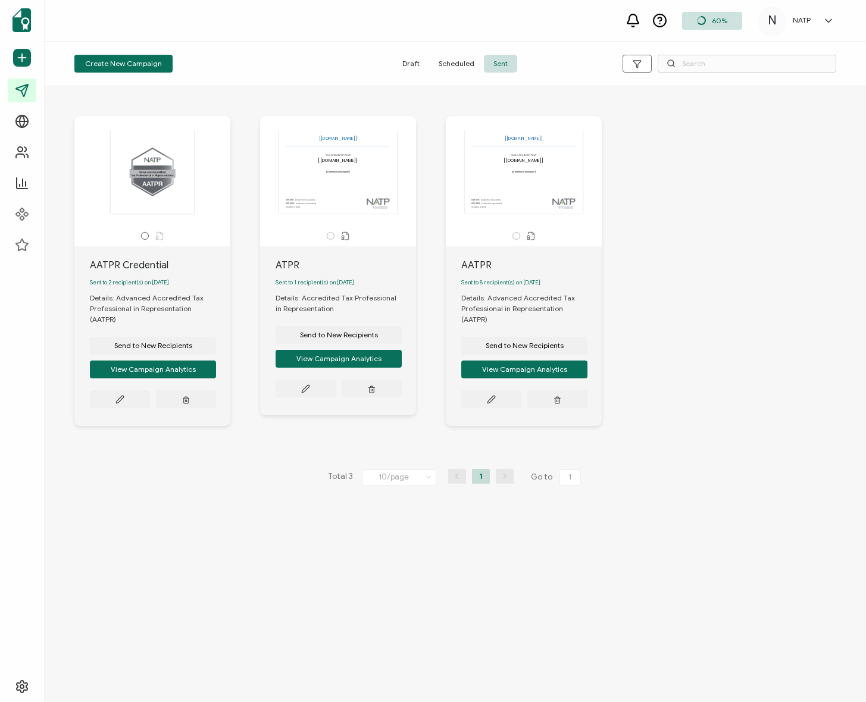
click at [650, 222] on div "AATPR Credential Sent to 2 recipient(s) on [DATE] Details: Advanced Accredited …" at bounding box center [454, 279] width 785 height 375
click at [646, 250] on div "AATPR Credential Sent to 2 recipient(s) on [DATE] Details: Advanced Accredited …" at bounding box center [454, 279] width 785 height 375
click at [657, 239] on div "AATPR Credential Sent to 2 recipient(s) on [DATE] Details: Advanced Accredited …" at bounding box center [454, 279] width 785 height 375
click at [663, 240] on div "AATPR Credential Sent to 2 recipient(s) on [DATE] Details: Advanced Accredited …" at bounding box center [454, 279] width 785 height 375
click at [124, 395] on icon at bounding box center [119, 399] width 9 height 9
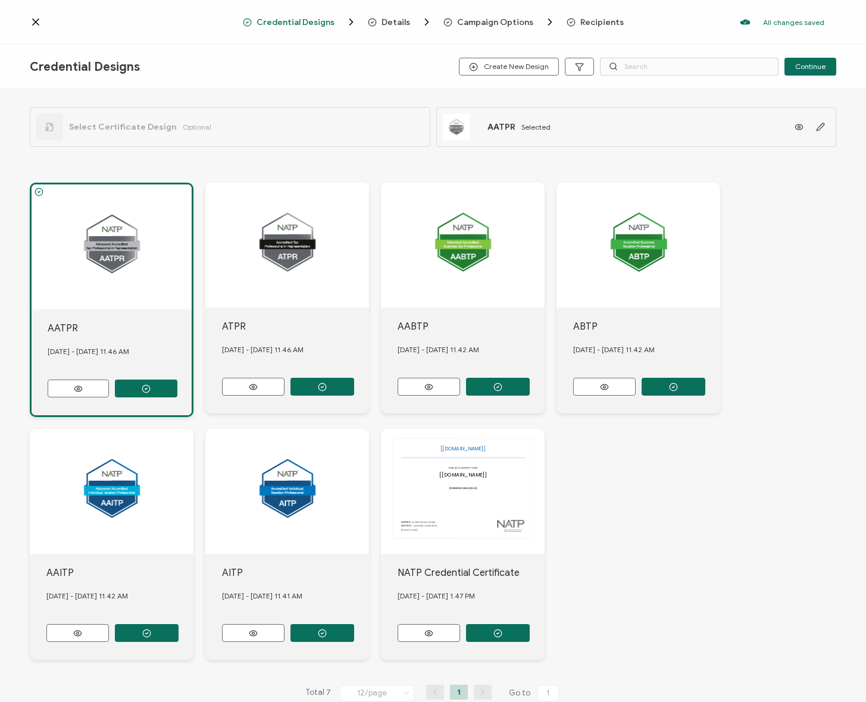
click at [493, 22] on span "Campaign Options" at bounding box center [495, 22] width 76 height 9
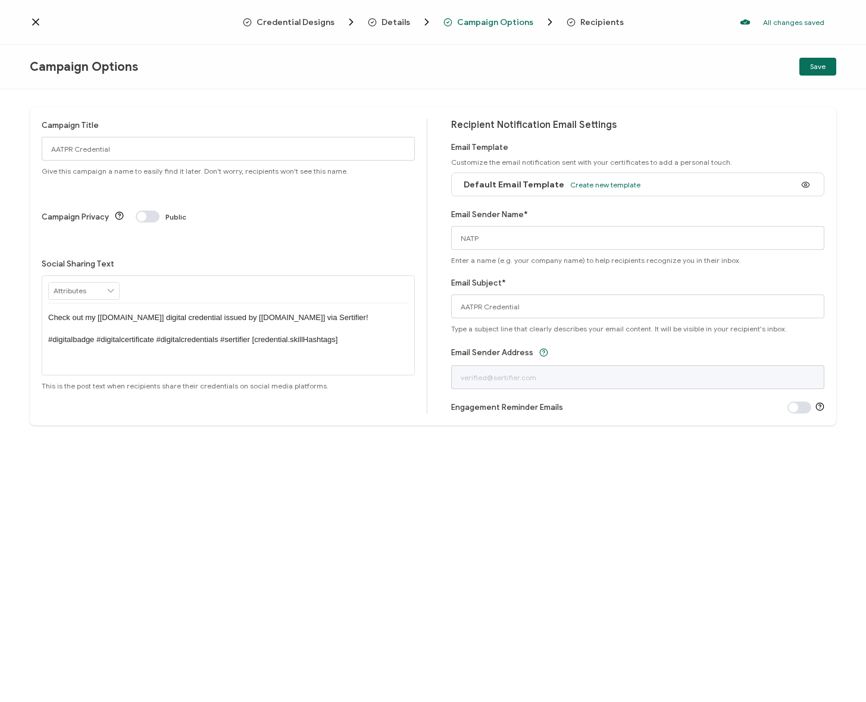
click at [47, 29] on div "Credential Designs Details Campaign Options Recipients All changes saved We sav…" at bounding box center [433, 22] width 866 height 45
click at [33, 23] on icon at bounding box center [36, 22] width 12 height 12
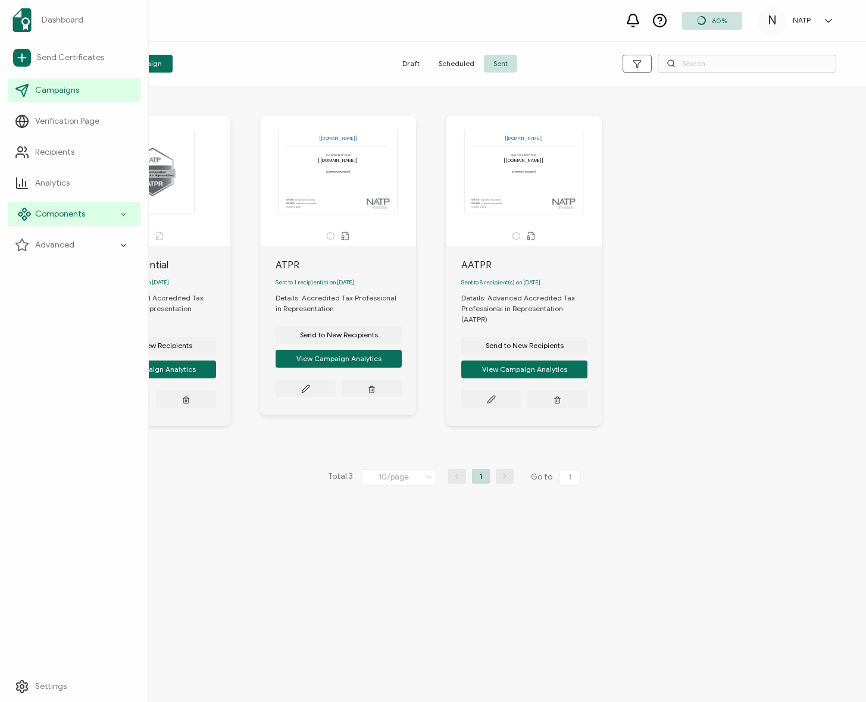
click at [83, 208] on div "Components" at bounding box center [74, 214] width 133 height 24
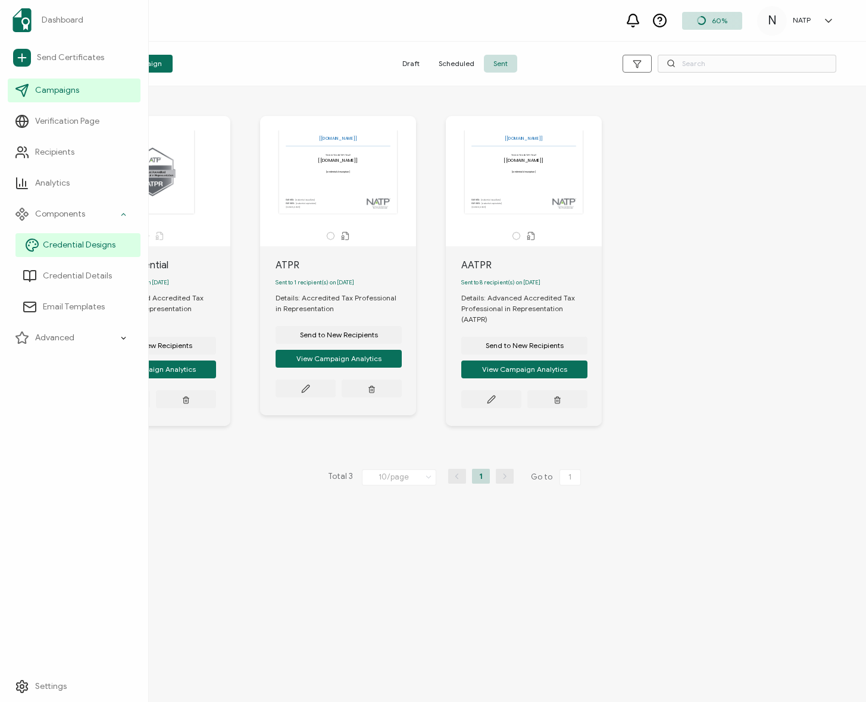
click at [79, 239] on span "Credential Designs" at bounding box center [79, 245] width 73 height 12
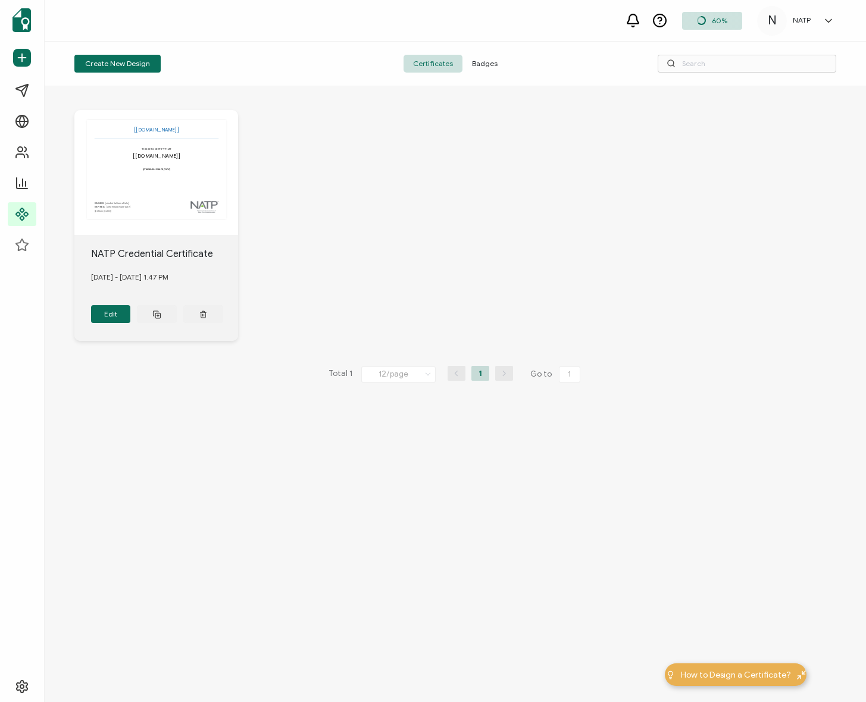
click at [385, 234] on div "The recipient’s full name, which will be automatically filled based on the info…" at bounding box center [454, 225] width 761 height 278
click at [472, 58] on span "Badges" at bounding box center [484, 64] width 45 height 18
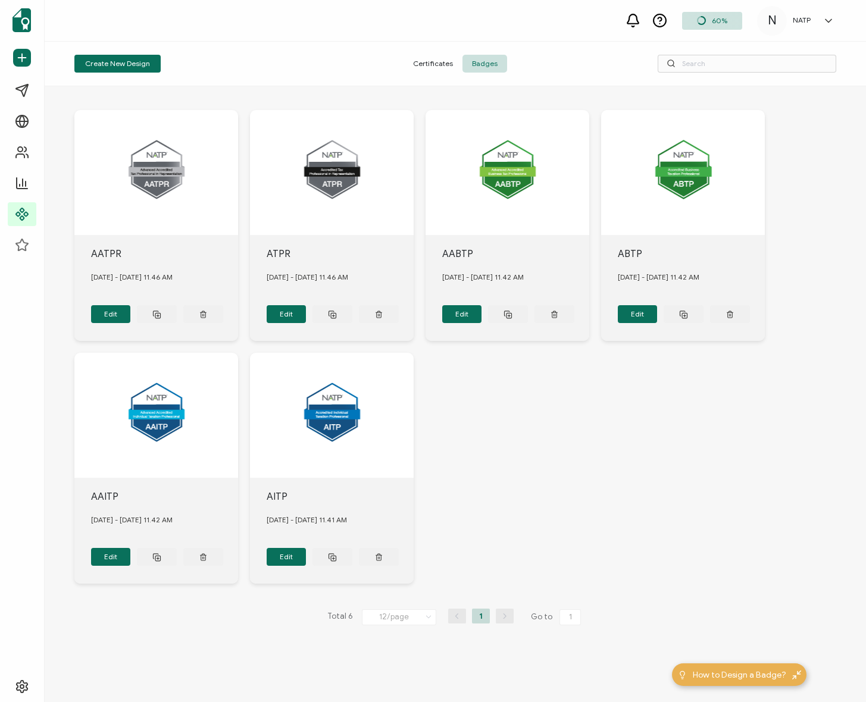
click at [450, 59] on span "Certificates" at bounding box center [432, 64] width 59 height 18
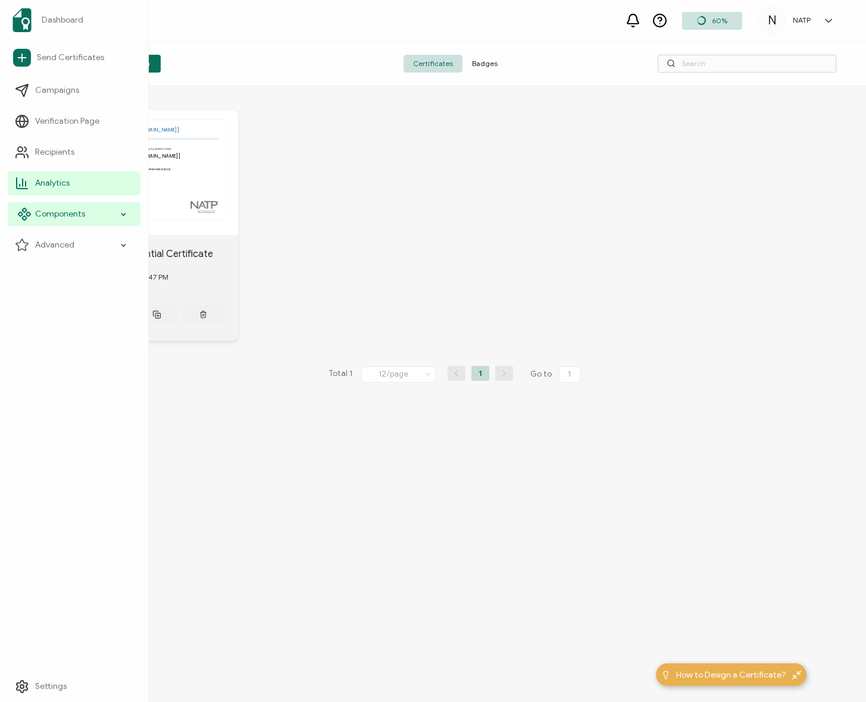
click at [61, 212] on span "Components" at bounding box center [60, 214] width 50 height 12
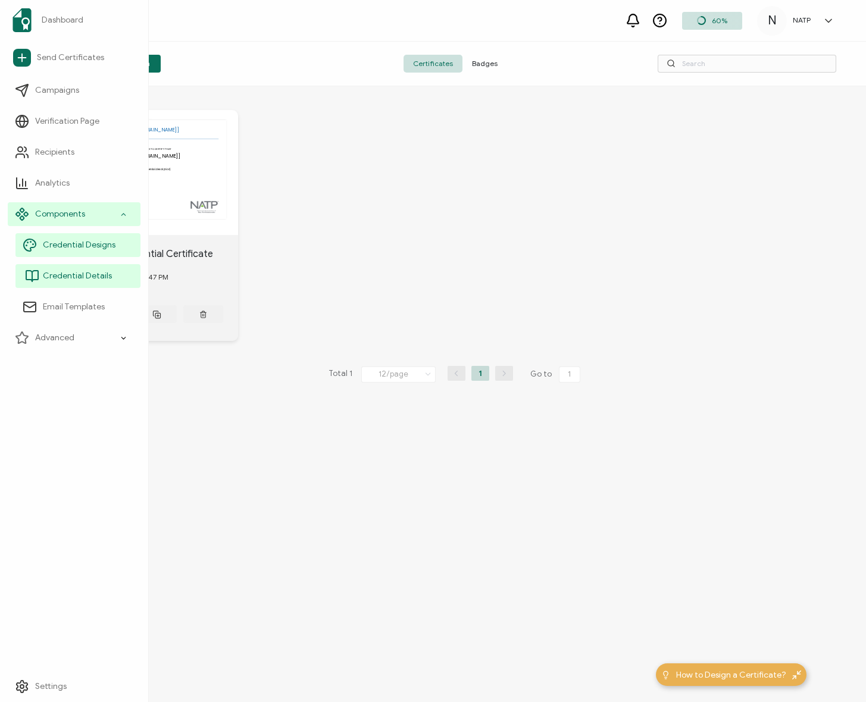
click at [87, 274] on span "Credential Details" at bounding box center [77, 276] width 69 height 12
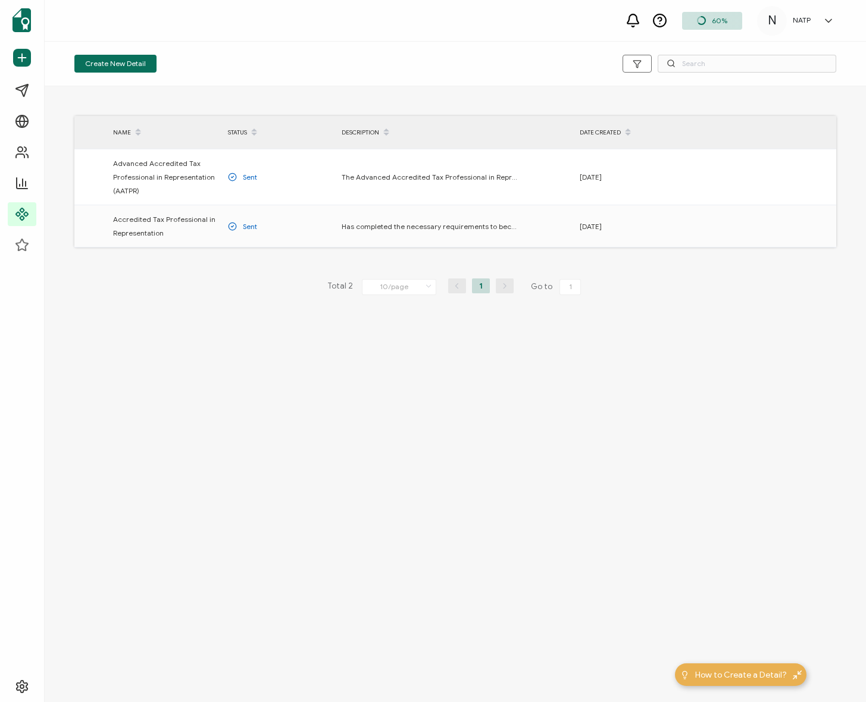
click at [384, 371] on div "Create New Detail NAME STATUS DESCRIPTION DATE CREATED Advanced Accredited Tax …" at bounding box center [455, 372] width 821 height 660
click at [123, 279] on div "Total 2 10/page 10/page 20/page 50/page 100/page 1 Go to 1" at bounding box center [454, 286] width 761 height 19
click at [745, 224] on button "button" at bounding box center [755, 226] width 29 height 18
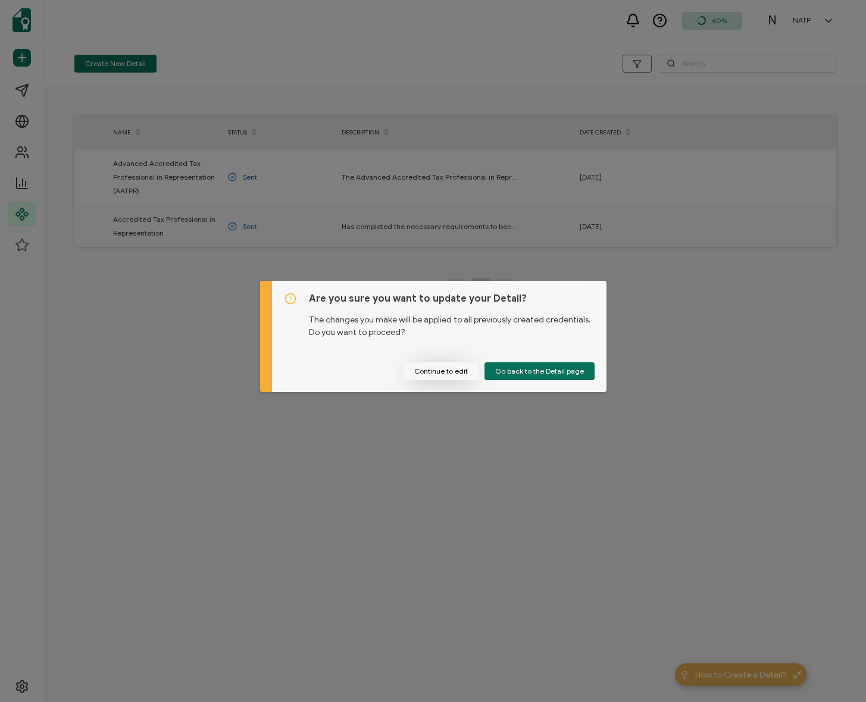
click at [439, 368] on button "Continue to edit" at bounding box center [440, 371] width 75 height 18
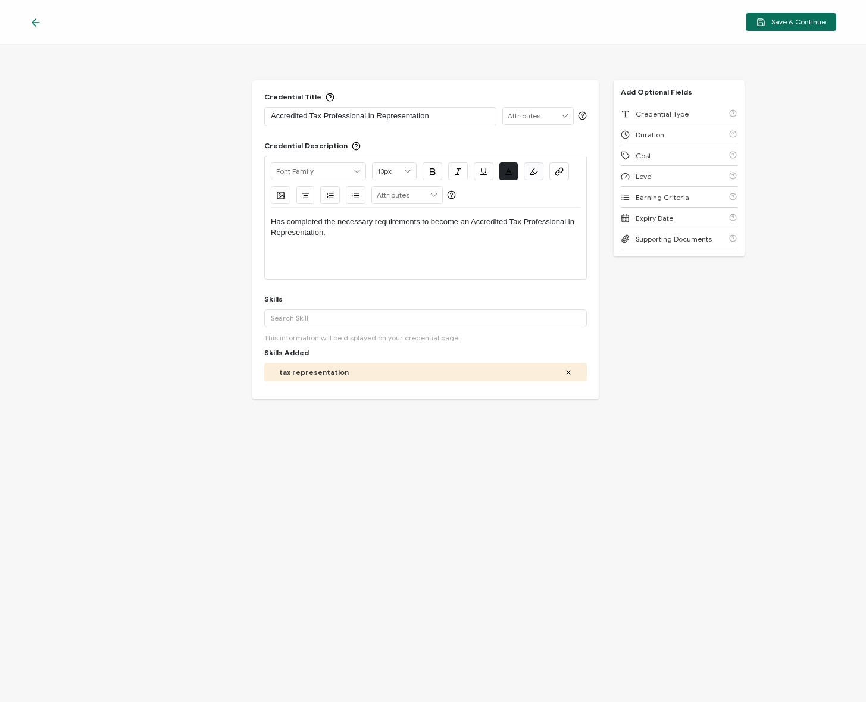
click at [447, 118] on p "Accredited Tax Professional in Representation" at bounding box center [380, 116] width 219 height 12
click at [654, 302] on div "Credential Title Accredited Tax Professional in Representation (ATPR) ISSUER Is…" at bounding box center [433, 373] width 866 height 657
click at [318, 241] on div "Has completed the necessary requirements to become an Accredited Tax Profession…" at bounding box center [425, 228] width 309 height 40
click at [353, 235] on p "Has completed the necessary requirements to become an Accredited Tax Profession…" at bounding box center [425, 228] width 309 height 22
click at [452, 114] on p "Accredited Tax Professional in Representation (ATPR)" at bounding box center [380, 116] width 219 height 12
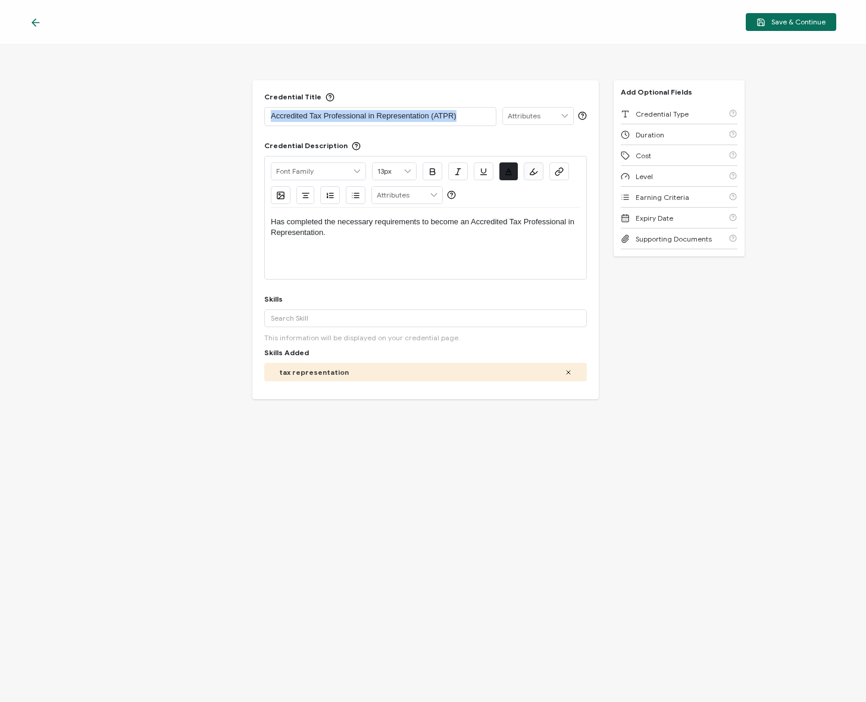
drag, startPoint x: 455, startPoint y: 115, endPoint x: 215, endPoint y: 109, distance: 239.8
click at [215, 109] on div "Credential Title Accredited Tax Professional in Representation (ATPR) ISSUER Is…" at bounding box center [433, 373] width 866 height 657
copy p "Accredited Tax Professional in Representation (ATPR)"
click at [303, 233] on p "Has completed the necessary requirements to become an Accredited Tax Profession…" at bounding box center [425, 228] width 309 height 22
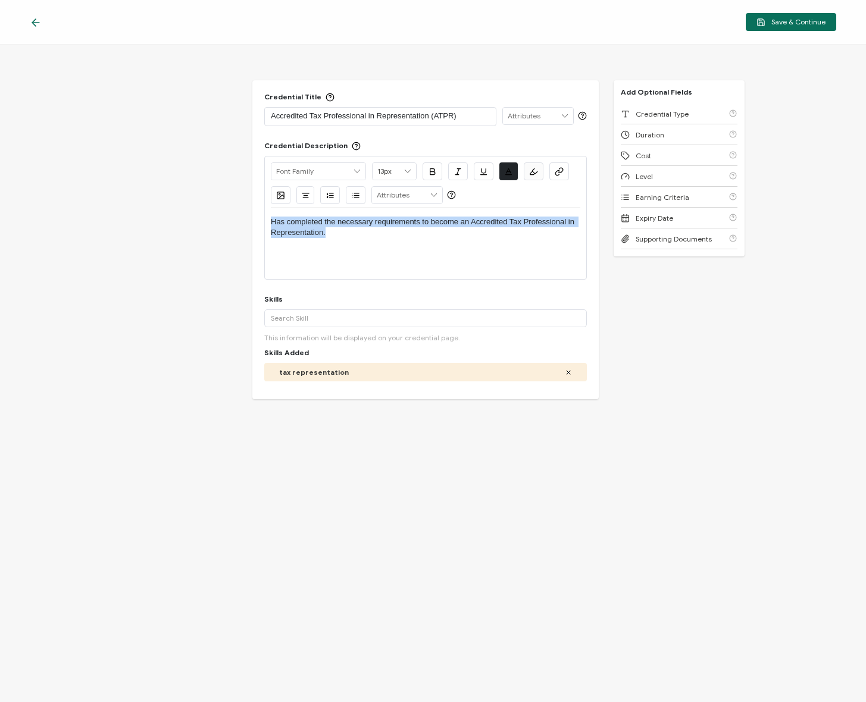
drag, startPoint x: 377, startPoint y: 235, endPoint x: 226, endPoint y: 222, distance: 151.1
click at [228, 221] on div "Credential Title Accredited Tax Professional in Representation (ATPR) ISSUER Is…" at bounding box center [433, 373] width 866 height 657
click at [361, 239] on div at bounding box center [425, 243] width 309 height 71
click at [311, 219] on p at bounding box center [425, 222] width 309 height 11
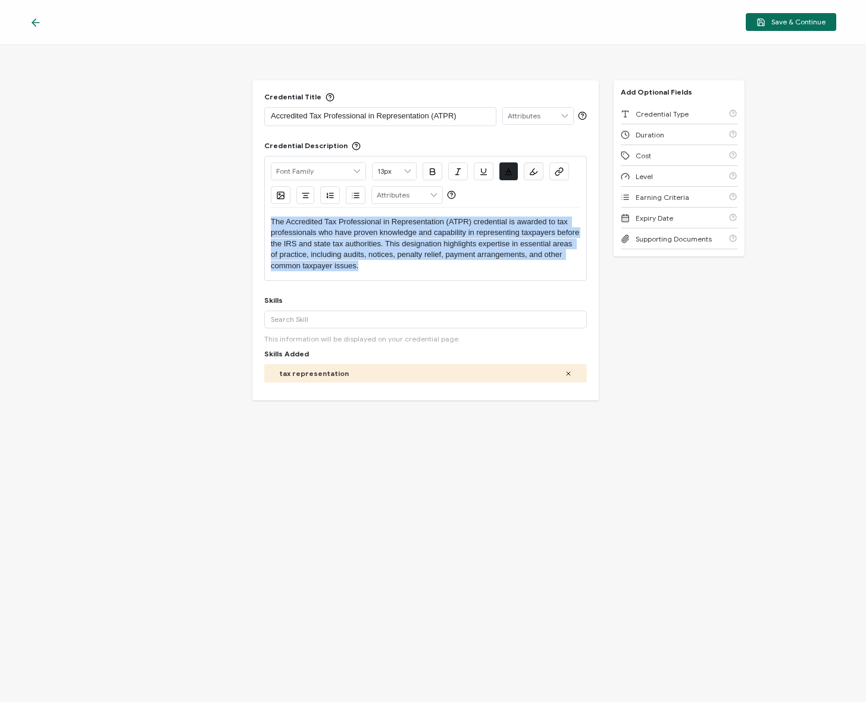
click at [344, 168] on input "text" at bounding box center [318, 171] width 94 height 17
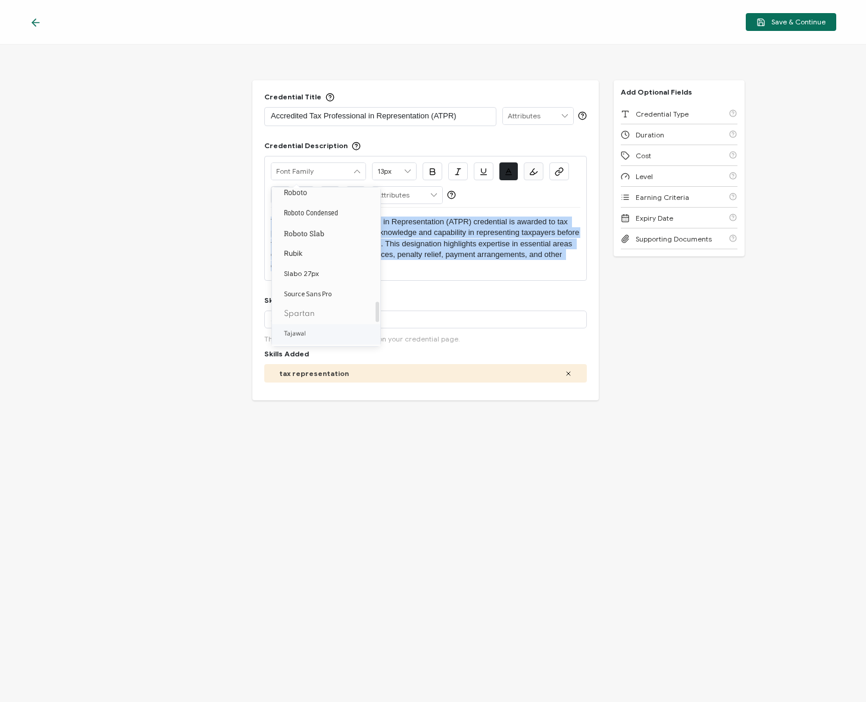
scroll to position [1043, 0]
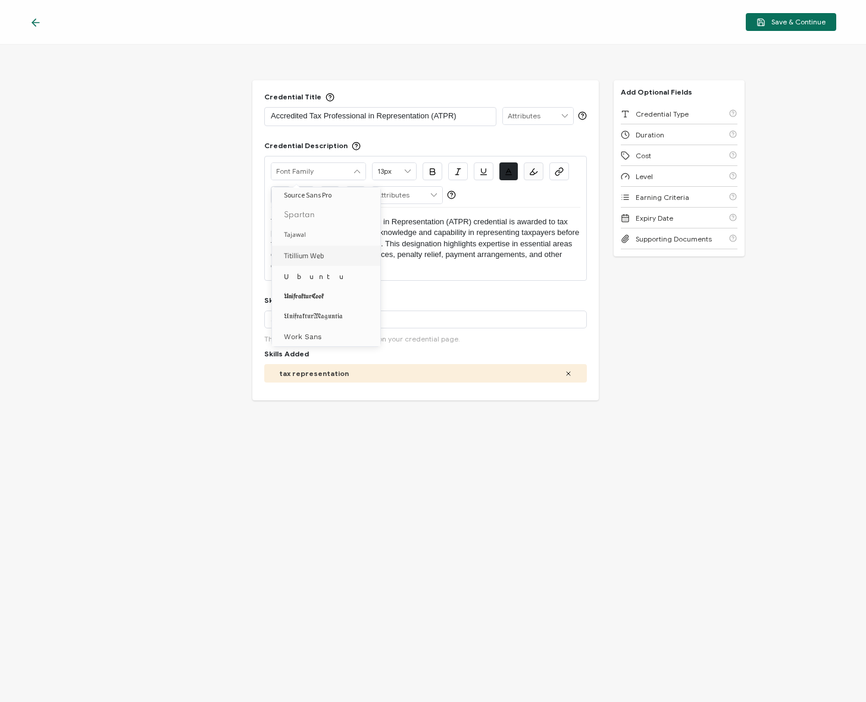
click at [644, 352] on div "Credential Title Accredited Tax Professional in Representation (ATPR) ISSUER Is…" at bounding box center [433, 373] width 866 height 657
click at [703, 347] on div "Credential Title Accredited Tax Professional in Representation (ATPR) ISSUER Is…" at bounding box center [433, 373] width 866 height 657
click at [470, 244] on p "The Accredited Tax Professional in Representation (ATPR) credential is awarded …" at bounding box center [425, 244] width 309 height 55
click at [487, 261] on p "The Accredited Tax Professional in Representation (ATPR) credential is awarded …" at bounding box center [425, 244] width 309 height 55
click at [478, 262] on p "The Accredited Tax Professional in Representation (ATPR) credential is awarded …" at bounding box center [425, 244] width 309 height 55
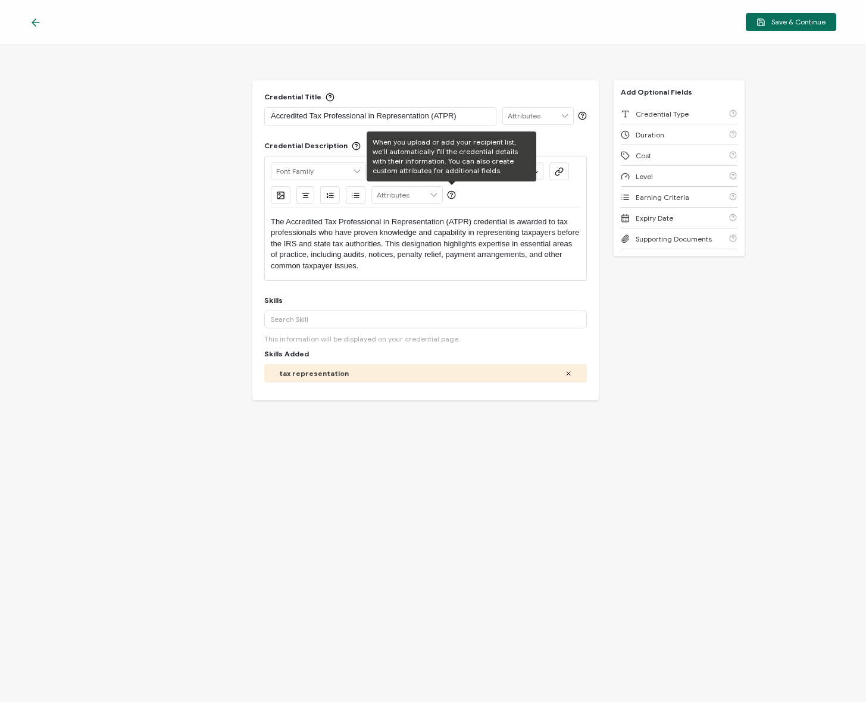
click at [417, 195] on input "text" at bounding box center [407, 195] width 70 height 17
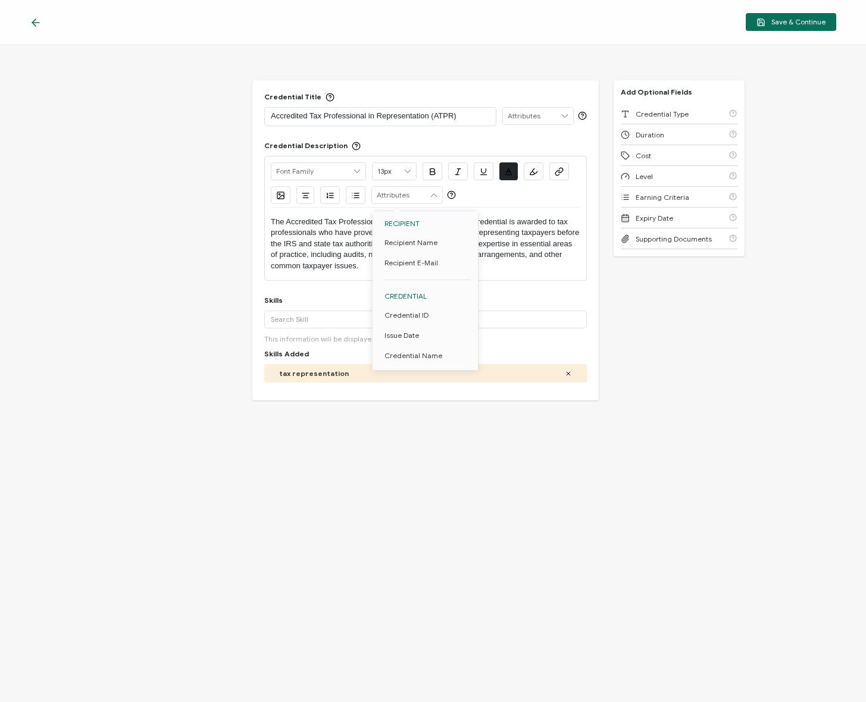
click at [418, 192] on input "text" at bounding box center [407, 195] width 70 height 17
click at [206, 243] on div "Credential Title Accredited Tax Professional in Representation (ATPR) ISSUER Is…" at bounding box center [433, 373] width 866 height 657
click at [177, 289] on div "Credential Title Accredited Tax Professional in Representation (ATPR) ISSUER Is…" at bounding box center [433, 373] width 866 height 657
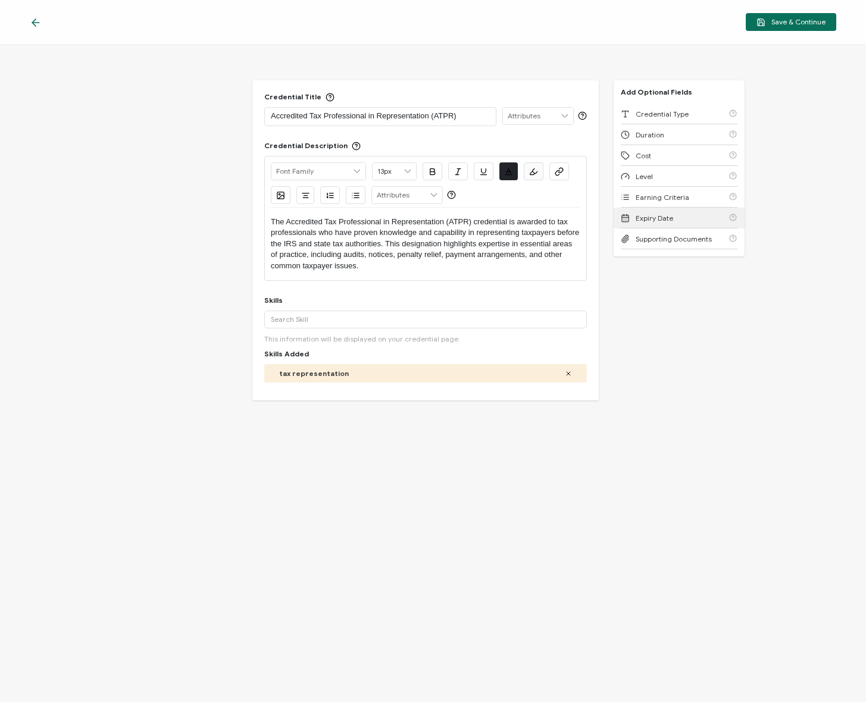
click at [657, 218] on span "Expiry Date" at bounding box center [653, 218] width 37 height 9
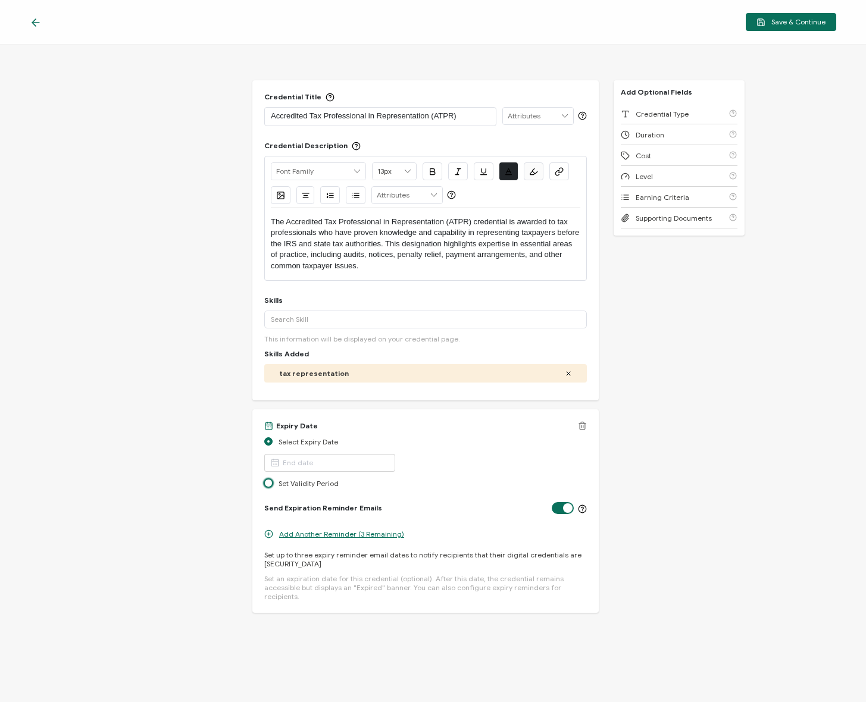
click at [315, 488] on label "Set Validity Period" at bounding box center [302, 484] width 77 height 12
click at [272, 488] on input "Set Validity Period" at bounding box center [268, 484] width 8 height 10
radio input "true"
radio input "false"
radio input "true"
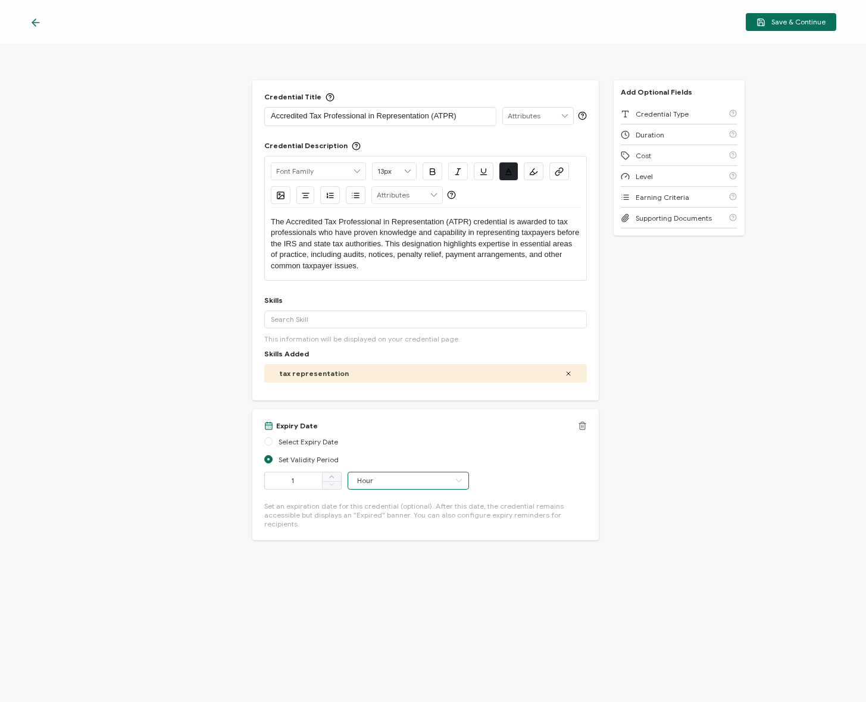
click at [390, 479] on input "Hour" at bounding box center [407, 481] width 121 height 18
click at [396, 587] on li "Year" at bounding box center [401, 592] width 106 height 20
type input "Year"
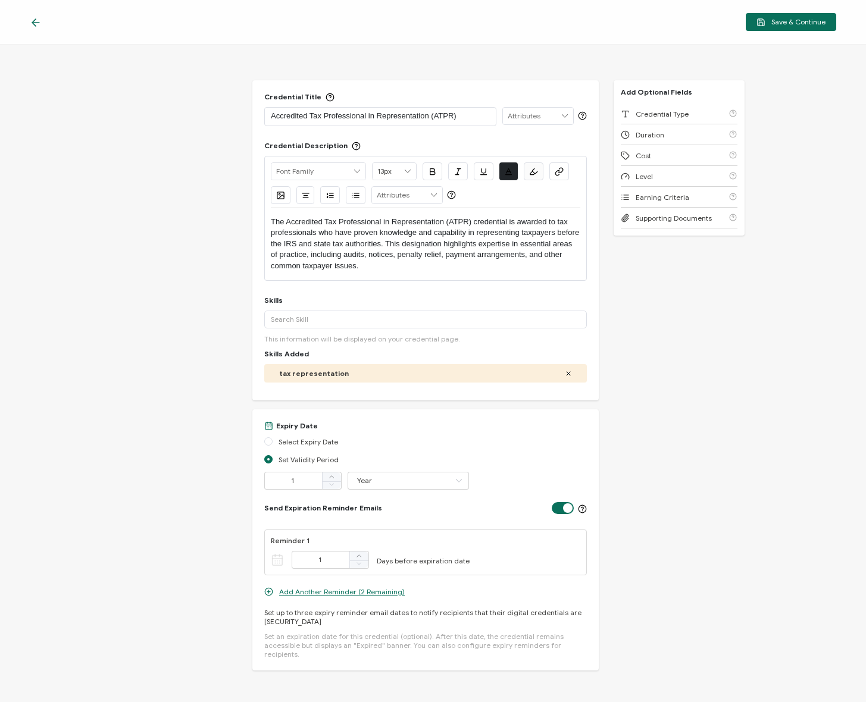
click at [637, 489] on div "Credential Title Accredited Tax Professional in Representation (ATPR) ISSUER Is…" at bounding box center [433, 373] width 866 height 657
click at [563, 504] on label at bounding box center [566, 503] width 30 height 2
click at [563, 508] on input "checkbox" at bounding box center [565, 507] width 8 height 8
checkbox input "false"
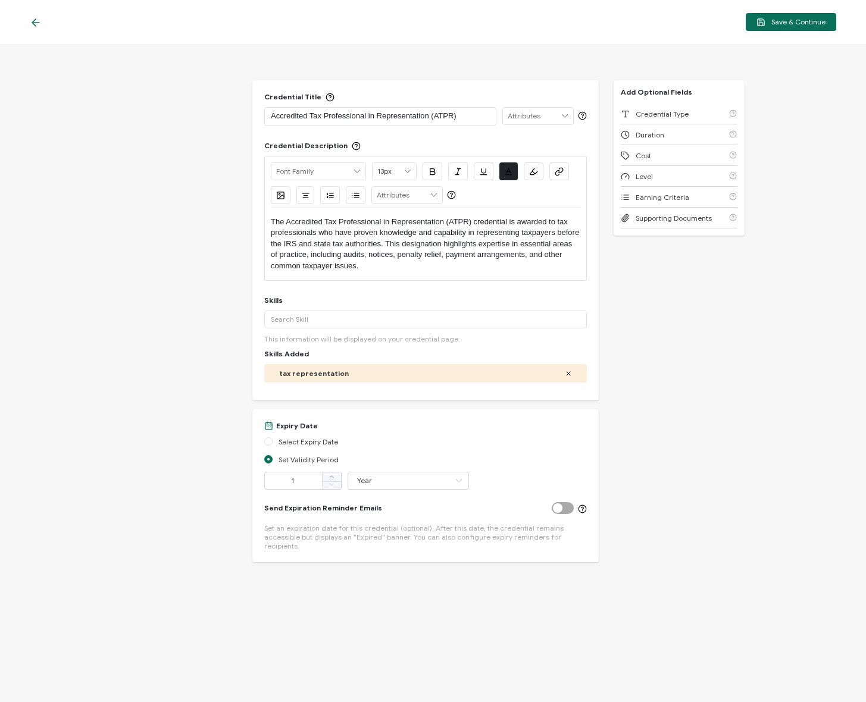
click at [645, 382] on div "Credential Title Accredited Tax Professional in Representation (ATPR) ISSUER Is…" at bounding box center [433, 373] width 866 height 657
click at [669, 178] on div "Level" at bounding box center [678, 176] width 117 height 21
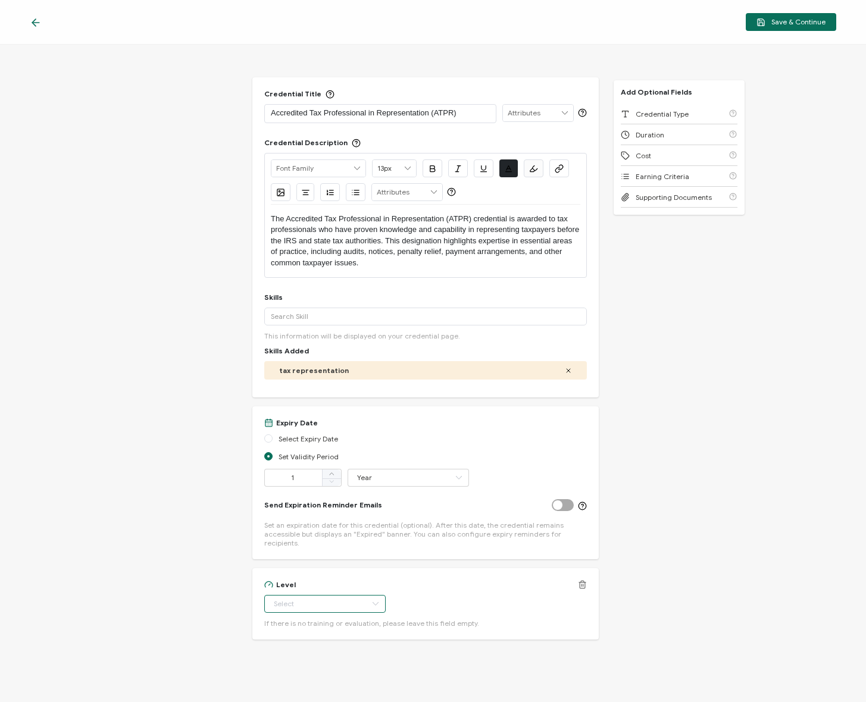
click at [334, 599] on input "text" at bounding box center [324, 604] width 121 height 18
click at [323, 564] on li "Professional" at bounding box center [317, 563] width 106 height 20
type input "Professional"
click at [538, 580] on div "Level" at bounding box center [425, 584] width 322 height 9
click at [669, 573] on div "Credential Title Accredited Tax Professional in Representation (ATPR) ISSUER Is…" at bounding box center [433, 373] width 866 height 657
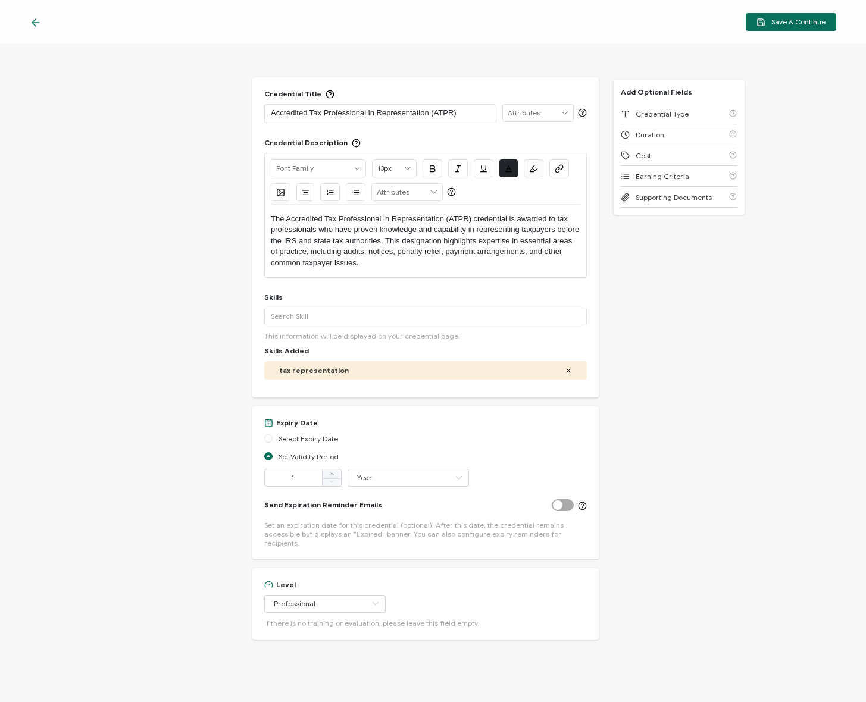
drag, startPoint x: 681, startPoint y: 356, endPoint x: 659, endPoint y: 366, distance: 24.5
click at [681, 356] on div "Credential Title Accredited Tax Professional in Representation (ATPR) ISSUER Is…" at bounding box center [433, 373] width 866 height 657
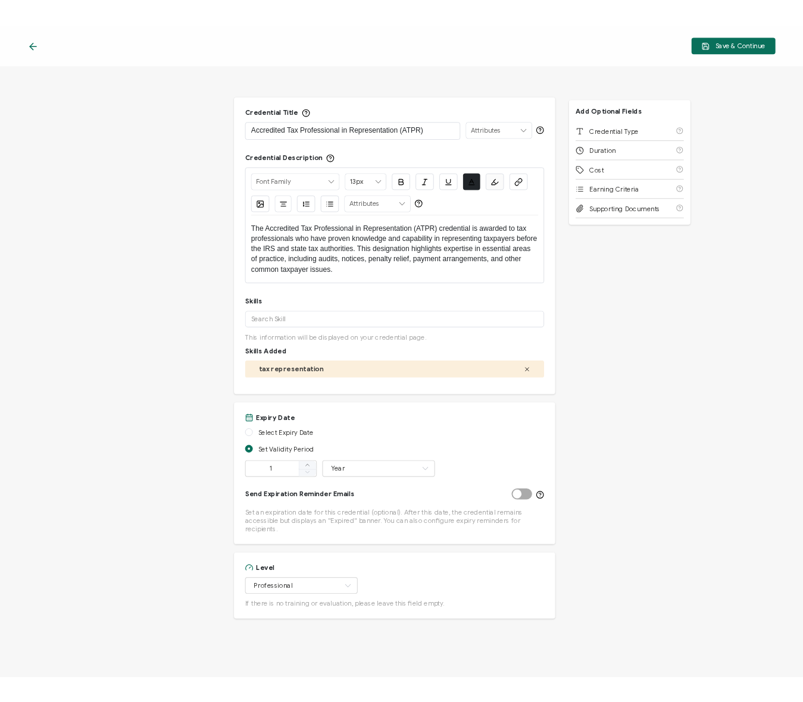
scroll to position [0, 0]
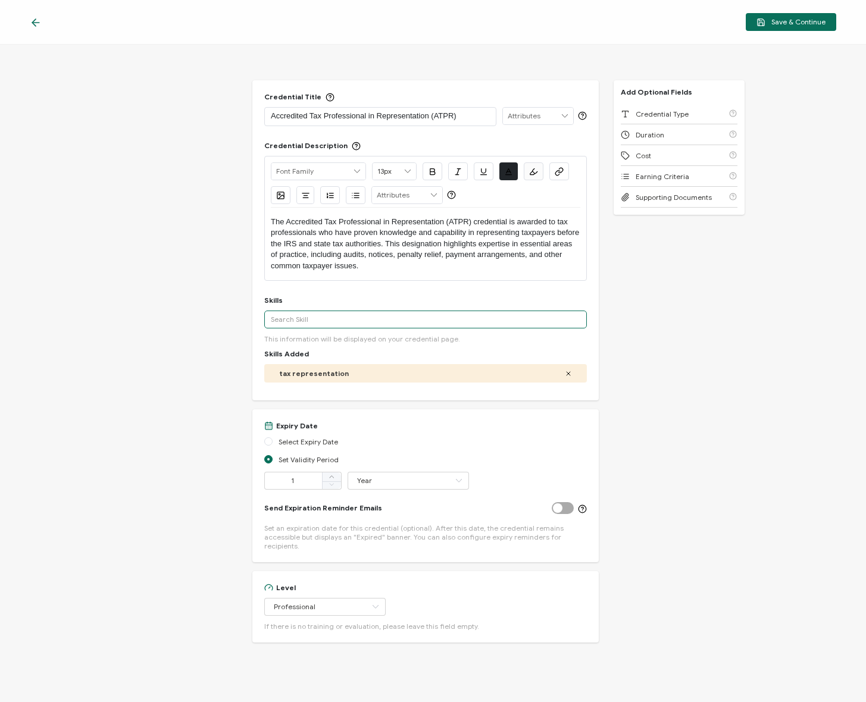
click at [316, 317] on input "text" at bounding box center [425, 320] width 322 height 18
drag, startPoint x: 171, startPoint y: 247, endPoint x: 239, endPoint y: 233, distance: 68.9
click at [174, 246] on div "Credential Title Accredited Tax Professional in Representation (ATPR) ISSUER Is…" at bounding box center [433, 373] width 866 height 657
click at [399, 242] on p "The Accredited Tax Professional in Representation (ATPR) credential is awarded …" at bounding box center [425, 244] width 309 height 55
click at [434, 261] on p "The Accredited Tax Professional in Representation (ATPR) credential is awarded …" at bounding box center [425, 244] width 309 height 55
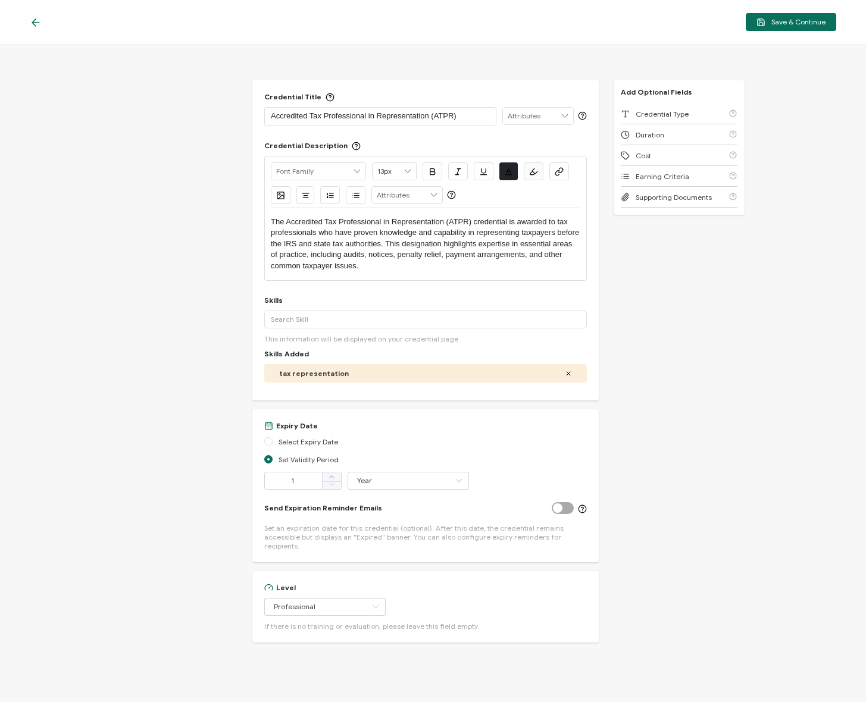
click at [468, 283] on div "Credential Title Accredited Tax Professional in Representation (ATPR) ISSUER Is…" at bounding box center [425, 240] width 346 height 320
click at [467, 271] on p "The Accredited Tax Professional in Representation (ATPR) credential is awarded …" at bounding box center [425, 244] width 309 height 55
click at [631, 291] on div "Credential Title Accredited Tax Professional in Representation (ATPR) ISSUER Is…" at bounding box center [433, 373] width 866 height 657
click at [654, 283] on div "Credential Title Accredited Tax Professional in Representation (ATPR) ISSUER Is…" at bounding box center [433, 373] width 866 height 657
click at [497, 269] on p "The Accredited Tax Professional in Representation (ATPR) credential is awarded …" at bounding box center [425, 244] width 309 height 55
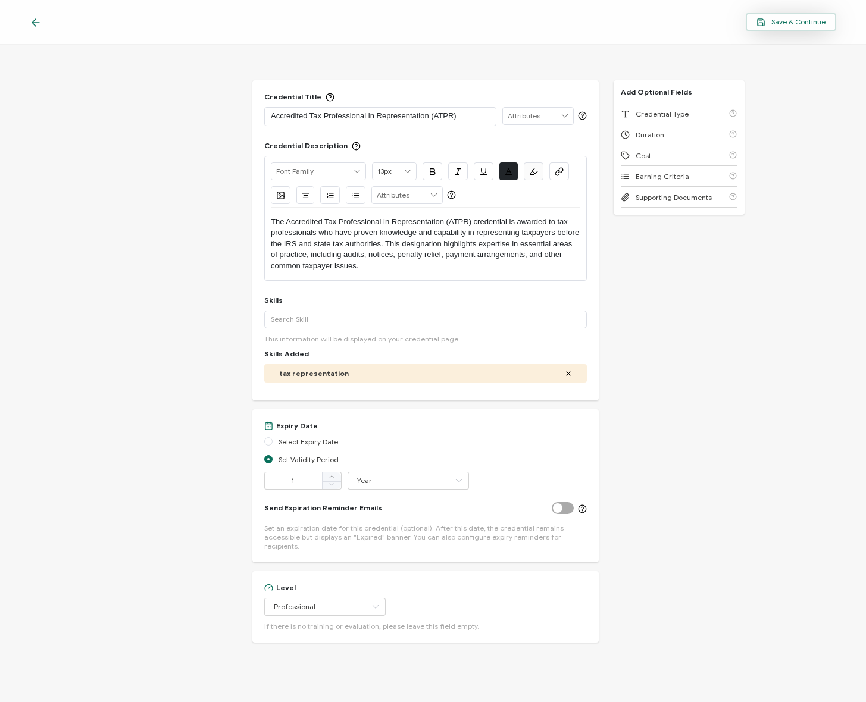
click at [794, 20] on span "Save & Continue" at bounding box center [790, 22] width 69 height 9
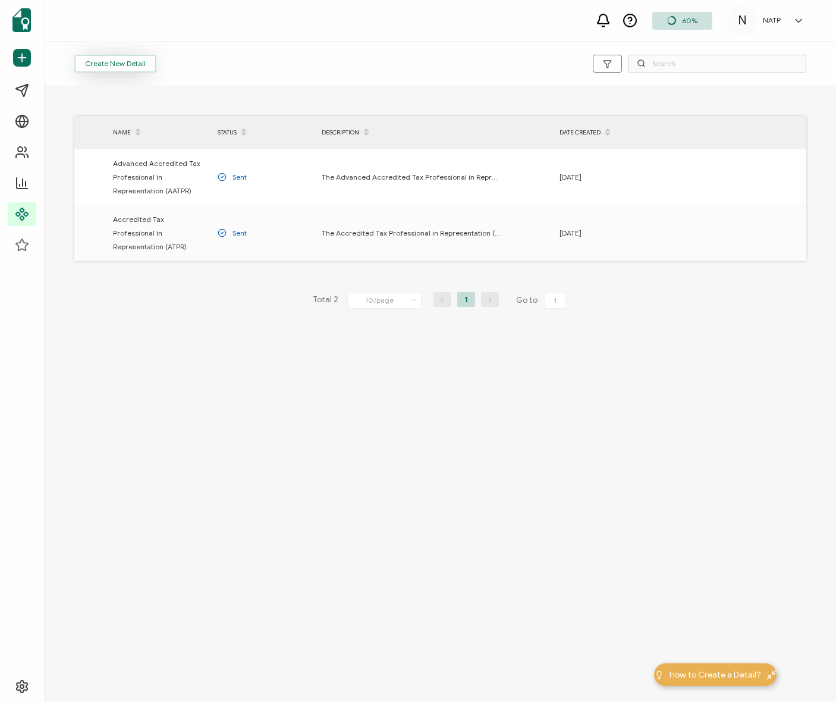
click at [118, 59] on button "Create New Detail" at bounding box center [115, 64] width 82 height 18
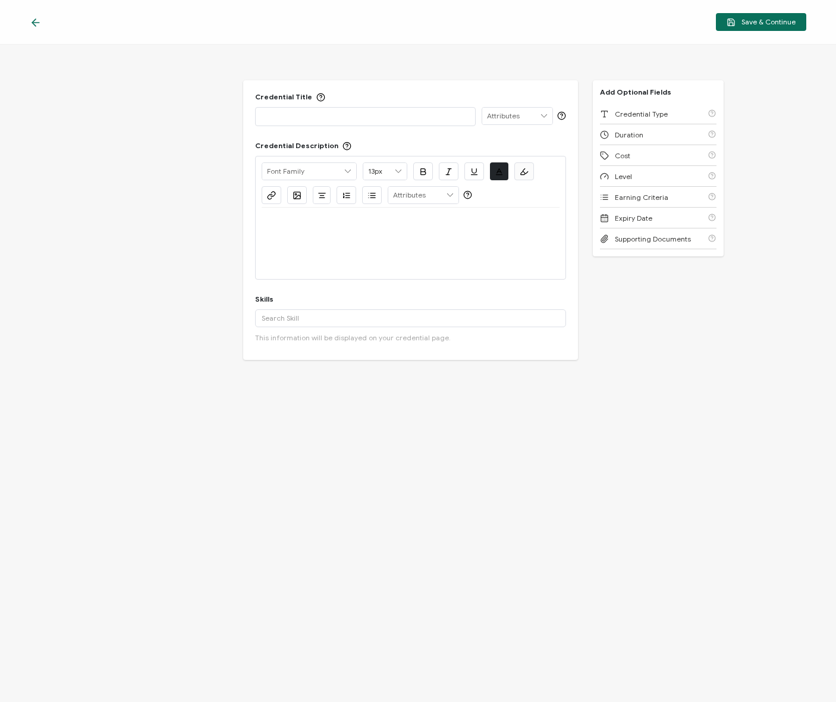
click at [368, 125] on div at bounding box center [365, 117] width 207 height 18
click at [193, 87] on div "Credential Title ISSUER Issuer Name Credential Description Alright Sans [PERSON…" at bounding box center [418, 373] width 836 height 657
click at [686, 5] on div "Save & Continue" at bounding box center [418, 22] width 836 height 45
click at [155, 85] on div "Credential Title ISSUER Issuer Name Credential Description Alright Sans [PERSON…" at bounding box center [415, 373] width 830 height 657
click at [96, 189] on div "Credential Title ISSUER Issuer Name Credential Description Alright Sans [PERSON…" at bounding box center [415, 373] width 830 height 657
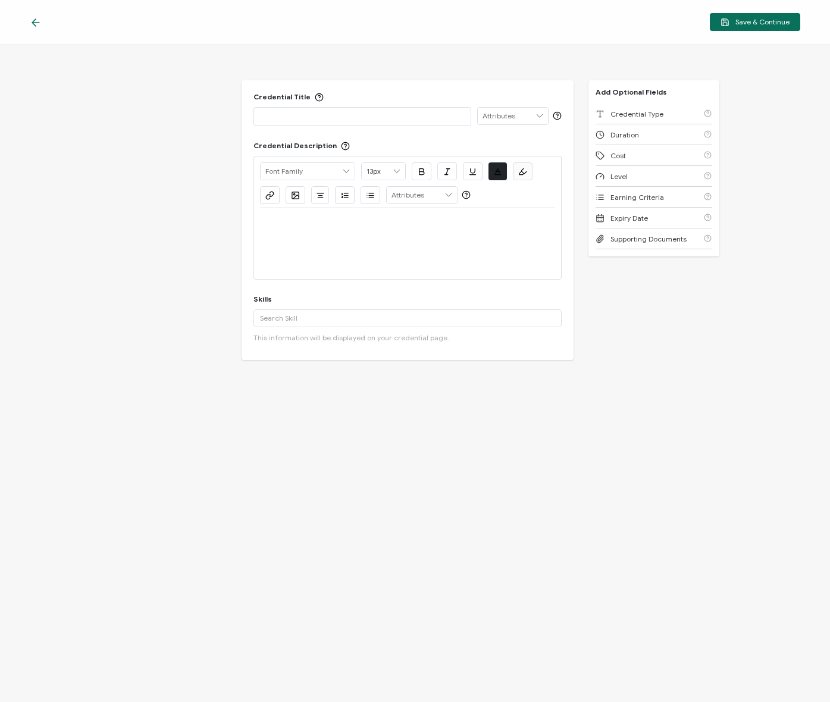
click at [198, 93] on div "Credential Title ISSUER Issuer Name Credential Description Alright Sans [PERSON…" at bounding box center [415, 373] width 830 height 657
click at [102, 92] on div "Credential Title ISSUER Issuer Name Credential Description Alright Sans [PERSON…" at bounding box center [415, 373] width 830 height 657
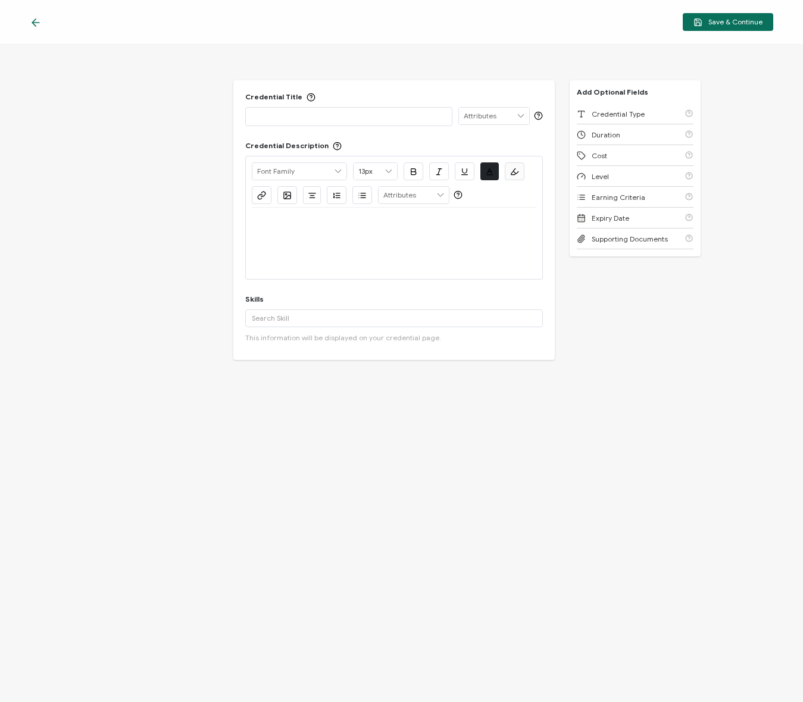
drag, startPoint x: 99, startPoint y: 126, endPoint x: 92, endPoint y: 125, distance: 7.2
click at [99, 126] on div "Credential Title ISSUER Issuer Name Credential Description Alright Sans [PERSON…" at bounding box center [401, 373] width 803 height 657
drag, startPoint x: 604, startPoint y: 336, endPoint x: 606, endPoint y: 328, distance: 8.5
click at [604, 336] on div "Credential Title ISSUER Issuer Name Credential Description Alright Sans [PERSON…" at bounding box center [401, 373] width 803 height 657
